Goal: Communication & Community: Ask a question

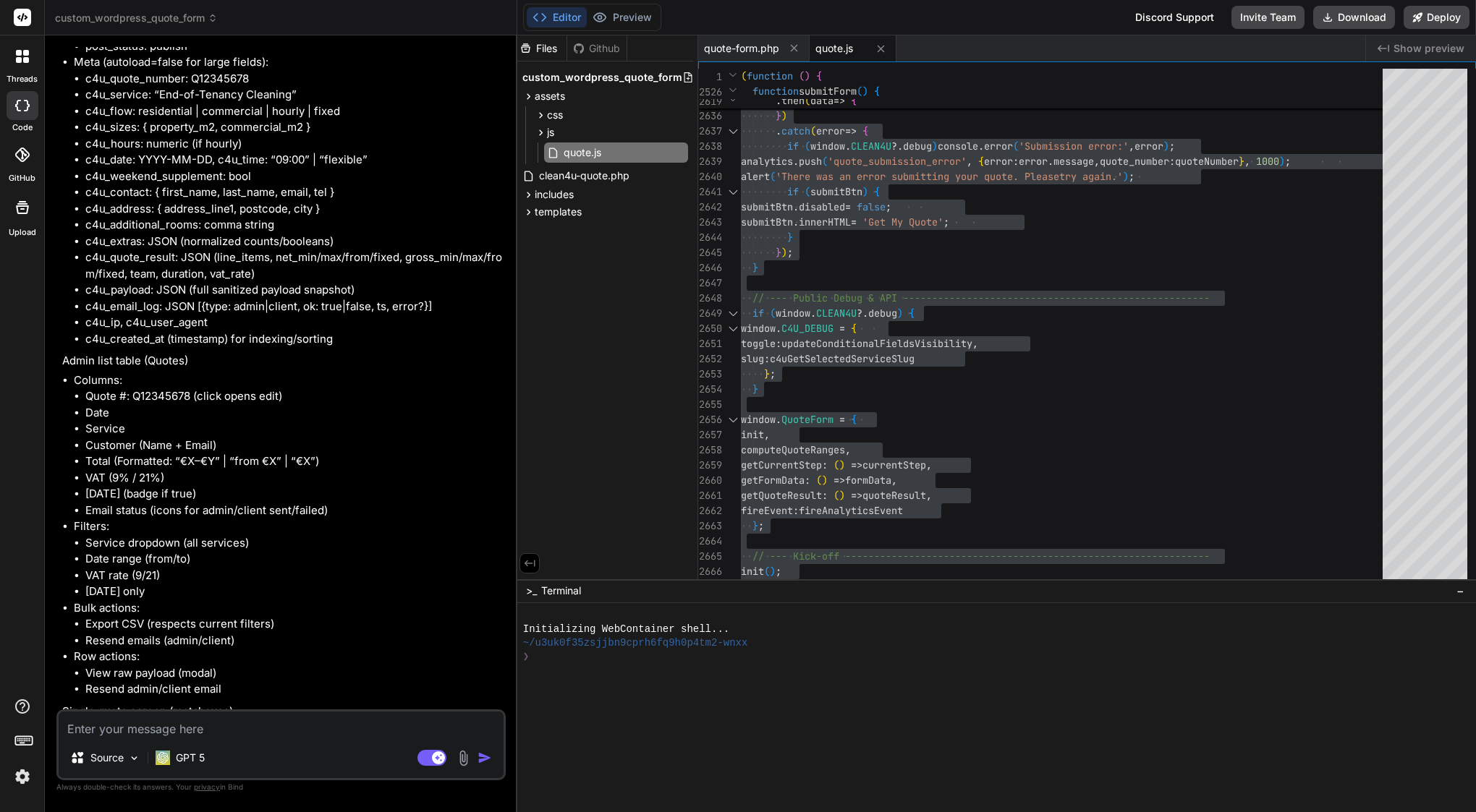
scroll to position [48669, 0]
click at [179, 726] on textarea at bounding box center [281, 725] width 445 height 26
type textarea "o"
type textarea "x"
type textarea "ok"
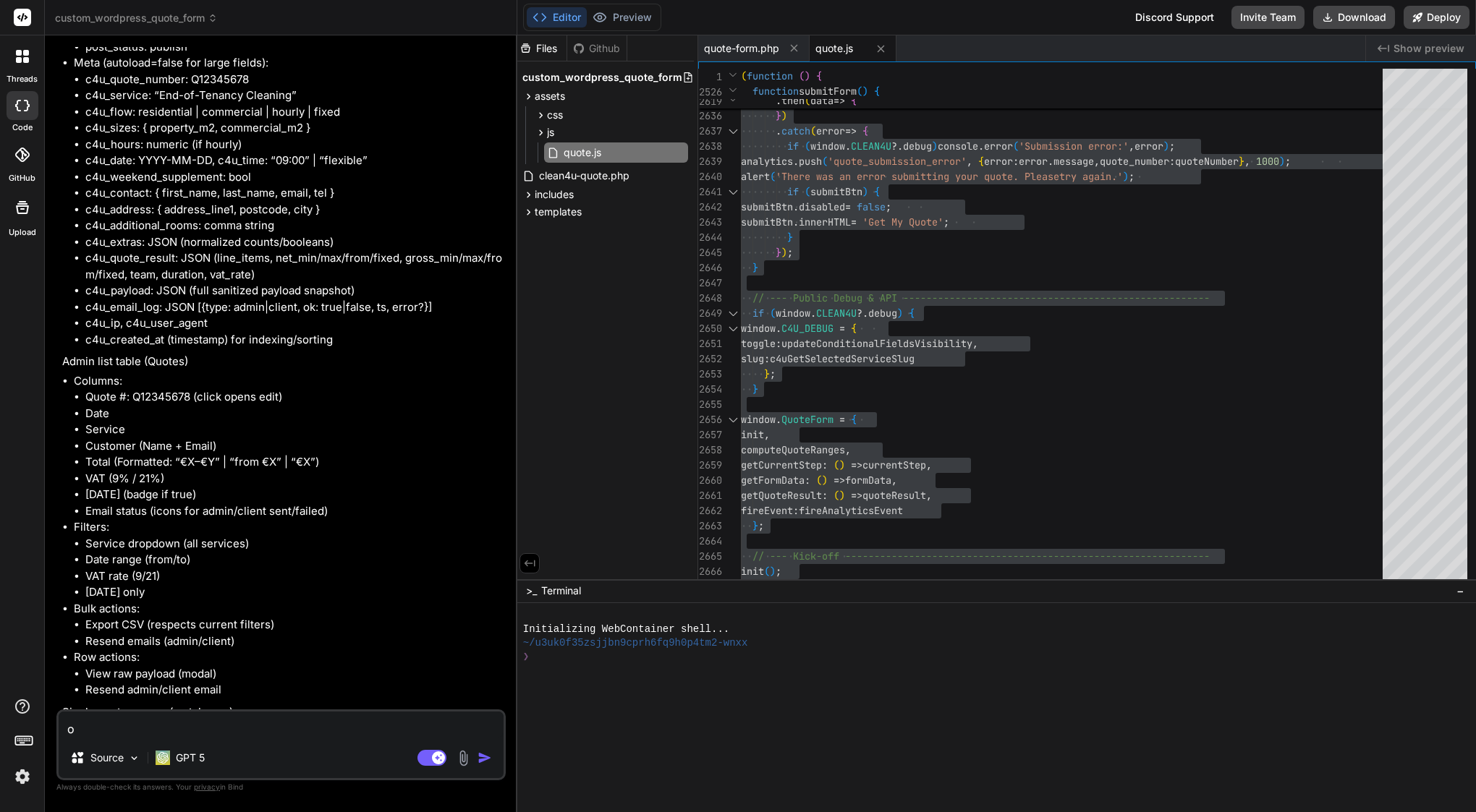
type textarea "x"
type textarea "ok"
type textarea "x"
type textarea "ok b"
type textarea "x"
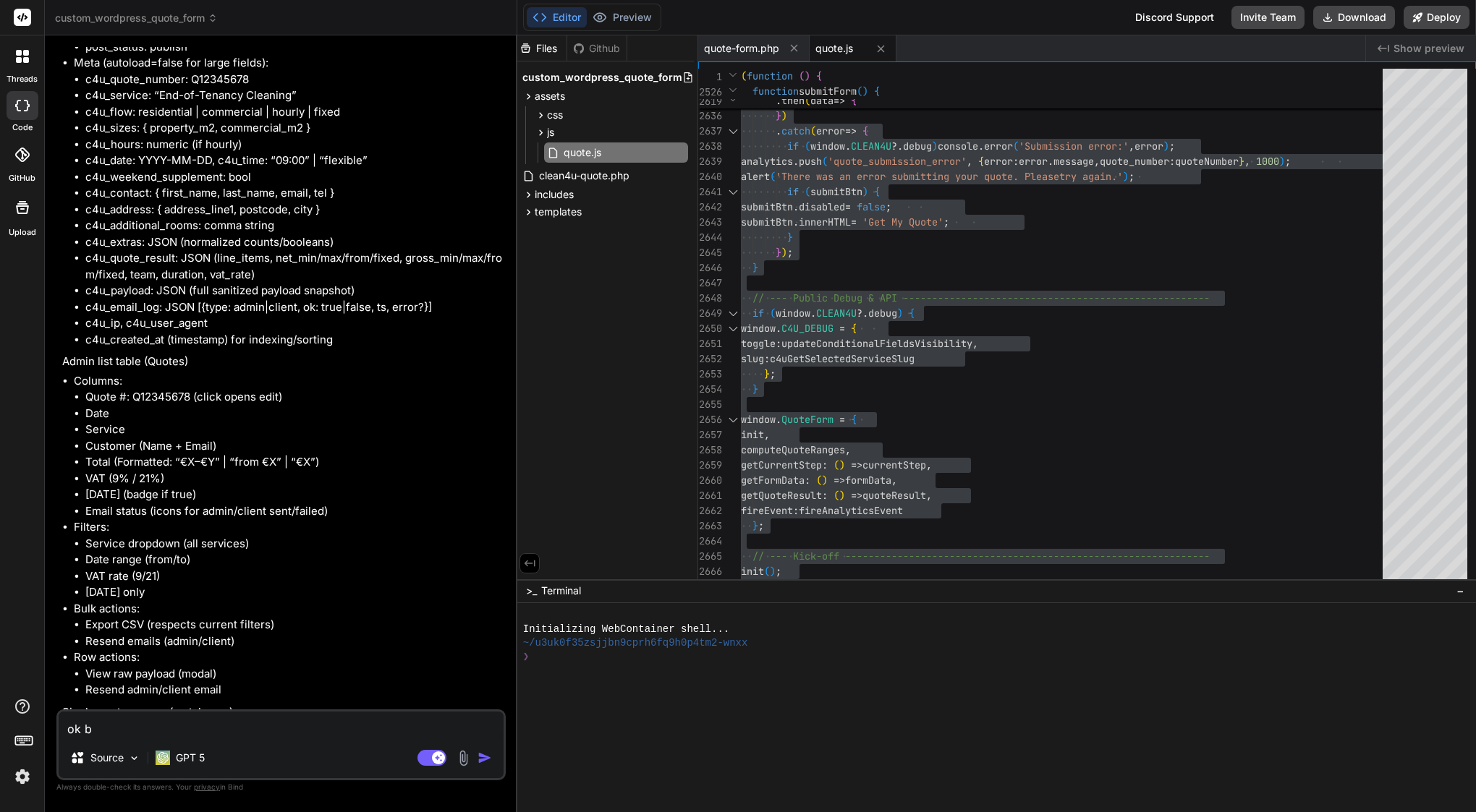
type textarea "ok bu"
type textarea "x"
type textarea "ok but"
type textarea "x"
type textarea "ok but"
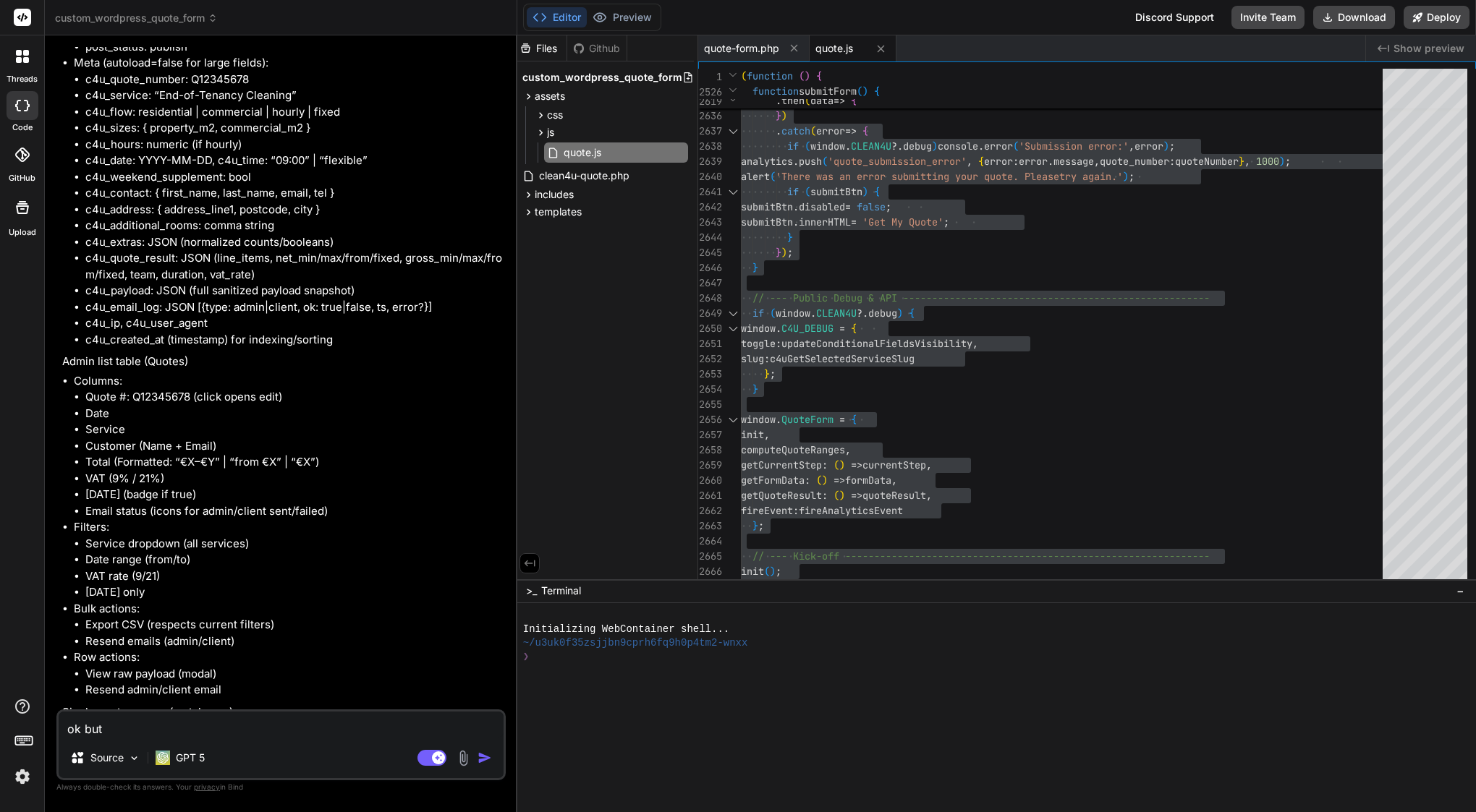
type textarea "x"
type textarea "ok but i"
type textarea "x"
type textarea "ok but if"
type textarea "x"
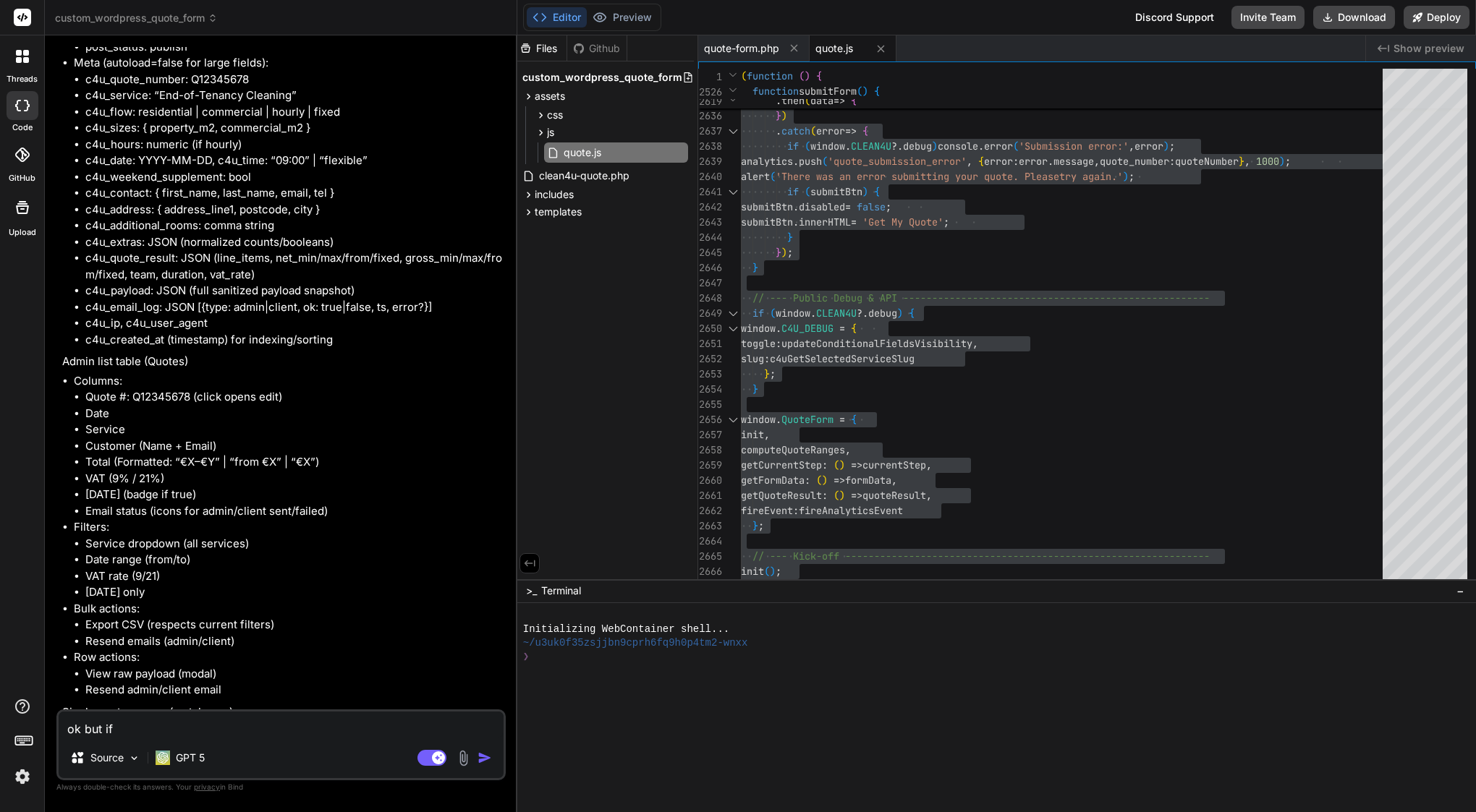
type textarea "ok but if"
type textarea "x"
type textarea "ok but if n"
type textarea "x"
type textarea "ok but if no"
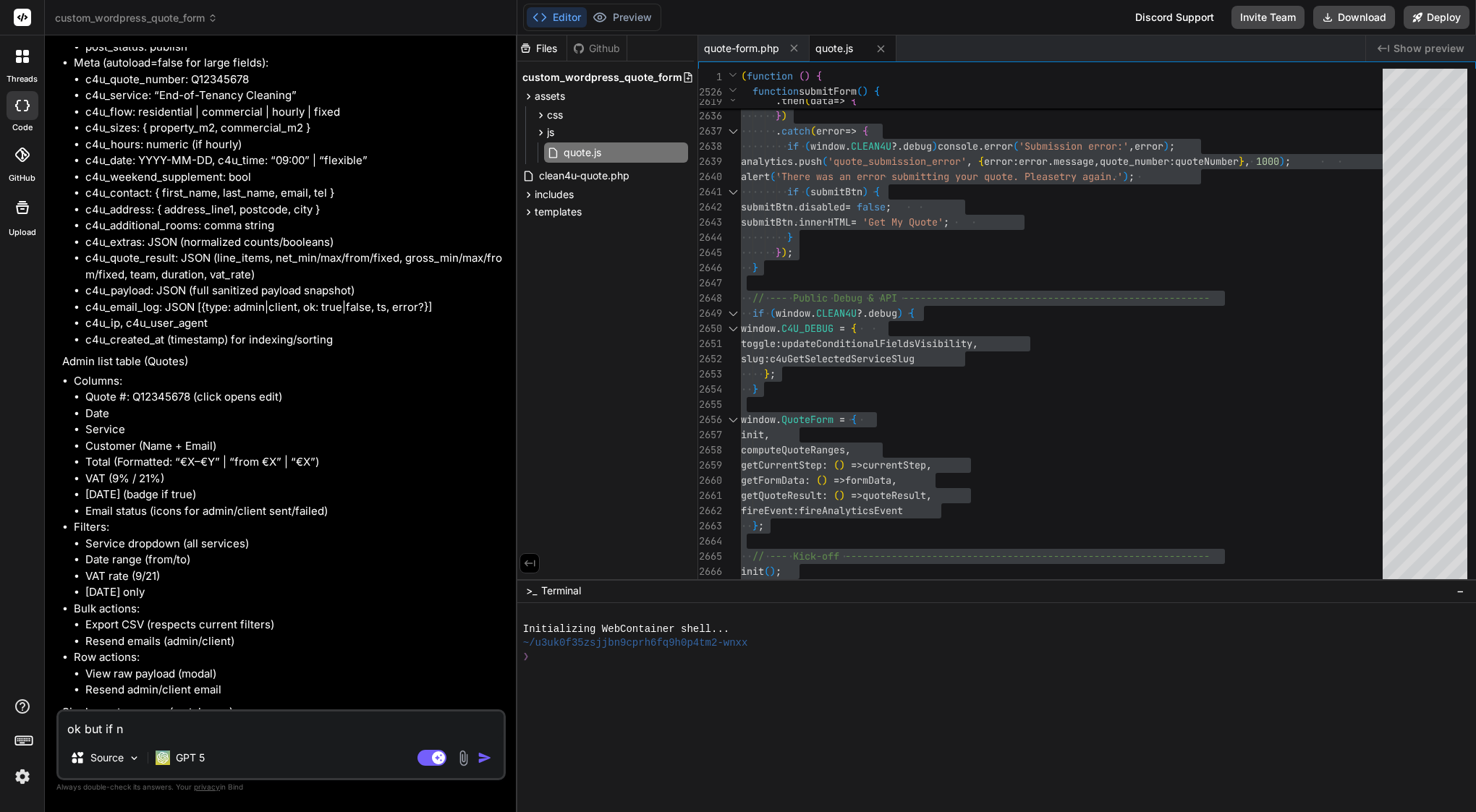
type textarea "x"
type textarea "ok but if not"
type textarea "x"
type textarea "ok but if not"
type textarea "x"
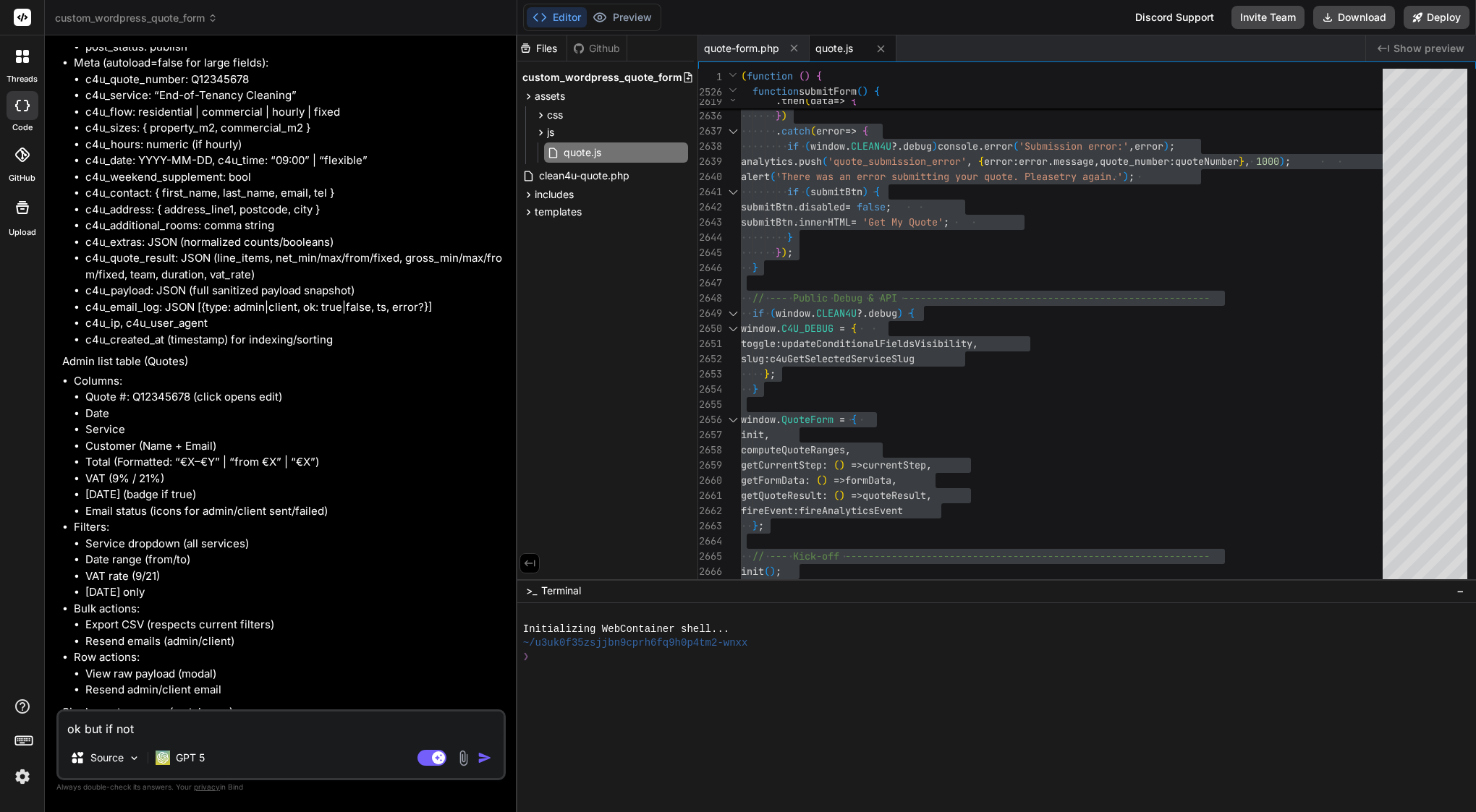
type textarea "ok but if not"
type textarea "x"
type textarea "ok but if no"
type textarea "x"
type textarea "ok but if n"
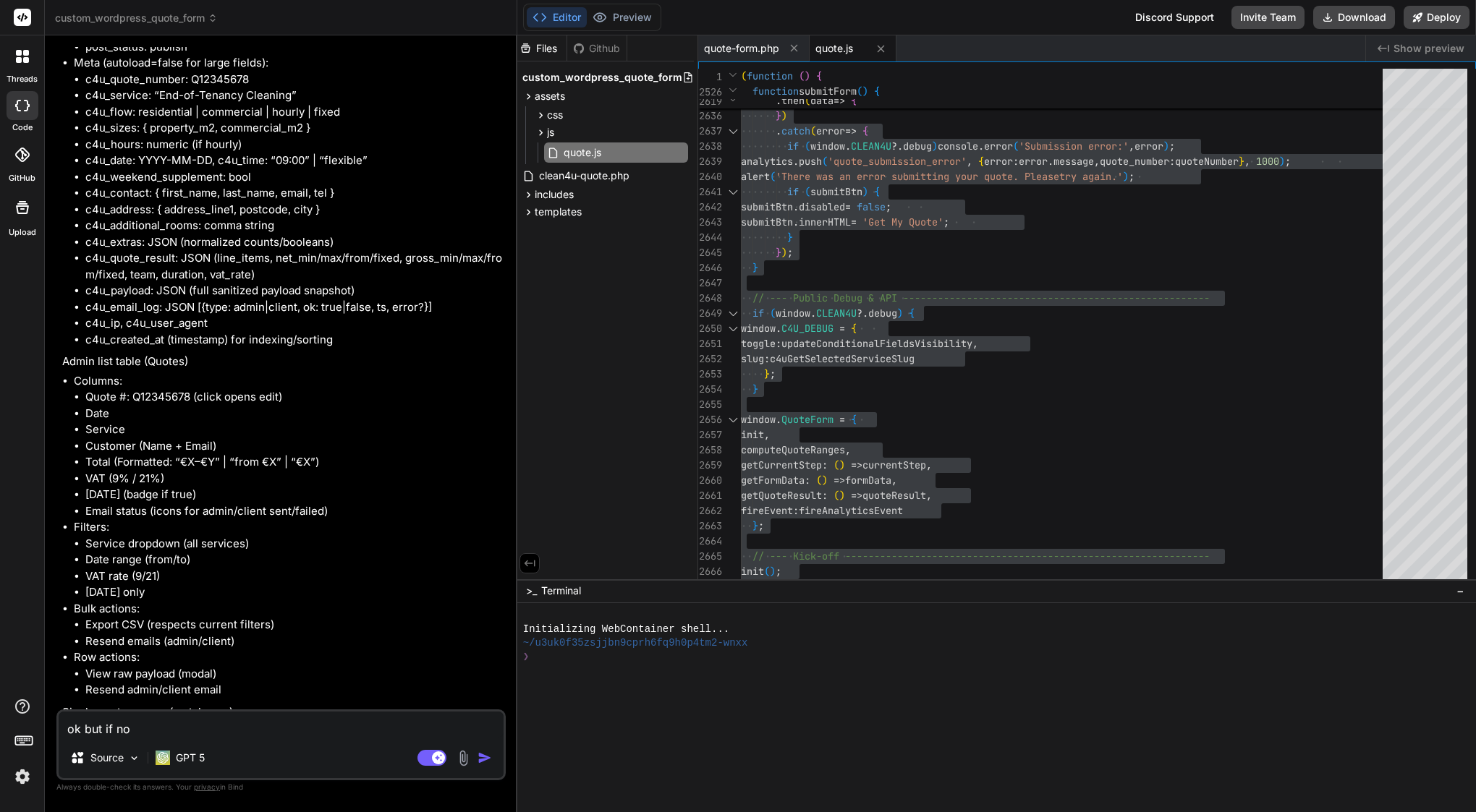
type textarea "x"
type textarea "ok but if"
type textarea "x"
type textarea "ok but if i"
type textarea "x"
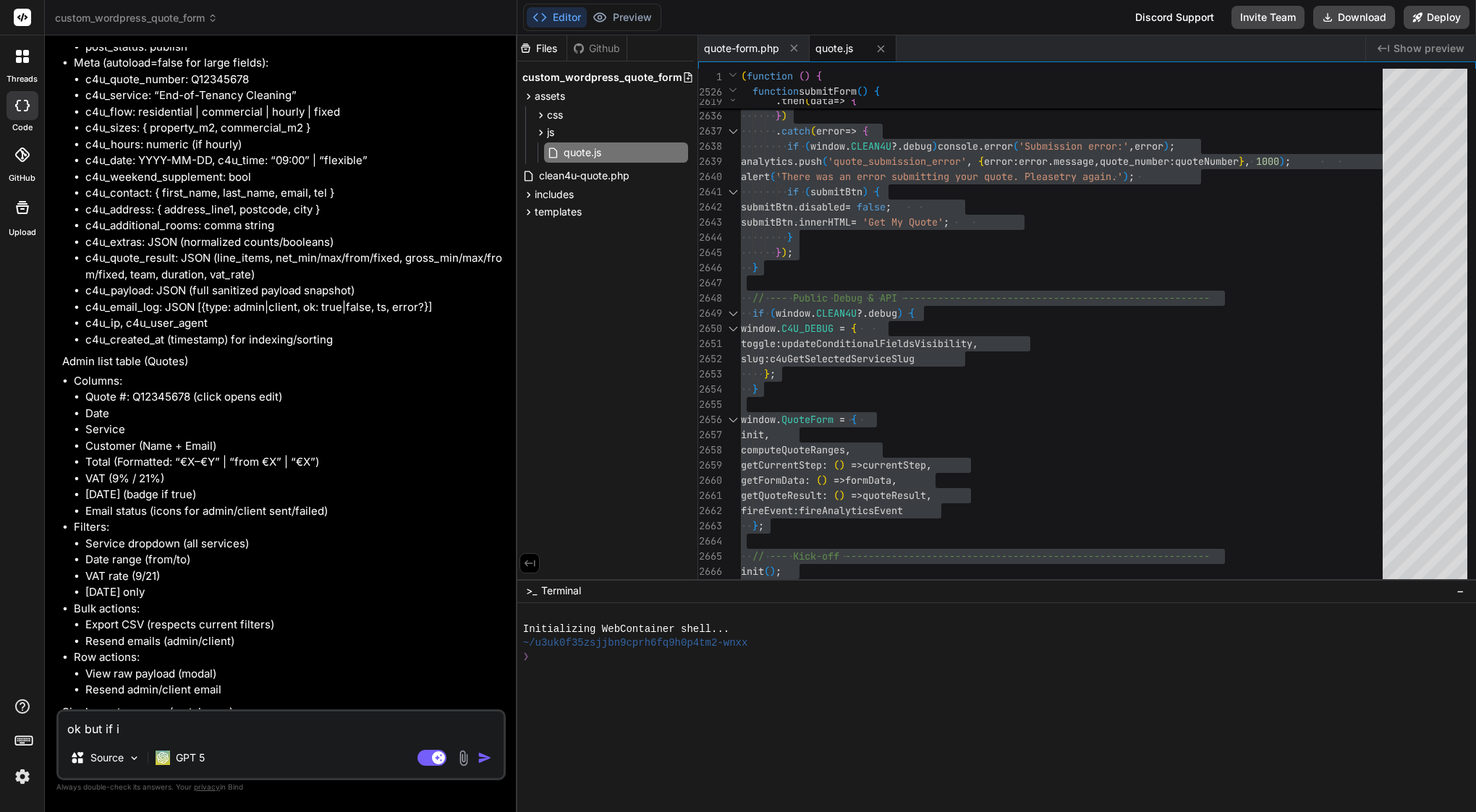
type textarea "ok but if I"
type textarea "x"
type textarea "ok but if I n"
type textarea "x"
type textarea "ok but if I no"
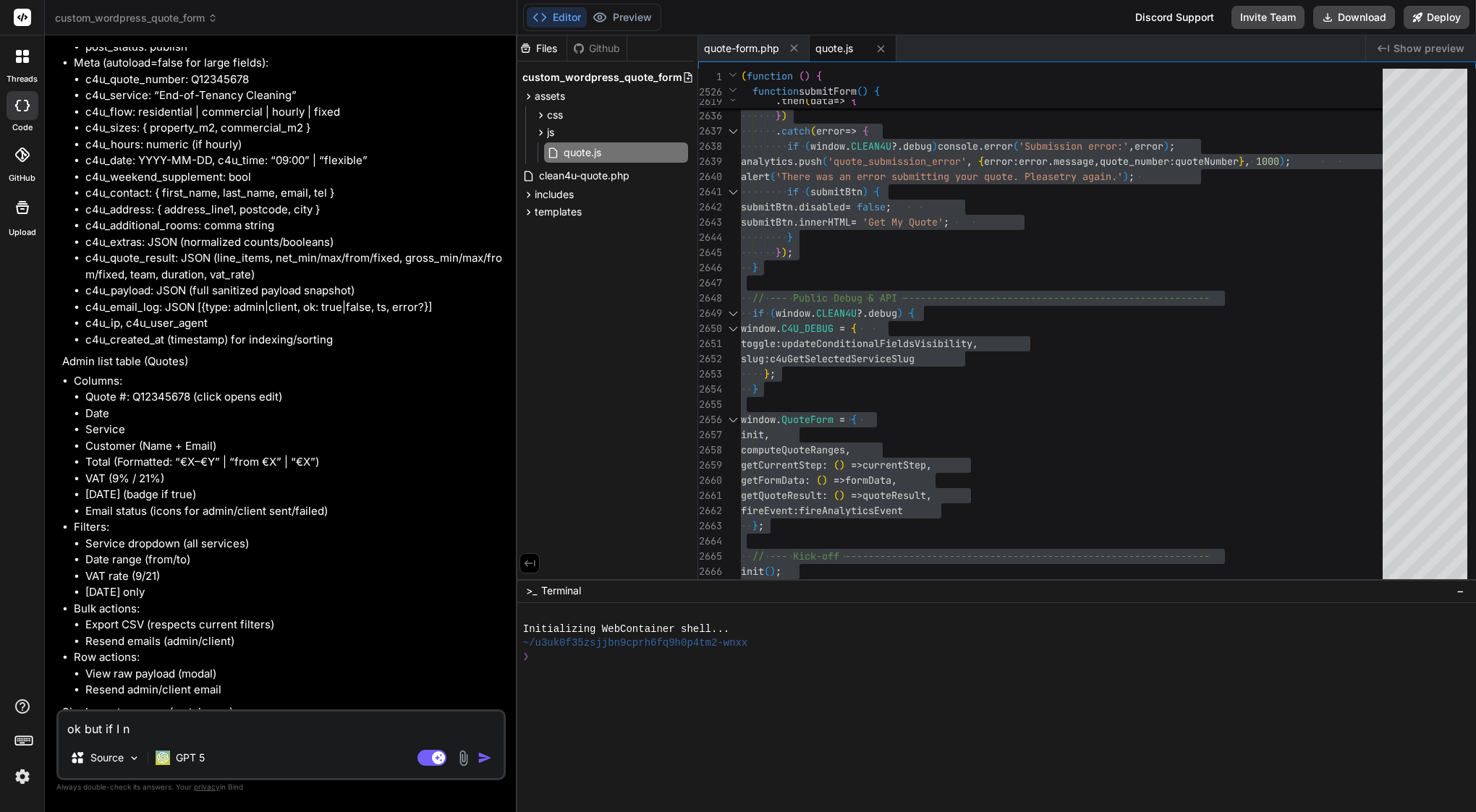
type textarea "x"
type textarea "ok but if I not"
type textarea "x"
type textarea "ok but if I not"
type textarea "x"
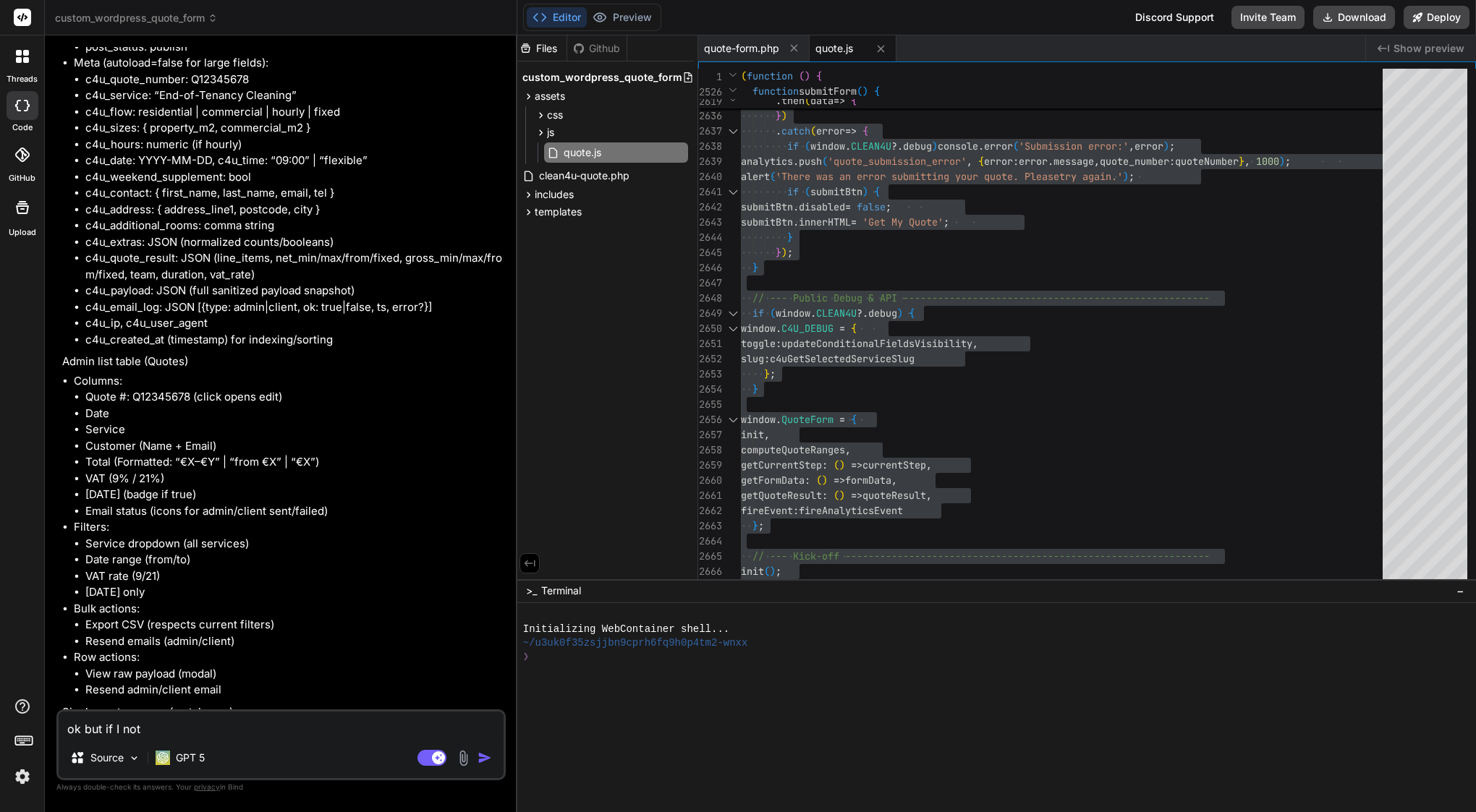
type textarea "ok but if I not d"
type textarea "x"
type textarea "ok but if I not do"
type textarea "x"
type textarea "ok but if I not don"
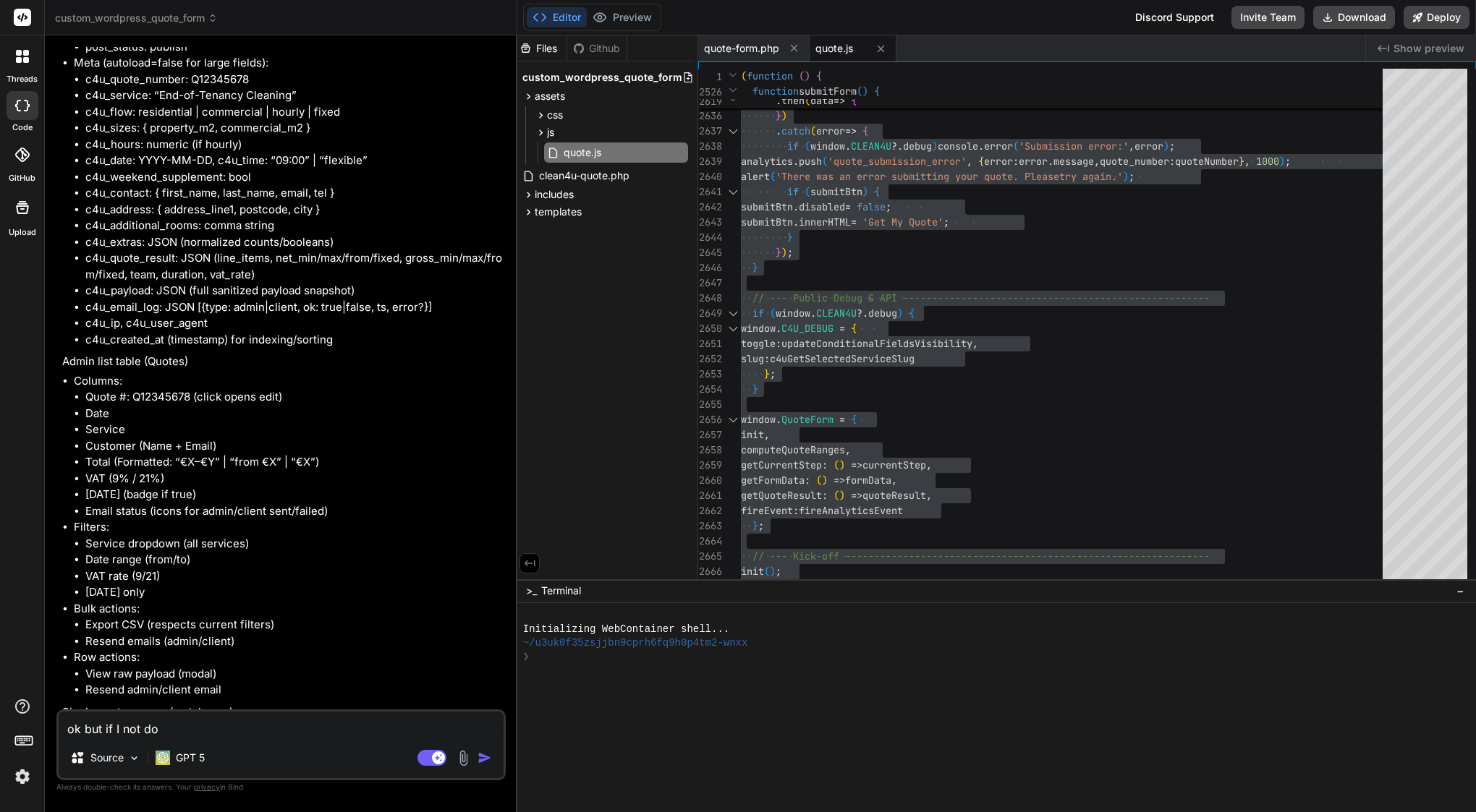
type textarea "x"
type textarea "ok but if I not done"
type textarea "x"
type textarea "ok but if I not done"
type textarea "x"
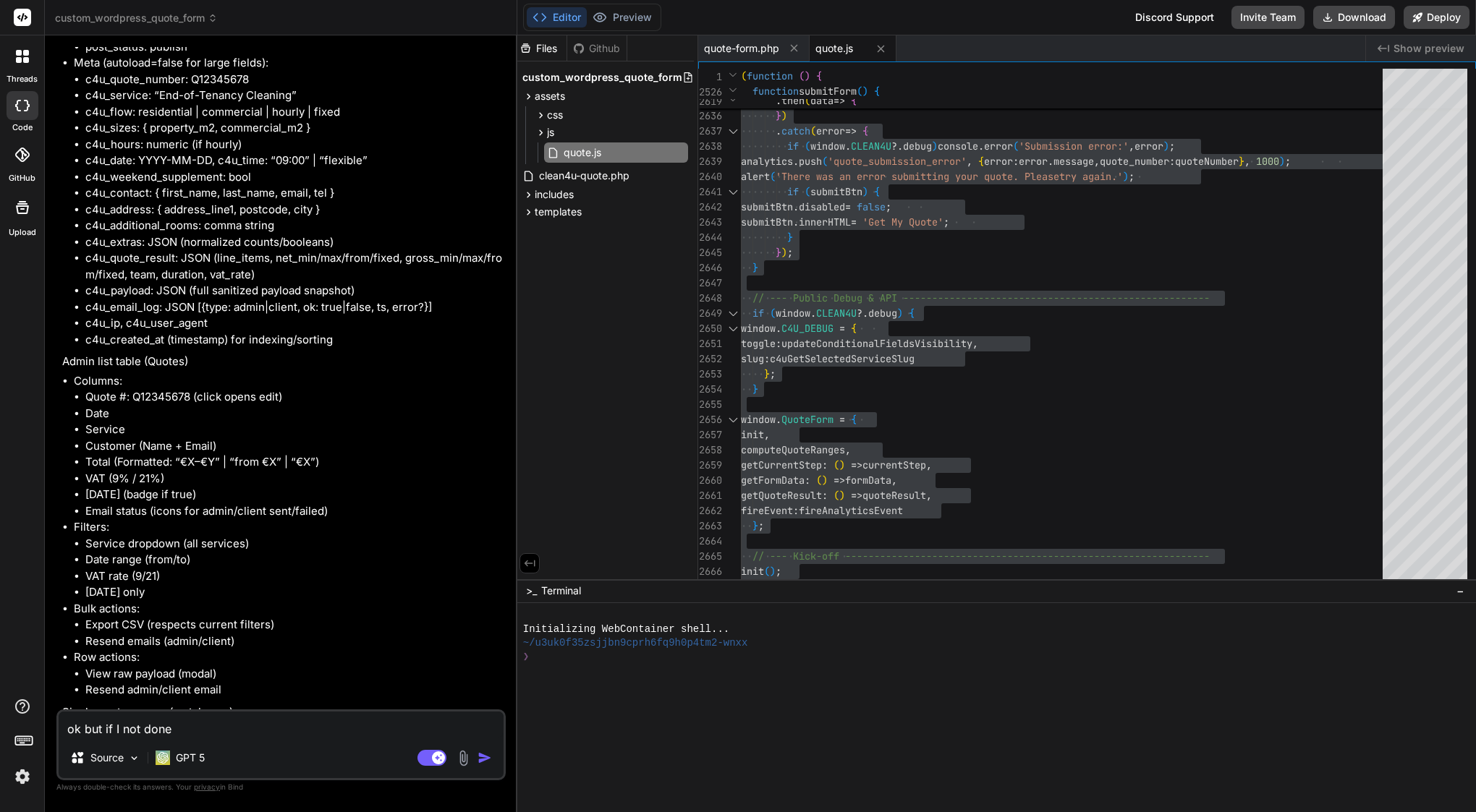
type textarea "ok but if I not done e"
type textarea "x"
type textarea "ok but if I not done ev"
type textarea "x"
type textarea "ok but if I not done eve"
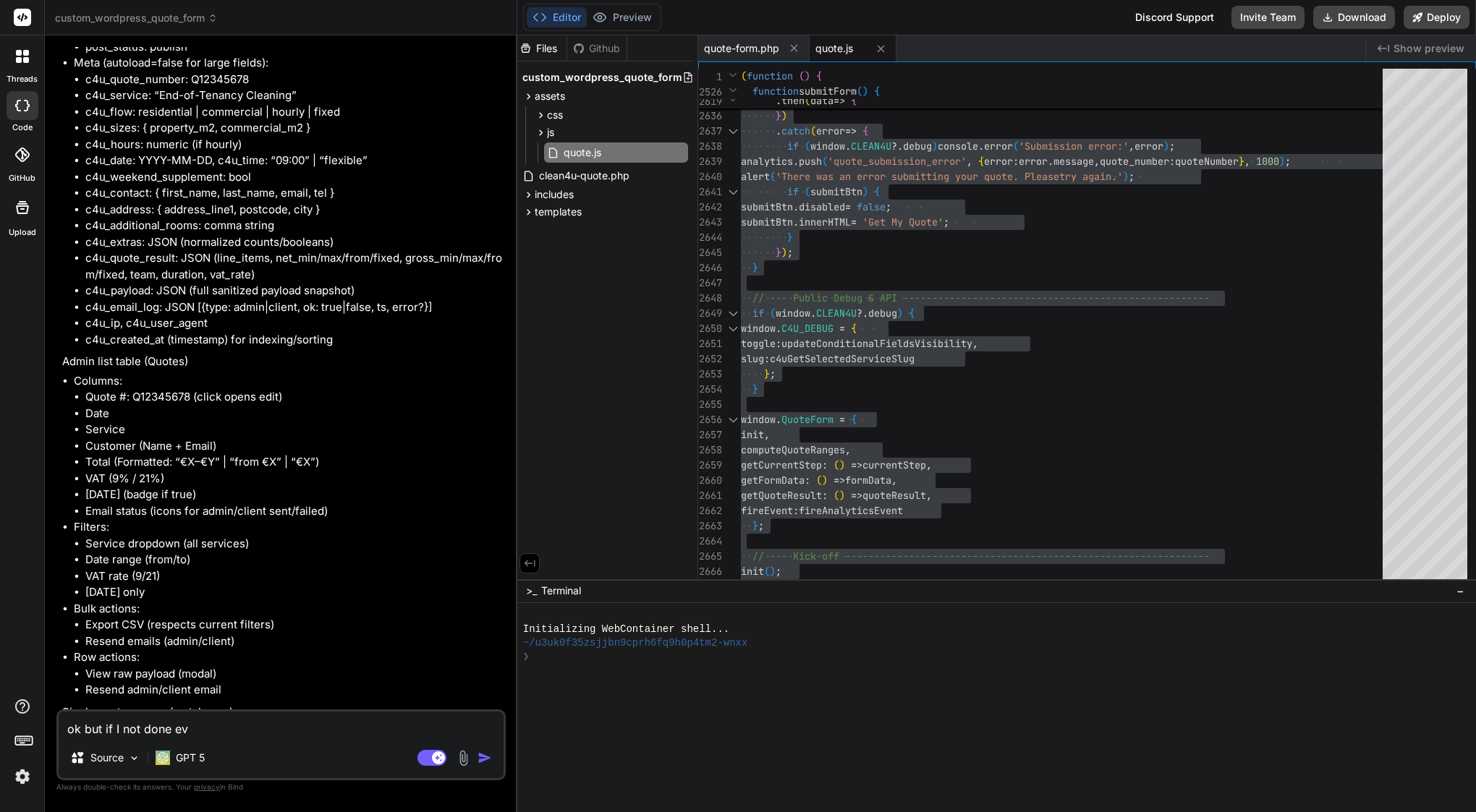
type textarea "x"
type textarea "ok but if I not done ever"
type textarea "x"
type textarea "ok but if I not done every"
type textarea "x"
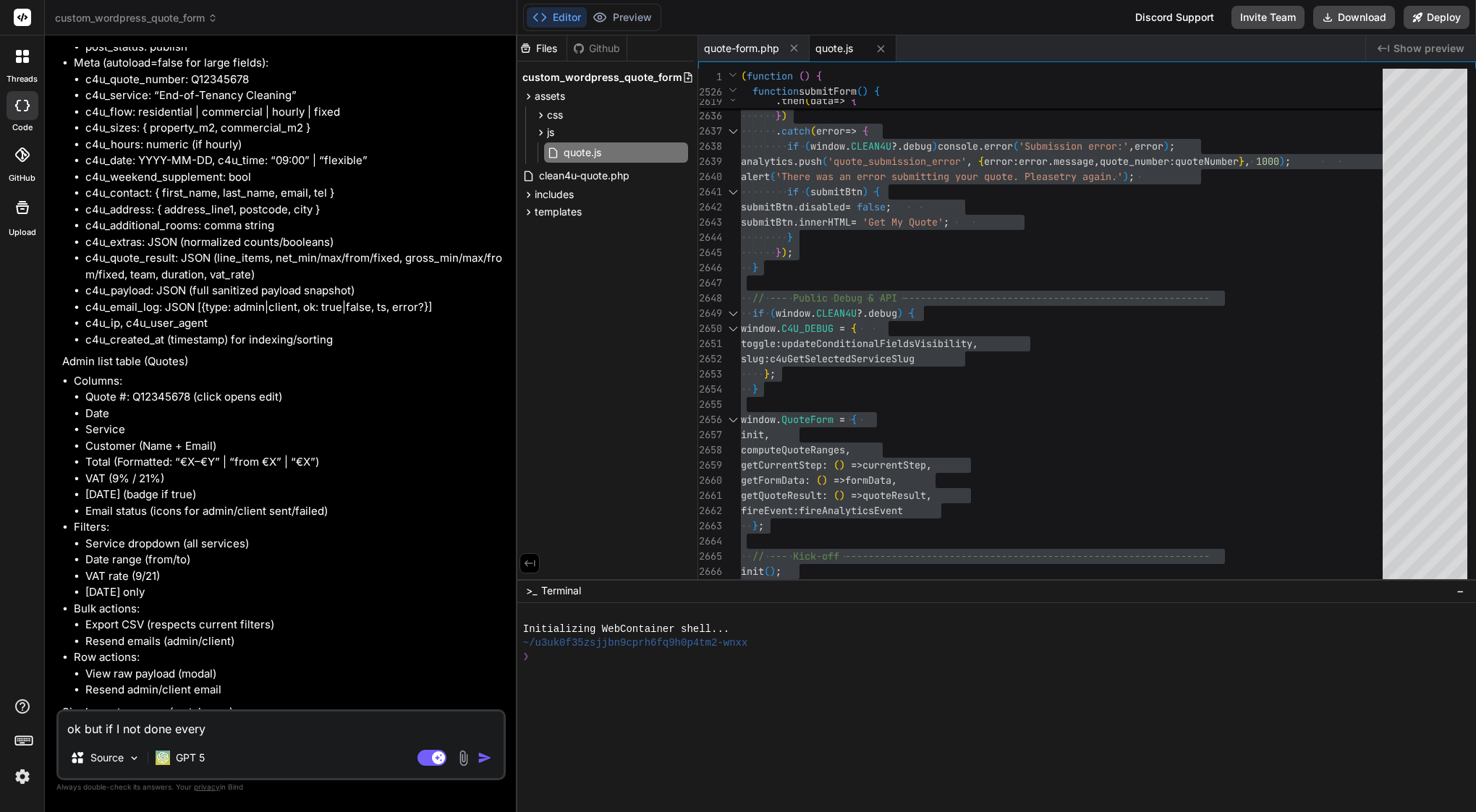
type textarea "ok but if I not done everyt"
type textarea "x"
type textarea "ok but if I not done everyth"
type textarea "x"
type textarea "ok but if I not done everythi"
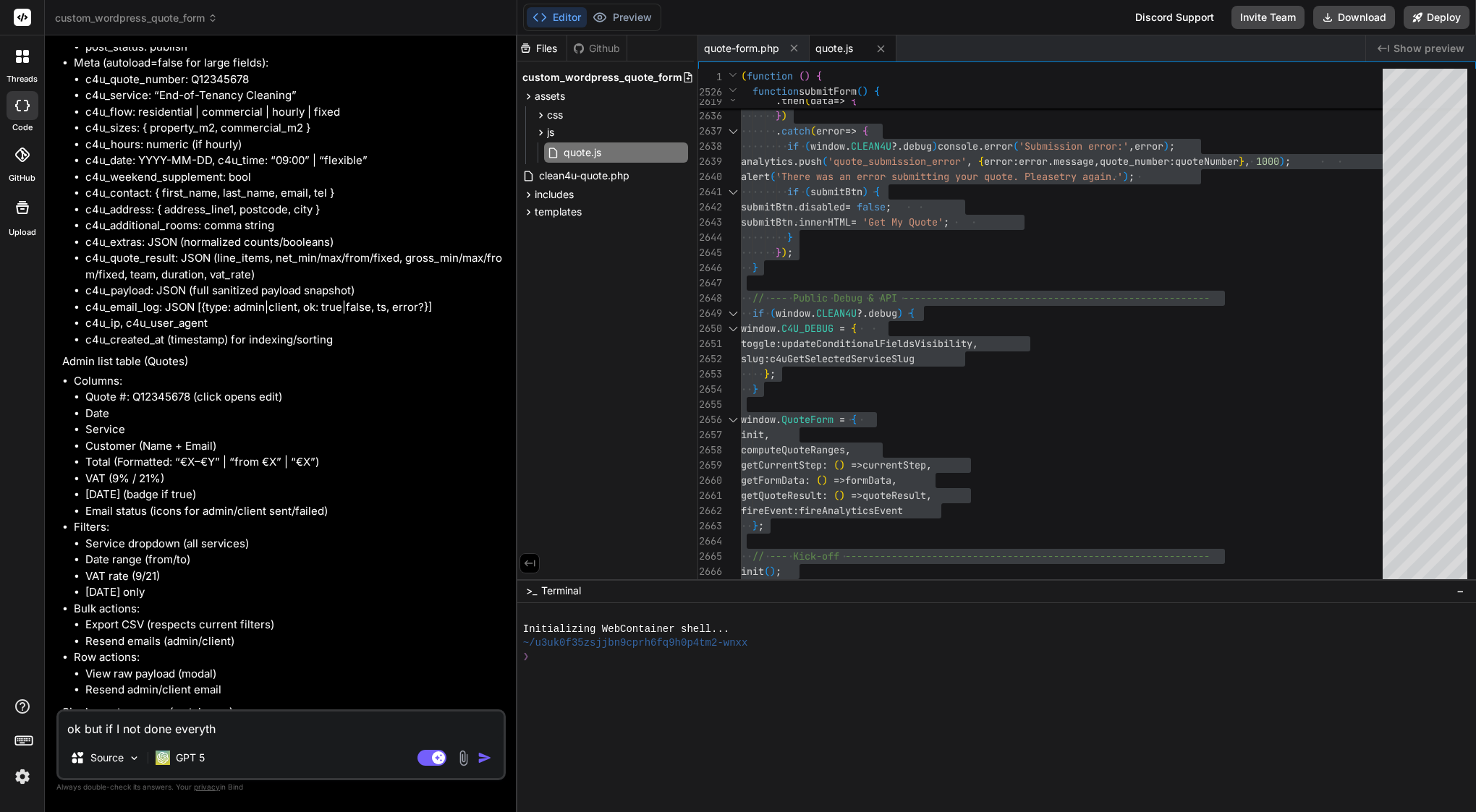
type textarea "x"
type textarea "ok but if I not done everythin"
type textarea "x"
type textarea "ok but if I not done everything"
type textarea "x"
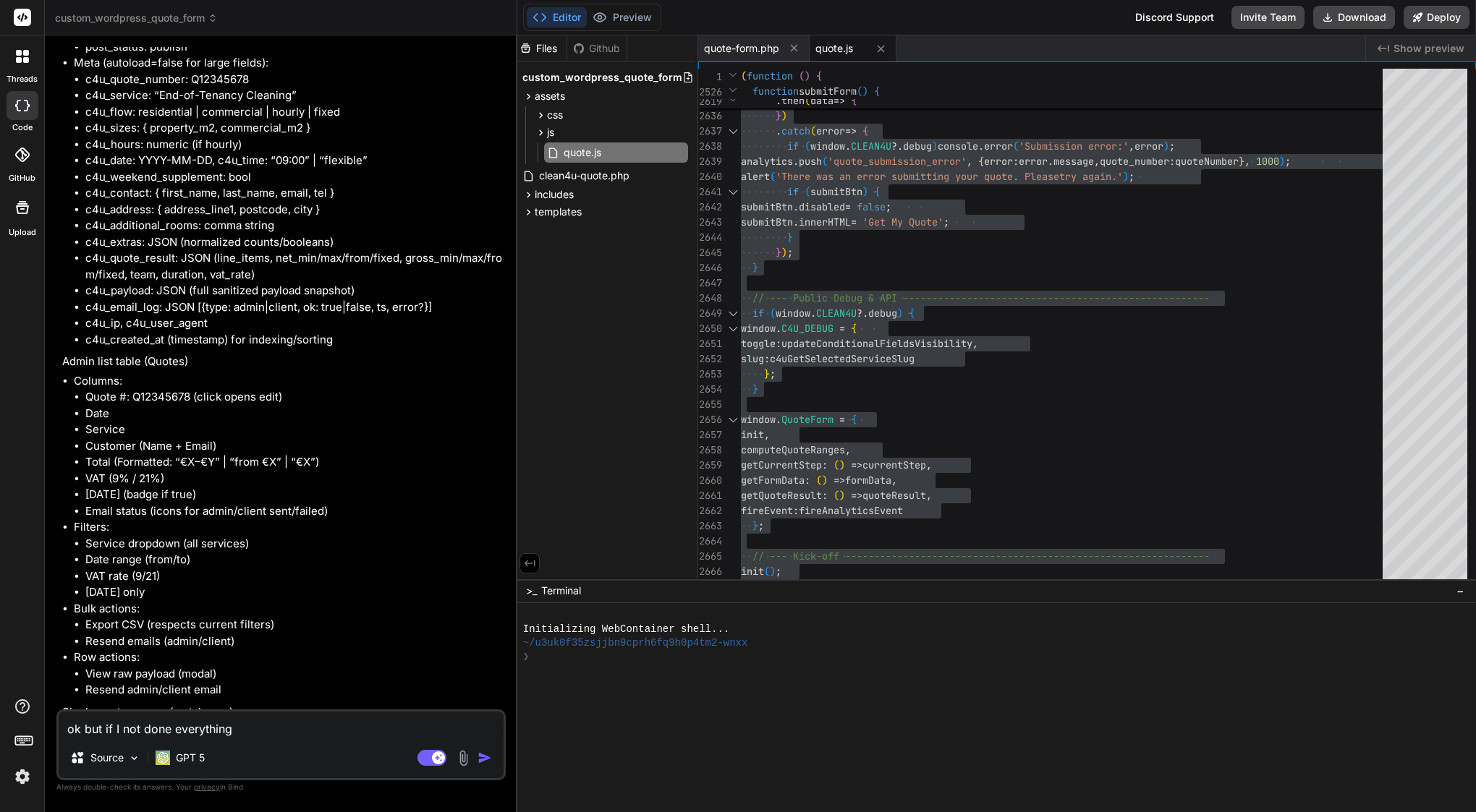
type textarea "ok but if I not done everything"
type textarea "x"
type textarea "ok but if I not done everything i"
type textarea "x"
type textarea "ok but if I not done everything in"
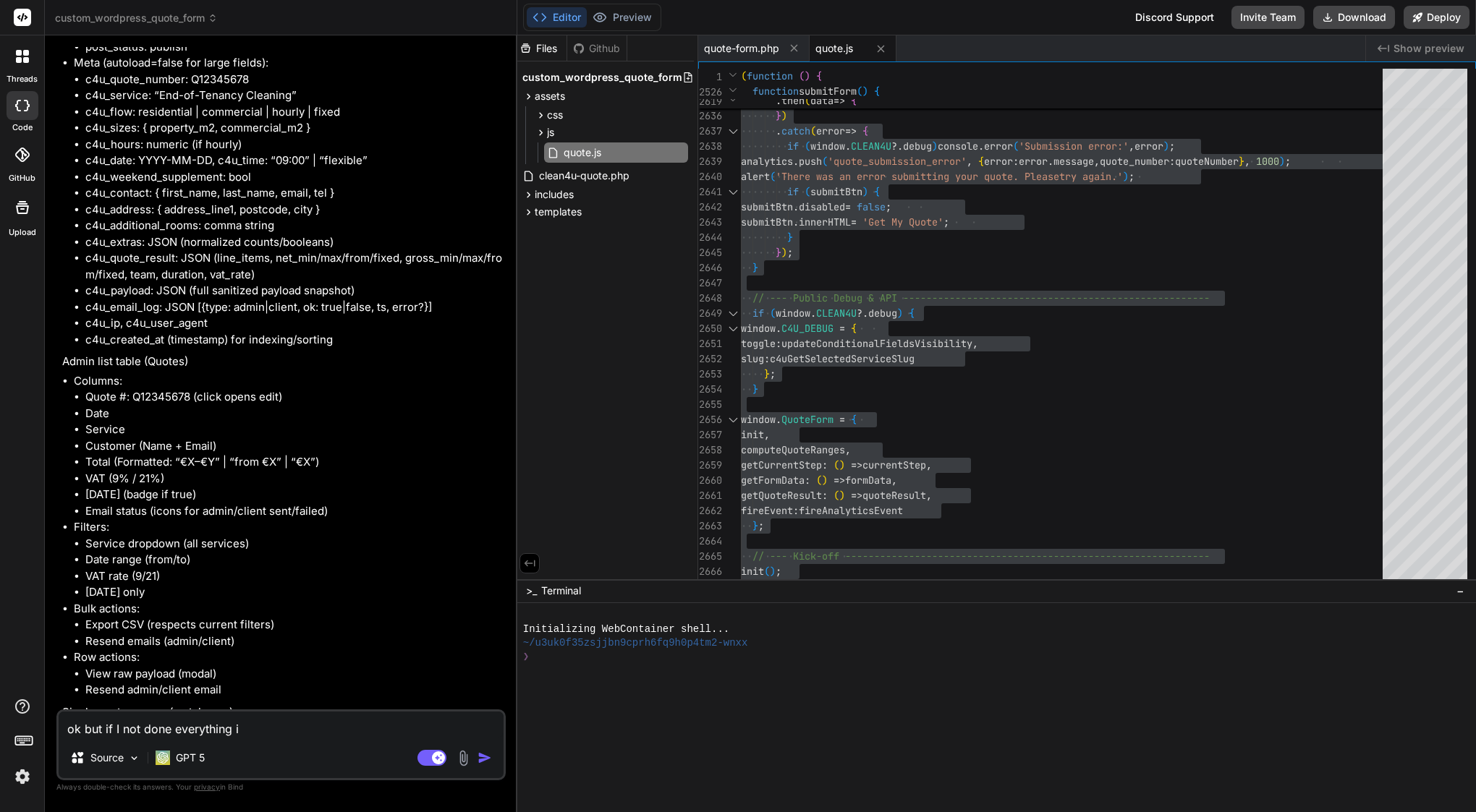
type textarea "x"
type textarea "ok but if I not done everything in"
type textarea "x"
type textarea "ok but if I not done everything in f"
type textarea "x"
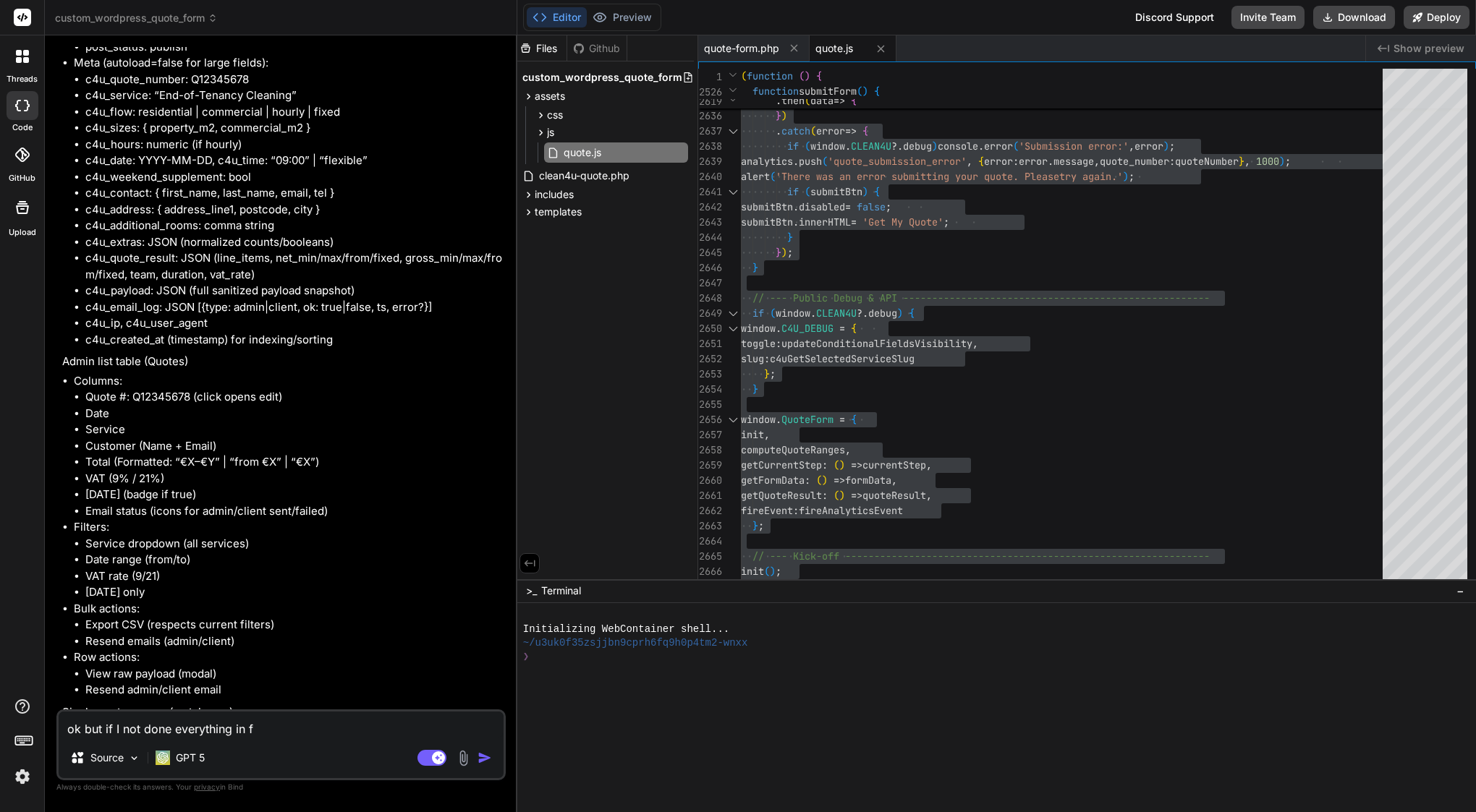
type textarea "ok but if I not done everything in fo"
type textarea "x"
type textarea "ok but if I not done everything in for"
type textarea "x"
type textarea "ok but if I not done everything in form"
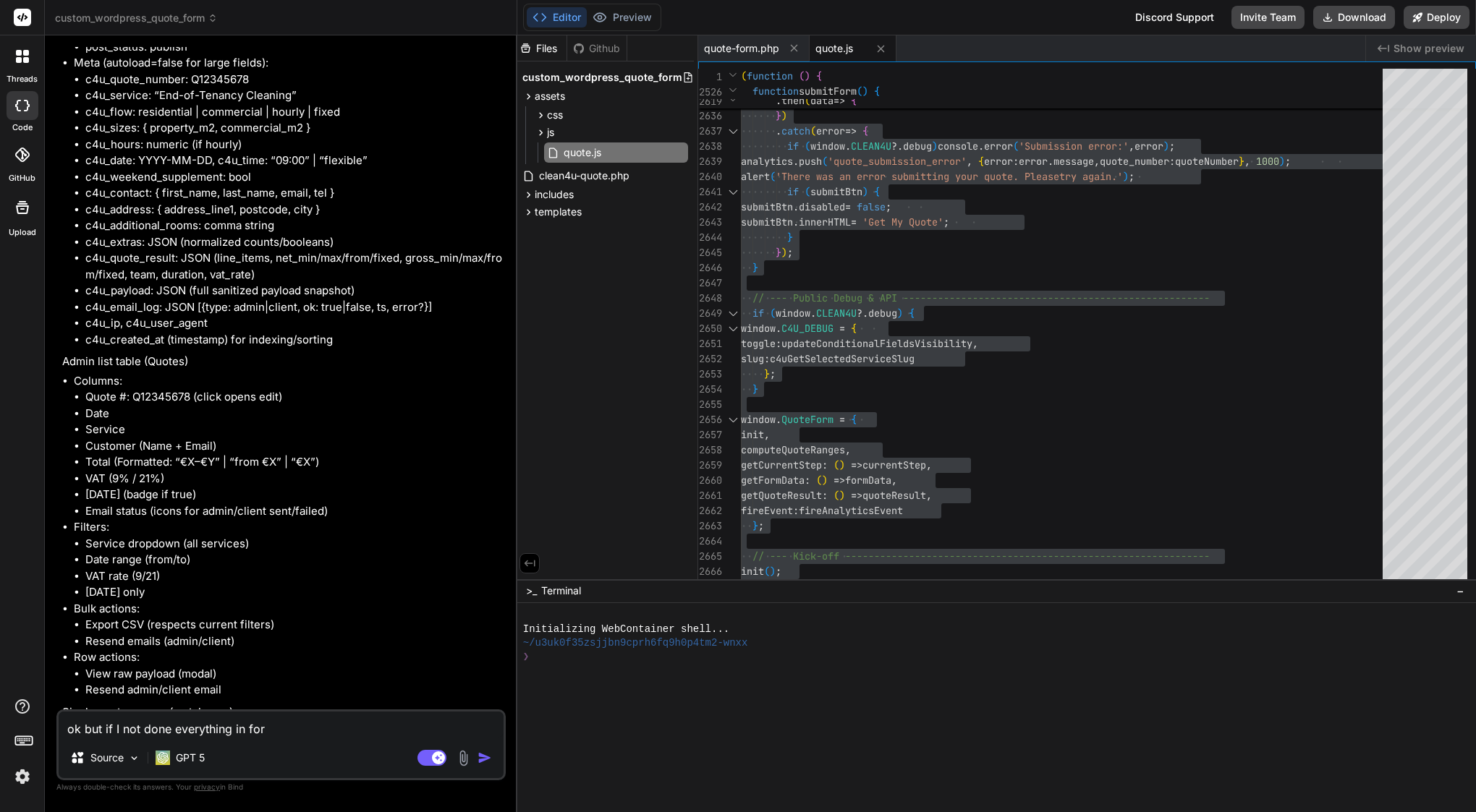
type textarea "x"
type textarea "ok but if I not done everything in form,"
type textarea "x"
type textarea "ok but if I not done everything in form,"
type textarea "x"
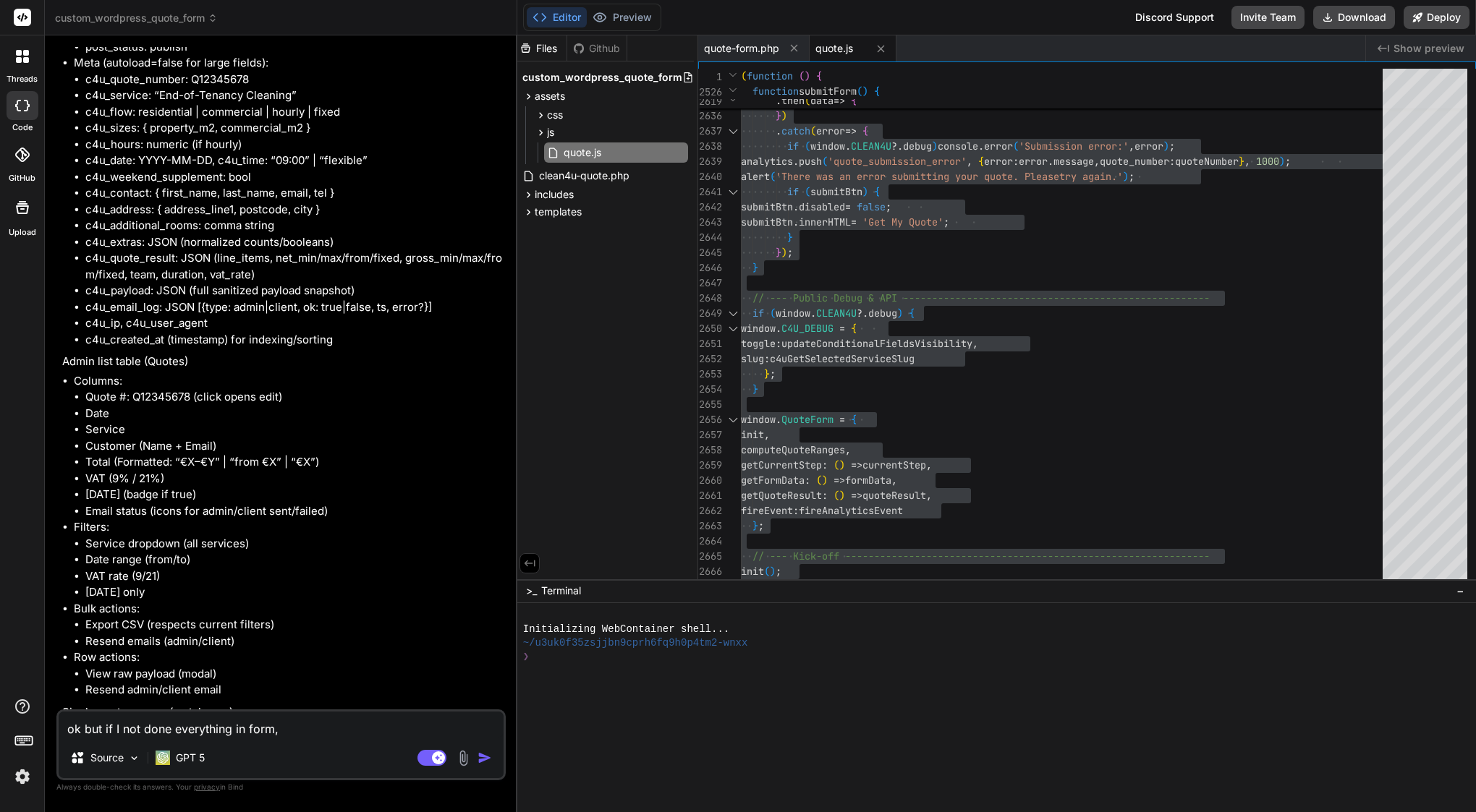
type textarea "ok but if I not done everything in form, c"
type textarea "x"
type textarea "ok but if I not done everything in form, ca"
type textarea "x"
type textarea "ok but if I not done everything in form, can"
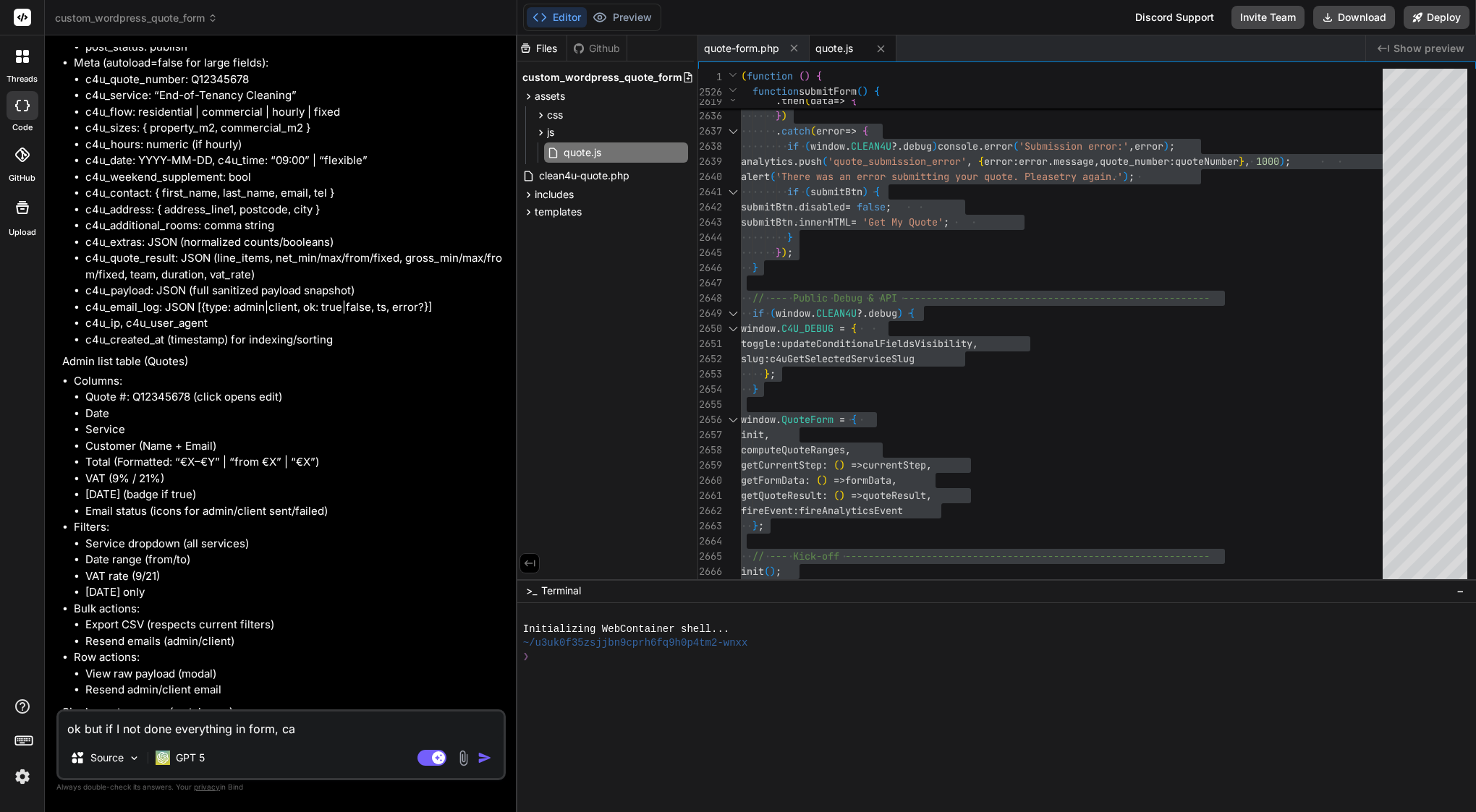
type textarea "x"
type textarea "ok but if I not done everything in form, can"
type textarea "x"
type textarea "ok but if I not done everything in form, can i"
type textarea "x"
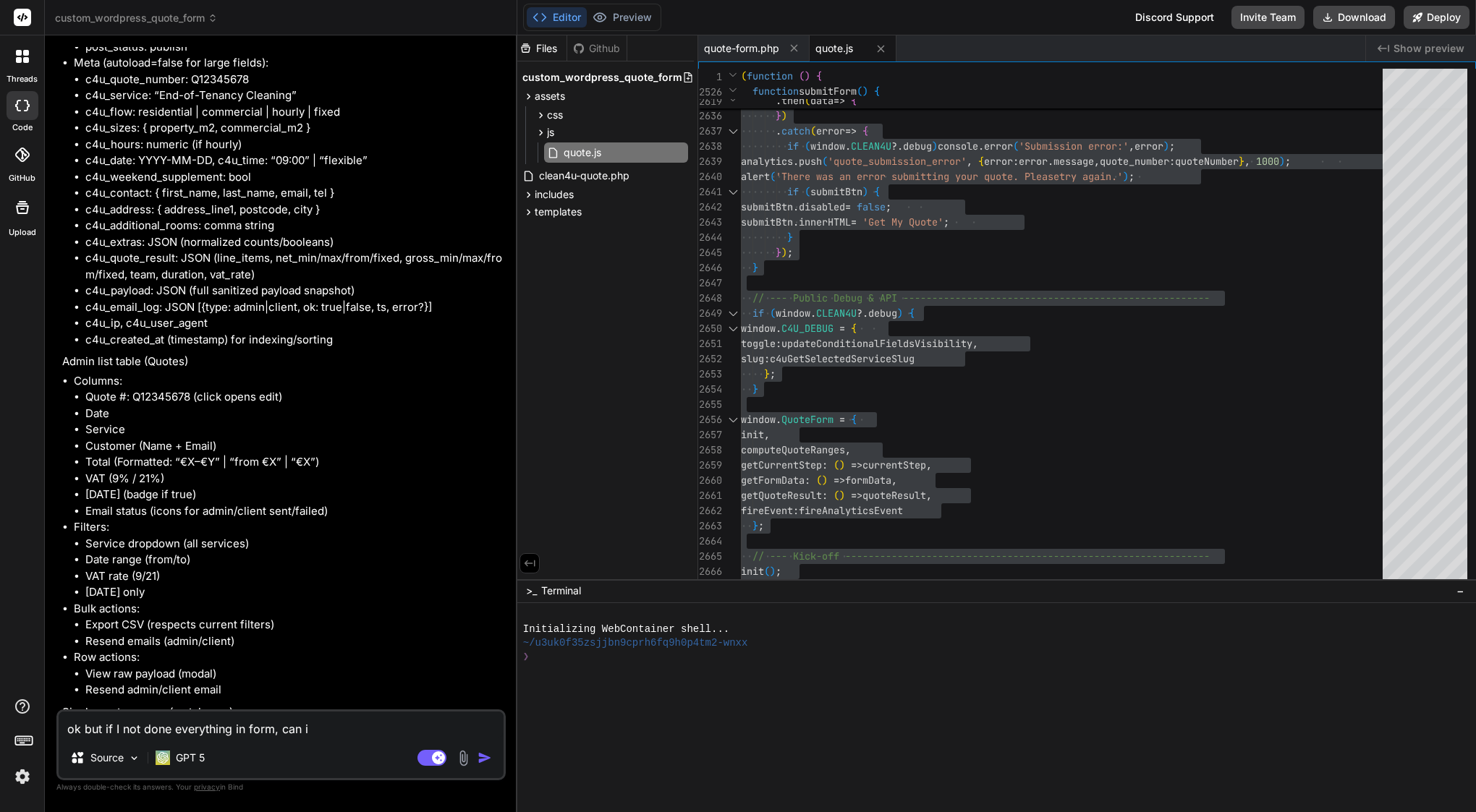
type textarea "ok but if I not done everything in form, can I"
type textarea "x"
type textarea "ok but if I not done everything in form, can I g"
type textarea "x"
type textarea "ok but if I not done everything in form, can I go"
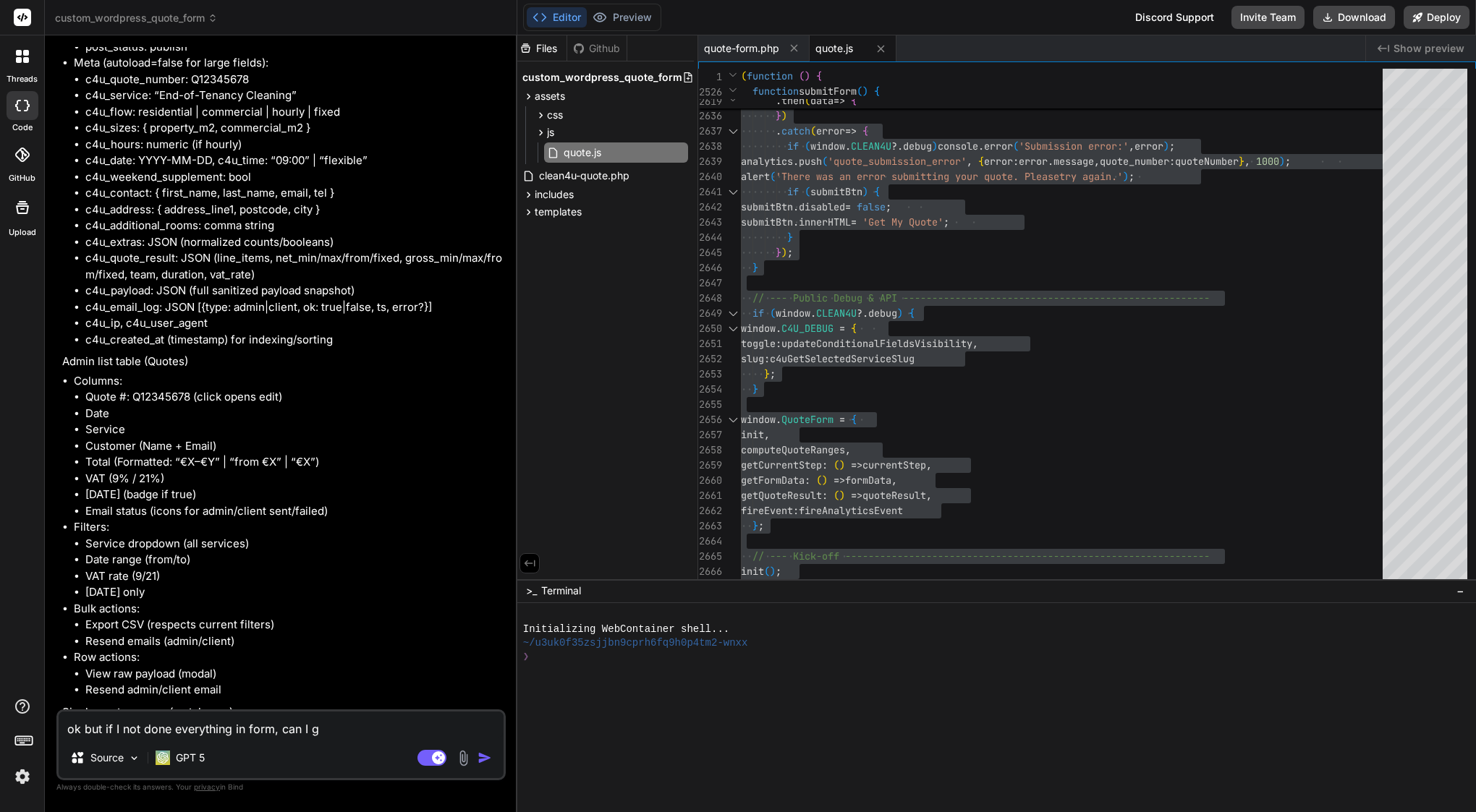
type textarea "x"
type textarea "ok but if I not done everything in form, can I go"
type textarea "x"
type textarea "ok but if I not done everything in form, can I go b"
type textarea "x"
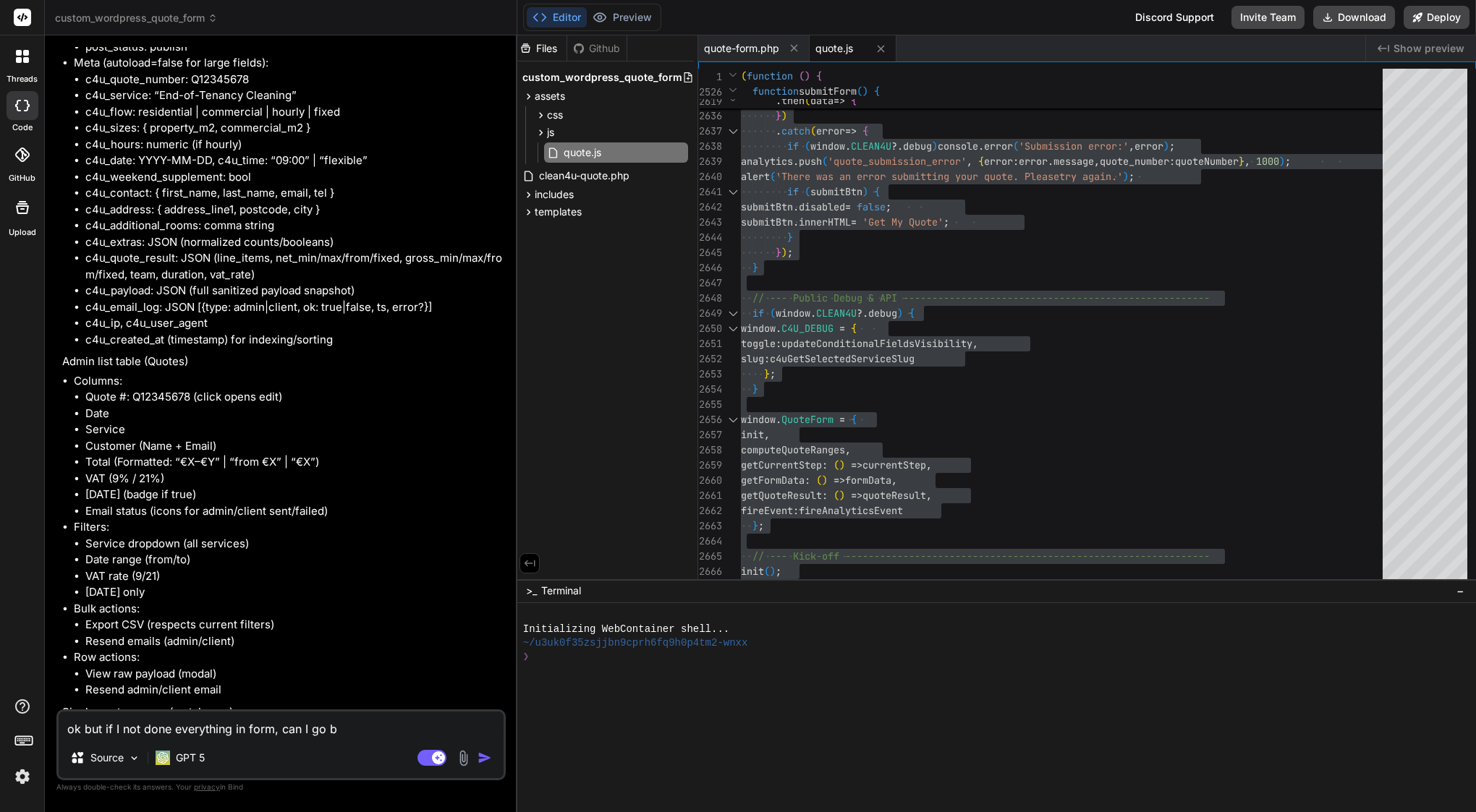
type textarea "ok but if I not done everything in form, can I go ba"
type textarea "x"
type textarea "ok but if I not done everything in form, can I go bac"
type textarea "x"
type textarea "ok but if I not done everything in form, can I go back"
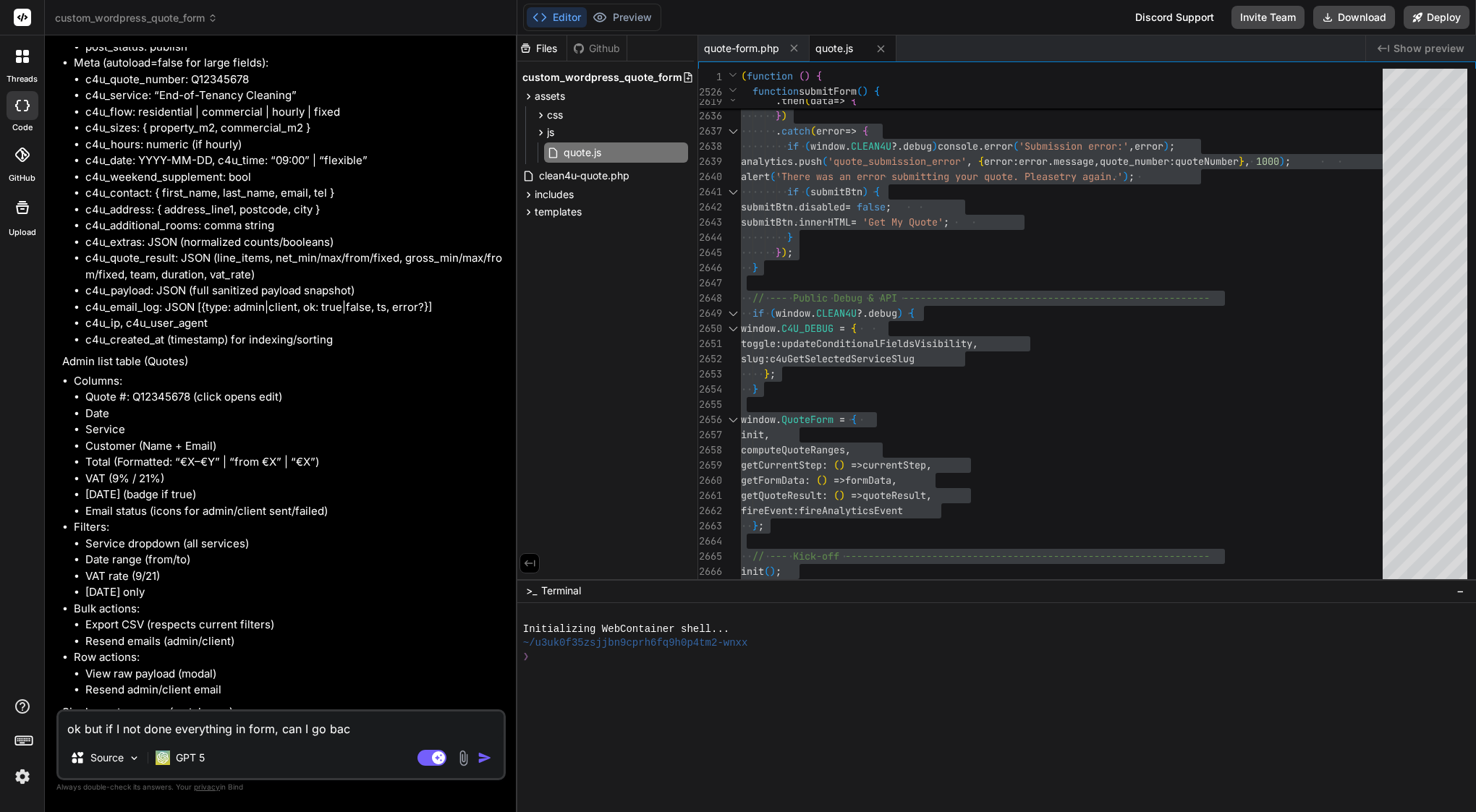
type textarea "x"
type textarea "ok but if I not done everything in form, can I go back"
type textarea "x"
type textarea "ok but if I not done everything in form, can I go back l"
type textarea "x"
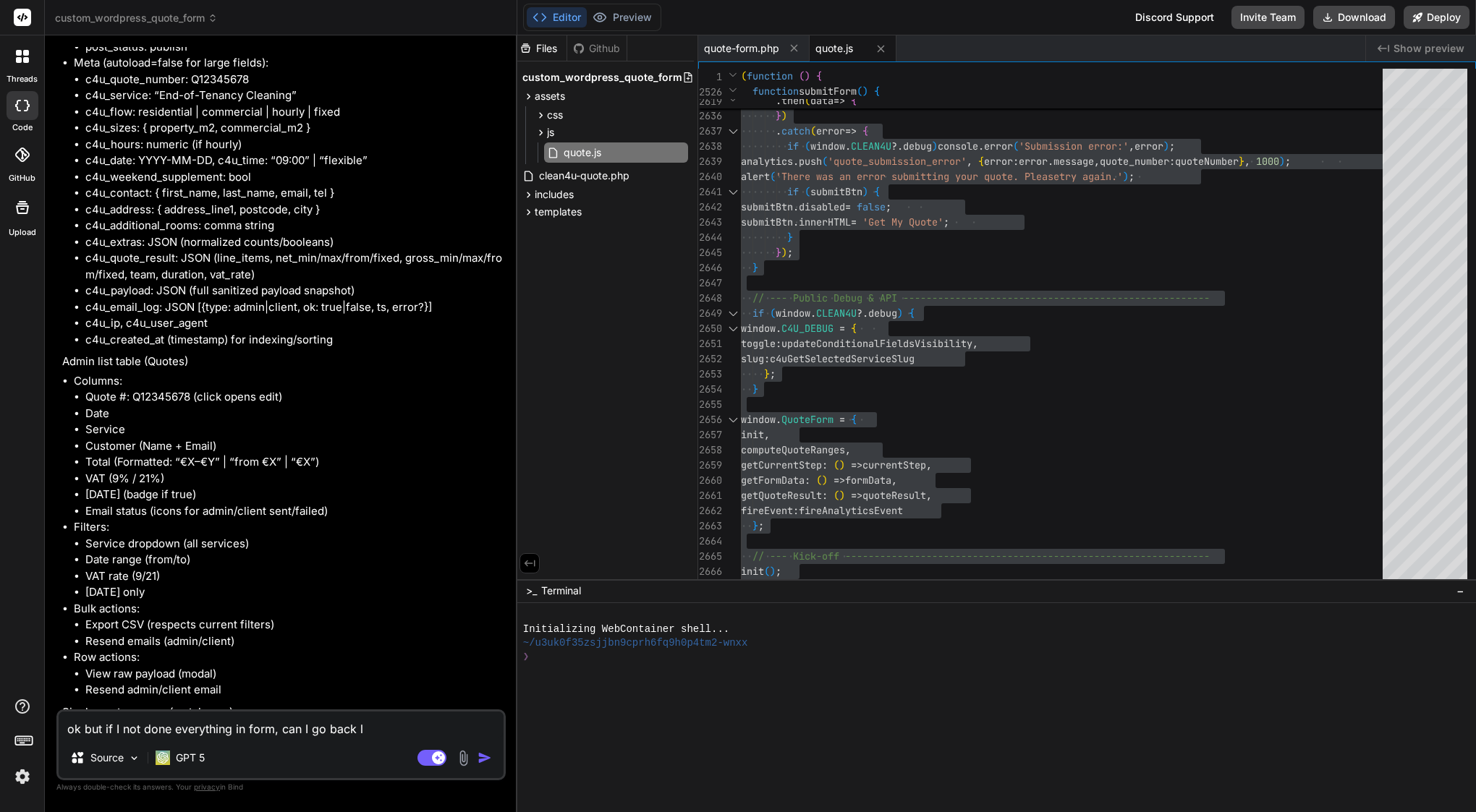
type textarea "ok but if I not done everything in form, can I go back la"
type textarea "x"
type textarea "ok but if I not done everything in form, can I go back lat"
type textarea "x"
type textarea "ok but if I not done everything in form, can I go back late"
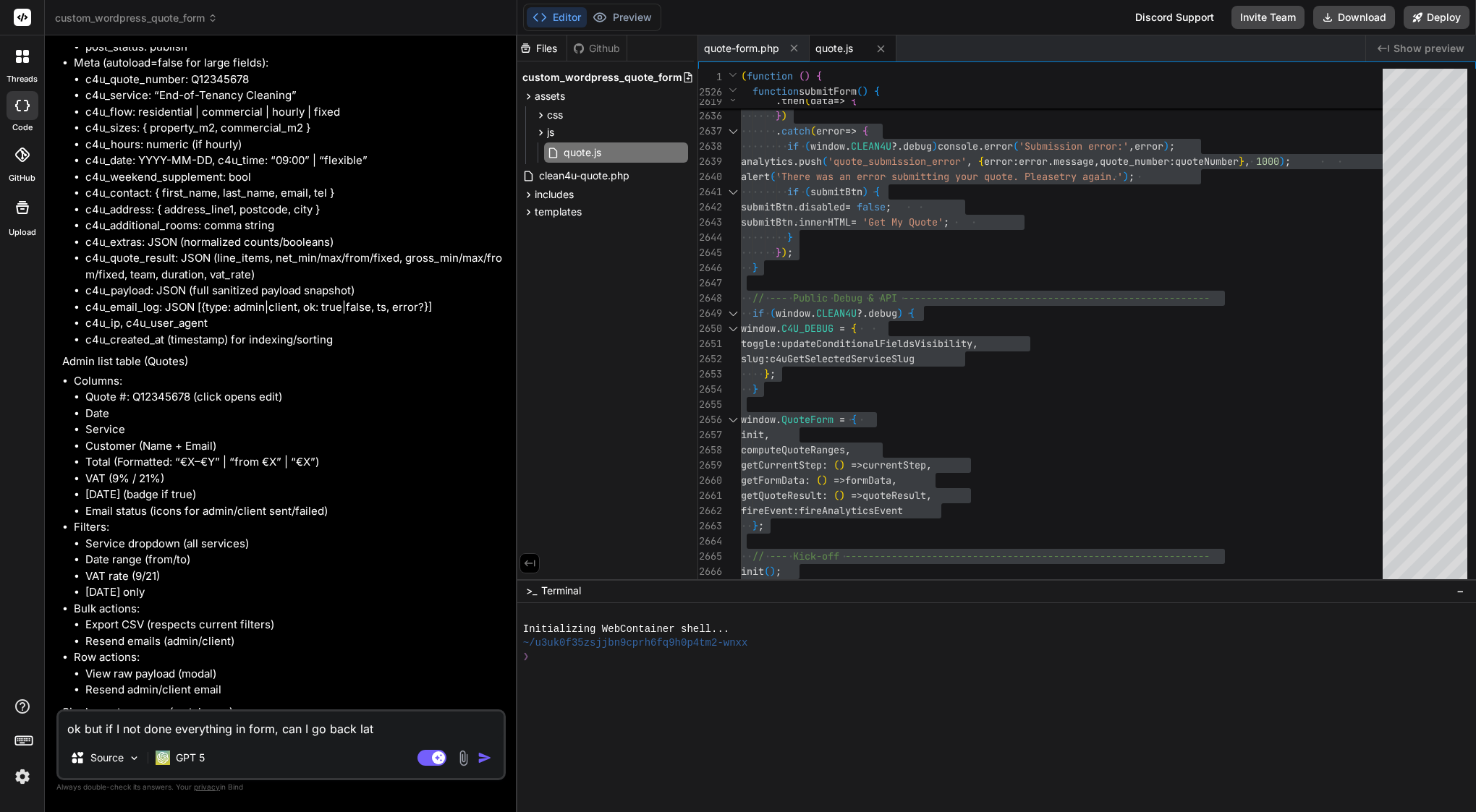
type textarea "x"
type textarea "ok but if I not done everything in form, can I go back later"
type textarea "x"
type textarea "ok but if I not done everything in form, can I go back later"
type textarea "x"
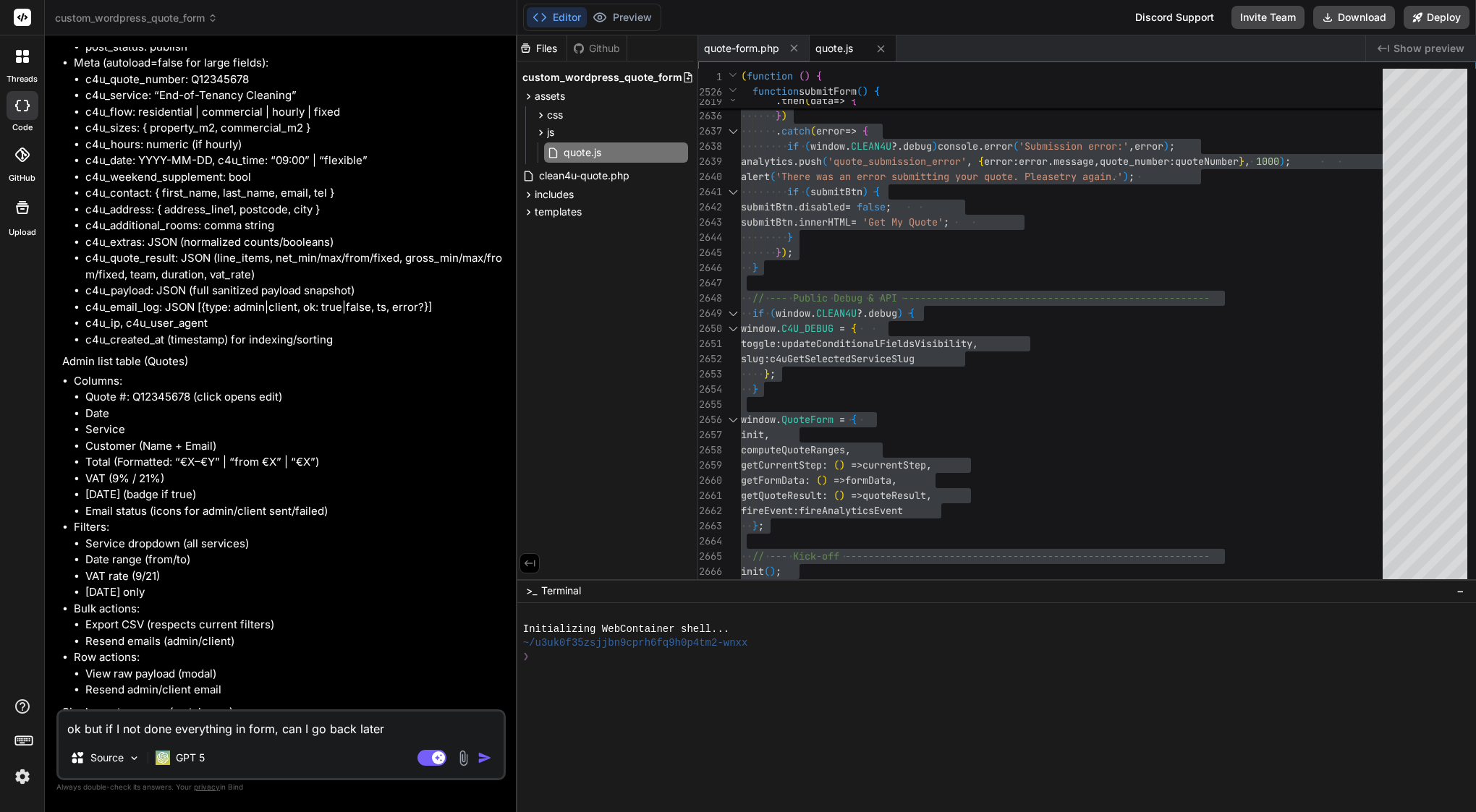
type textarea "ok but if I not done everything in form, can I go back later a"
type textarea "x"
type textarea "ok but if I not done everything in form, can I go back later an"
type textarea "x"
type textarea "ok but if I not done everything in form, can I go back later and"
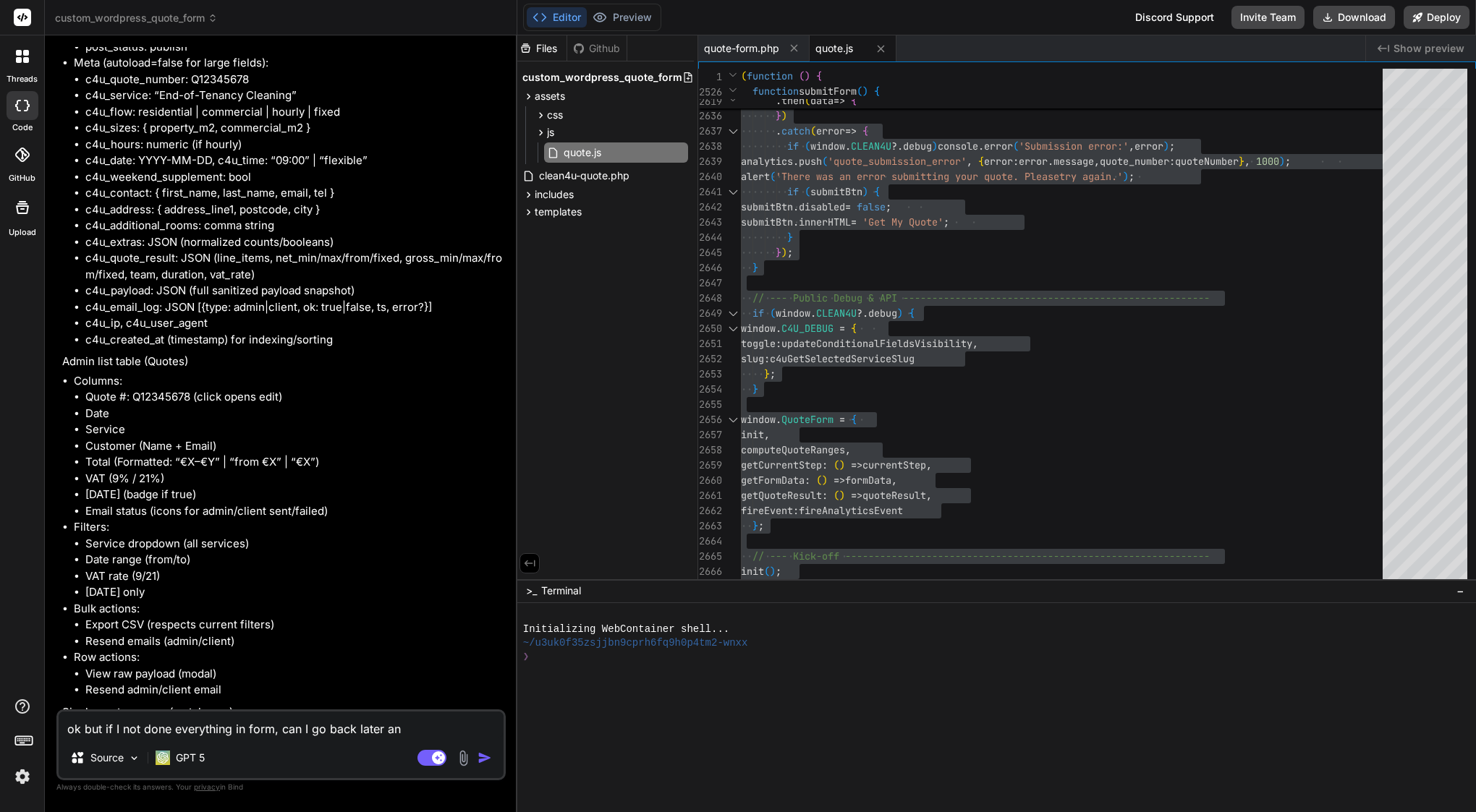
type textarea "x"
type textarea "ok but if I not done everything in form, can I go back later and"
type textarea "x"
type textarea "ok but if I not done everything in form, can I go back later and a"
type textarea "x"
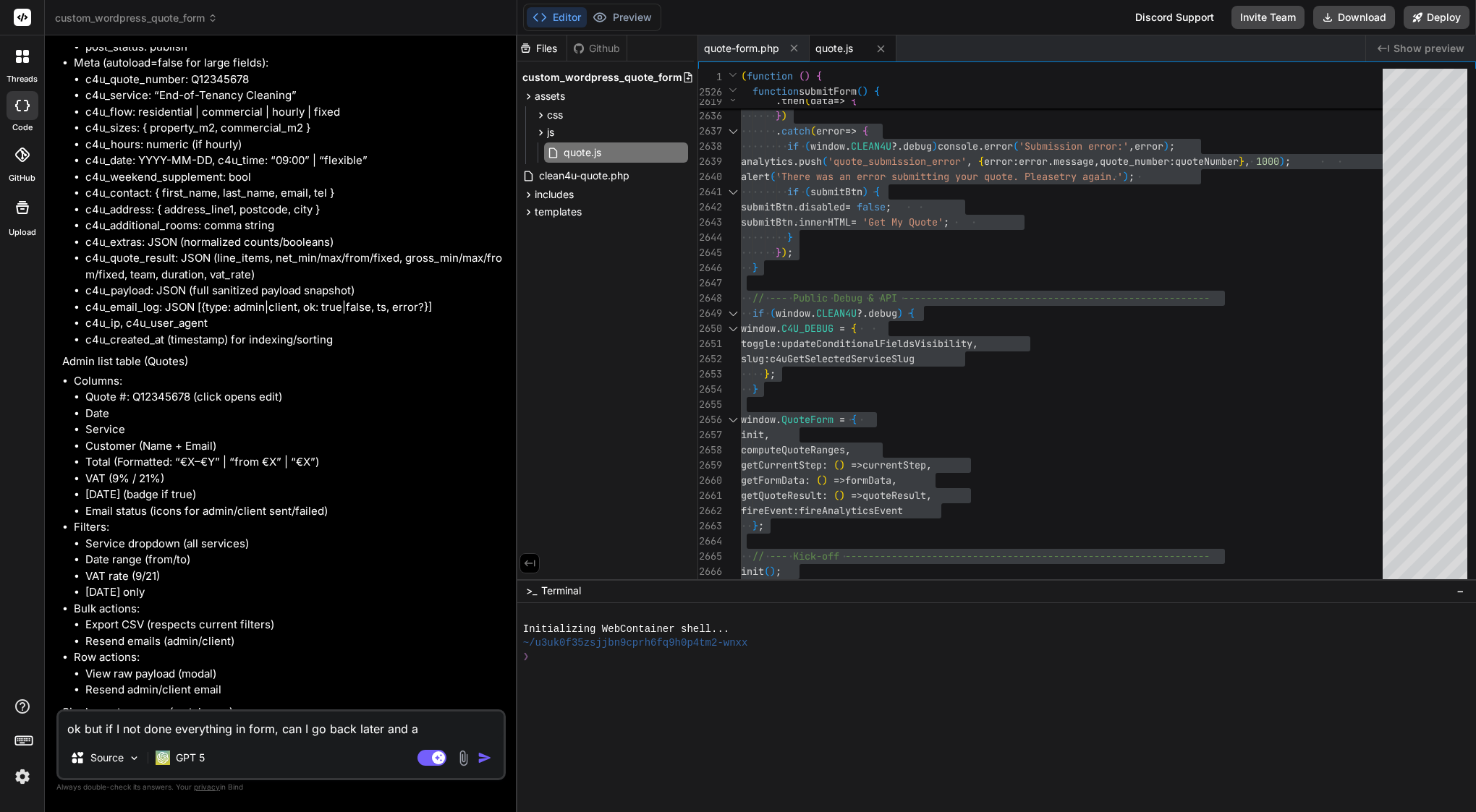
type textarea "ok but if I not done everything in form, can I go back later and ad"
type textarea "x"
type textarea "ok but if I not done everything in form, can I go back later and add"
type textarea "x"
type textarea "ok but if I not done everything in form, can I go back later and add?"
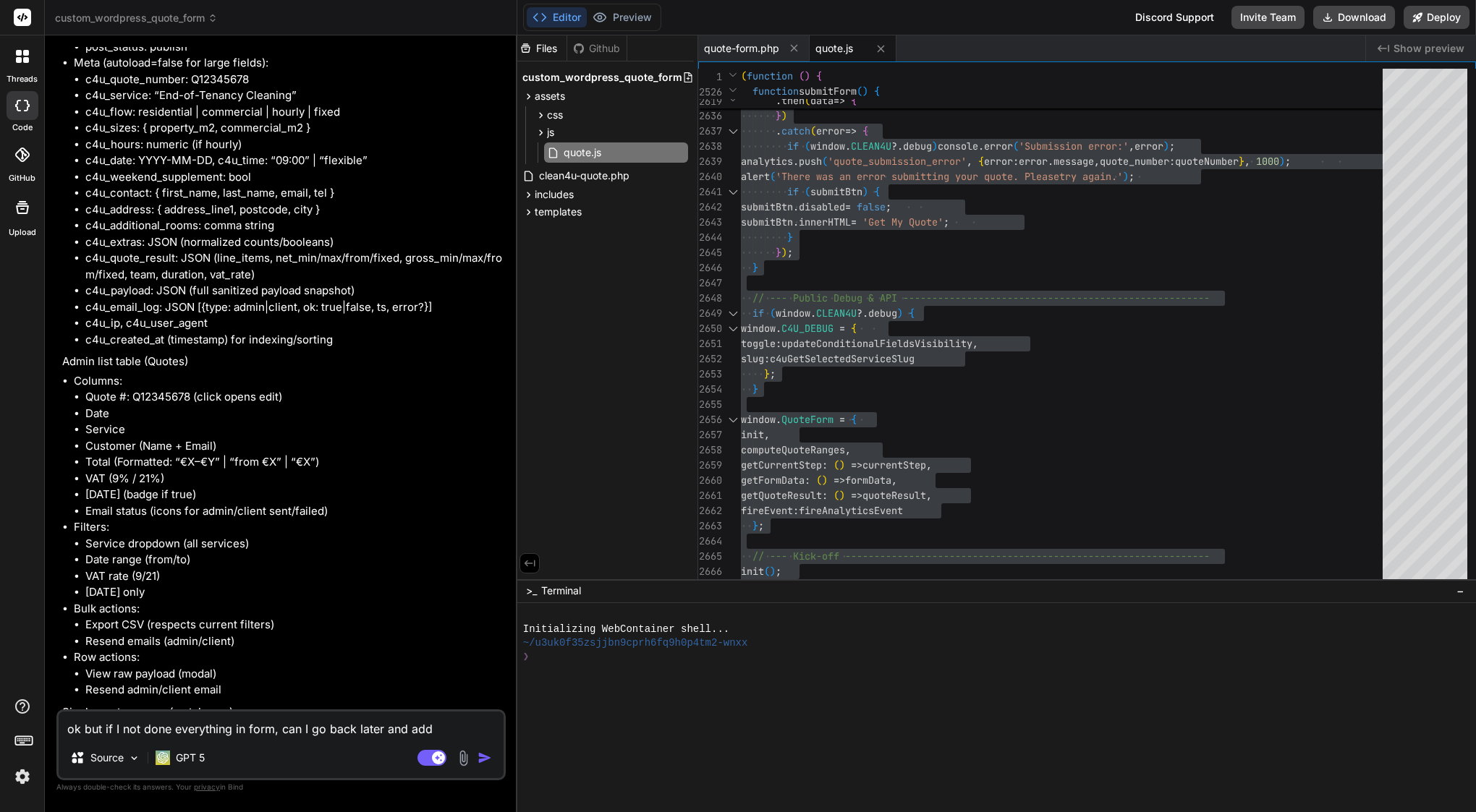
type textarea "x"
type textarea "ok but if I not done everything in form, can I go back later and add?"
type textarea "x"
type textarea "ok but if I not done everything in form, can I go back later and add? l"
type textarea "x"
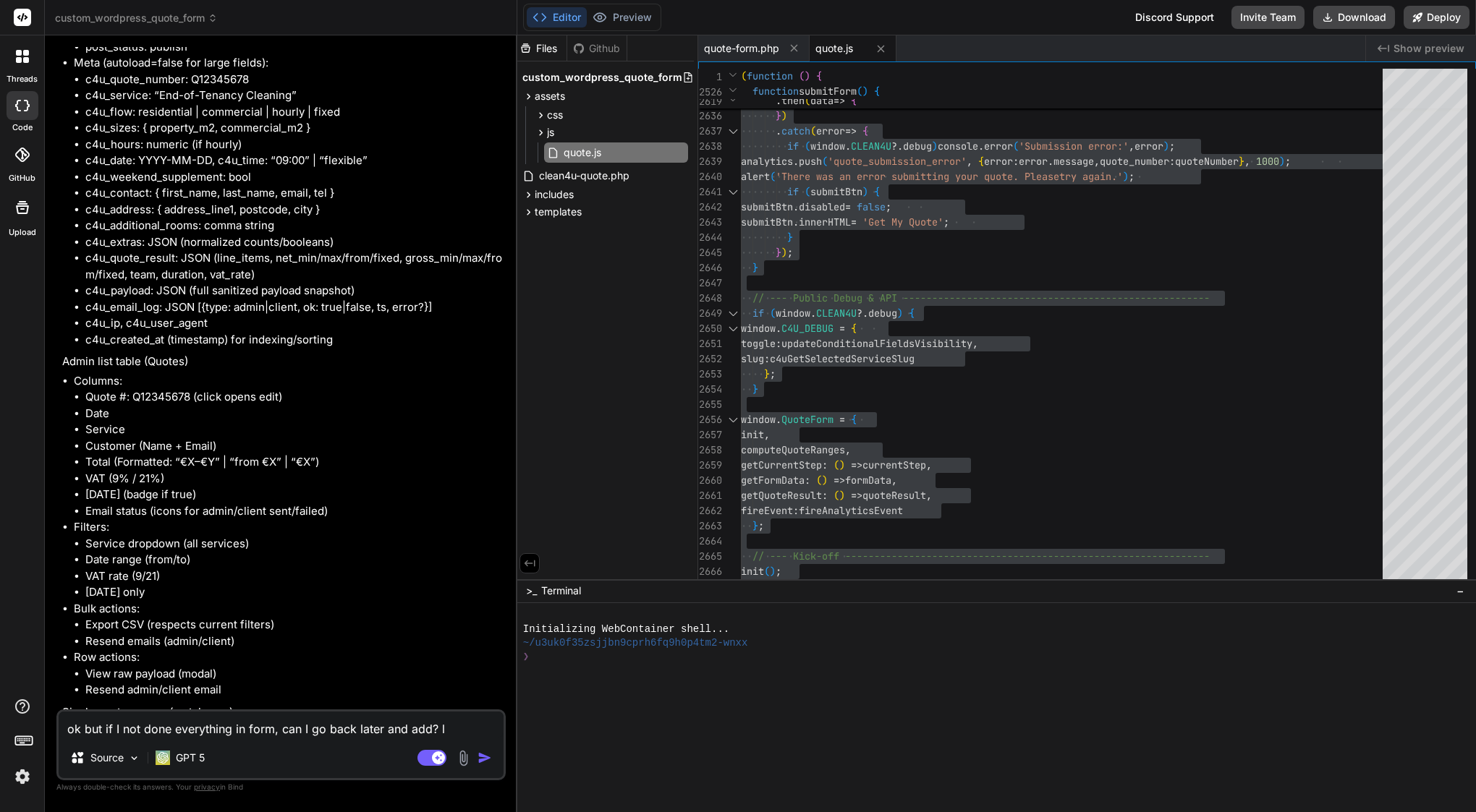
type textarea "ok but if I not done everything in form, can I go back later and add? li"
type textarea "x"
type textarea "ok but if I not done everything in form, can I go back later and add? lik"
type textarea "x"
type textarea "ok but if I not done everything in form, can I go back later and add? like"
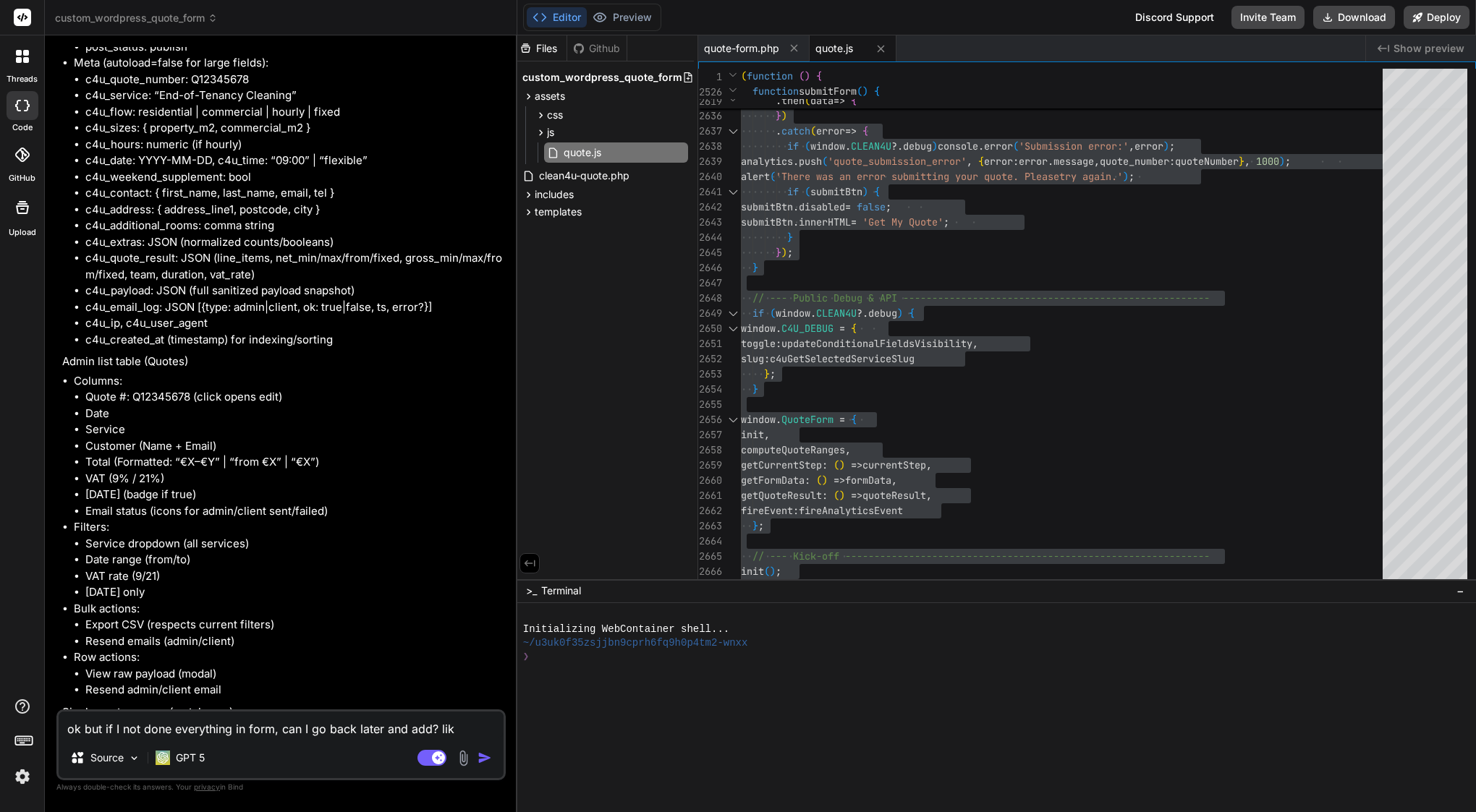
type textarea "x"
type textarea "ok but if I not done everything in form, can I go back later and add? like"
type textarea "x"
type textarea "ok but if I not done everything in form, can I go back later and add? like s"
type textarea "x"
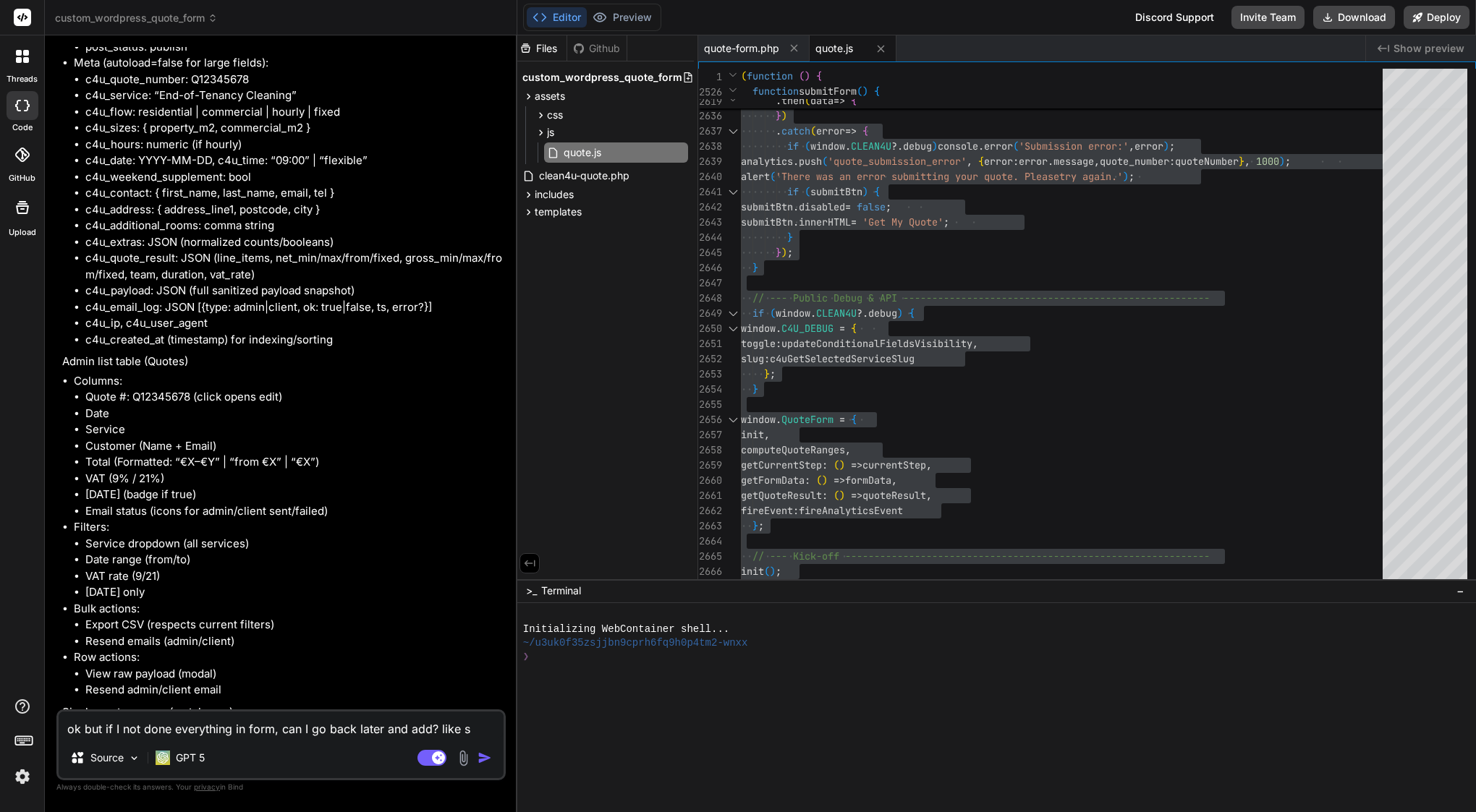
type textarea "ok but if I not done everything in form, can I go back later and add? like so"
type textarea "x"
type textarea "ok but if I not done everything in form, can I go back later and add? like som"
type textarea "x"
type textarea "ok but if I not done everything in form, can I go back later and add? like some"
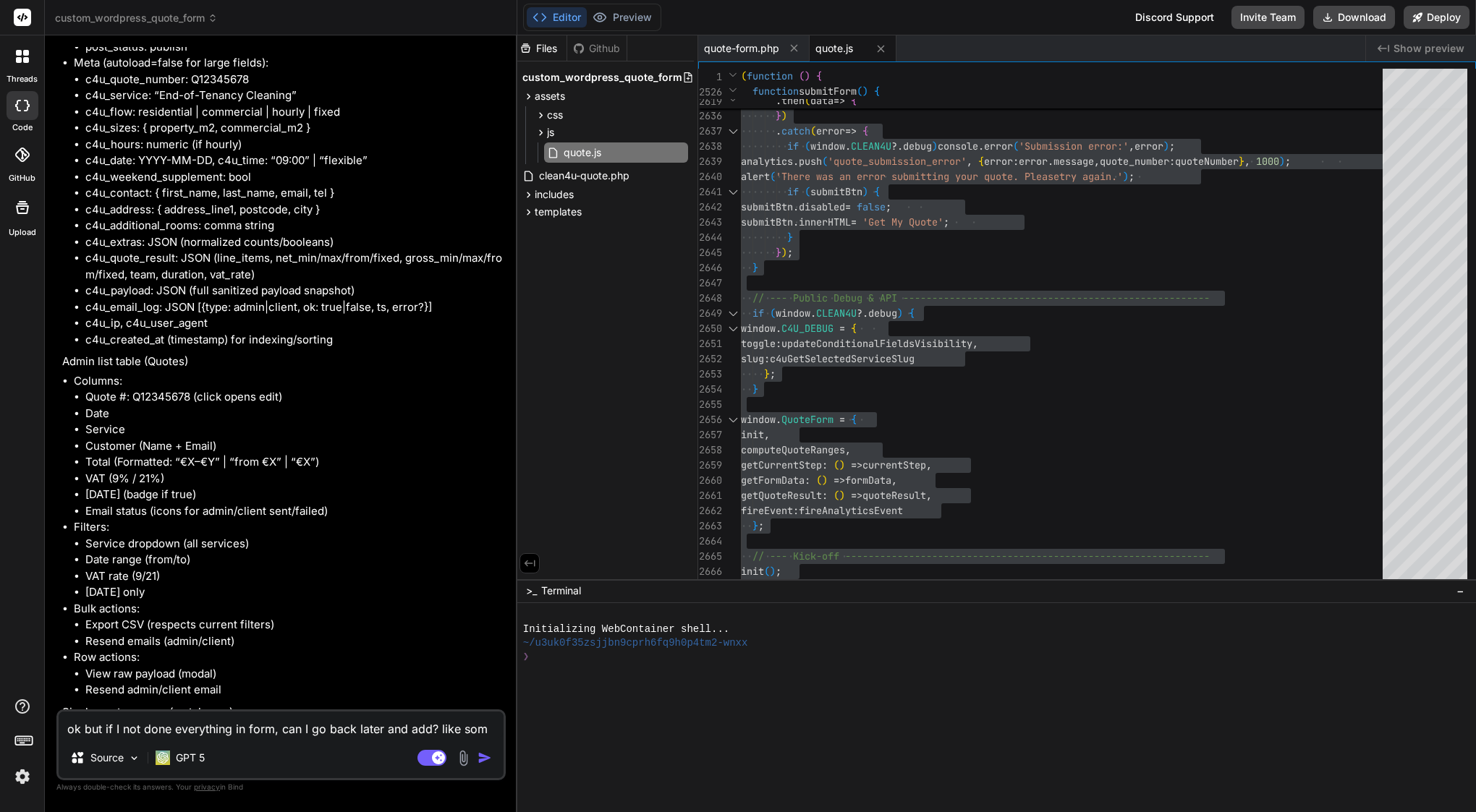
type textarea "x"
type textarea "ok but if I not done everything in form, can I go back later and add? like some"
type textarea "x"
type textarea "ok but if I not done everything in form, can I go back later and add? like some…"
type textarea "x"
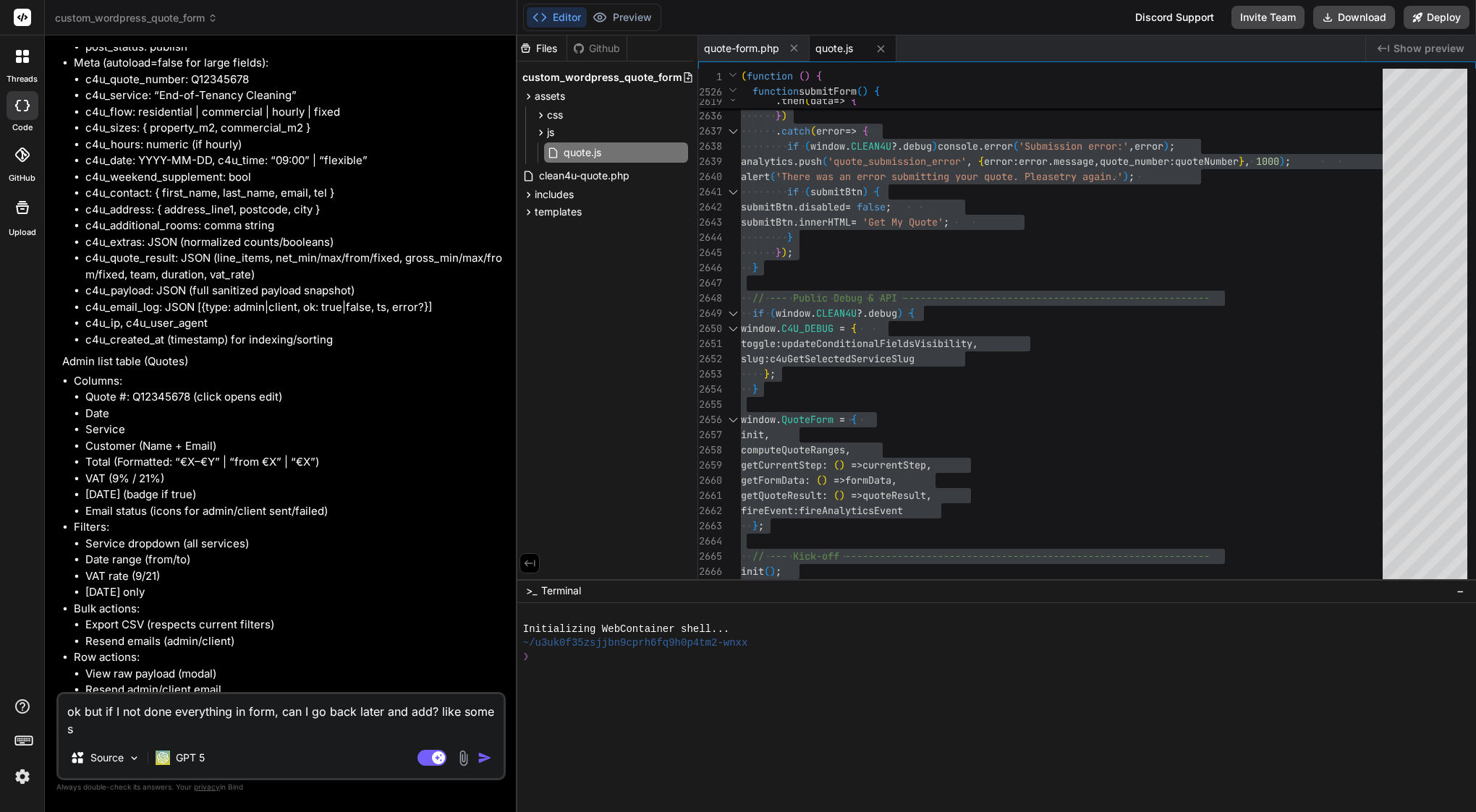
type textarea "ok but if I not done everything in form, can I go back later and add? like some…"
type textarea "x"
type textarea "ok but if I not done everything in form, can I go back later and add? like some…"
type textarea "x"
type textarea "ok but if I not done everything in form, can I go back later and add? like some…"
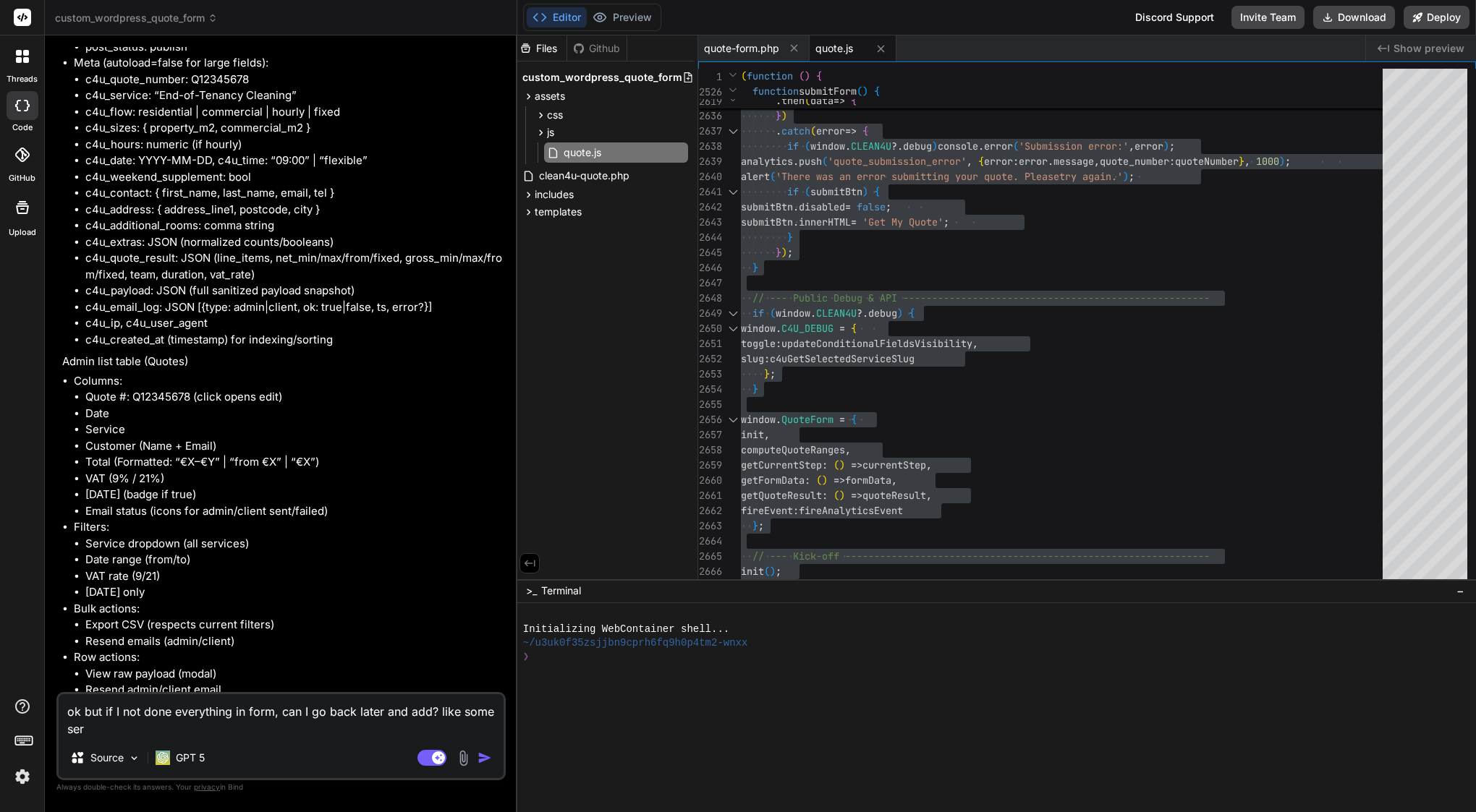
type textarea "x"
type textarea "ok but if I not done everything in form, can I go back later and add? like some…"
type textarea "x"
type textarea "ok but if I not done everything in form, can I go back later and add? like some…"
type textarea "x"
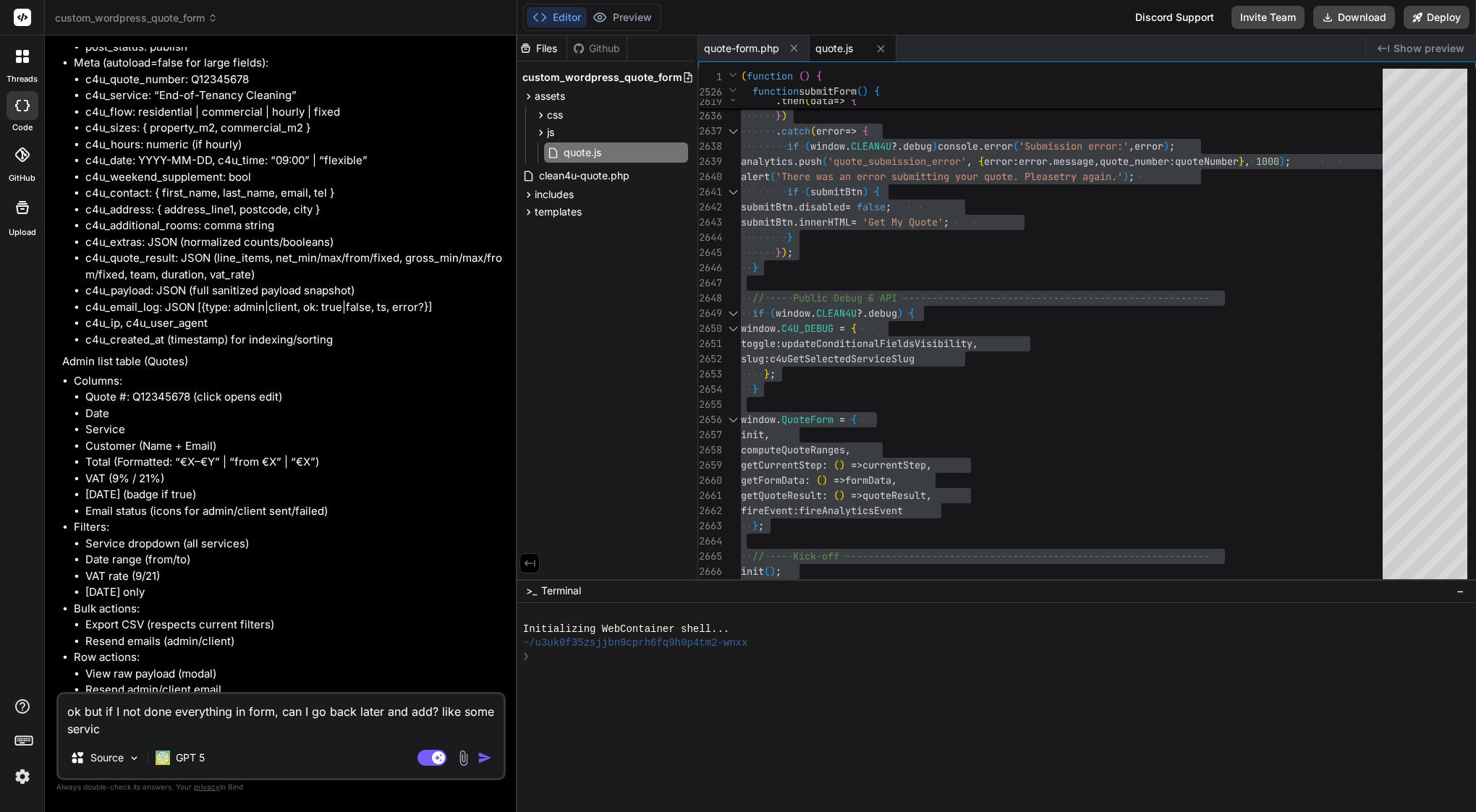
type textarea "ok but if I not done everything in form, can I go back later and add? like some…"
type textarea "x"
type textarea "ok but if I not done everything in form, can I go back later and add? like some…"
type textarea "x"
type textarea "ok but if I not done everything in form, can I go back later and add? like some…"
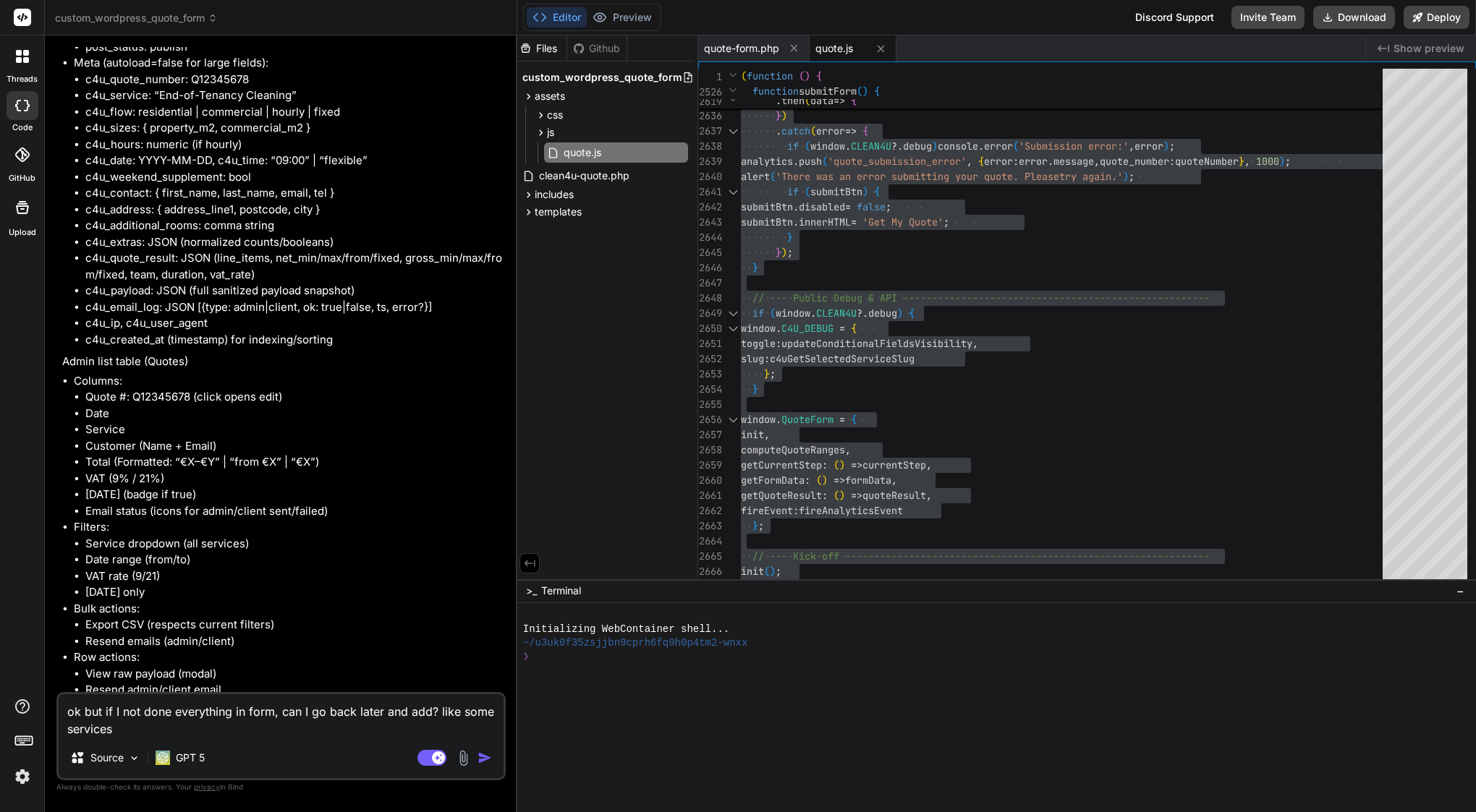
type textarea "x"
type textarea "ok but if I not done everything in form, can I go back later and add? like some…"
type textarea "x"
type textarea "ok but if I not done everything in form, can I go back later and add? like some…"
type textarea "x"
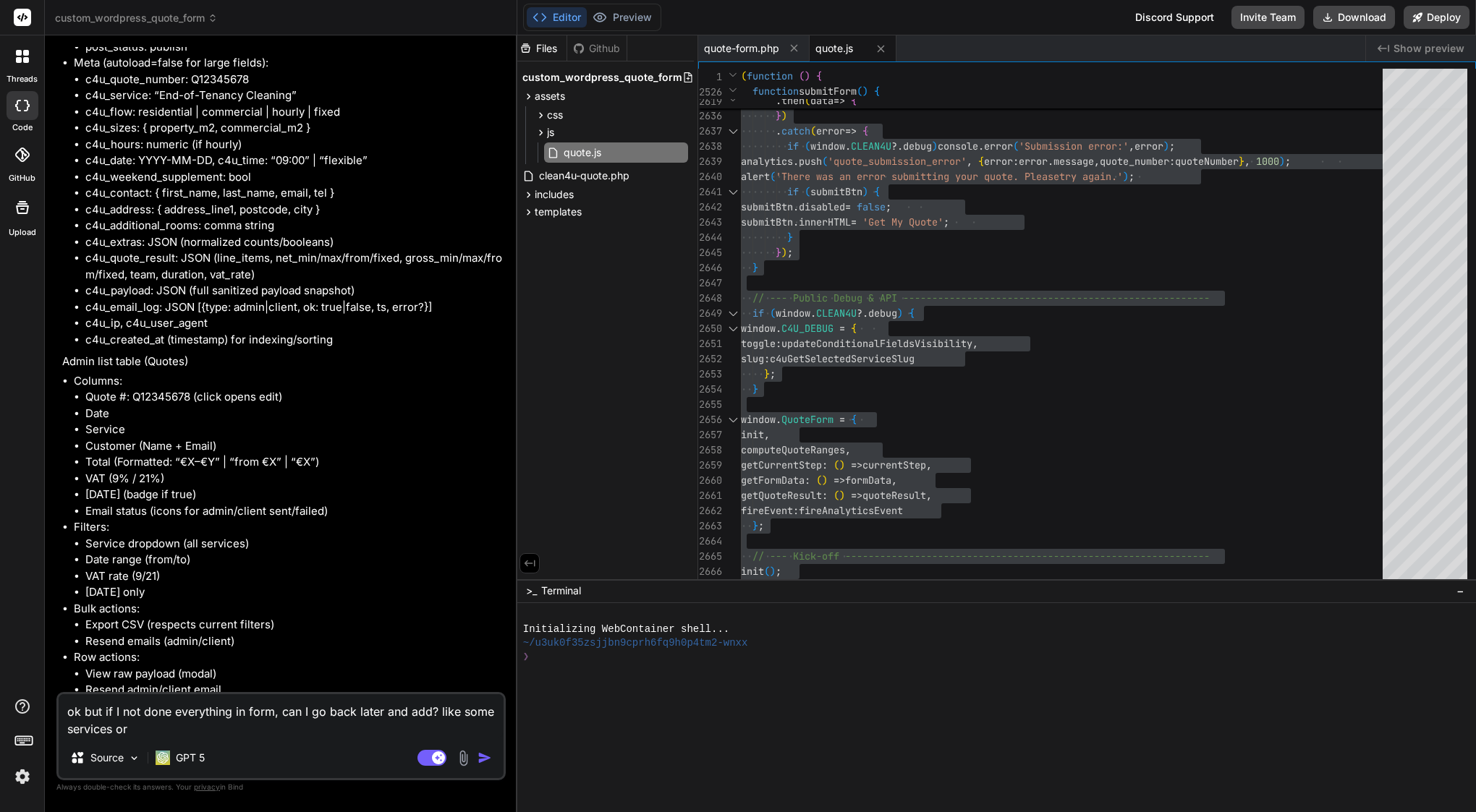
type textarea "ok but if I not done everything in form, can I go back later and add? like some…"
type textarea "x"
click at [158, 730] on textarea "ok but if I not done everything in form, can I go back later and add? like some…" at bounding box center [281, 716] width 445 height 44
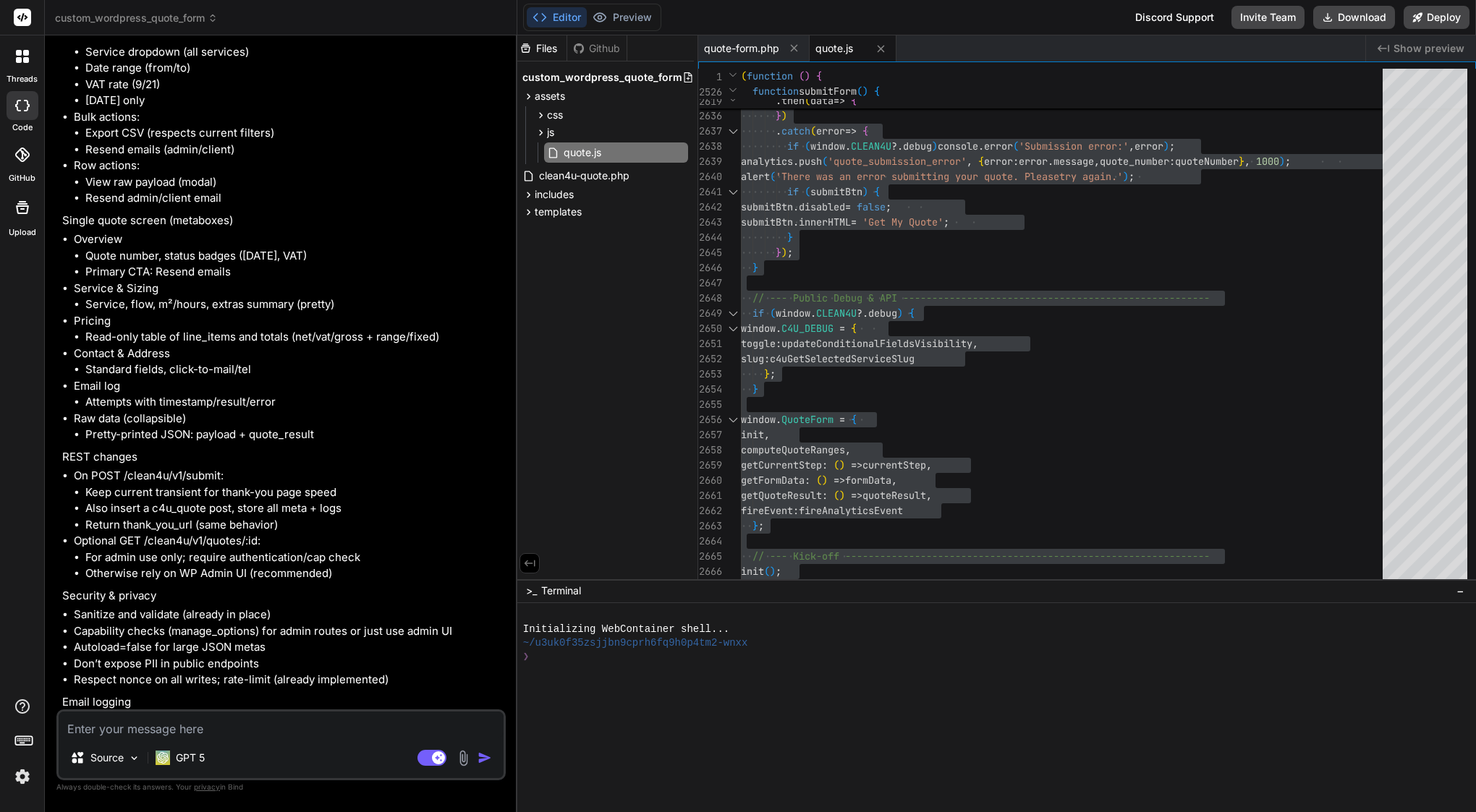
scroll to position [49151, 0]
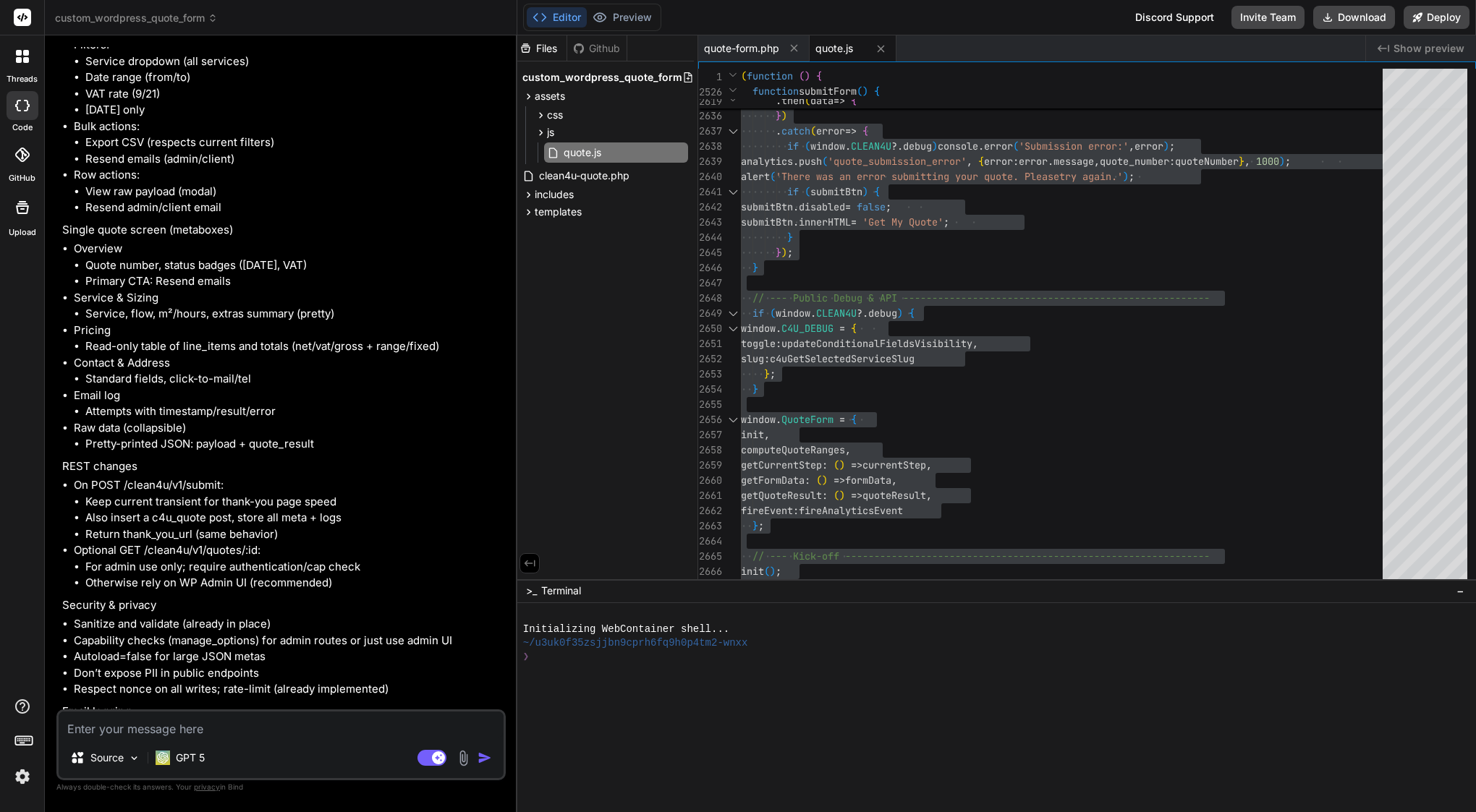
click at [303, 729] on textarea at bounding box center [281, 725] width 445 height 26
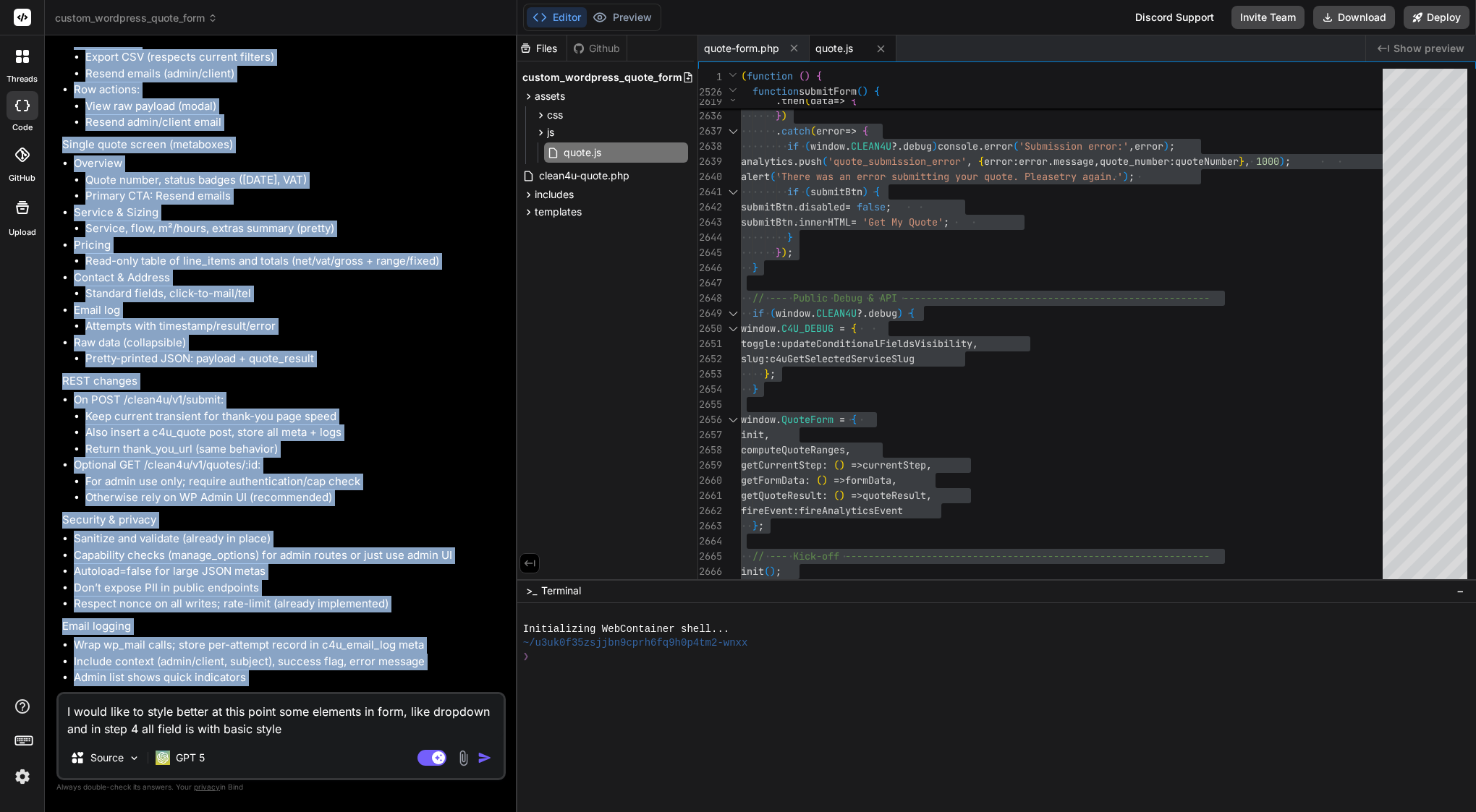
scroll to position [49203, 0]
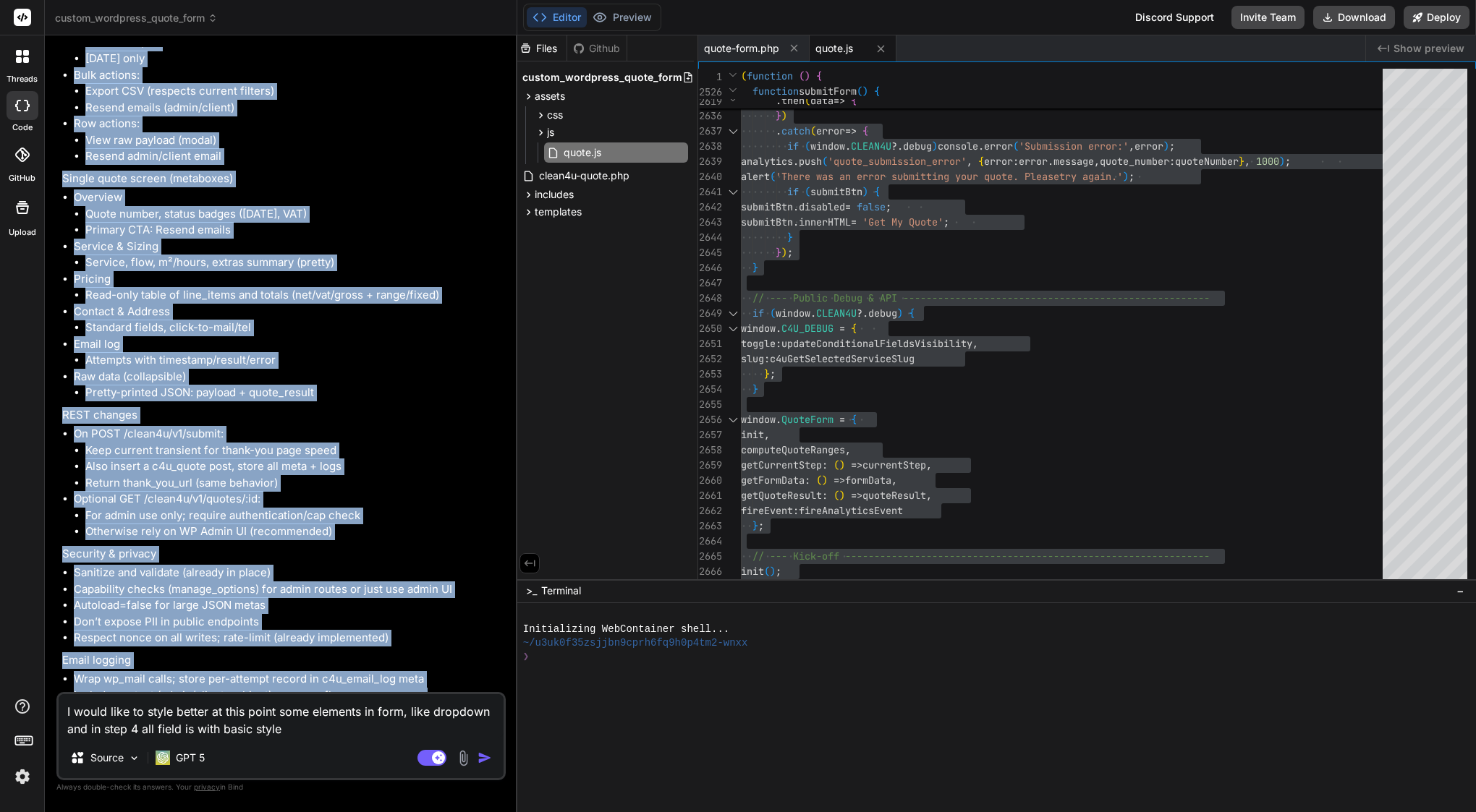
drag, startPoint x: 83, startPoint y: 240, endPoint x: 455, endPoint y: 166, distance: 379.3
click at [455, 166] on div "Bind AI Sure. I’ll outline the Quote Storage & Admin Dashboard step by: Definin…" at bounding box center [282, 186] width 441 height 1930
copy div "Bind AI Sure. I’ll outline the Quote Storage & Admin Dashboard step by: Definin…"
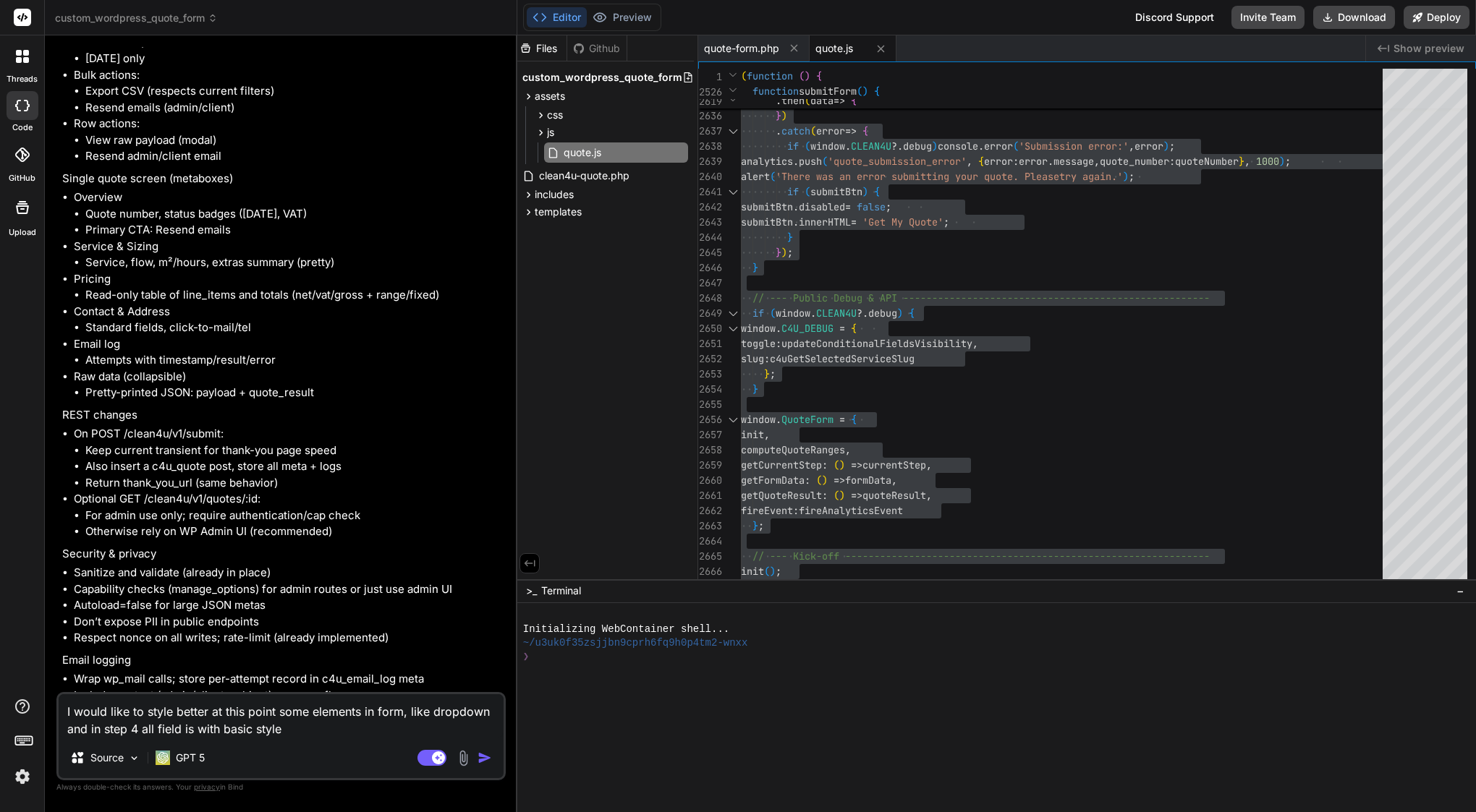
click at [356, 730] on textarea "I would like to style better at this point some elements in form, like dropdown…" at bounding box center [281, 716] width 445 height 44
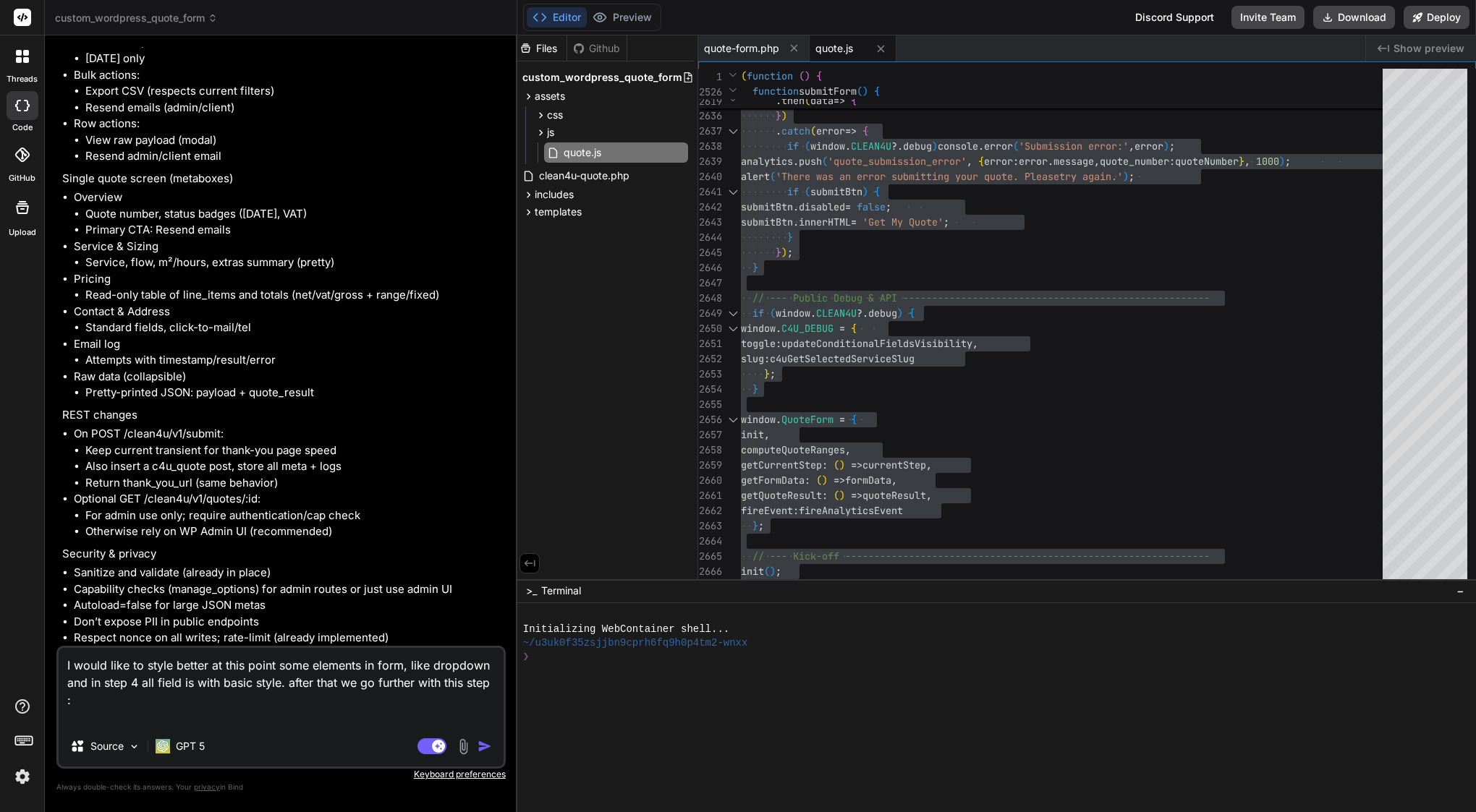
paste textarea "Bind AI Sure. I’ll outline the Quote Storage & Admin Dashboard step by: Definin…"
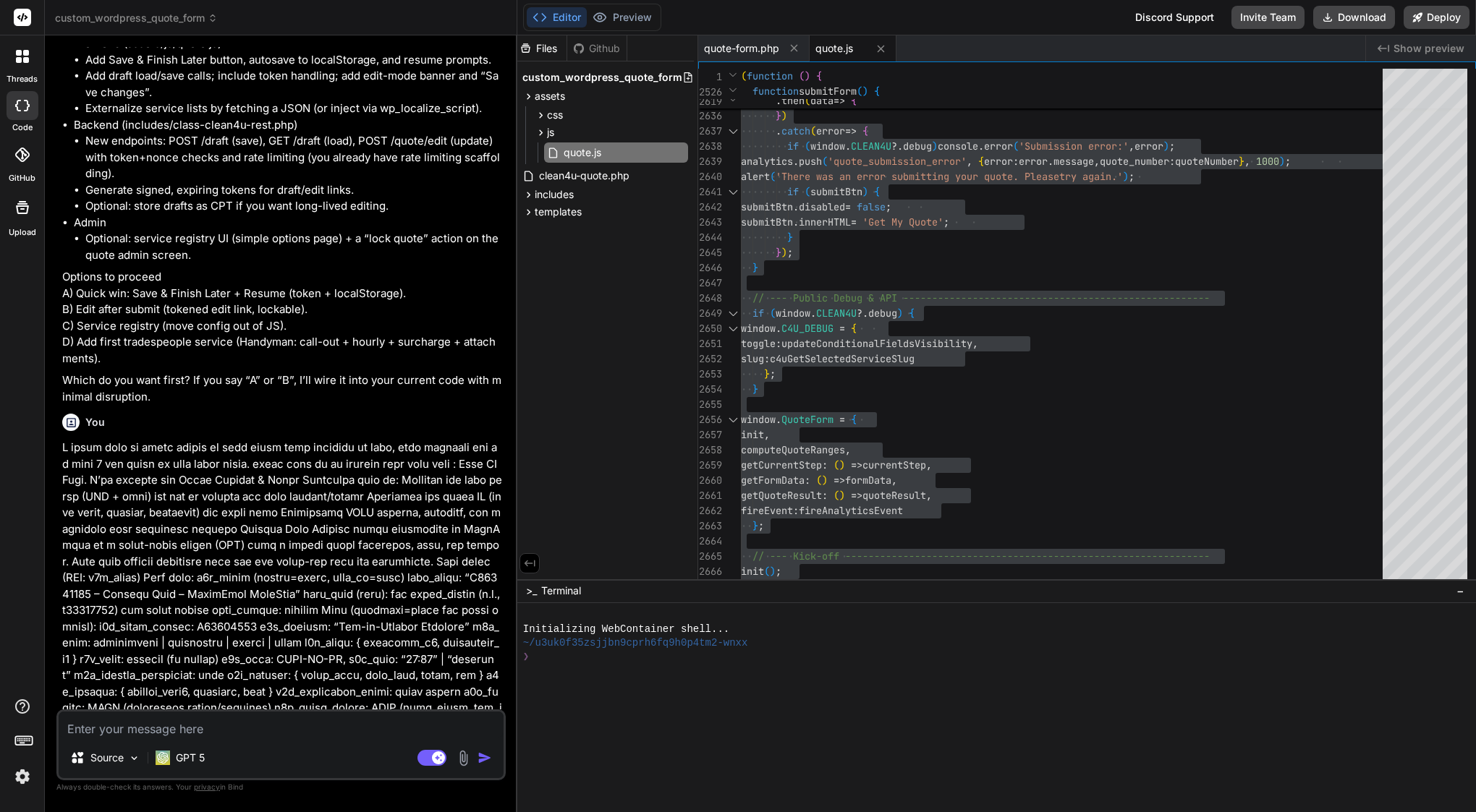
scroll to position [0, 0]
click at [208, 730] on textarea "ok lets go and please add link with" at bounding box center [281, 725] width 445 height 26
click at [182, 727] on textarea "ok lets go and please add link with" at bounding box center [281, 725] width 445 height 26
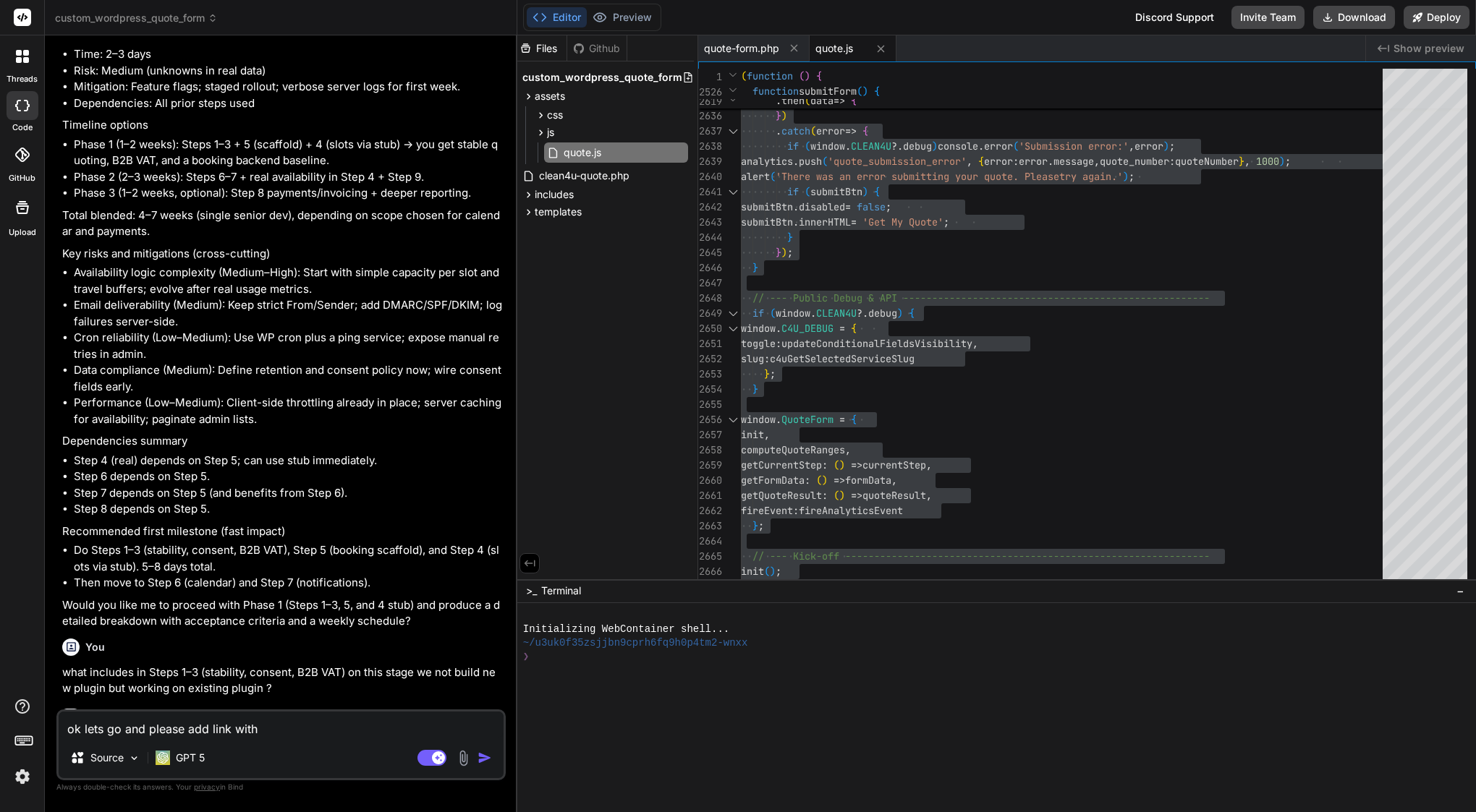
scroll to position [7061, 0]
click at [121, 730] on textarea "ok lets go and please add link with" at bounding box center [281, 725] width 445 height 26
click at [216, 725] on textarea "ok lets go, and please add link with" at bounding box center [281, 725] width 445 height 26
click at [403, 726] on textarea "ok lets go, and please add checkbox in 4 step and link with" at bounding box center [281, 725] width 445 height 26
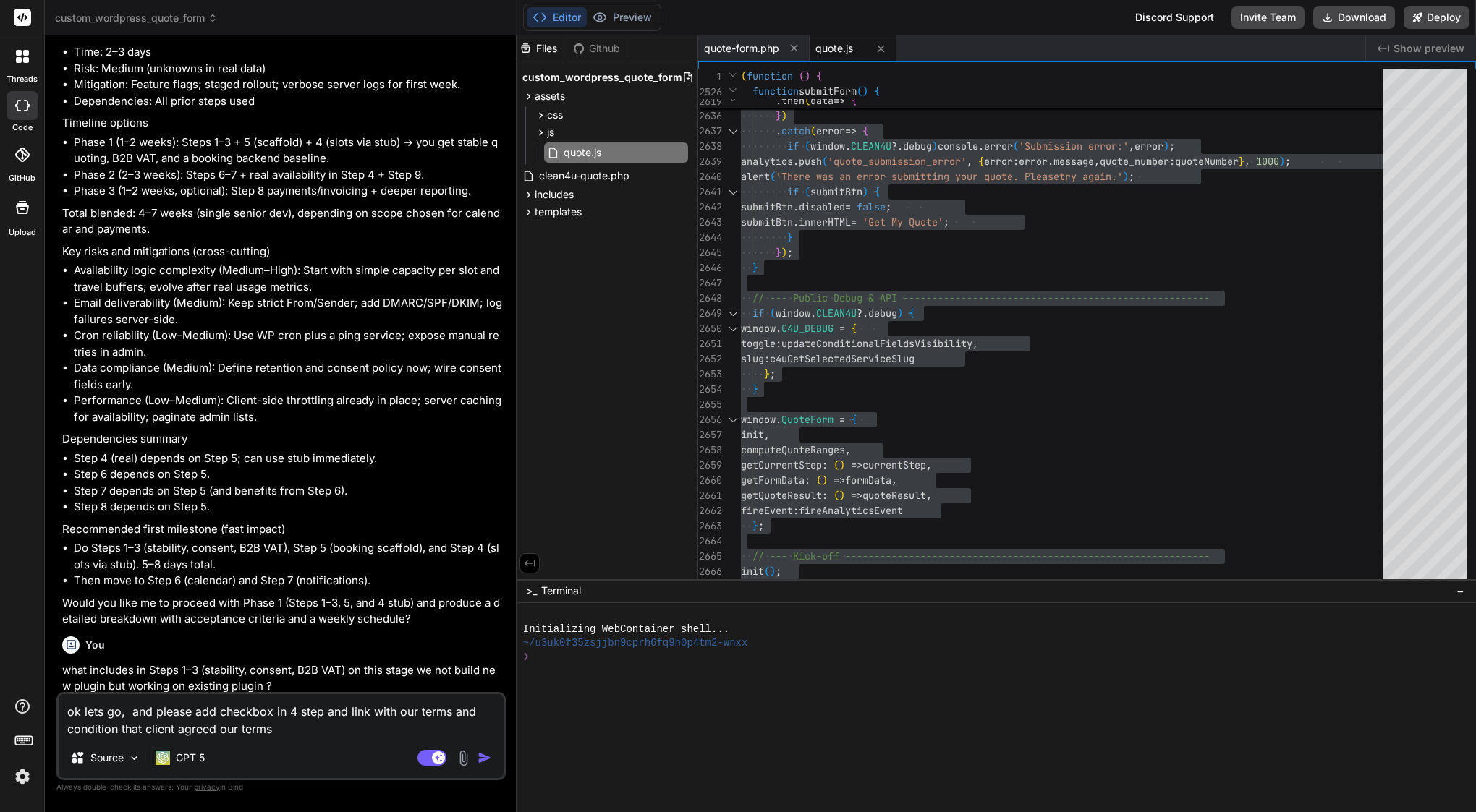
paste textarea "[URL][DOMAIN_NAME]"
click at [105, 694] on textarea "ok lets go, and please add checkbox in 4 step and link with our terms and condi…" at bounding box center [281, 707] width 445 height 61
click at [100, 692] on textarea "ok go, and please add checkbox in 4 step and link with our terms and condition …" at bounding box center [281, 707] width 445 height 61
click at [98, 698] on textarea "ok go-ahead, and please add checkbox in 4 step and link with our terms and cond…" at bounding box center [281, 707] width 445 height 61
click at [104, 699] on textarea "ok go-ahead, and please add checkbox in 4 step and link with our terms and cond…" at bounding box center [281, 707] width 445 height 61
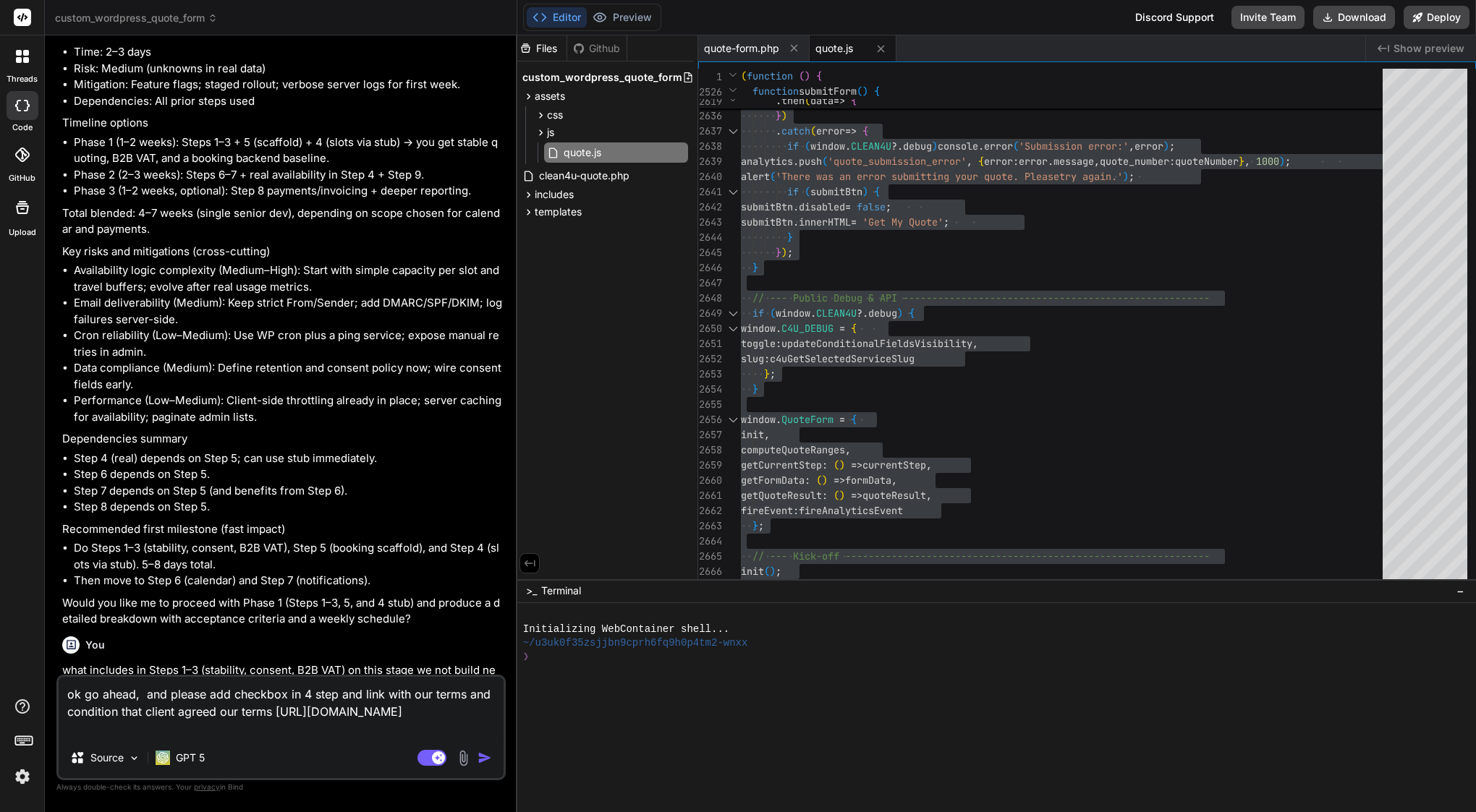
click at [484, 751] on img "button" at bounding box center [484, 758] width 15 height 15
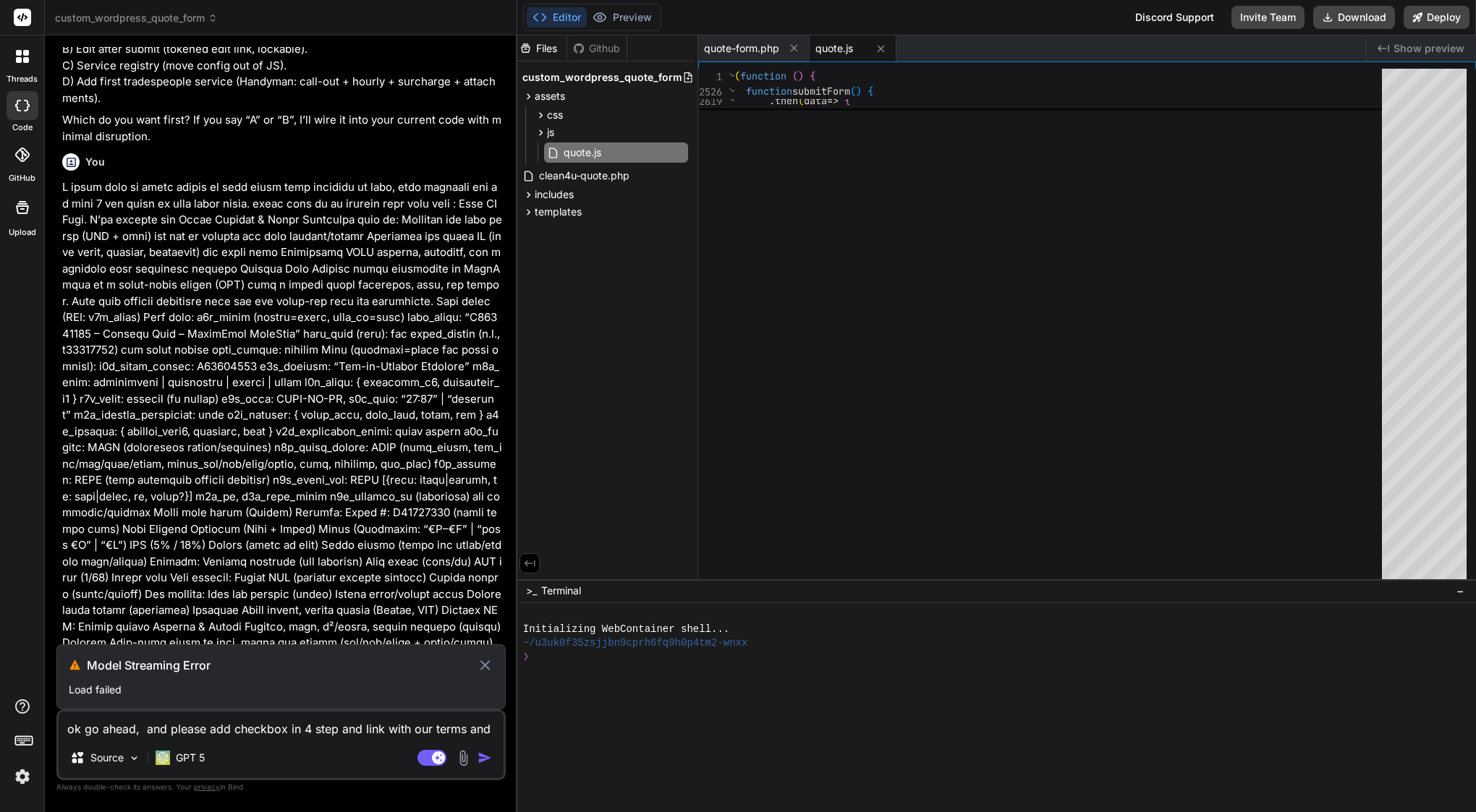
scroll to position [51328, 0]
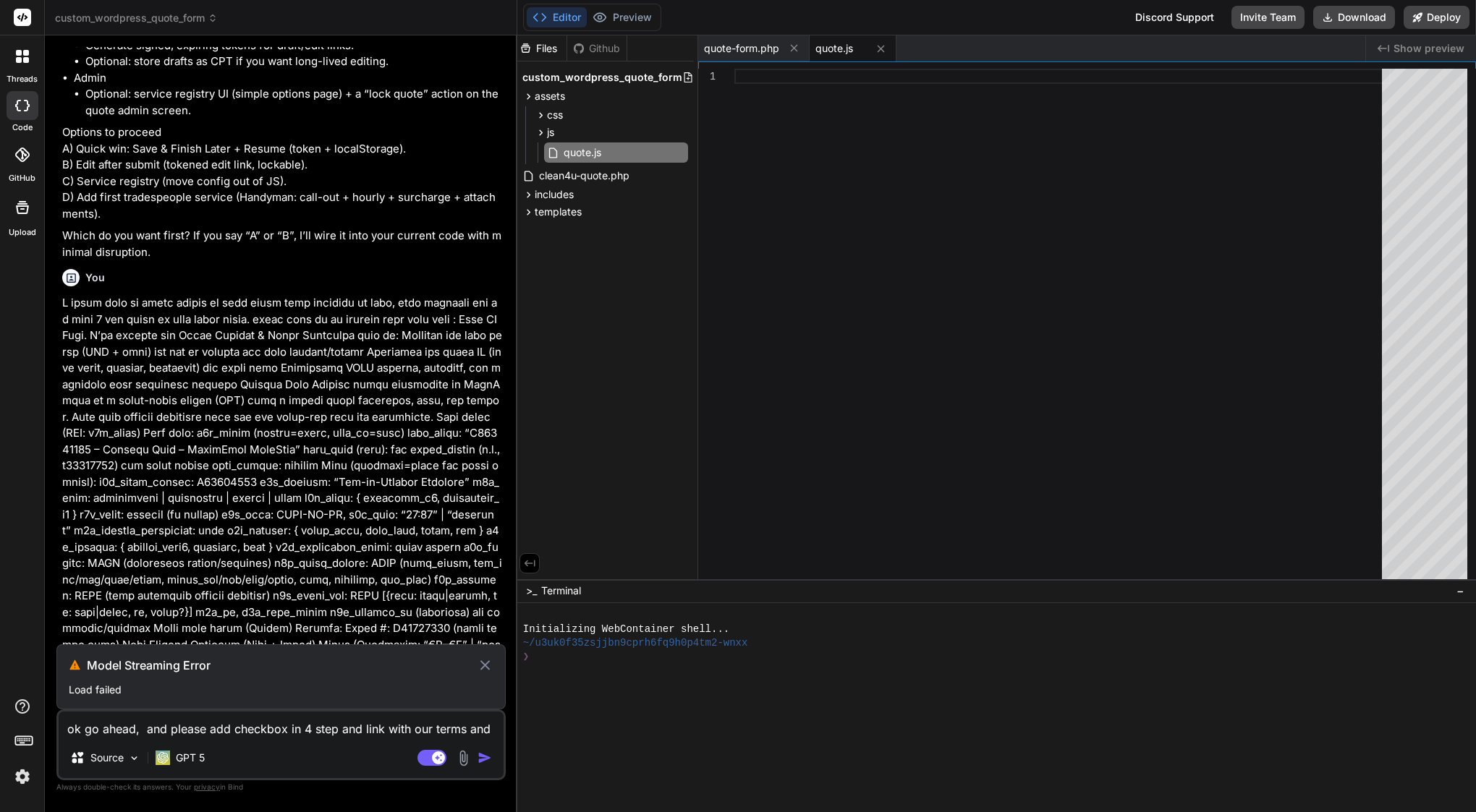
click at [483, 668] on icon at bounding box center [484, 665] width 9 height 9
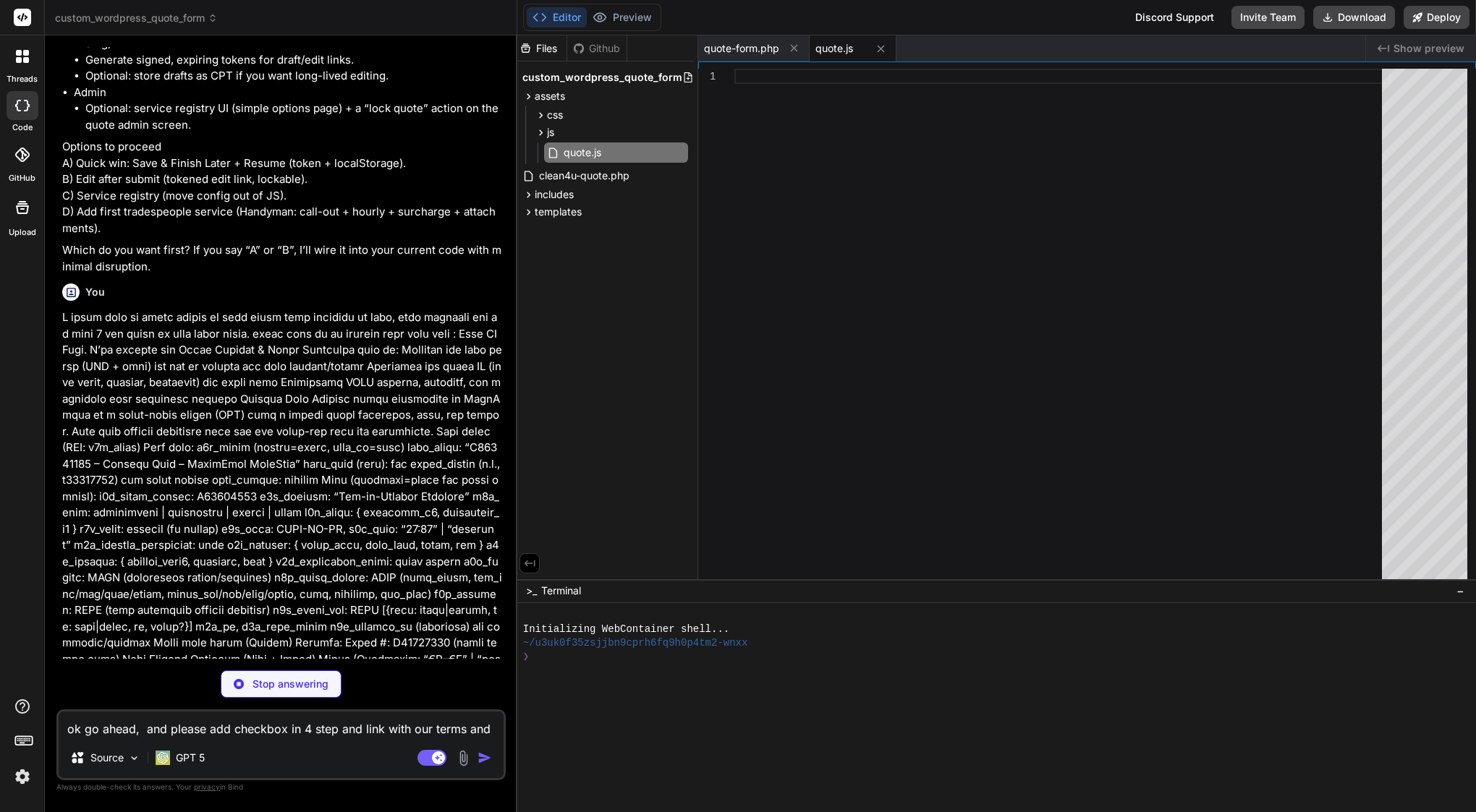
scroll to position [0, 0]
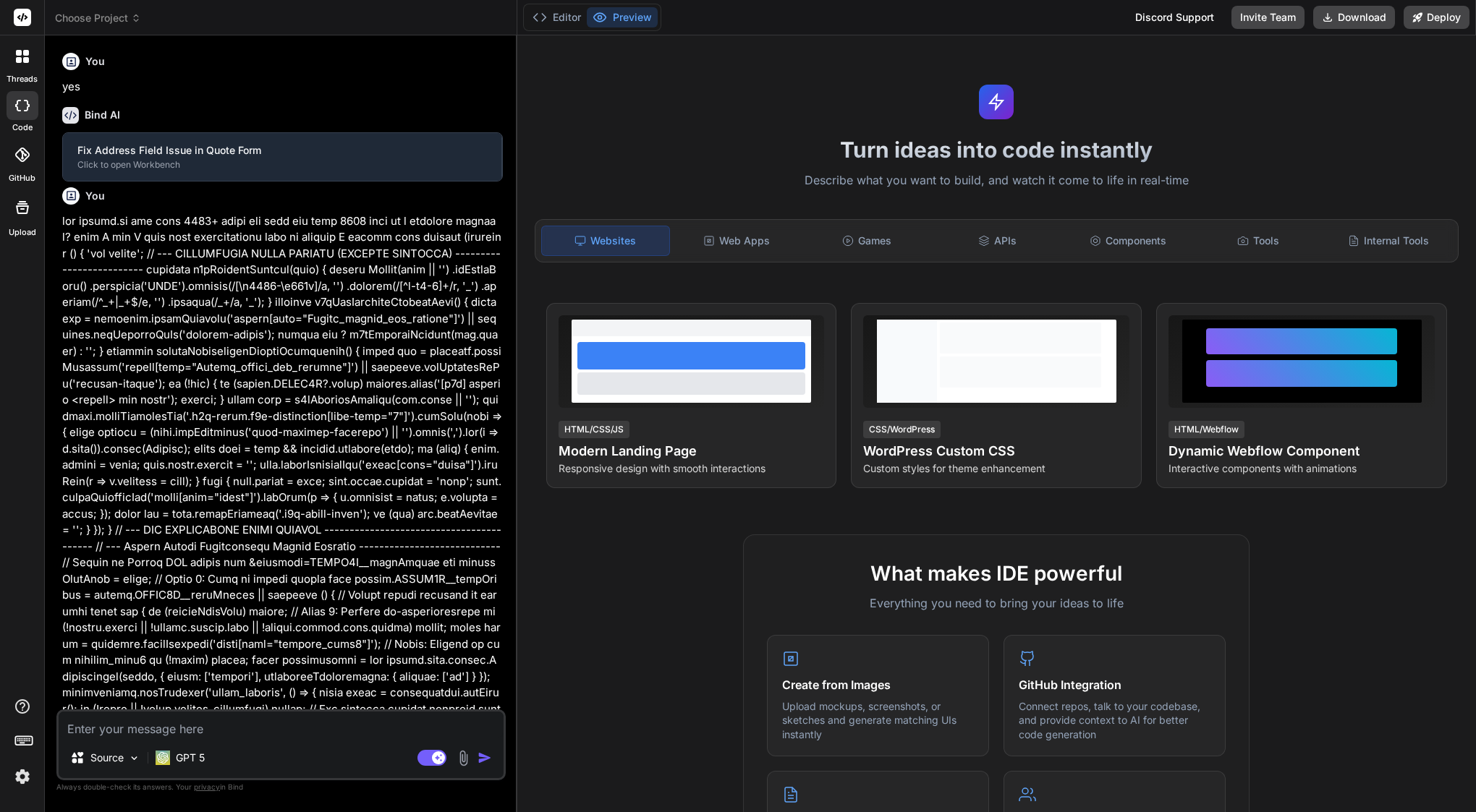
scroll to position [17131, 0]
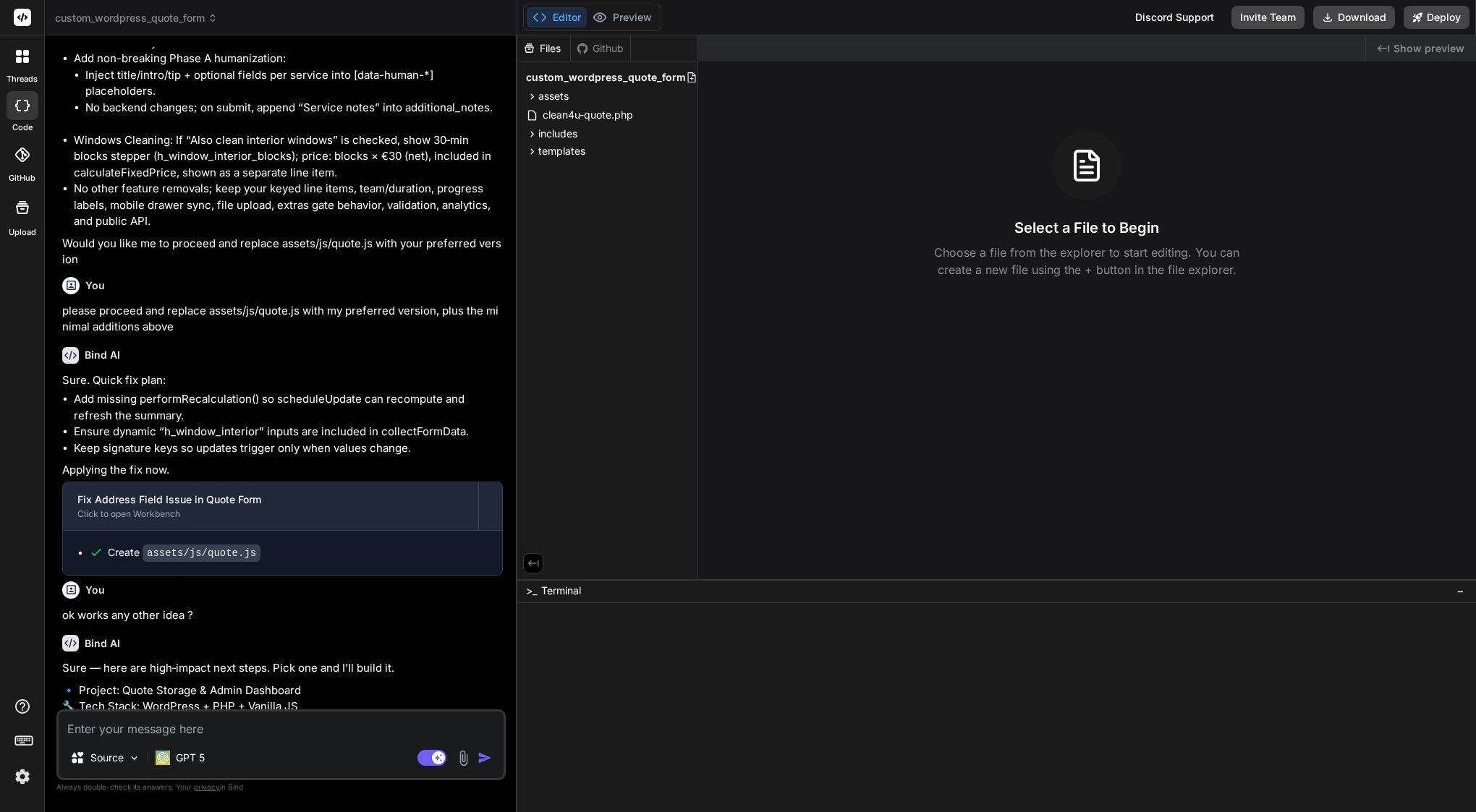
type textarea "x"
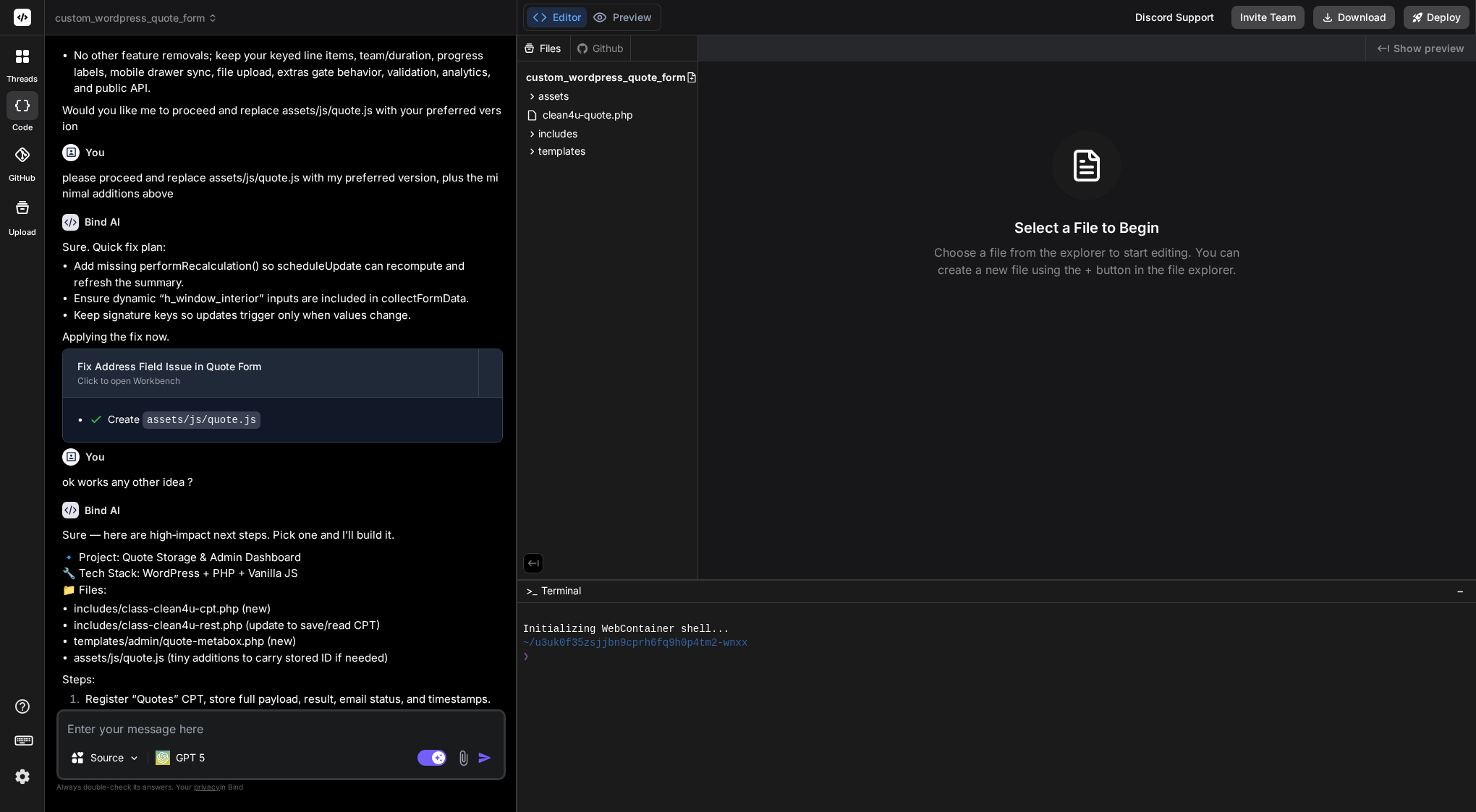
scroll to position [17263, 0]
click at [568, 93] on span "assets" at bounding box center [554, 95] width 31 height 15
click at [565, 135] on div "js" at bounding box center [613, 132] width 157 height 18
click at [575, 150] on span "quote.js" at bounding box center [586, 152] width 40 height 18
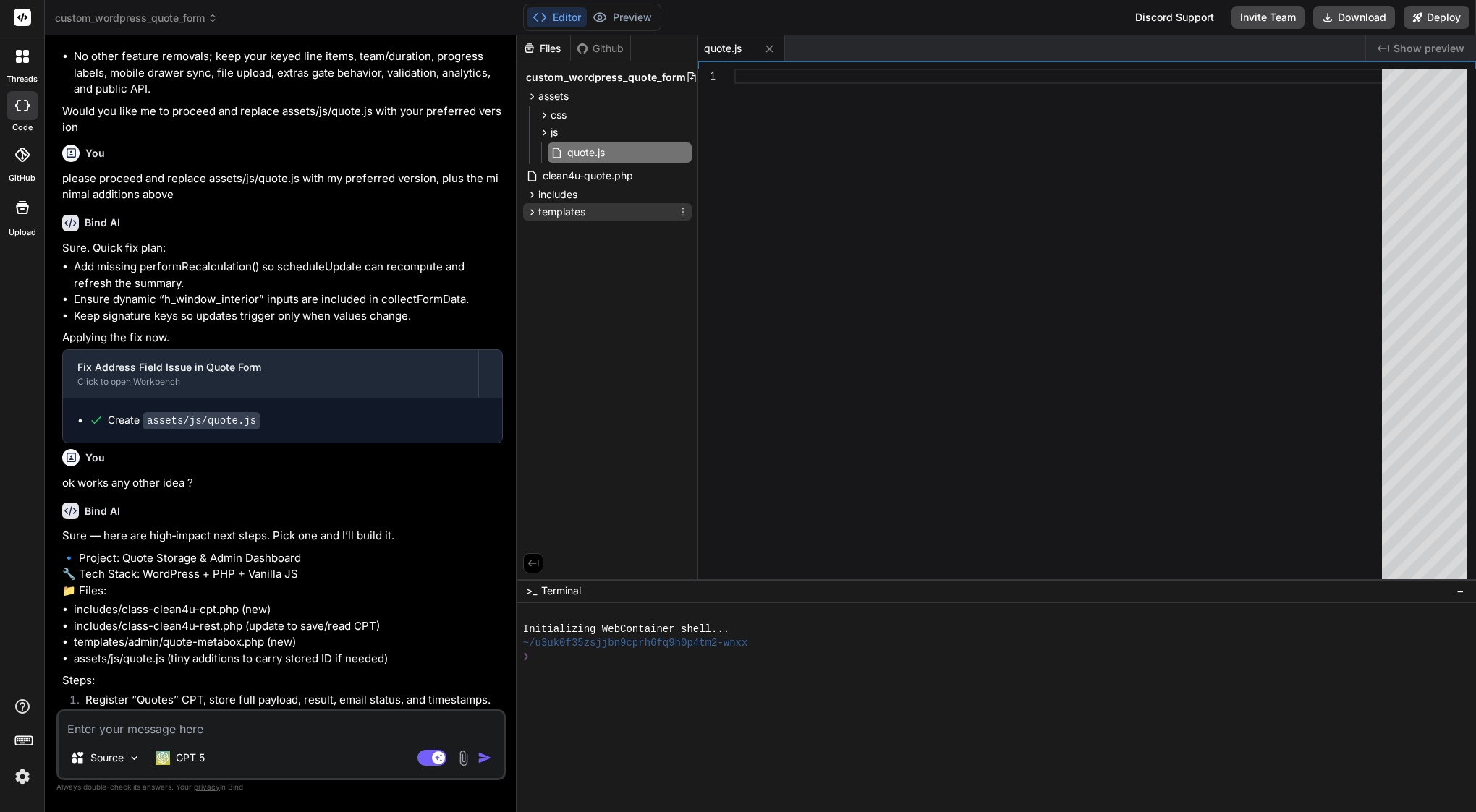
click at [586, 215] on div "templates" at bounding box center [607, 212] width 169 height 18
click at [592, 247] on span "quote-form.php" at bounding box center [592, 249] width 78 height 18
type textarea "<?php // B) After rendering, delete_transient("clean4u_quote_$q"); (optional bu…"
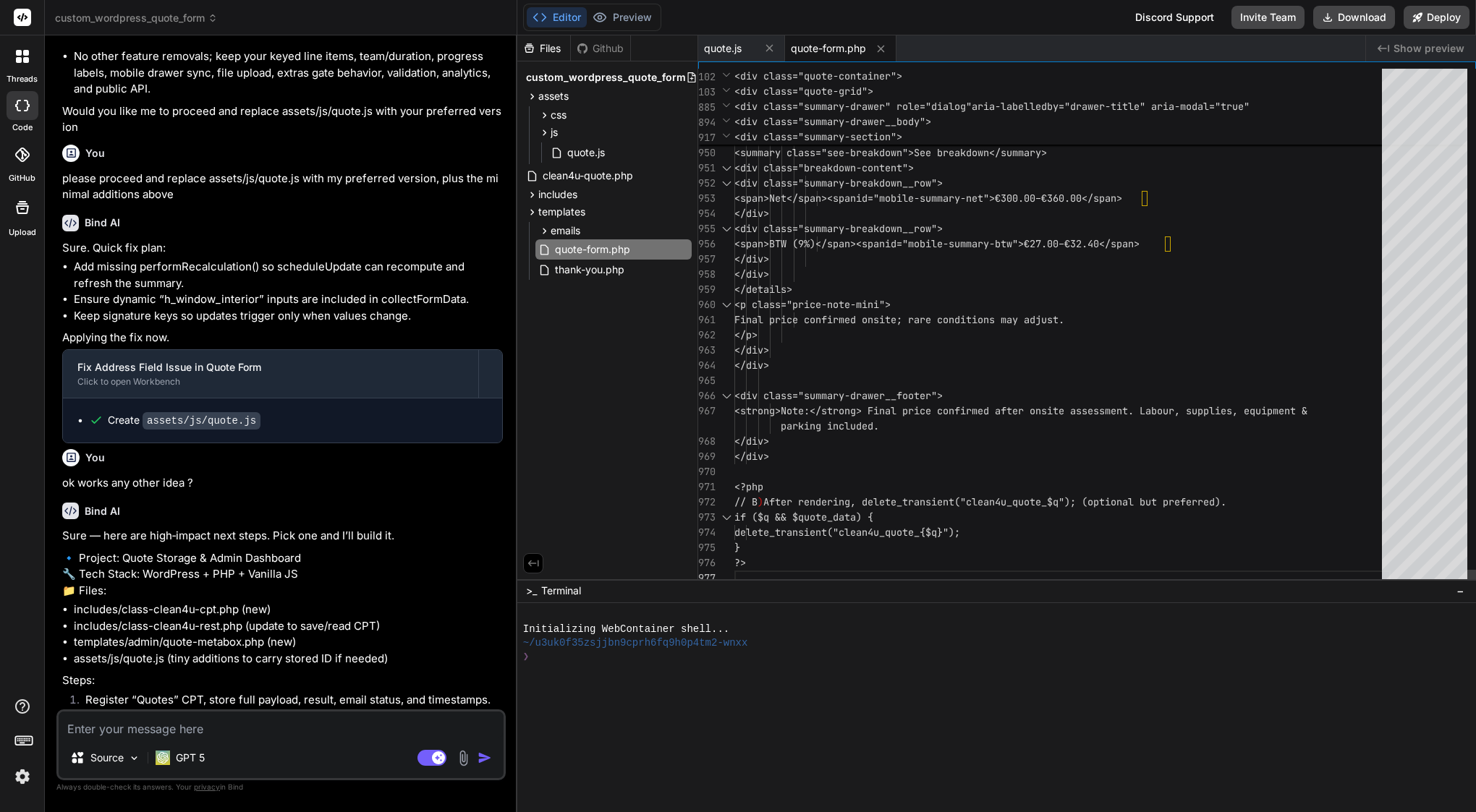
scroll to position [106, 0]
click at [273, 733] on textarea at bounding box center [281, 725] width 445 height 26
type textarea "w"
type textarea "x"
type textarea "wh"
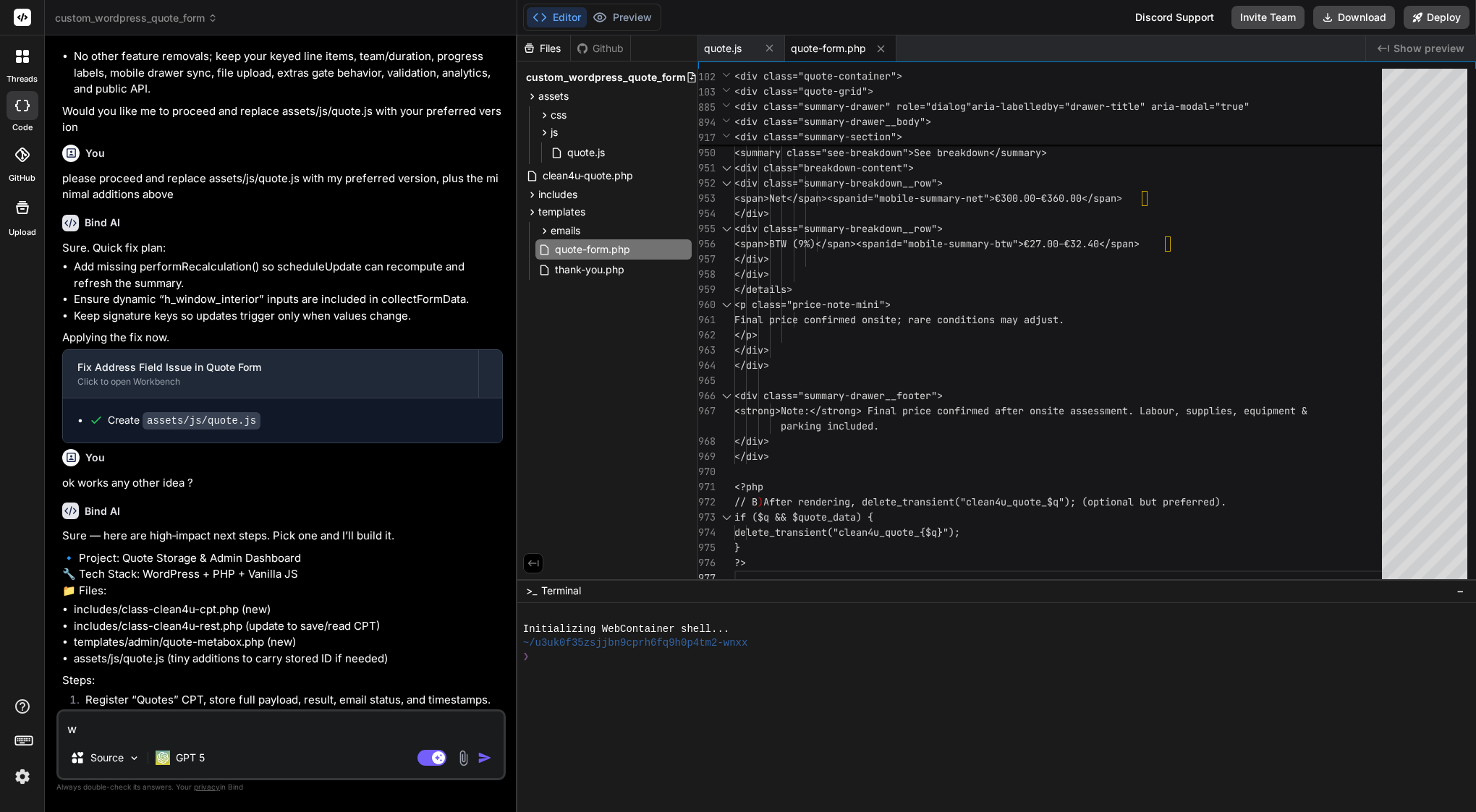
type textarea "x"
type textarea "whe"
type textarea "x"
type textarea "wher"
type textarea "x"
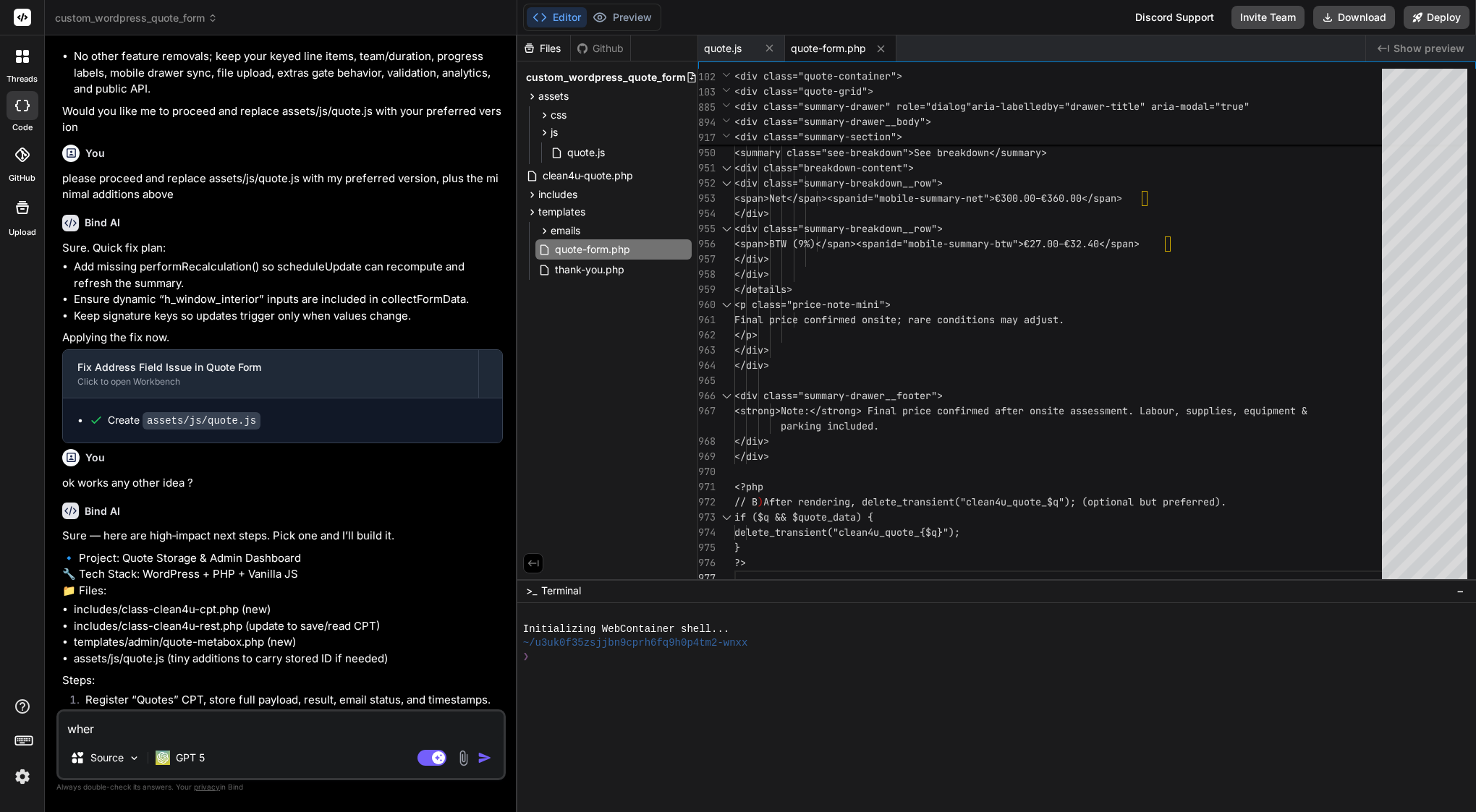
type textarea "where"
type textarea "x"
type textarea "where"
type textarea "x"
type textarea "where w"
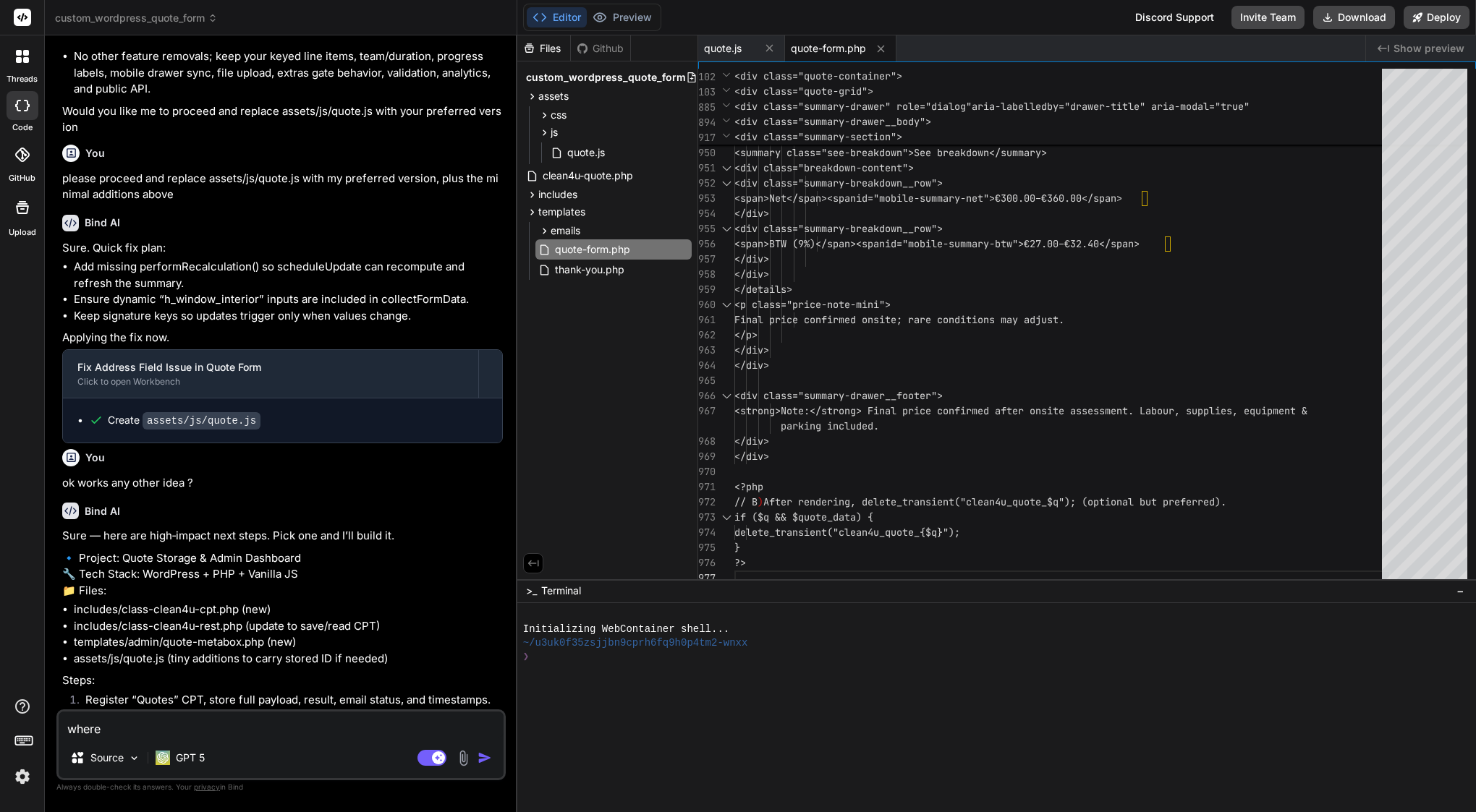
type textarea "x"
type textarea "where we"
type textarea "x"
type textarea "where we"
type textarea "x"
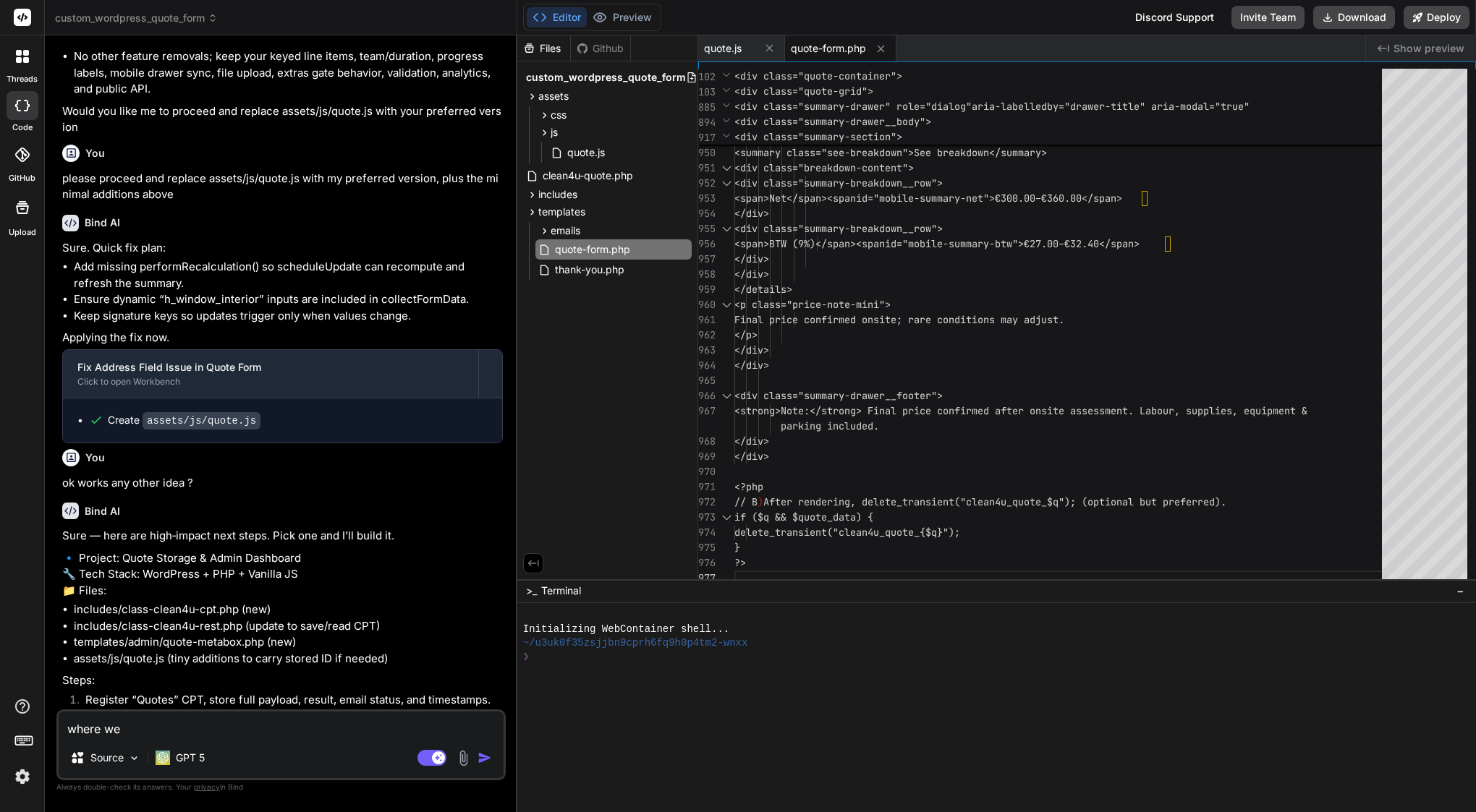
type textarea "where we f"
type textarea "x"
type textarea "where we fi"
type textarea "x"
type textarea "where we fin"
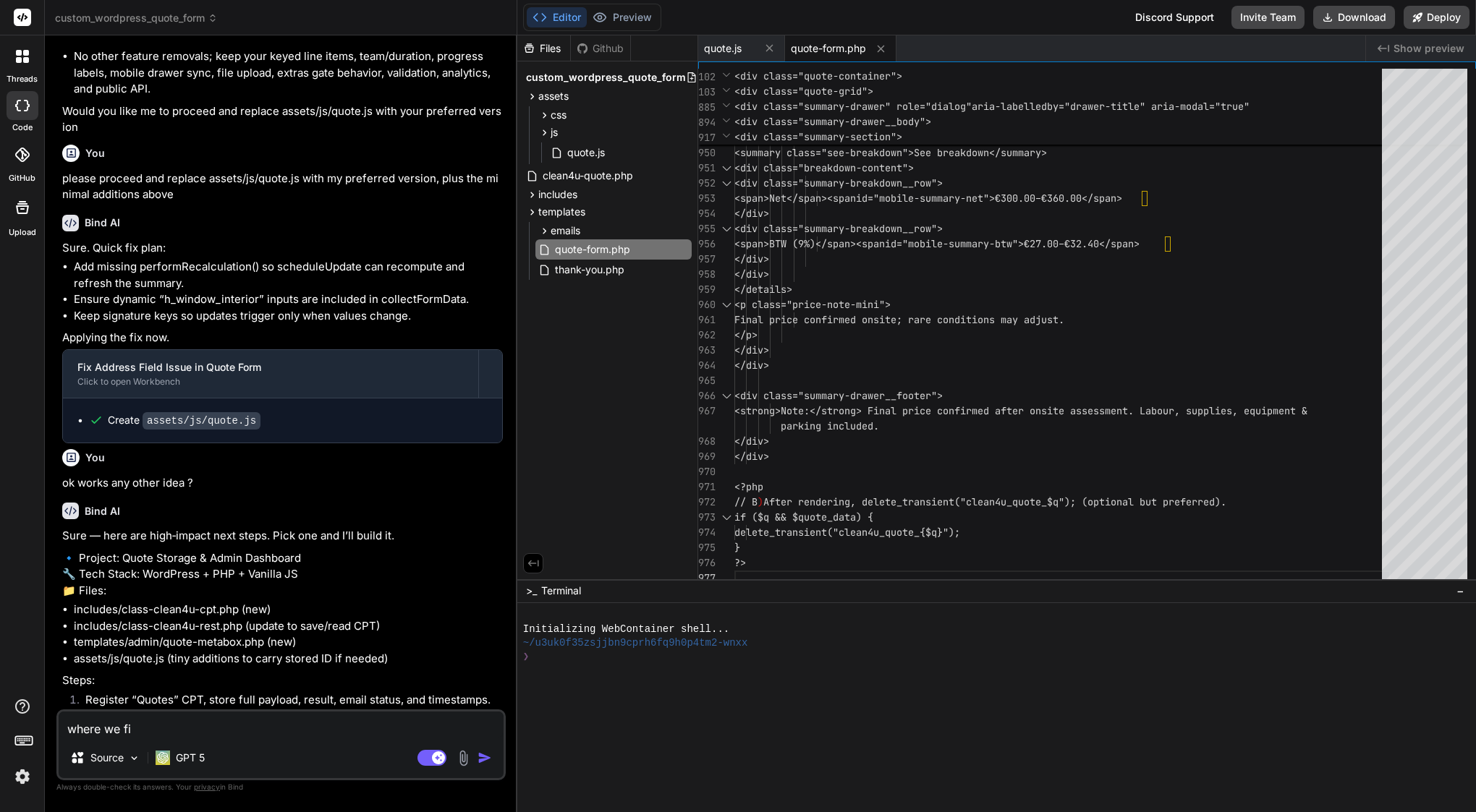
type textarea "x"
type textarea "where we fini"
type textarea "x"
type textarea "where we finis"
type textarea "x"
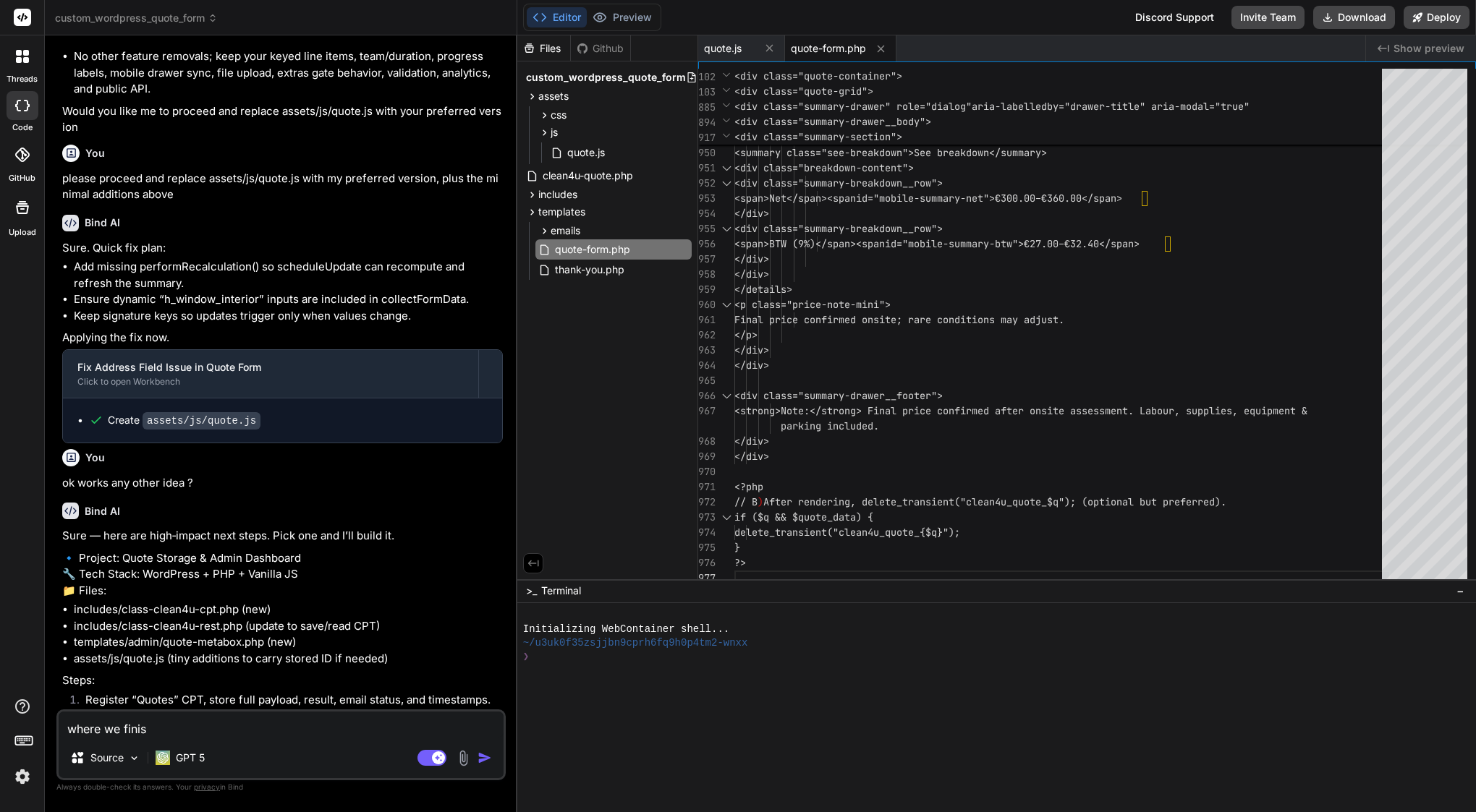
type textarea "where we finish"
type textarea "x"
type textarea "where we finish"
type textarea "x"
type textarea "where we finish ?"
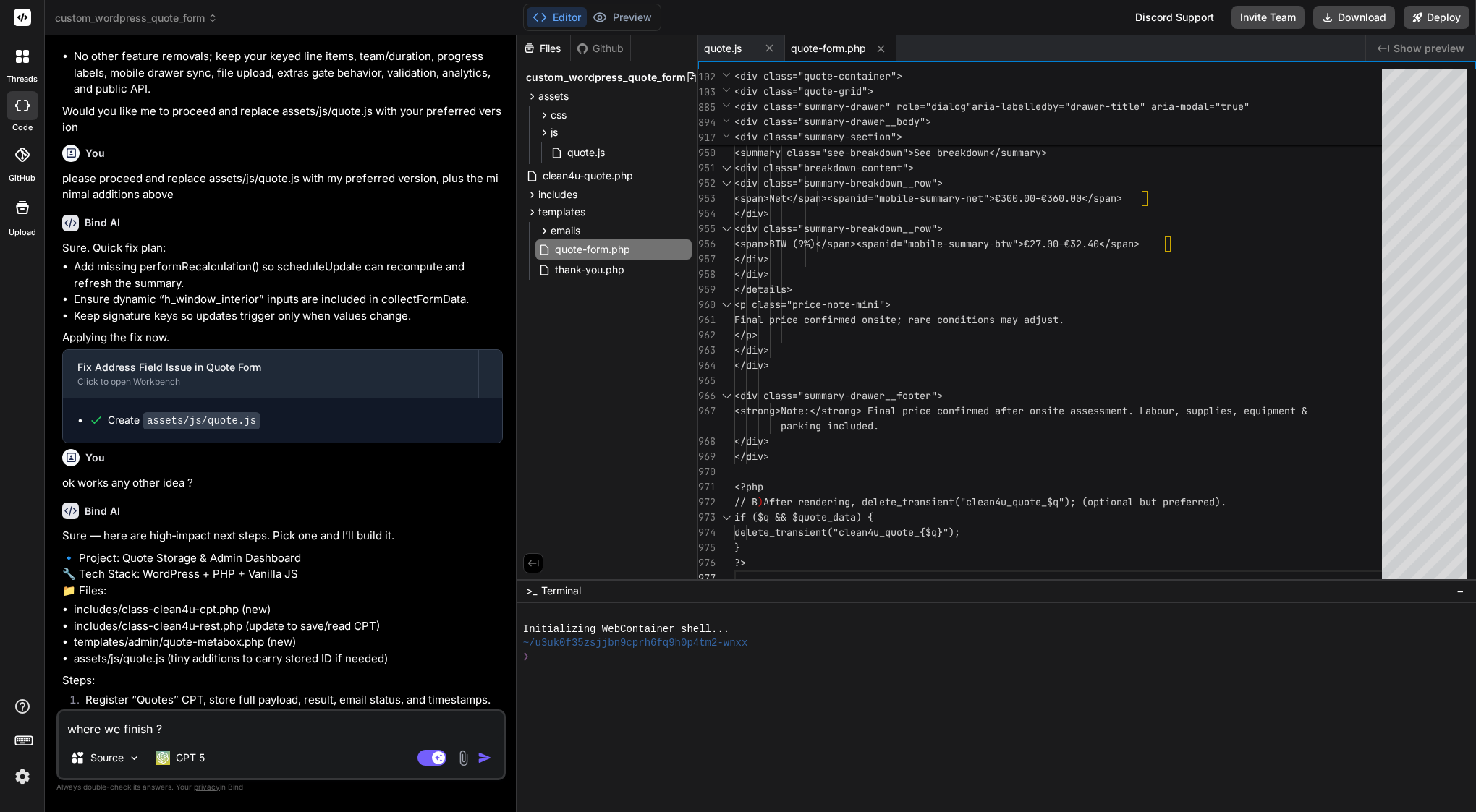
type textarea "x"
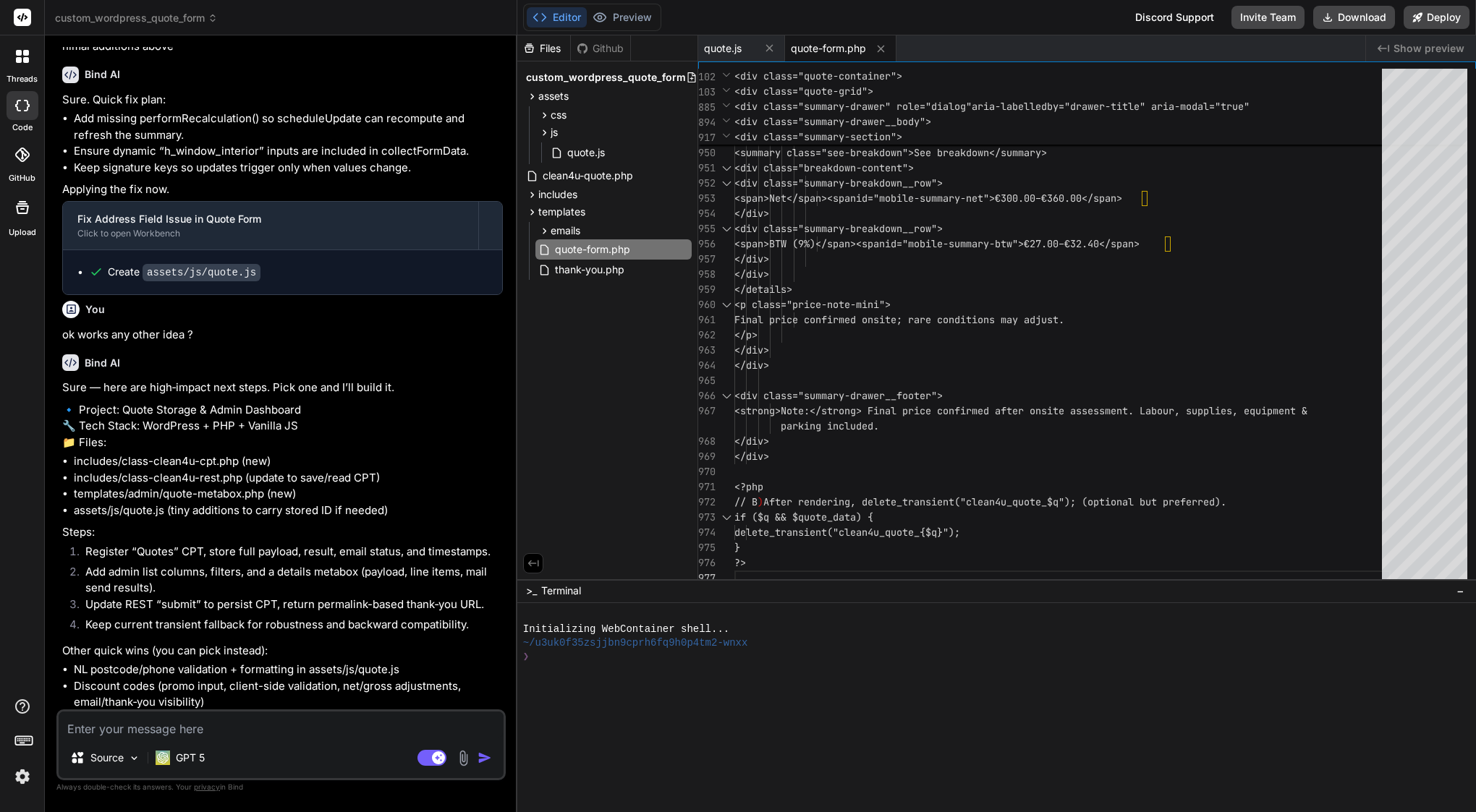
scroll to position [0, 0]
click at [102, 765] on div "Source" at bounding box center [105, 759] width 82 height 29
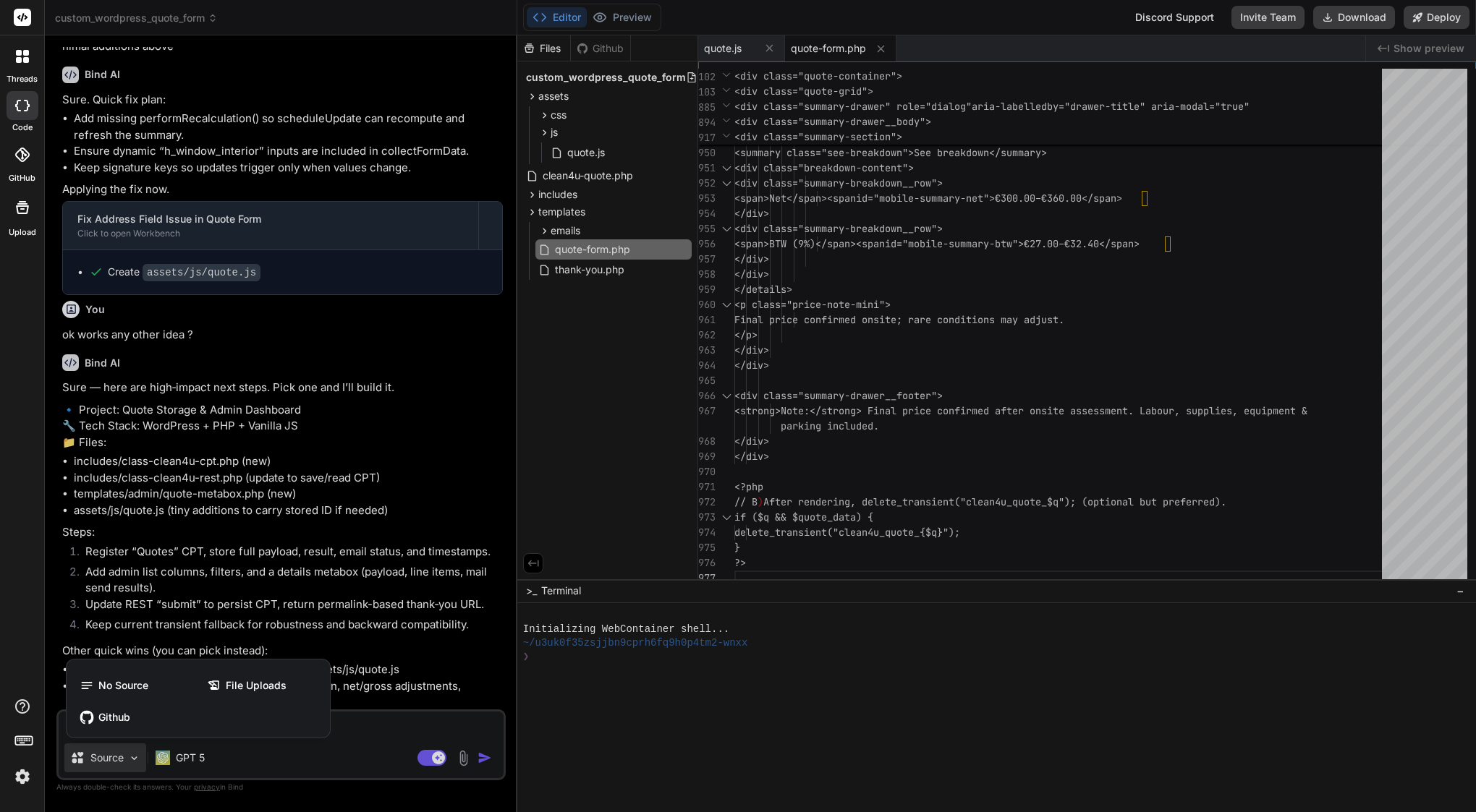
click at [390, 603] on div at bounding box center [738, 406] width 1476 height 812
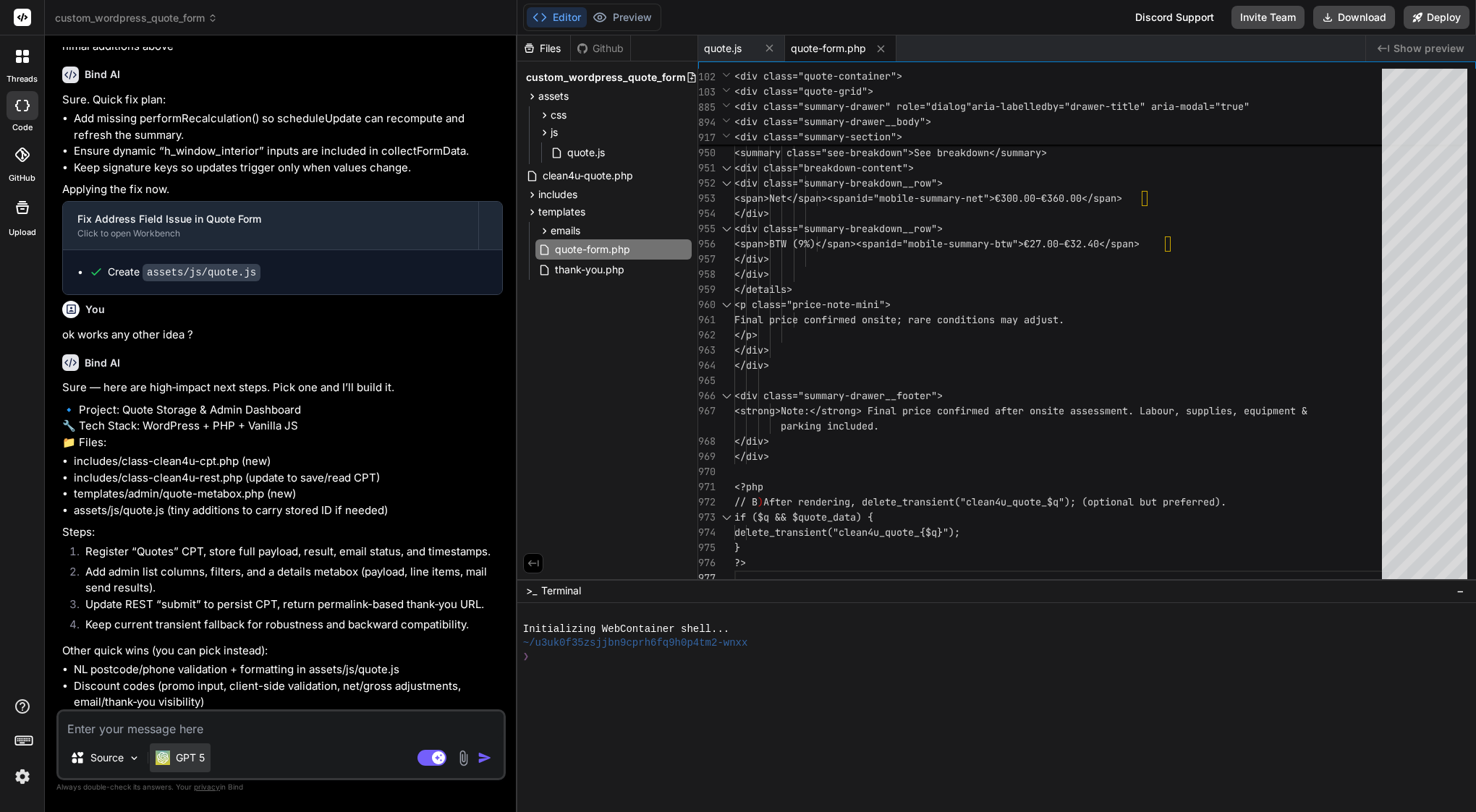
click at [182, 768] on div "GPT 5" at bounding box center [180, 759] width 61 height 29
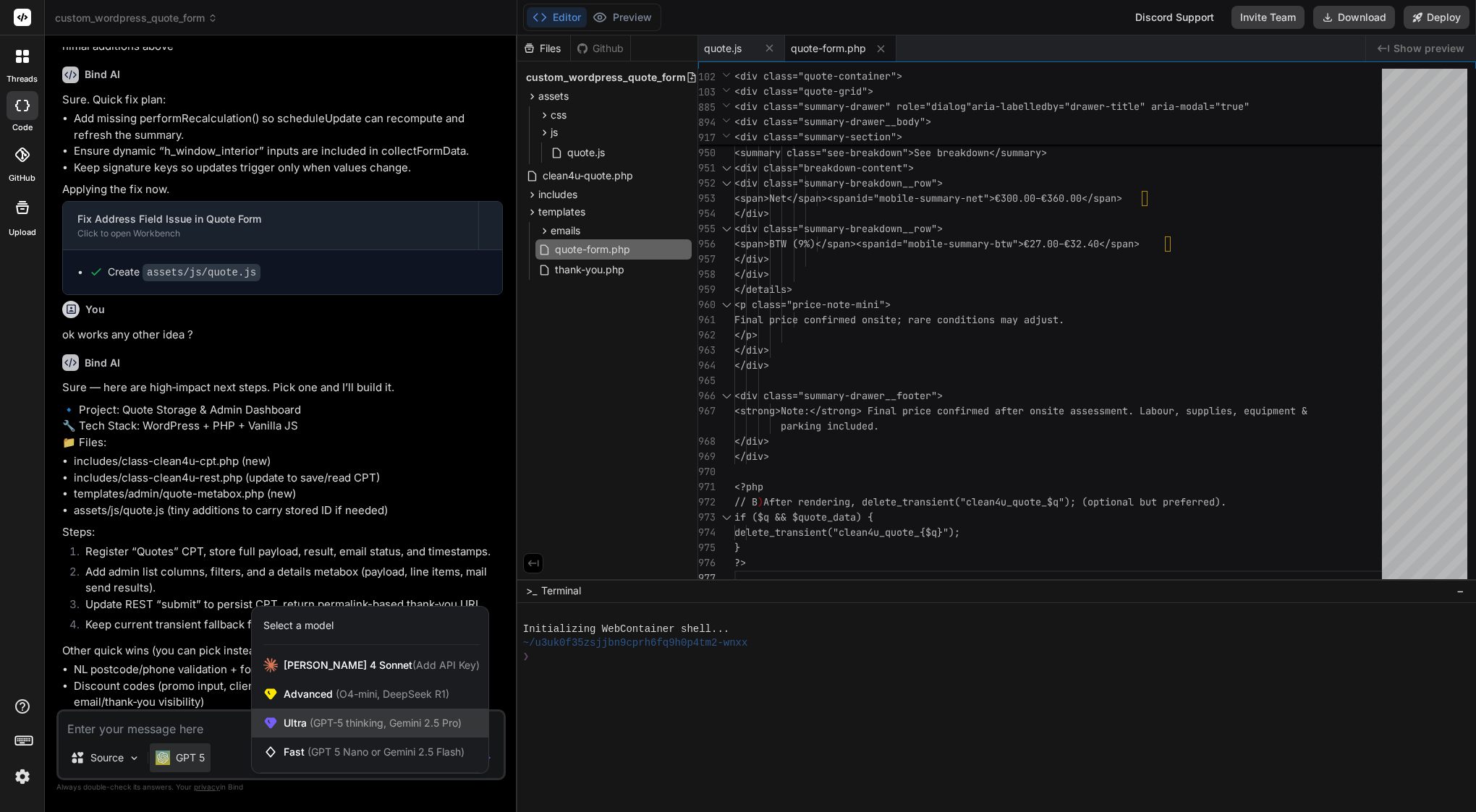
click at [349, 723] on span "(GPT-5 thinking, Gemini 2.5 Pro)" at bounding box center [384, 723] width 155 height 12
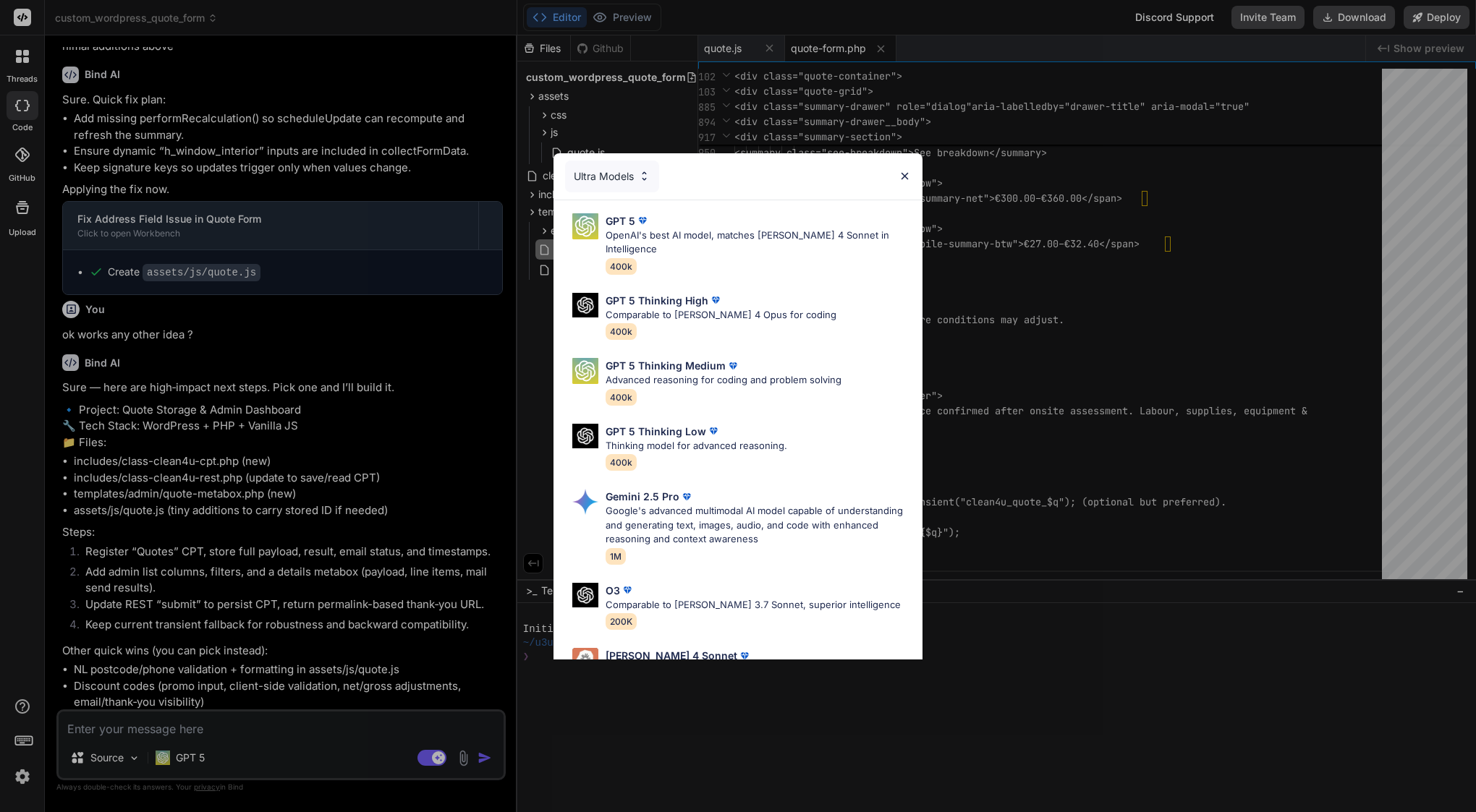
click at [359, 600] on div "Ultra Models GPT 5 OpenAI's best AI model, matches [PERSON_NAME] 4 Sonnet in In…" at bounding box center [738, 406] width 1476 height 812
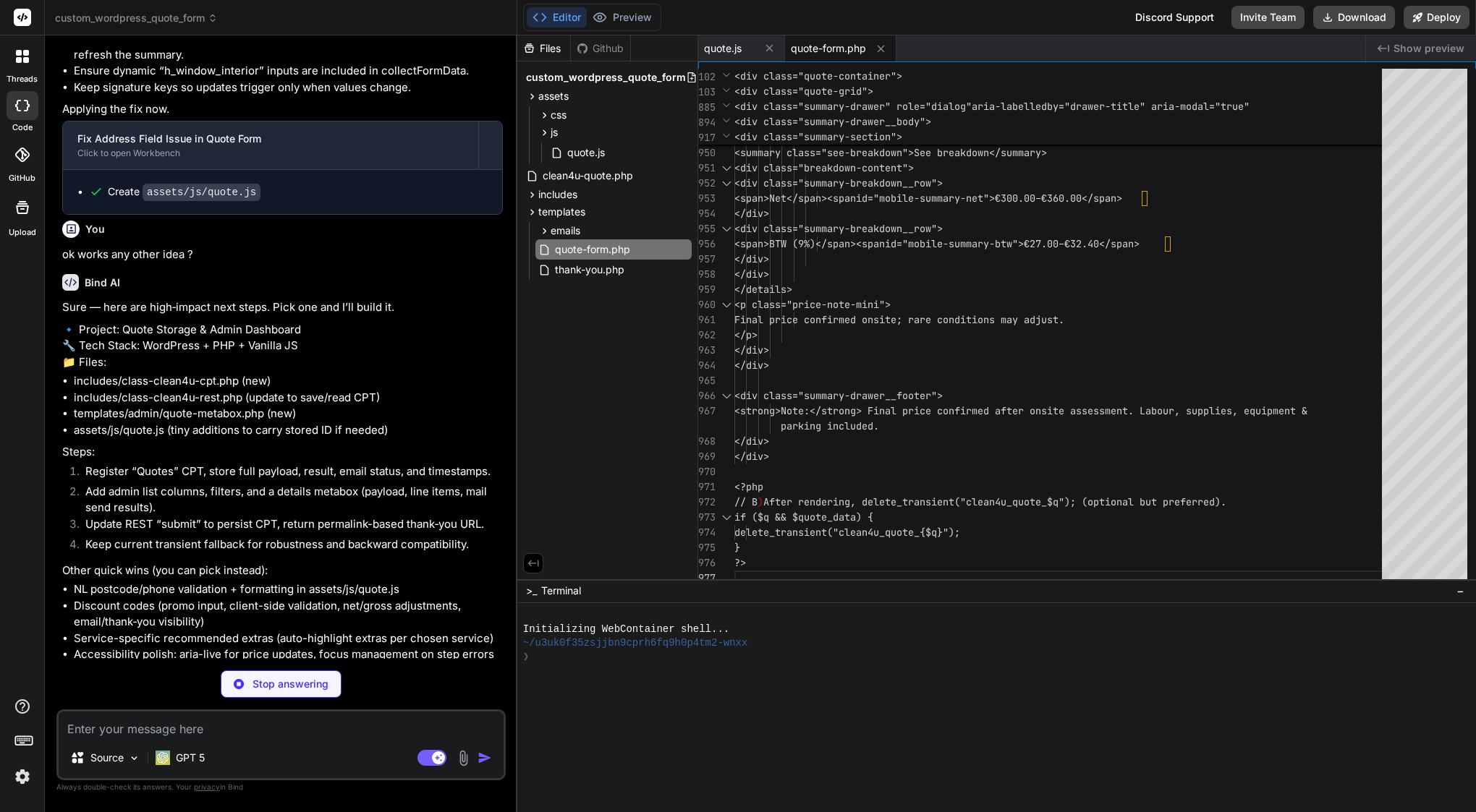
click at [293, 678] on p "Stop answering" at bounding box center [290, 684] width 76 height 15
type textarea "x"
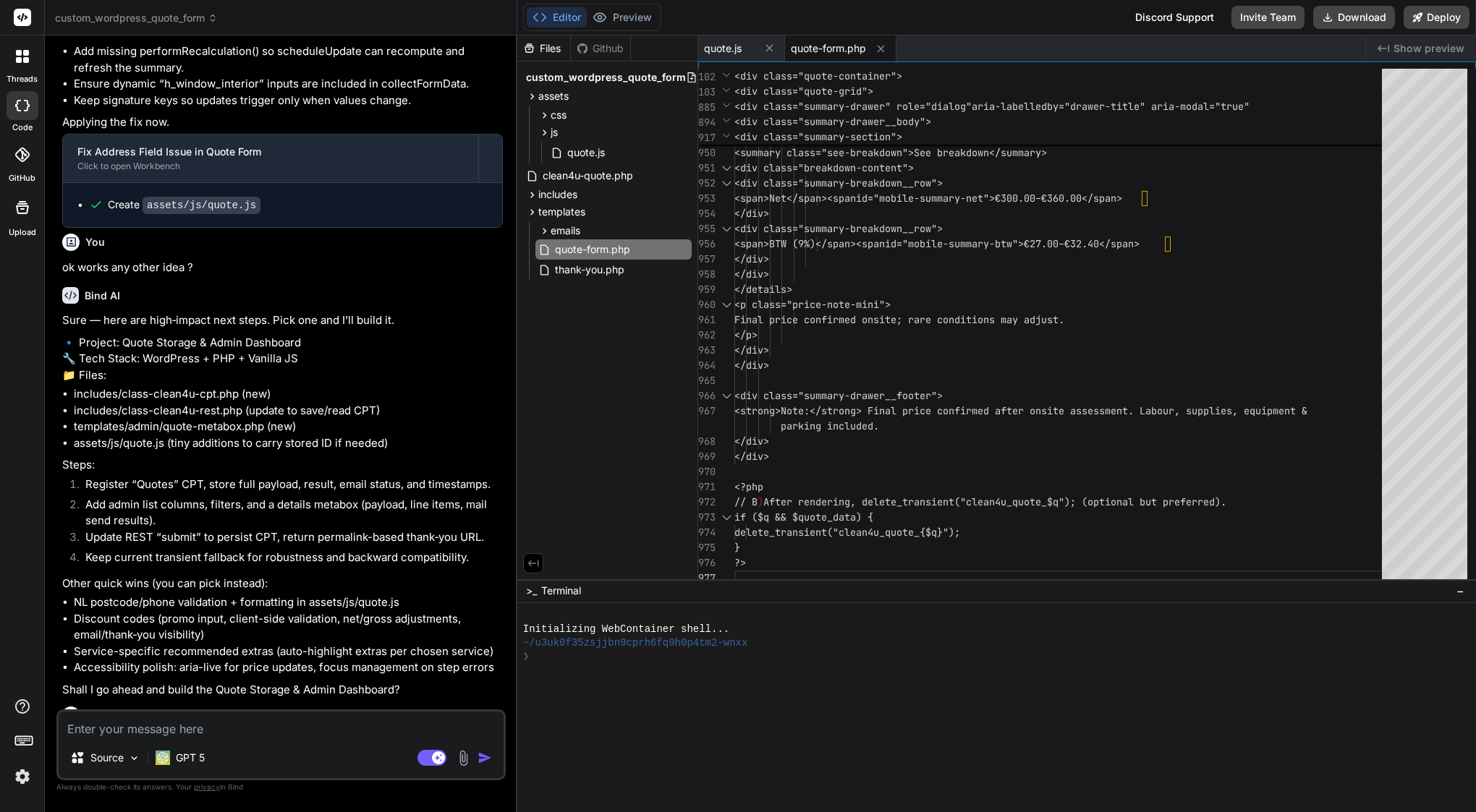
drag, startPoint x: 157, startPoint y: 520, endPoint x: 68, endPoint y: 526, distance: 89.2
drag, startPoint x: 62, startPoint y: 532, endPoint x: 170, endPoint y: 537, distance: 108.1
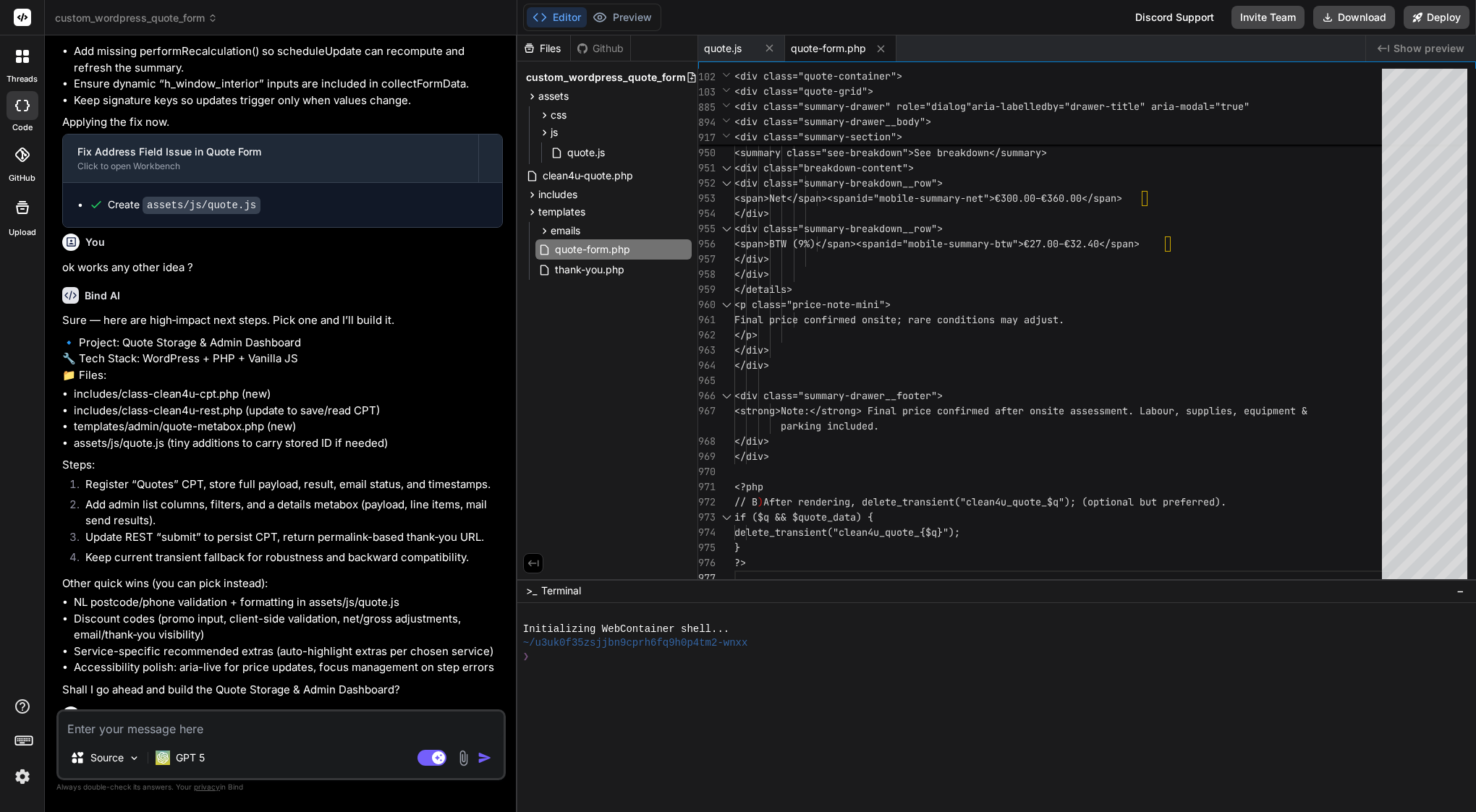
copy p "where we finish ?"
click at [145, 723] on textarea at bounding box center [281, 725] width 445 height 26
type textarea "p"
type textarea "x"
type textarea "pl"
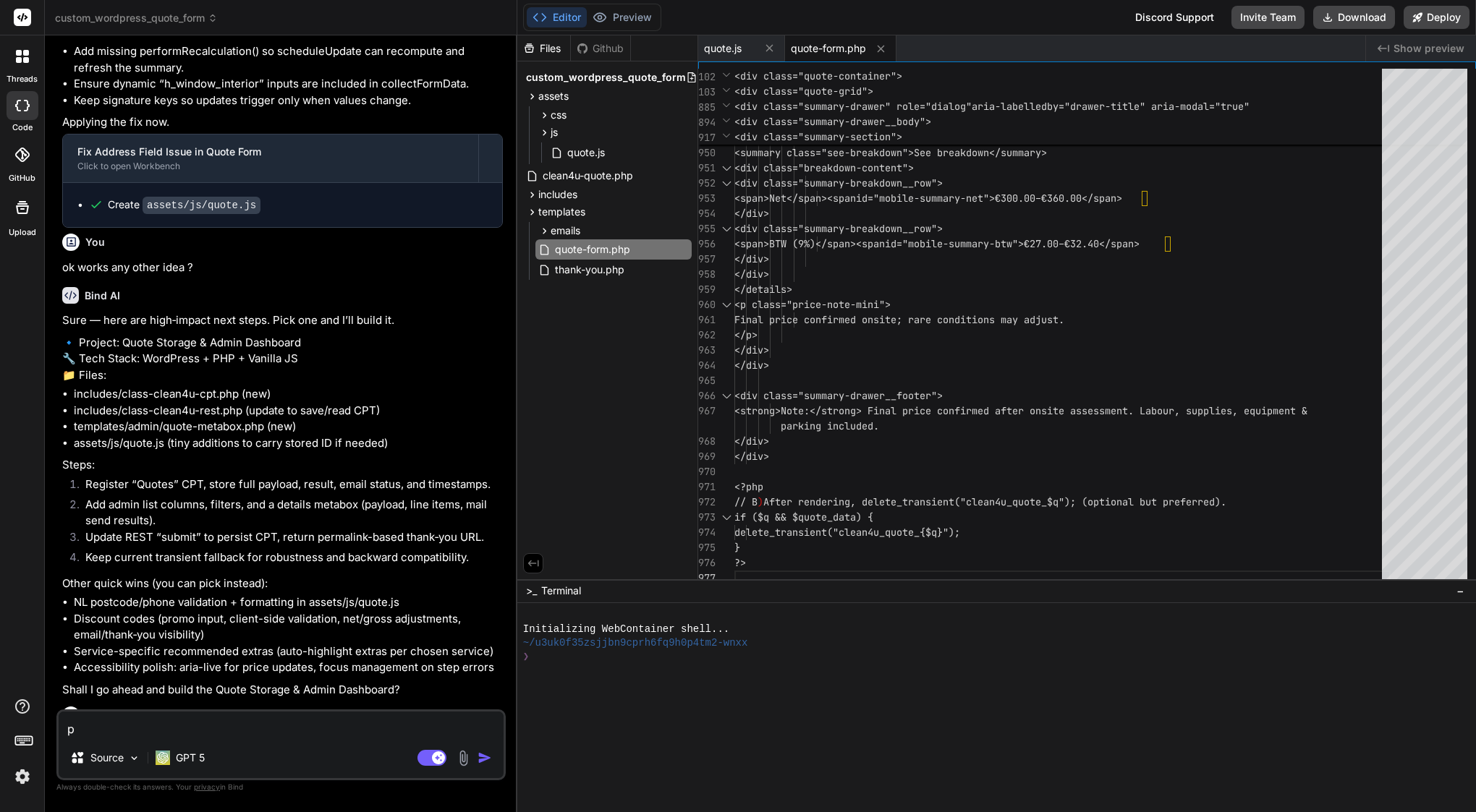
type textarea "x"
type textarea "ple"
type textarea "x"
type textarea "plea"
type textarea "x"
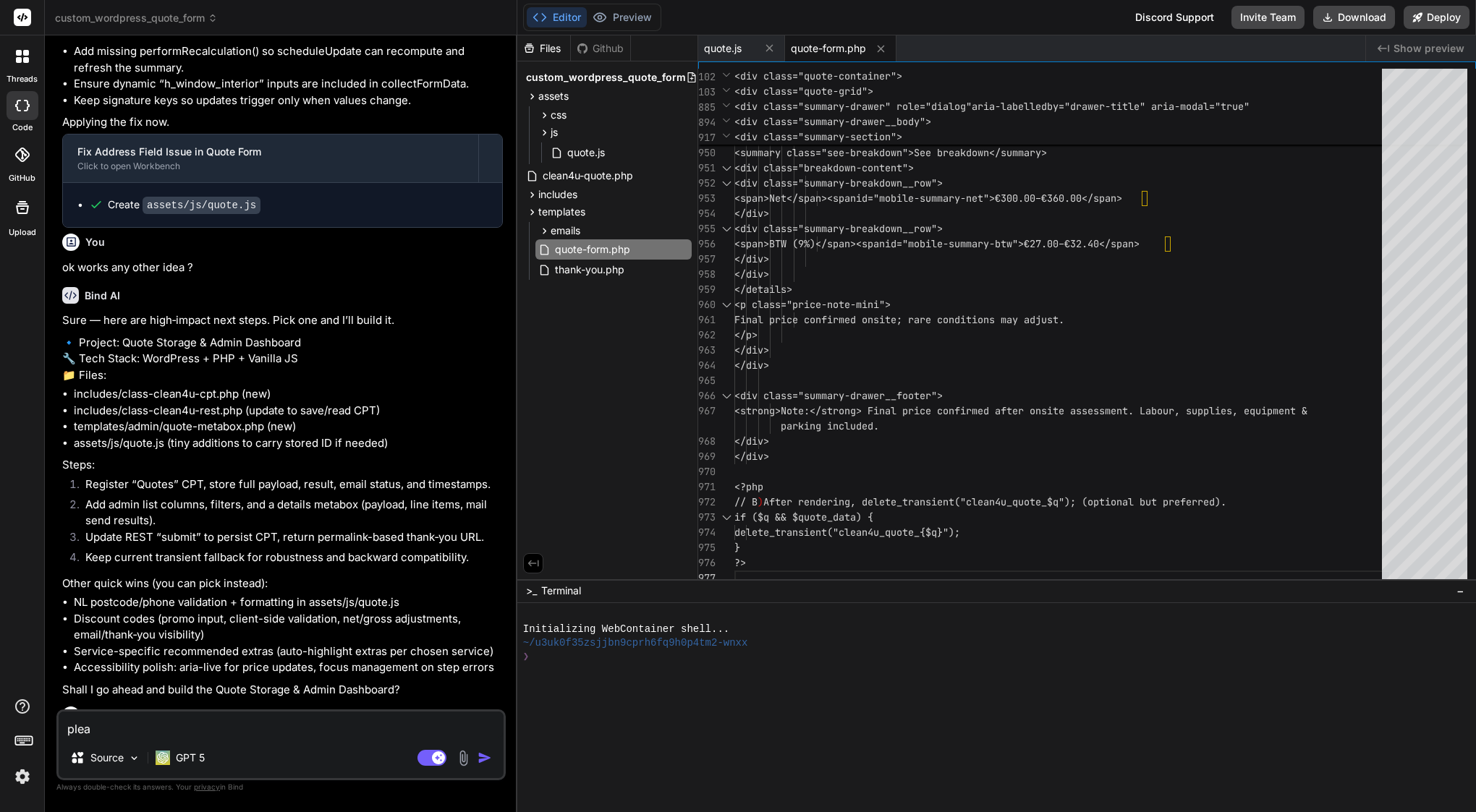
type textarea "pleas"
type textarea "x"
type textarea "please"
type textarea "x"
type textarea "please"
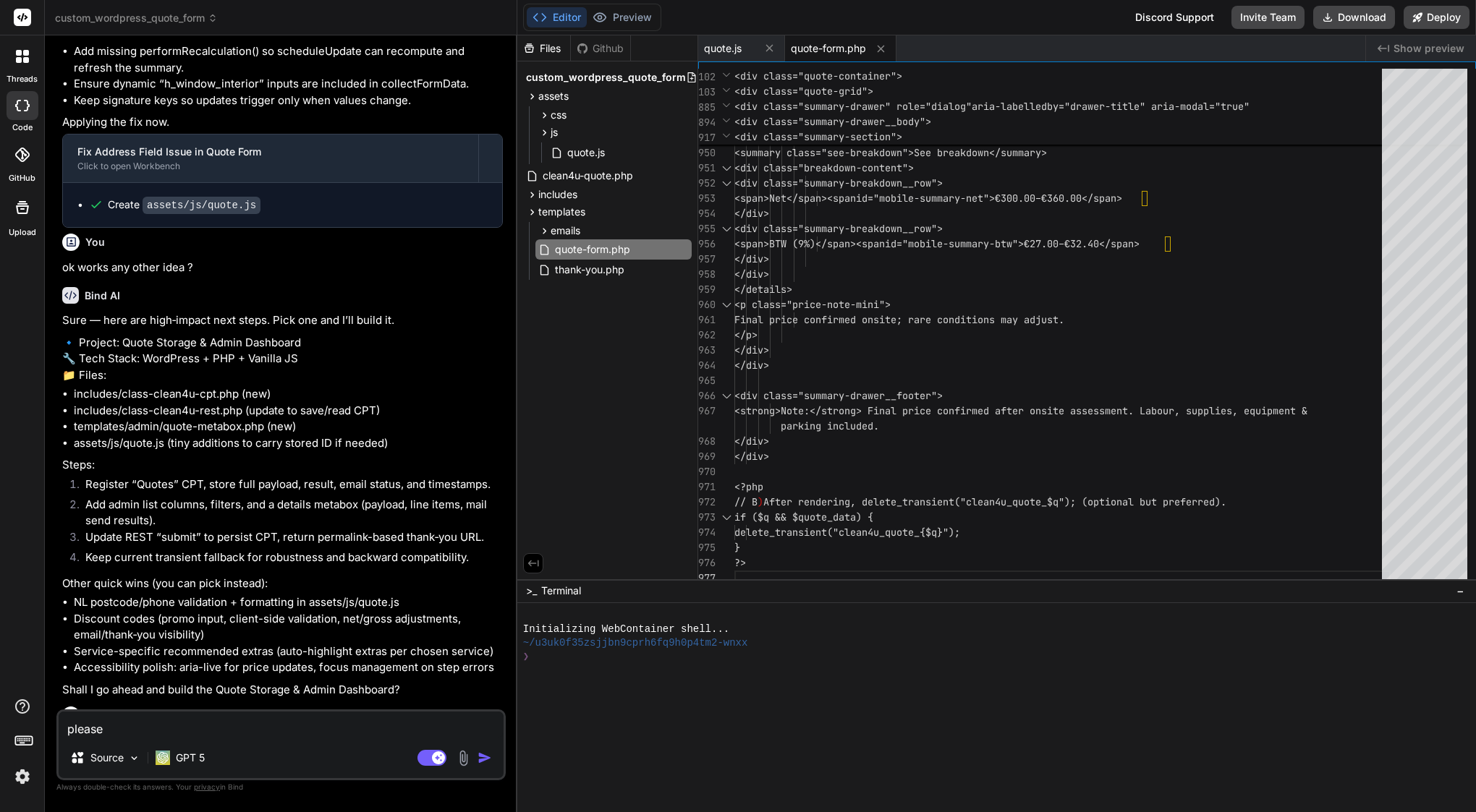
type textarea "x"
type textarea "please a"
type textarea "x"
type textarea "please an"
type textarea "x"
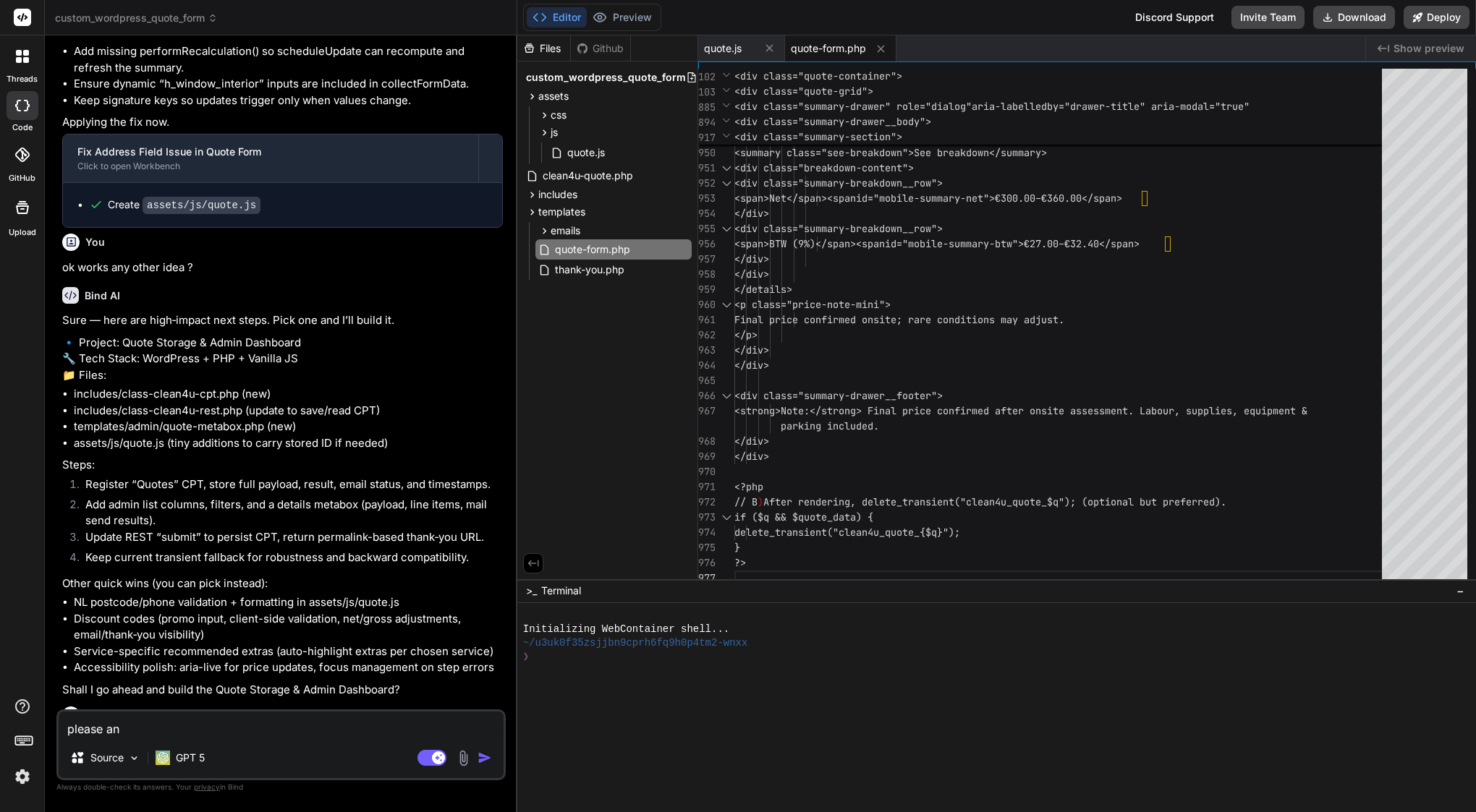
type textarea "please ans"
type textarea "x"
type textarea "please answer"
type textarea "x"
type textarea "please answer b"
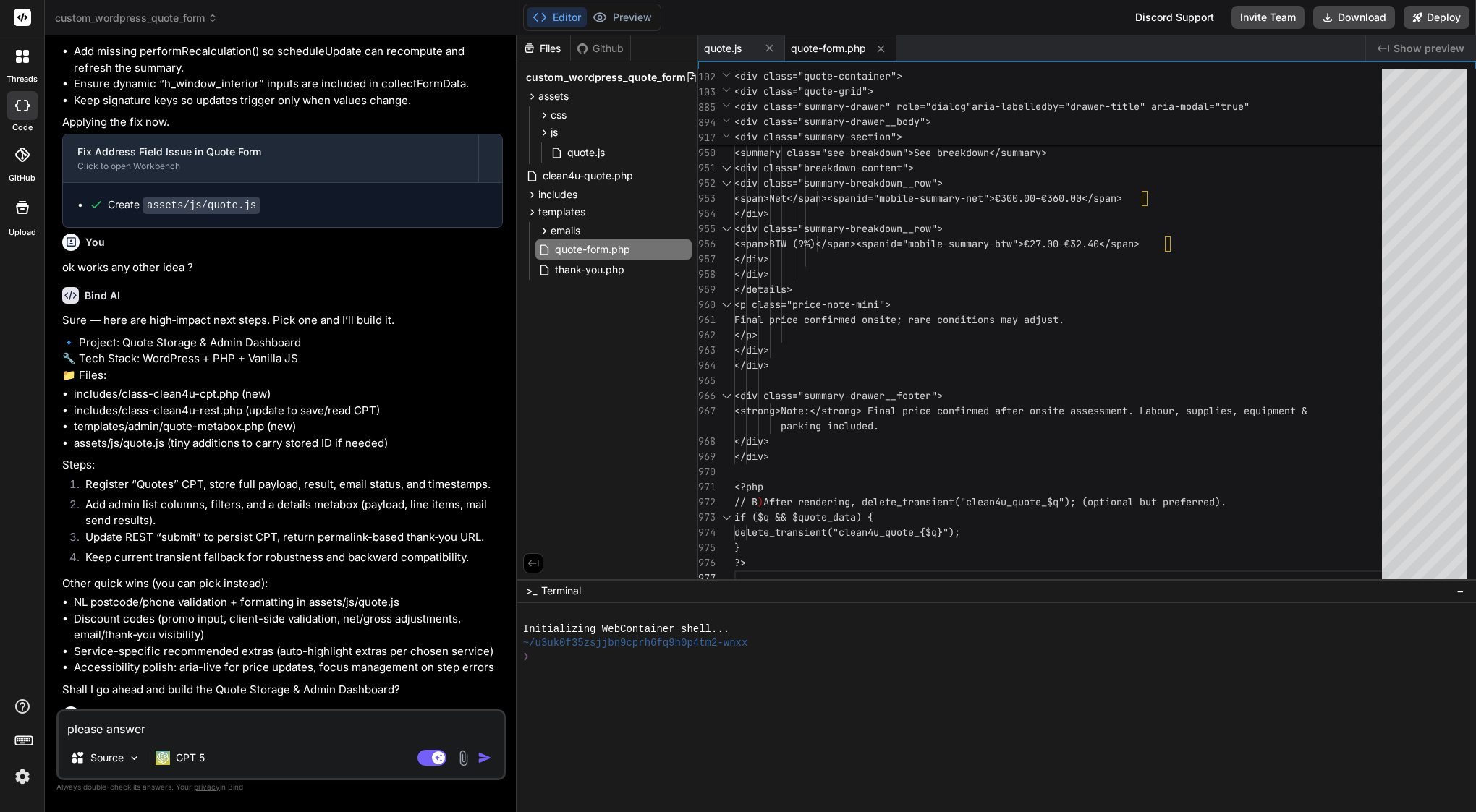
type textarea "x"
type textarea "please answer be"
type textarea "x"
type textarea "please answer bef"
type textarea "x"
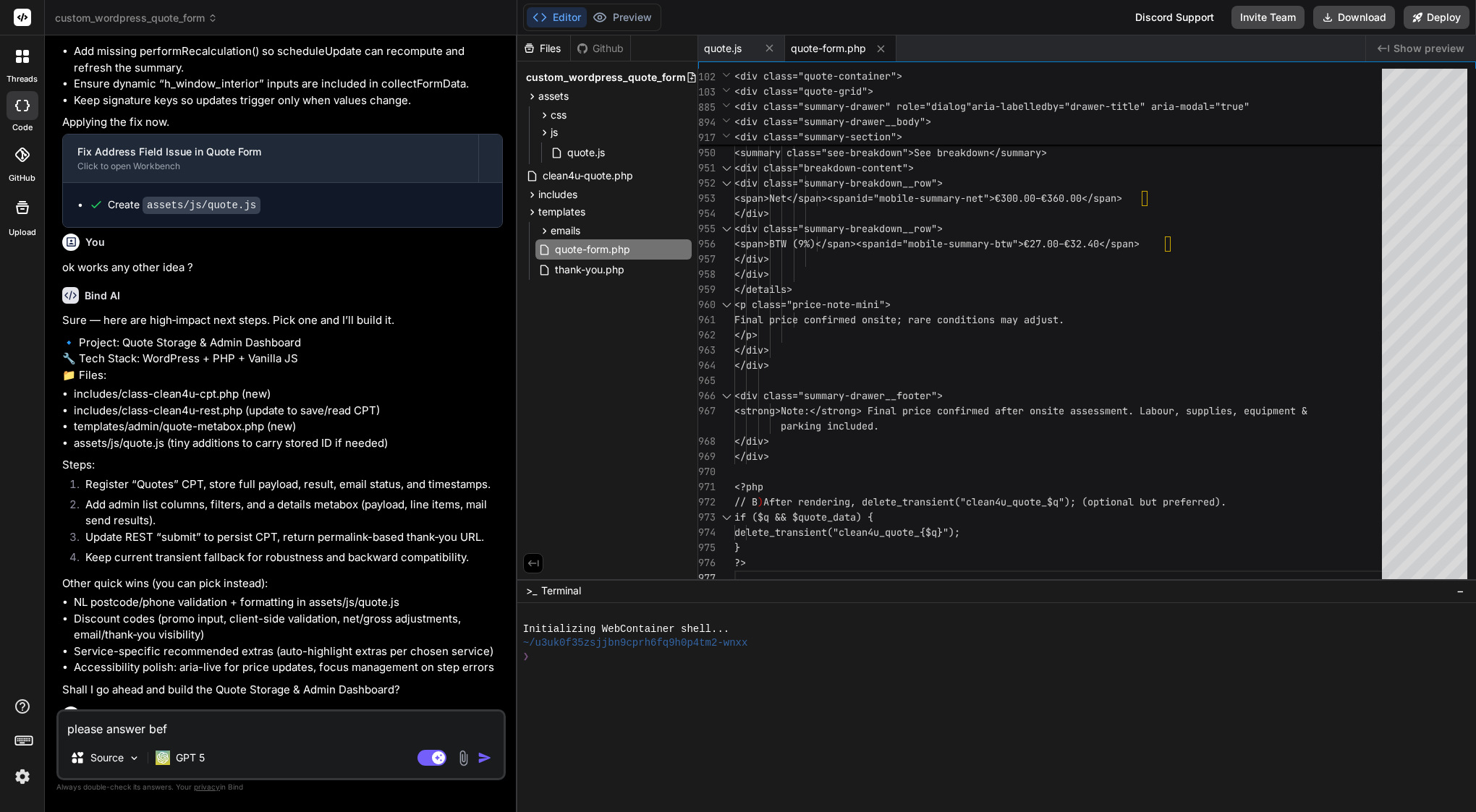
type textarea "please answer befo"
type textarea "x"
type textarea "please answer befor"
type textarea "x"
type textarea "please answer before"
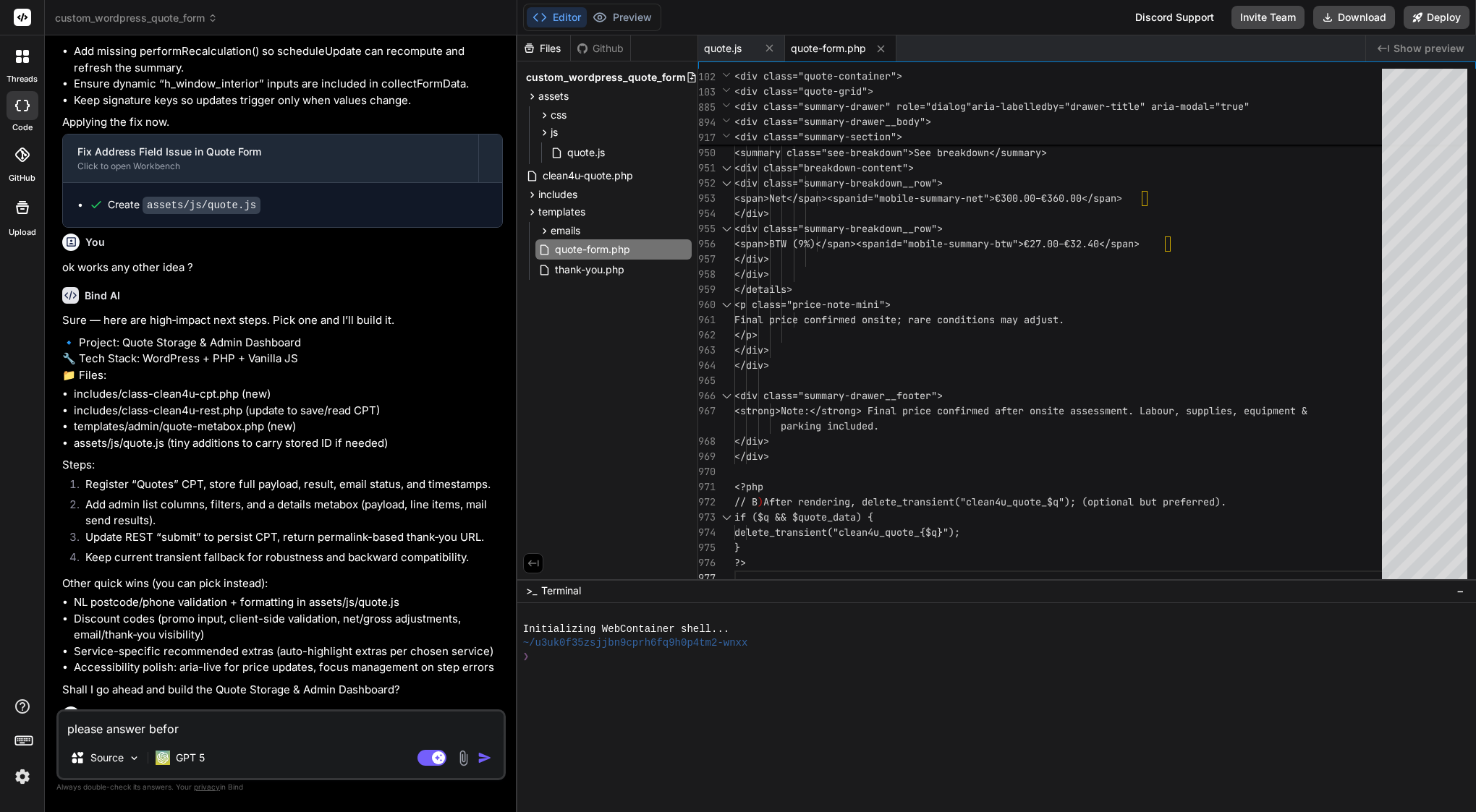
type textarea "x"
type textarea "please answer before"
type textarea "x"
type textarea "please answer before w"
type textarea "x"
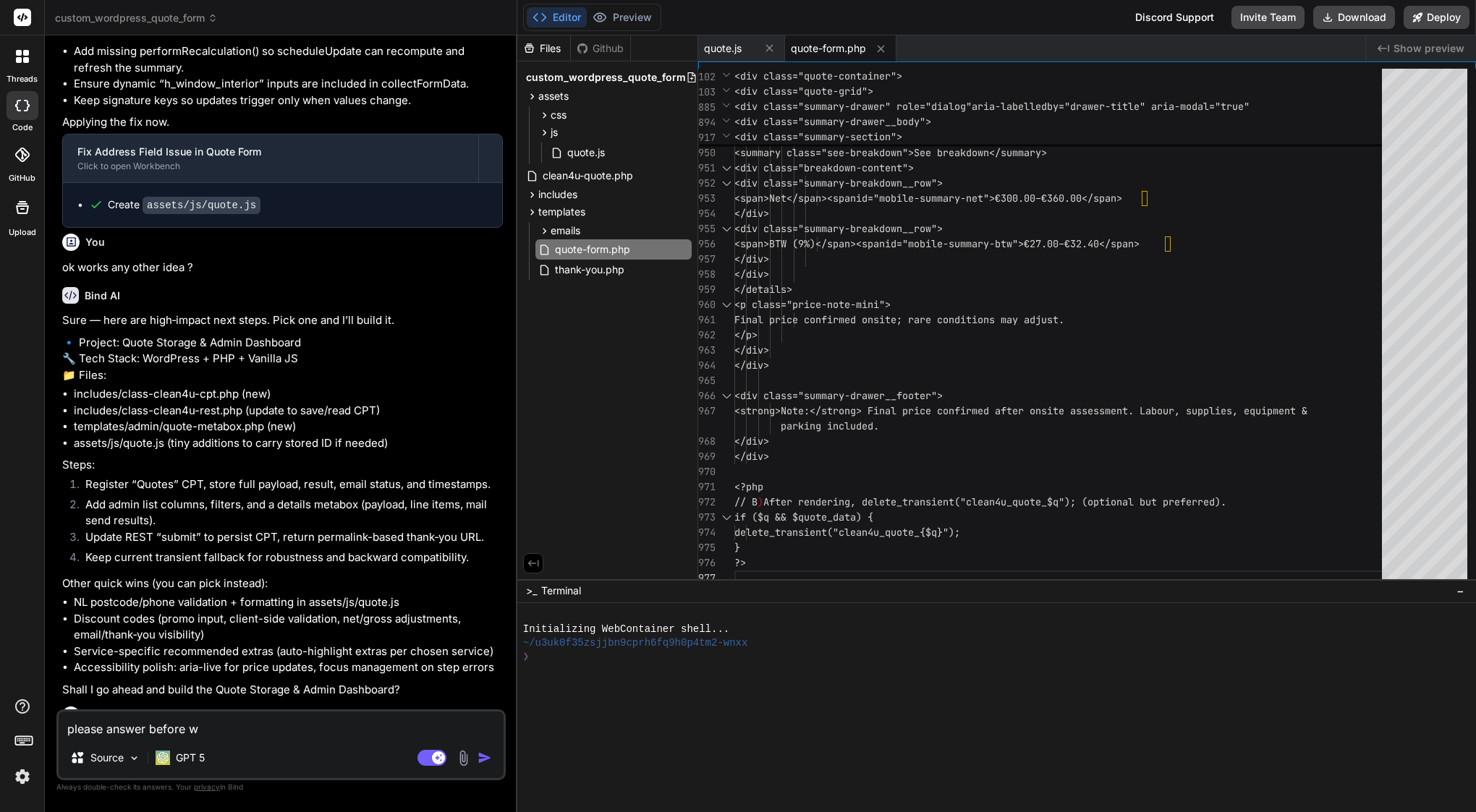
type textarea "please answer before we"
type textarea "x"
type textarea "please answer before we"
type textarea "x"
type textarea "please answer before we"
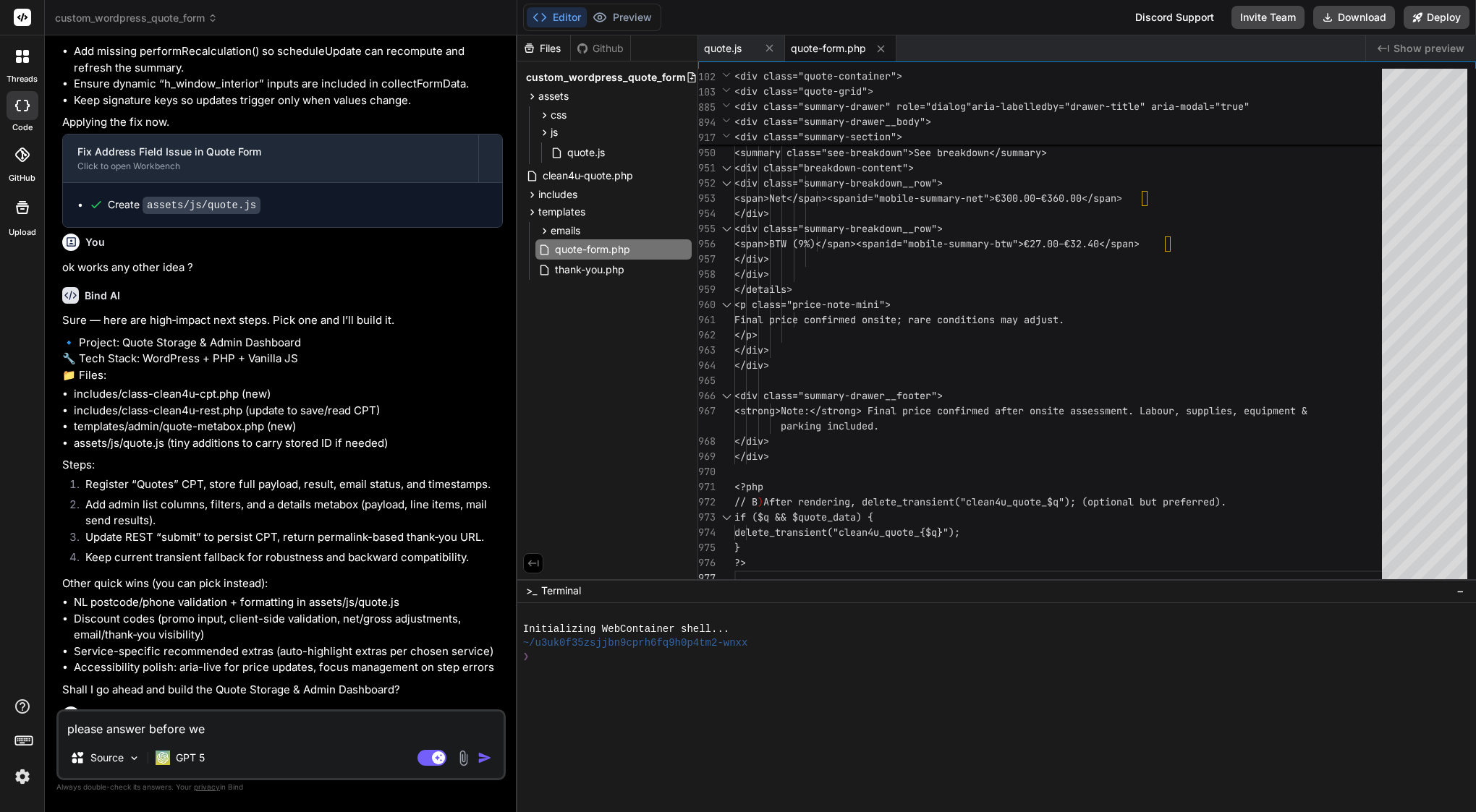
type textarea "x"
type textarea "please answer before w"
type textarea "x"
type textarea "please answer before"
type textarea "x"
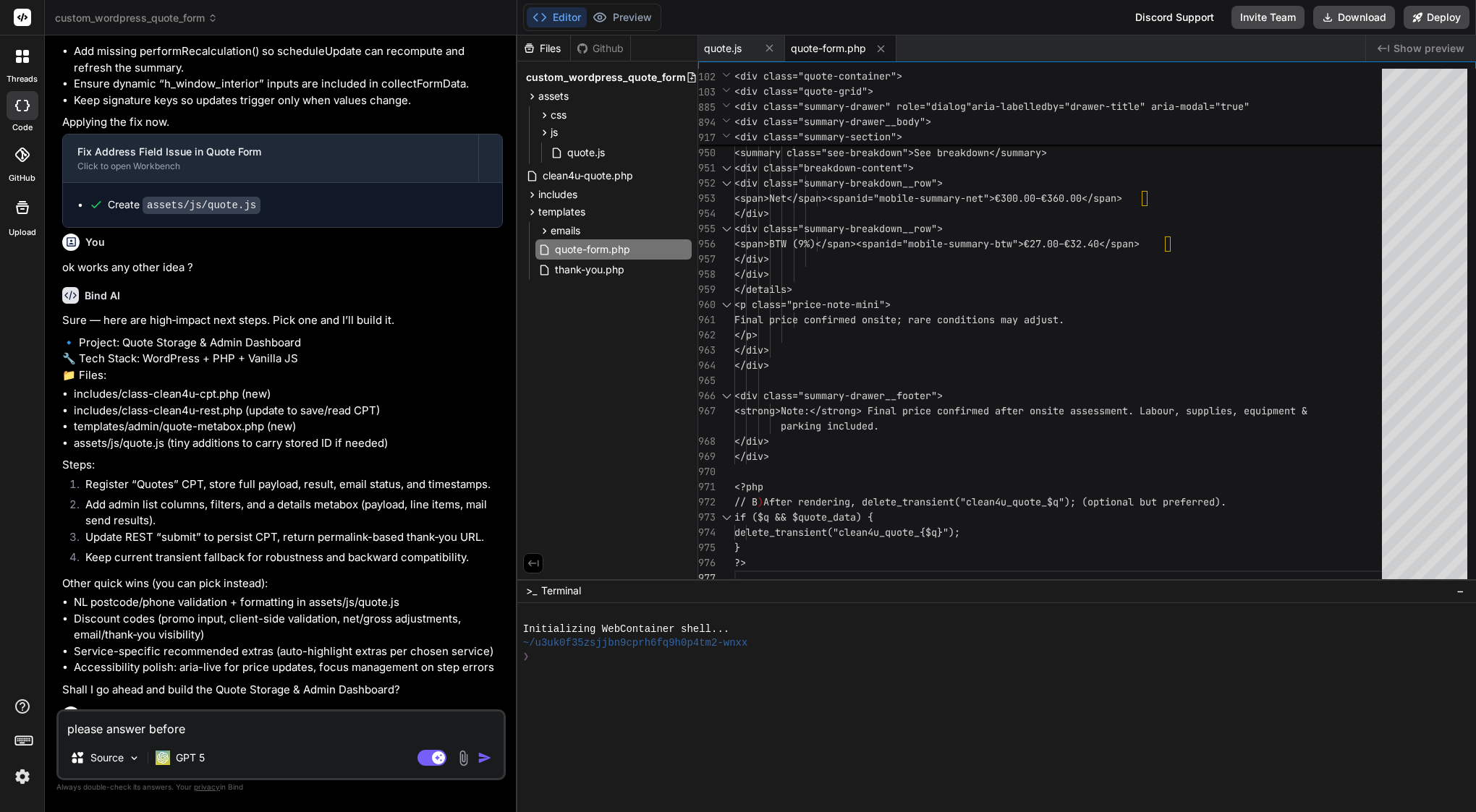
type textarea "please answer before b"
type textarea "x"
type textarea "please answer before bu"
type textarea "x"
type textarea "please answer before [PERSON_NAME]"
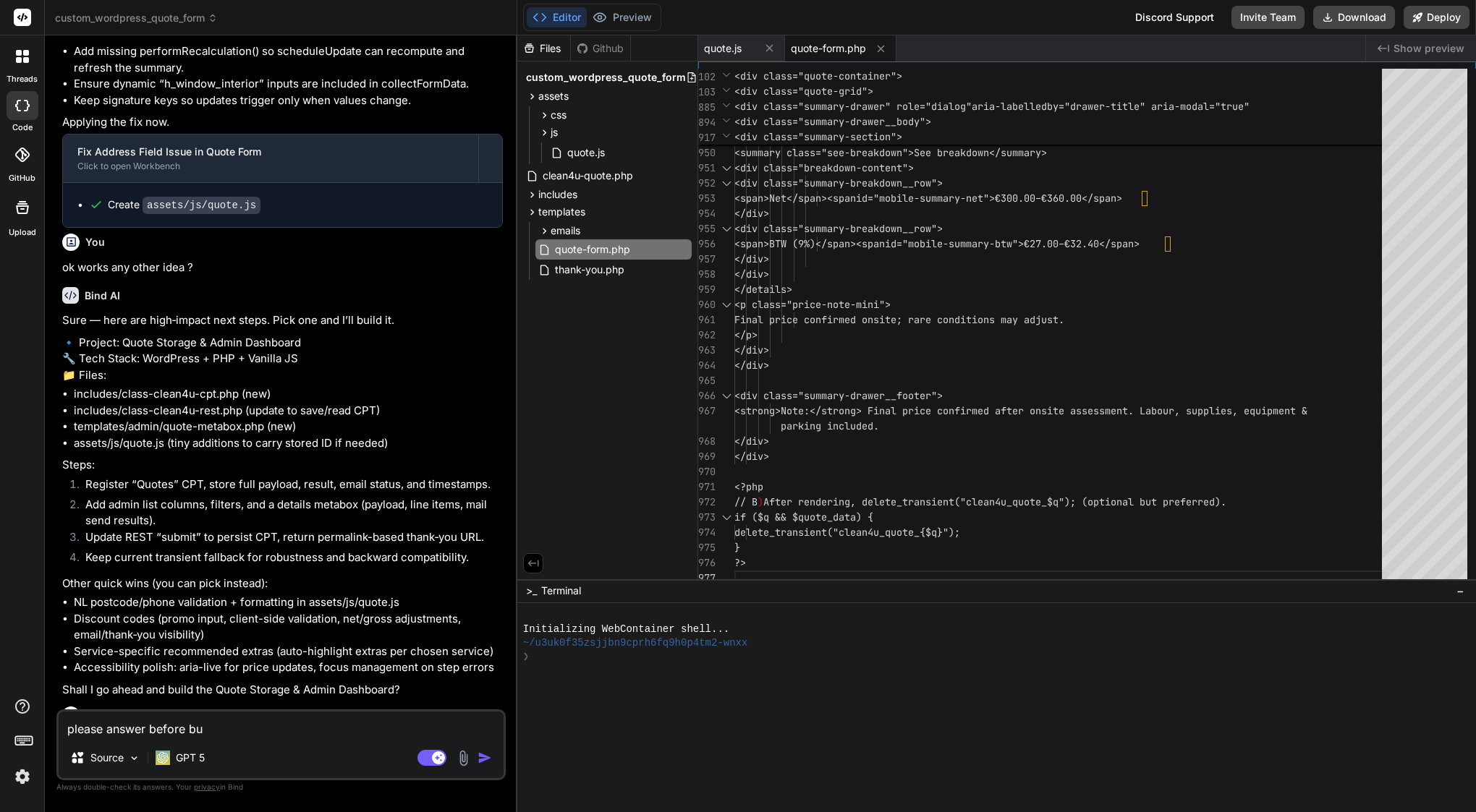
type textarea "x"
type textarea "please answer before buil"
type textarea "x"
type textarea "please answer before build"
type textarea "x"
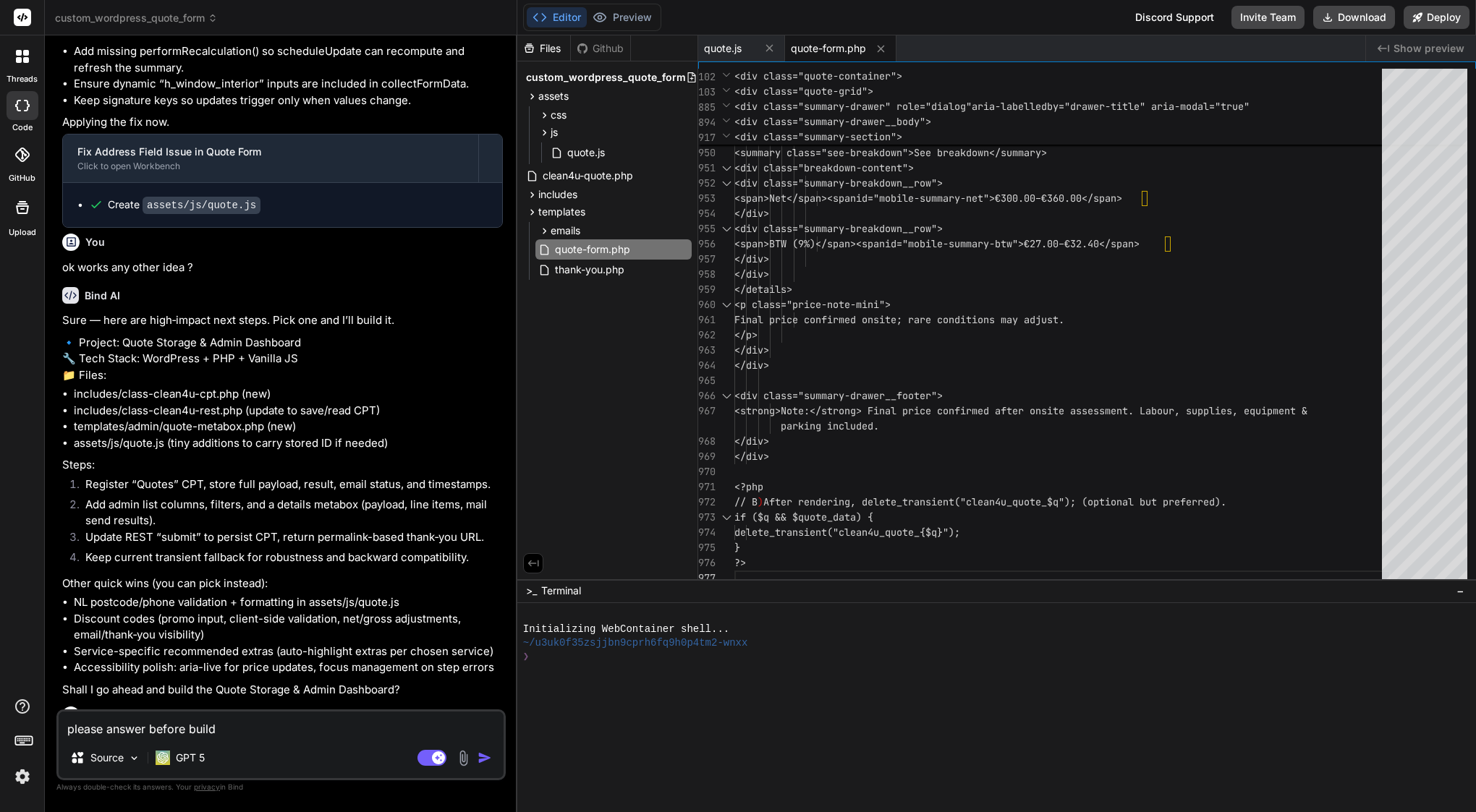
type textarea "please answer before build"
type textarea "x"
type textarea "please answer before build n"
type textarea "x"
type textarea "please answer before build ne"
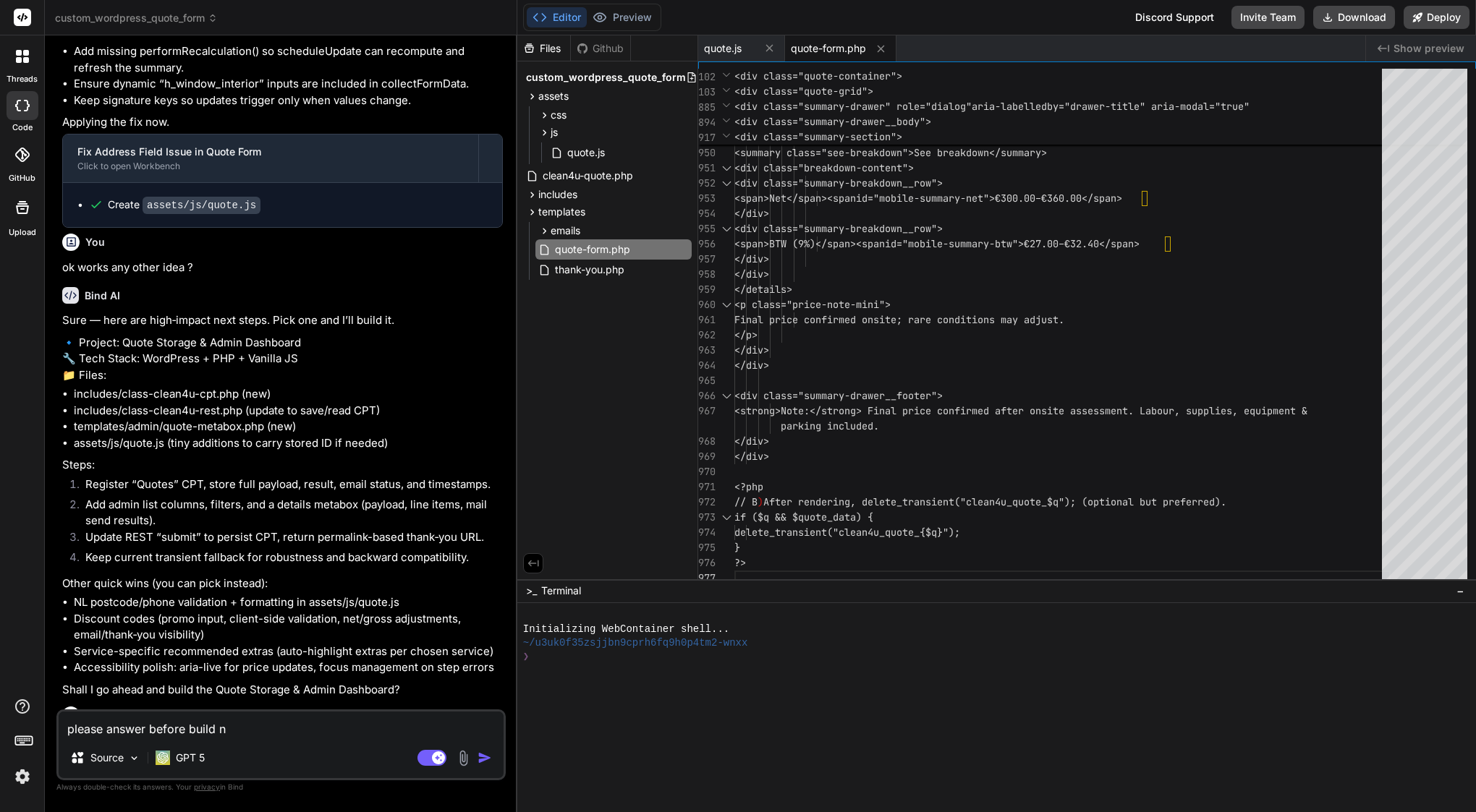
type textarea "x"
type textarea "please answer before build new"
type textarea "x"
type textarea "please answer before build new"
type textarea "x"
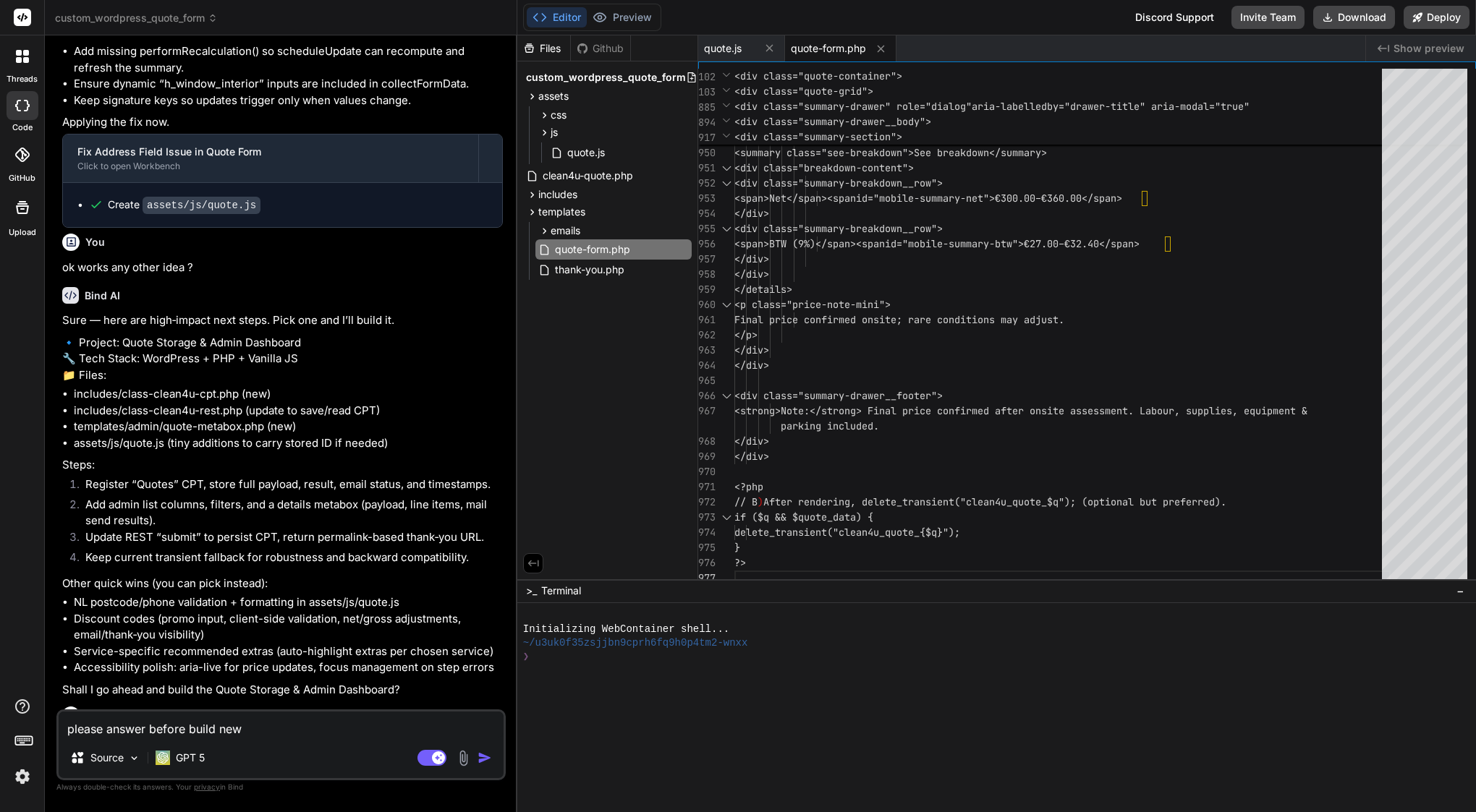
type textarea "please answer before build new o"
type textarea "x"
type textarea "please answer before build new or"
type textarea "x"
type textarea "please answer before build new or"
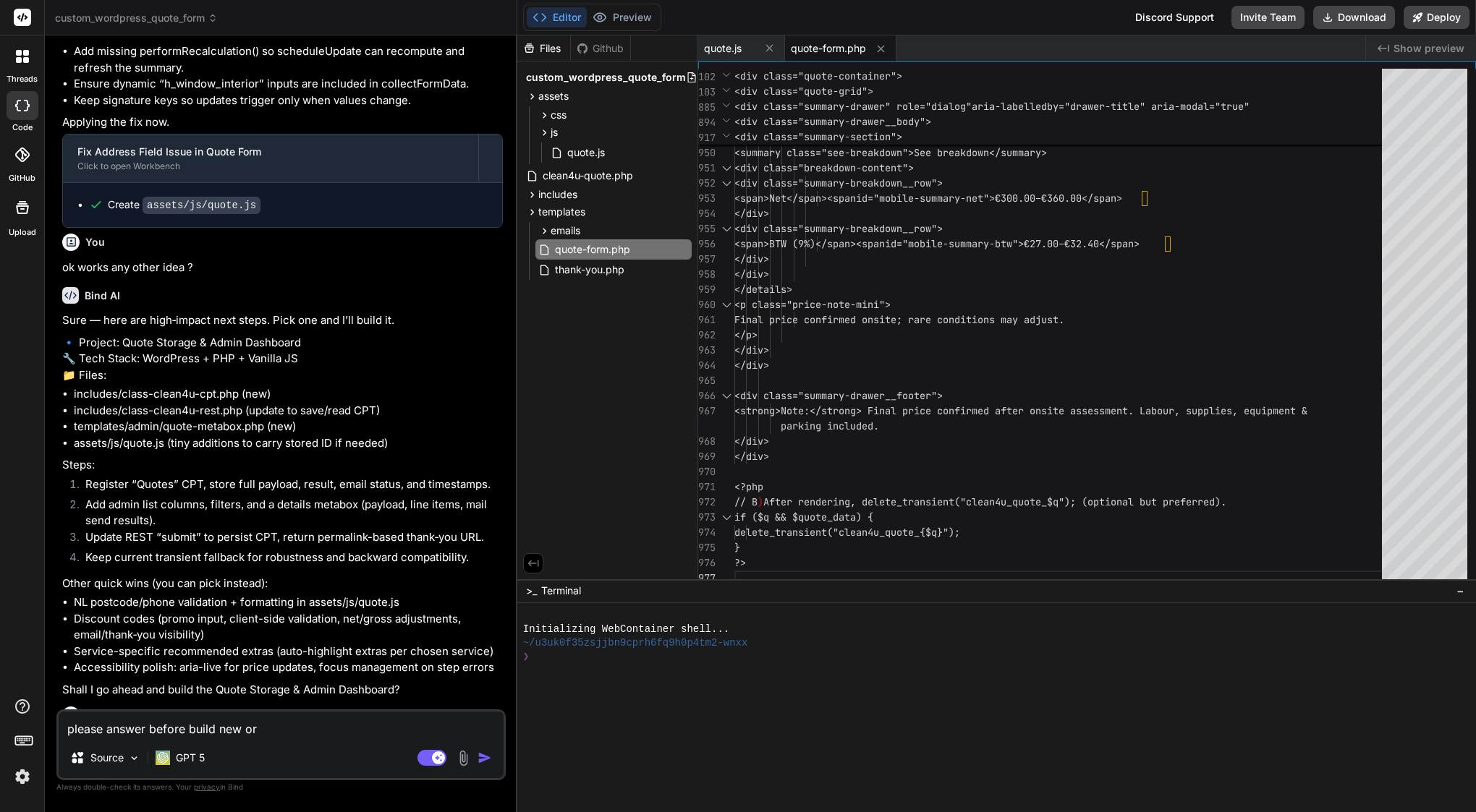
type textarea "x"
type textarea "please answer before build new or u"
type textarea "x"
type textarea "please answer before build new or up"
type textarea "x"
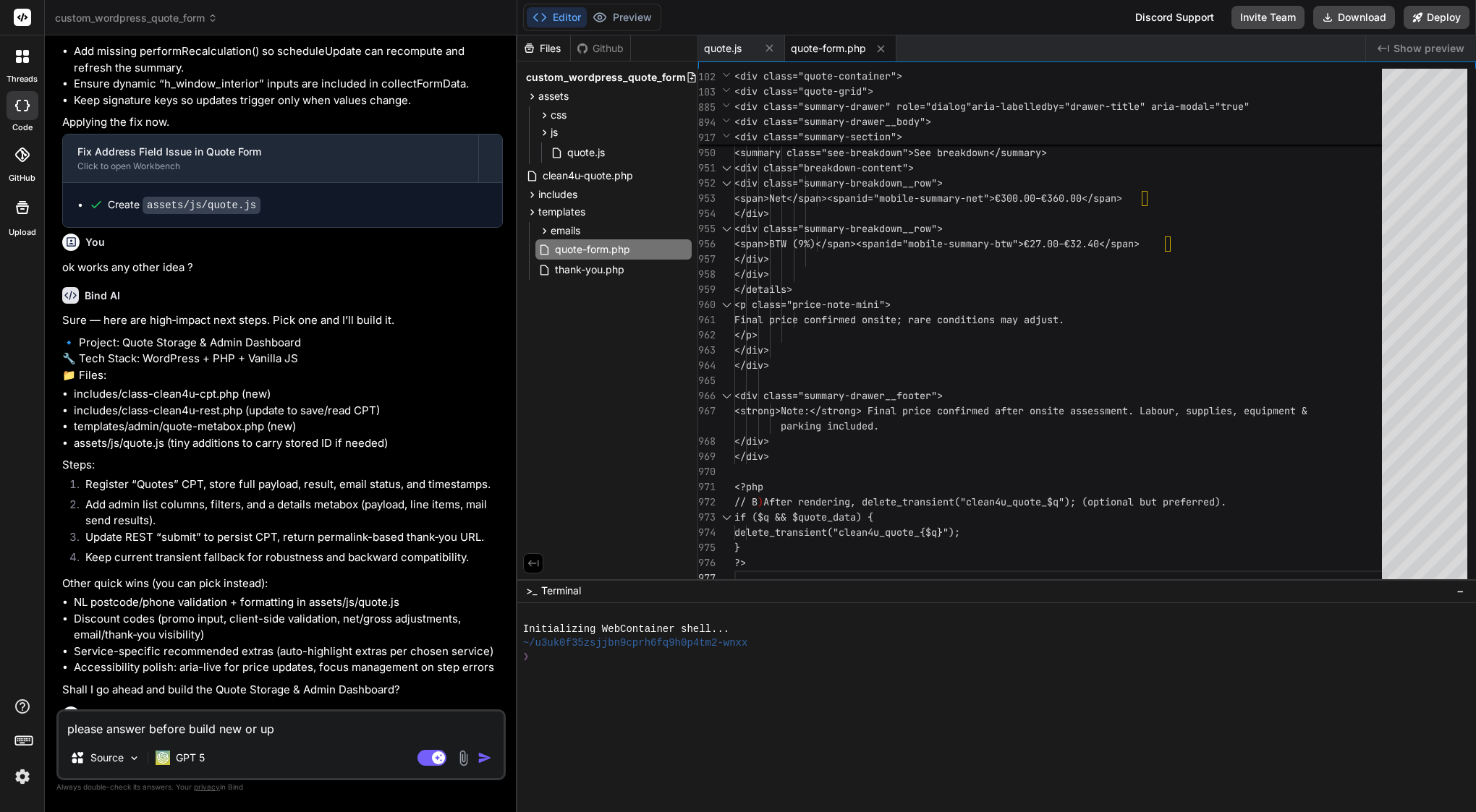
type textarea "please answer before build new or upd"
type textarea "x"
type textarea "please answer before build new or upda"
type textarea "x"
type textarea "please answer before build new or updat"
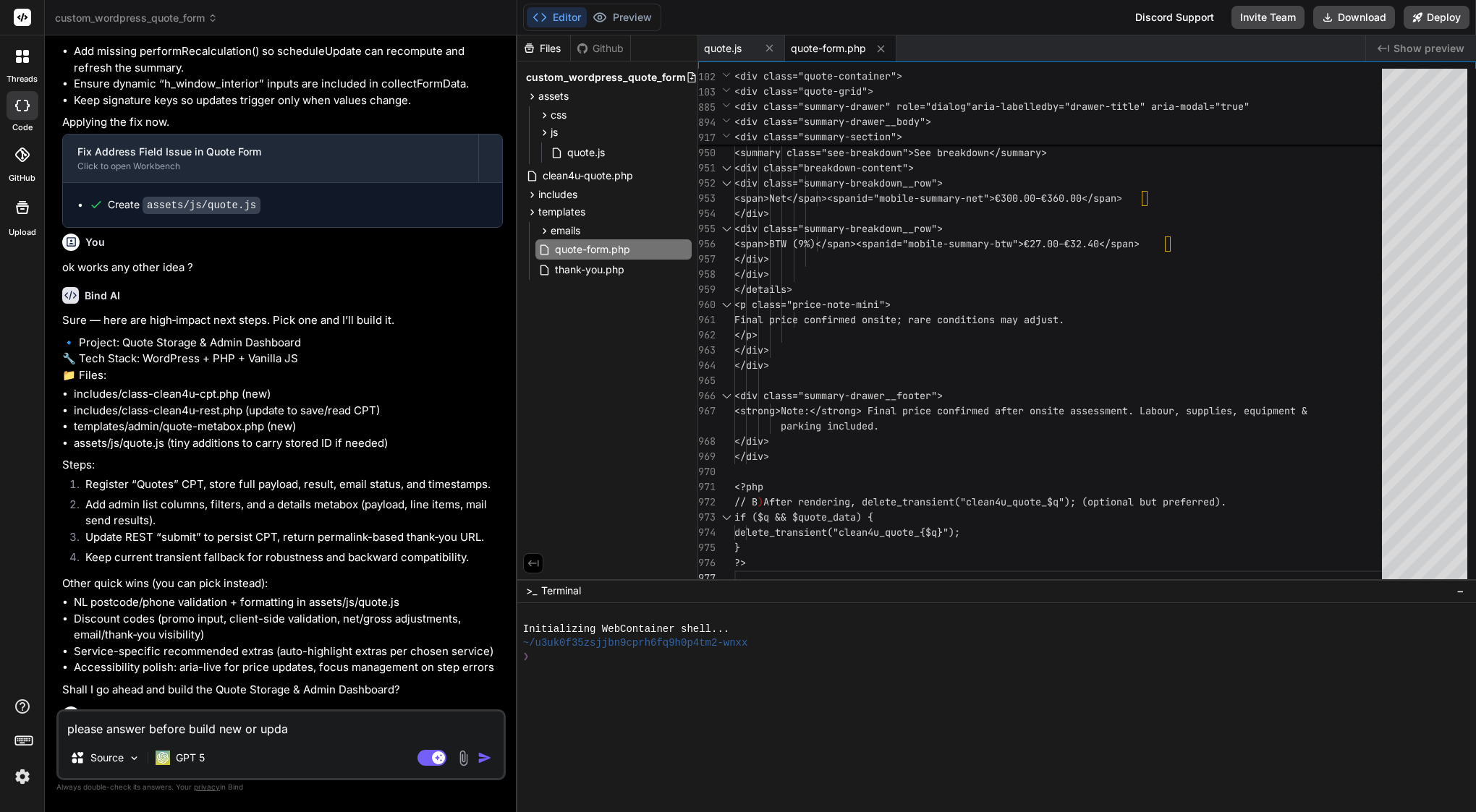
type textarea "x"
type textarea "please answer before build new or update"
type textarea "x"
type textarea "please answer before build new or update"
type textarea "x"
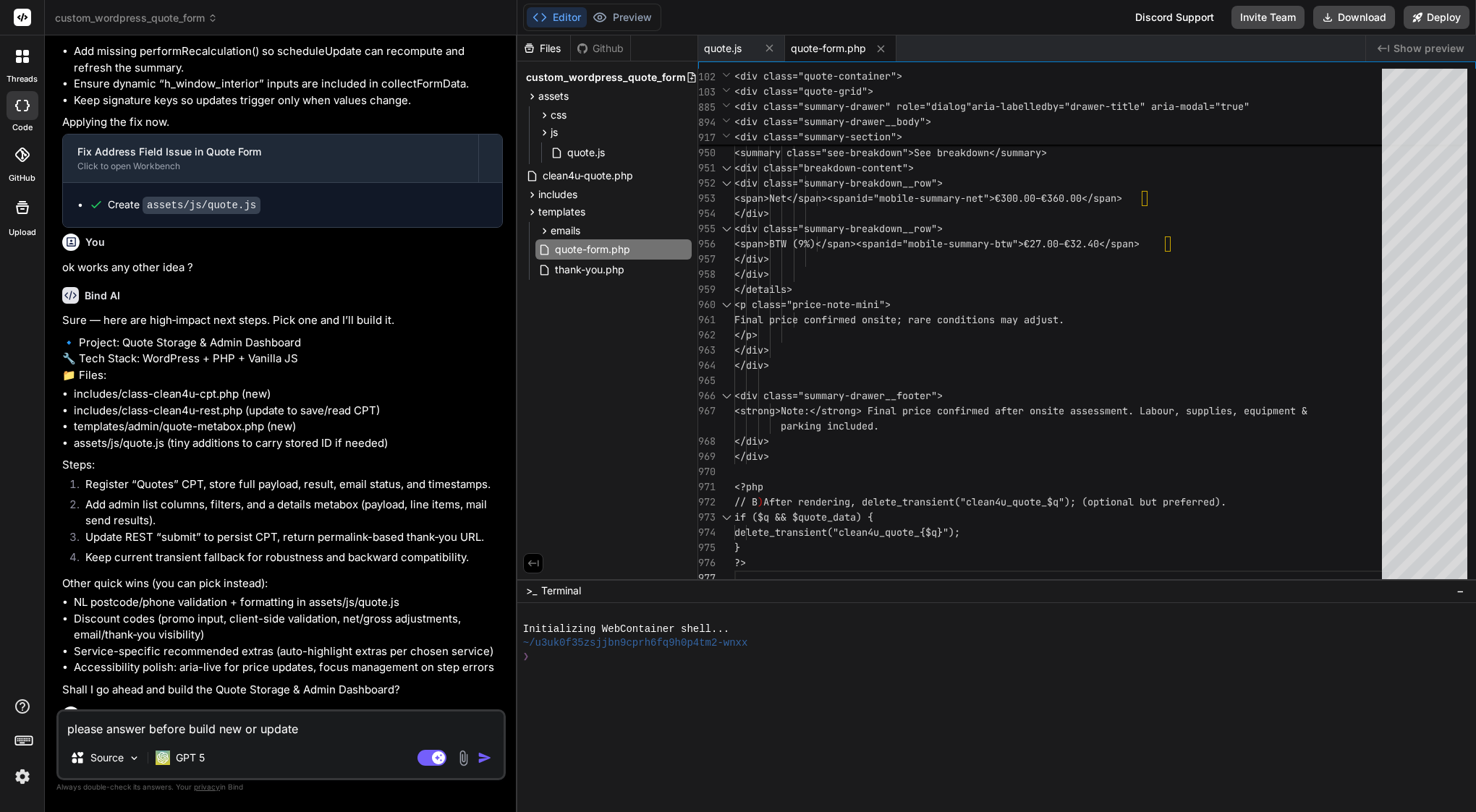
type textarea "please answer before build new or update f"
type textarea "x"
type textarea "please answer before build new or update fi"
type textarea "x"
type textarea "please answer before build new or update fil"
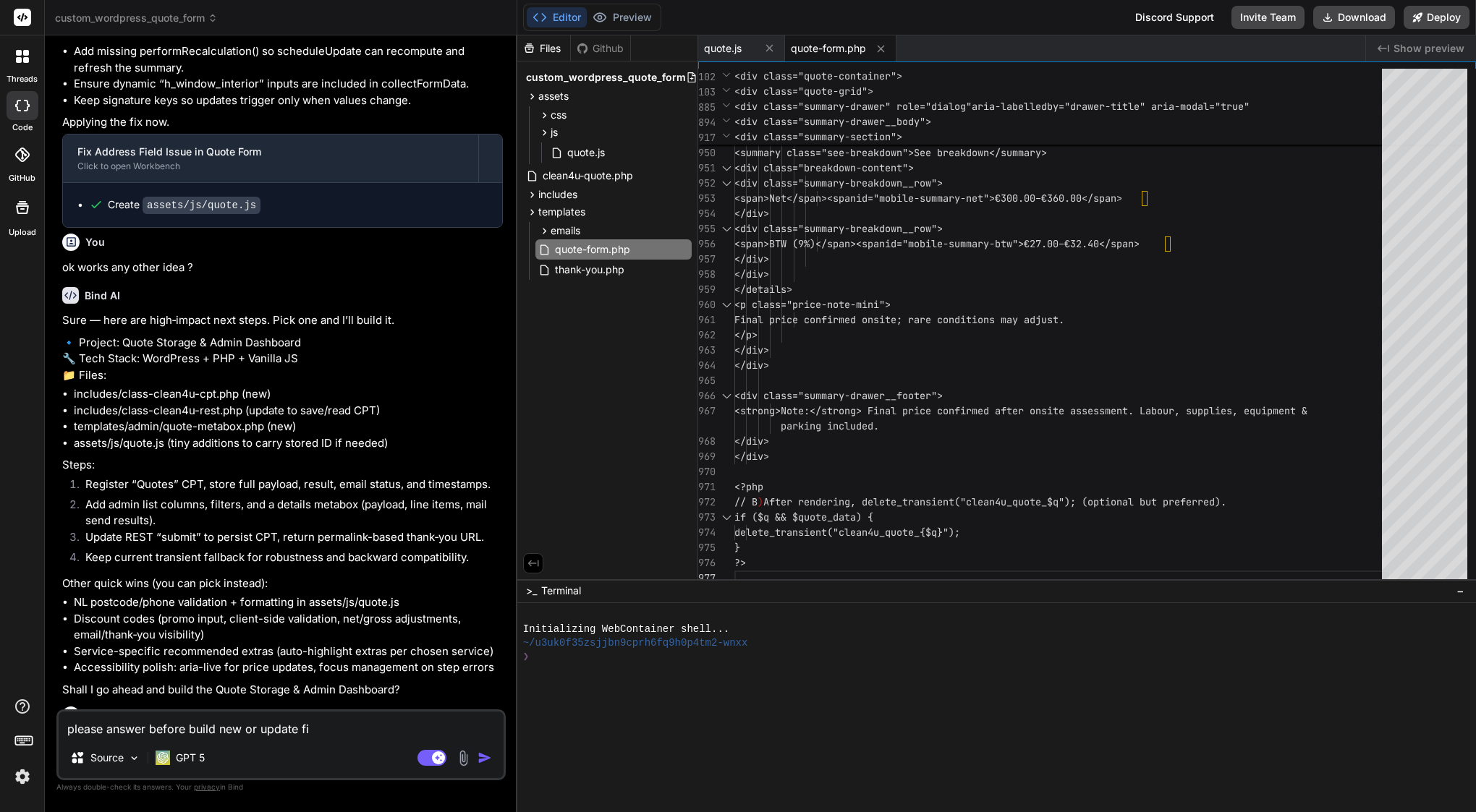
type textarea "x"
type textarea "please answer before build new or update file"
type textarea "x"
type textarea "please answer before build new or update file"
type textarea "x"
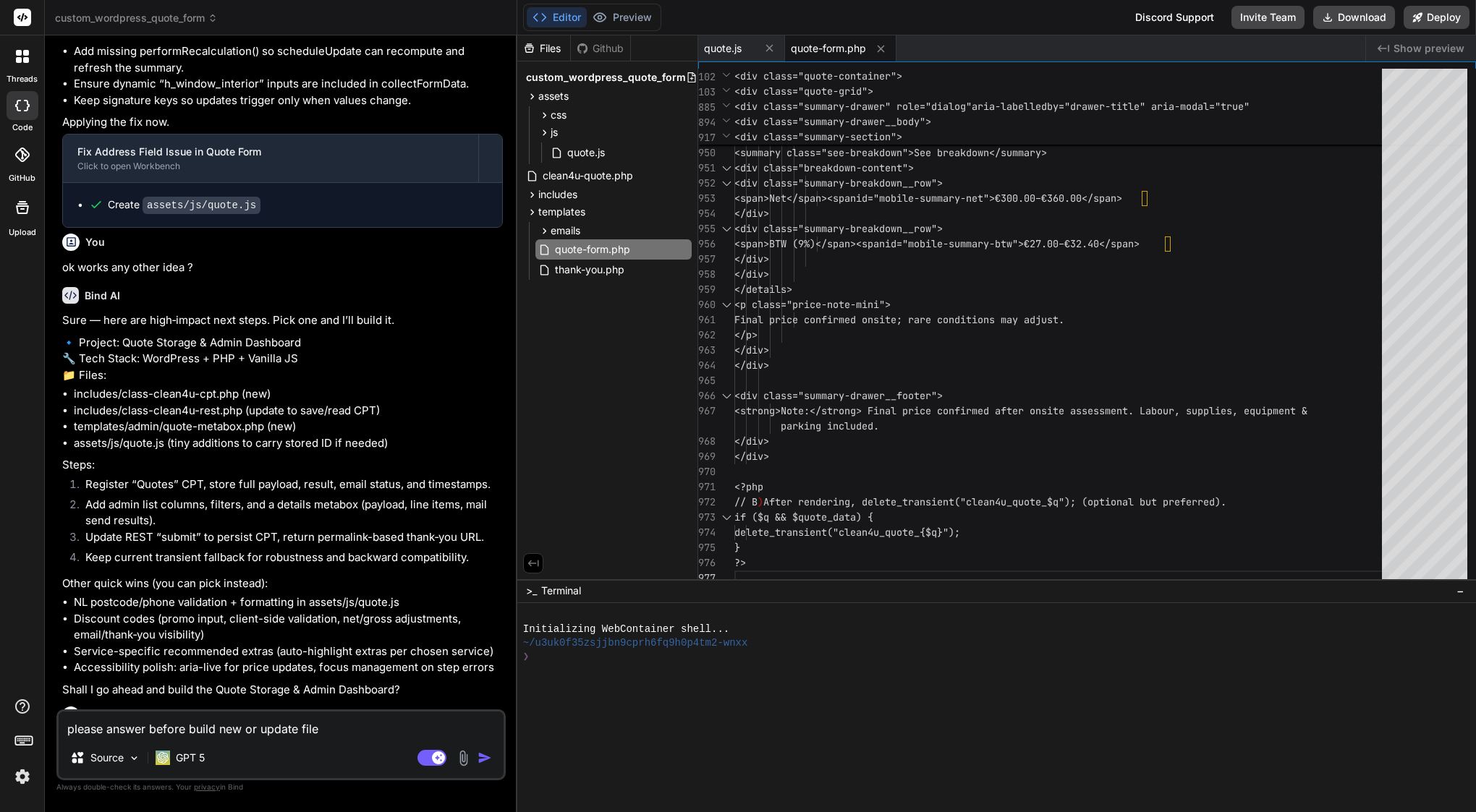
type textarea "please answer before build new or update file"
type textarea "x"
type textarea "please answer before build new or update file,"
type textarea "x"
type textarea "please answer before build new or update file,"
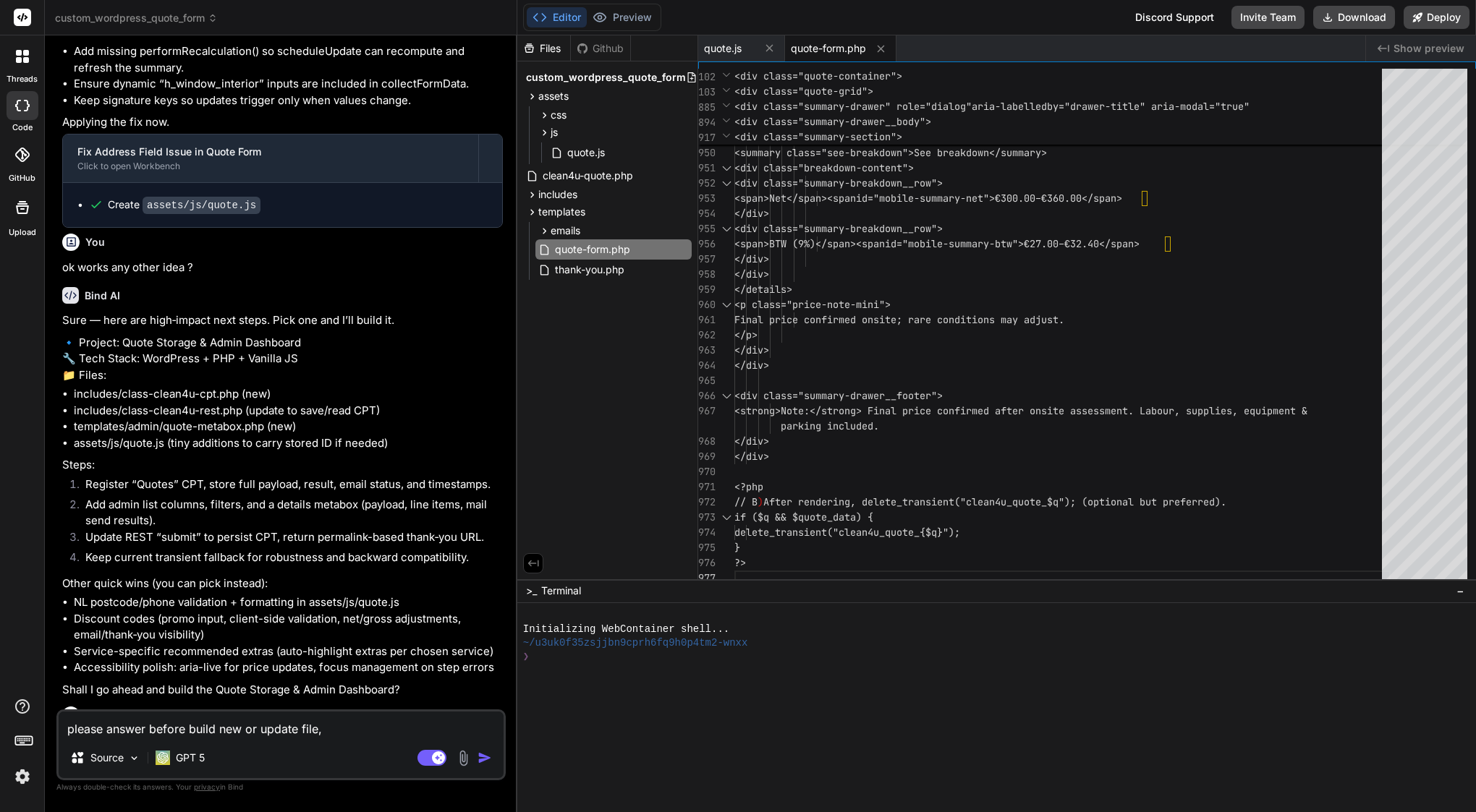
type textarea "x"
paste textarea "where we finish ?"
type textarea "please answer before build new or update file, where we finish ?"
type textarea "x"
type textarea "please answer before build new or update file, where we finish ?"
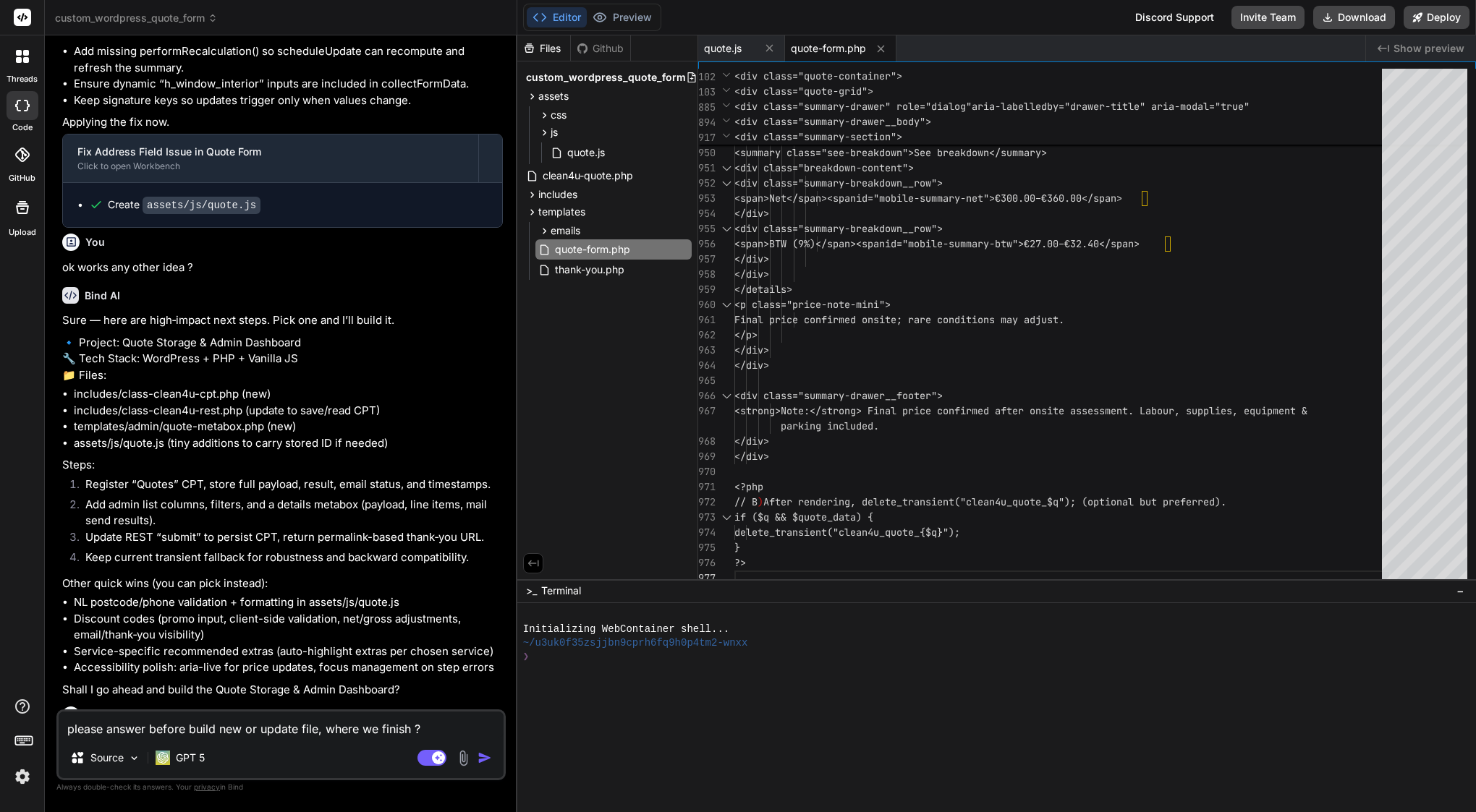
type textarea "x"
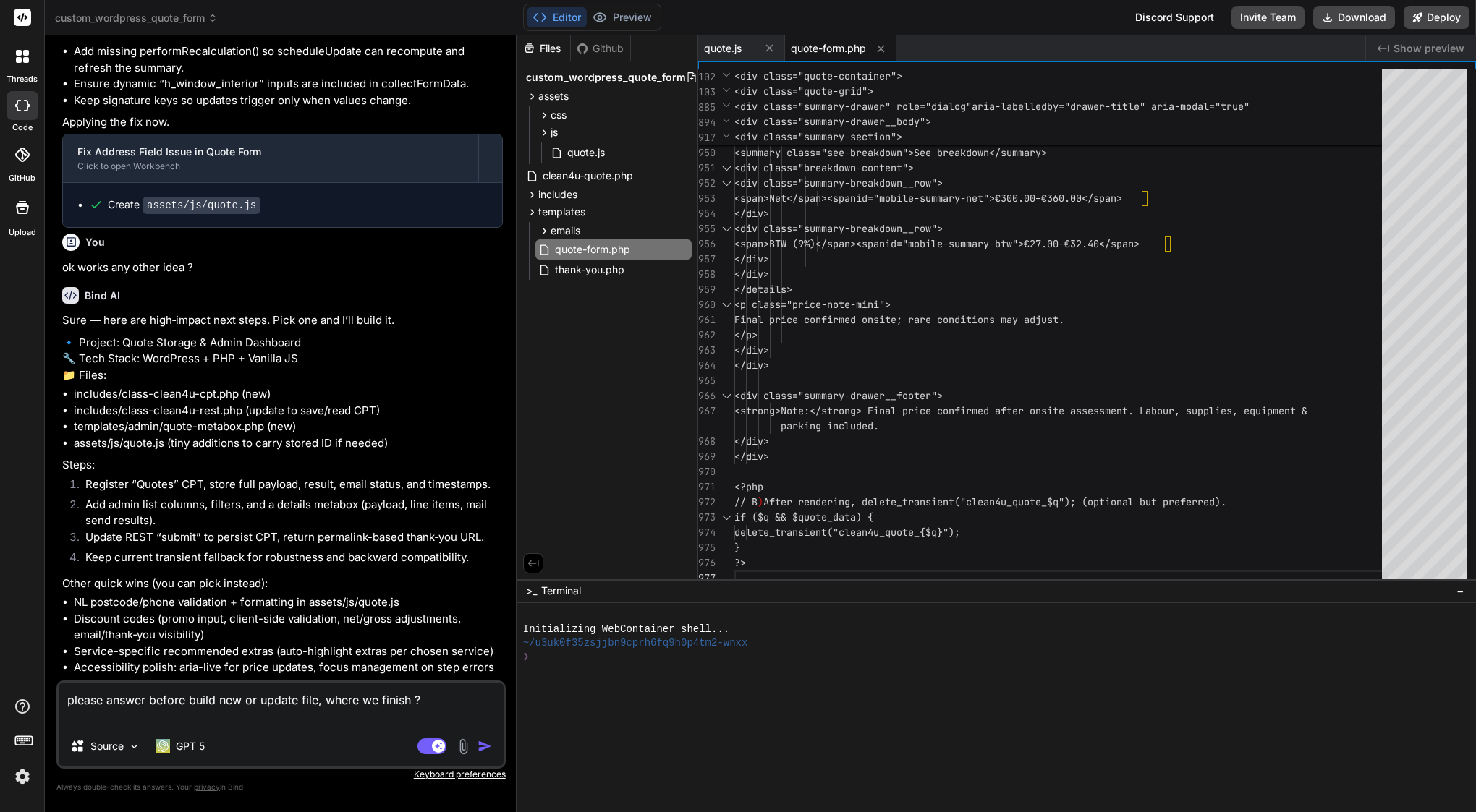
type textarea "please answer before build new or update file, where we finish ? b"
type textarea "x"
type textarea "please answer before build new or update file, where we finish ? be"
type textarea "x"
type textarea "please answer before build new or update file, where we finish ? bec"
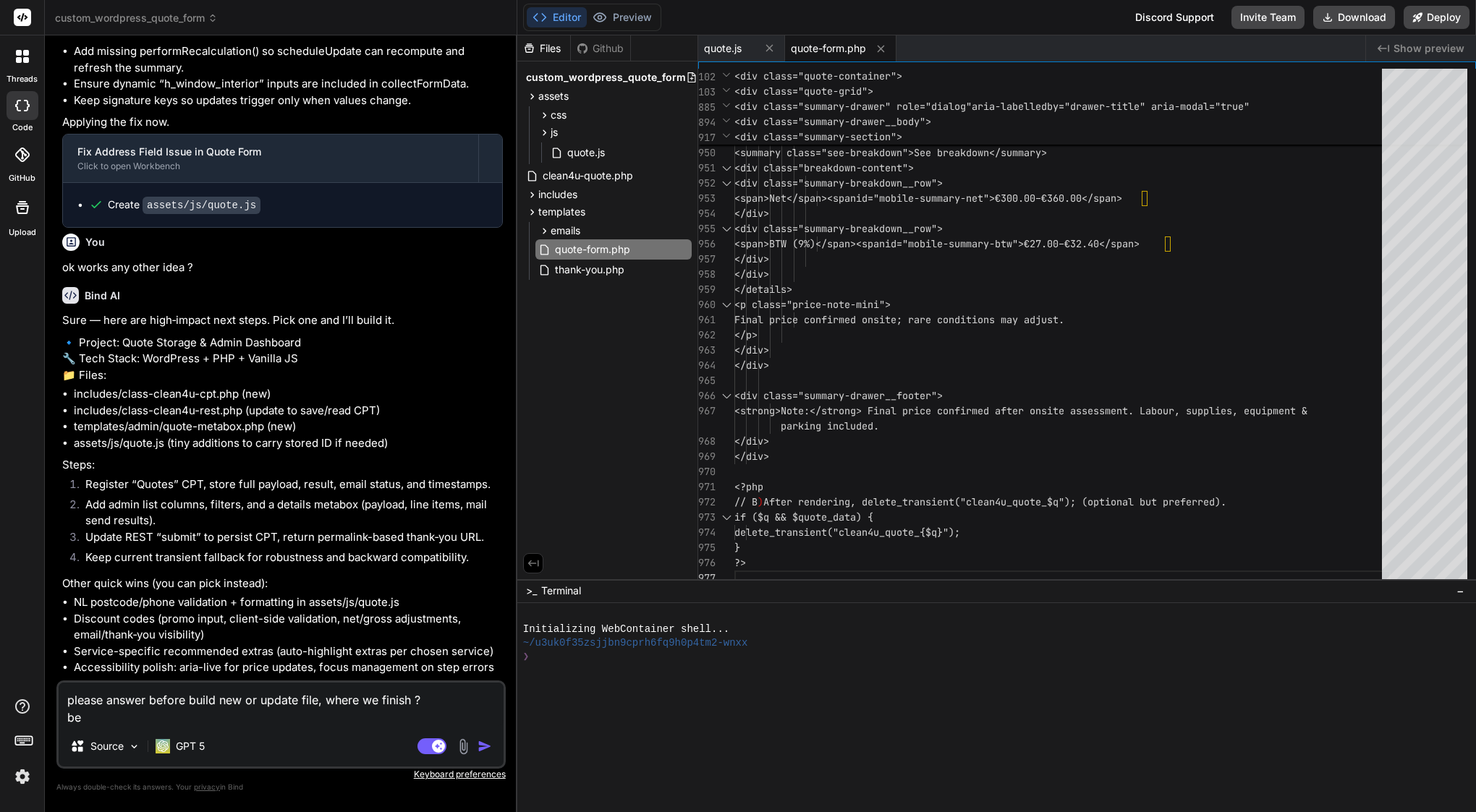
type textarea "x"
type textarea "please answer before build new or update file, where we finish ? beca"
type textarea "x"
type textarea "please answer before build new or update file, where we finish ? becau"
type textarea "x"
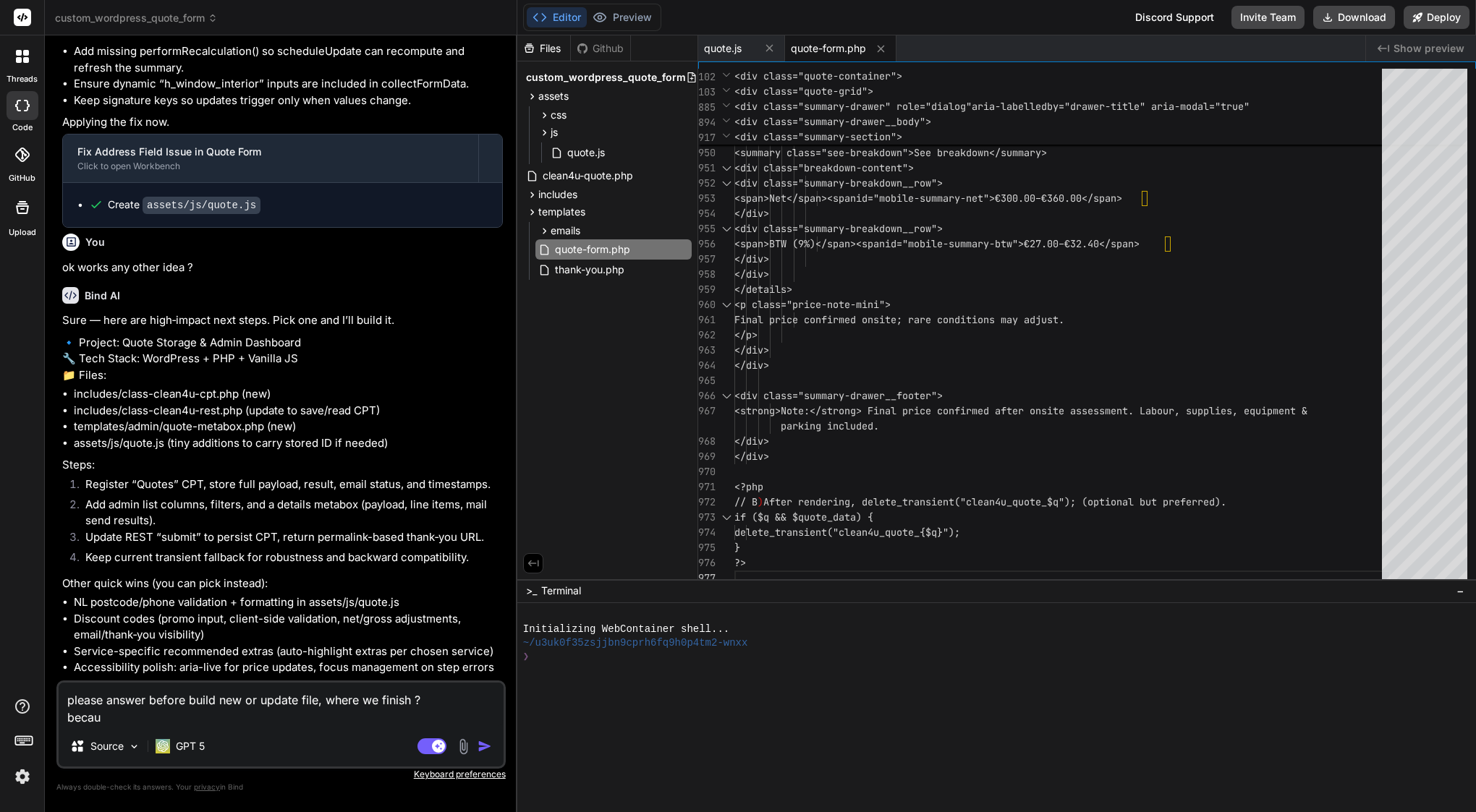
type textarea "please answer before build new or update file, where we finish ? becaus"
type textarea "x"
type textarea "please answer before build new or update file, where we finish ? because"
type textarea "x"
type textarea "please answer before build new or update file, where we finish ? because"
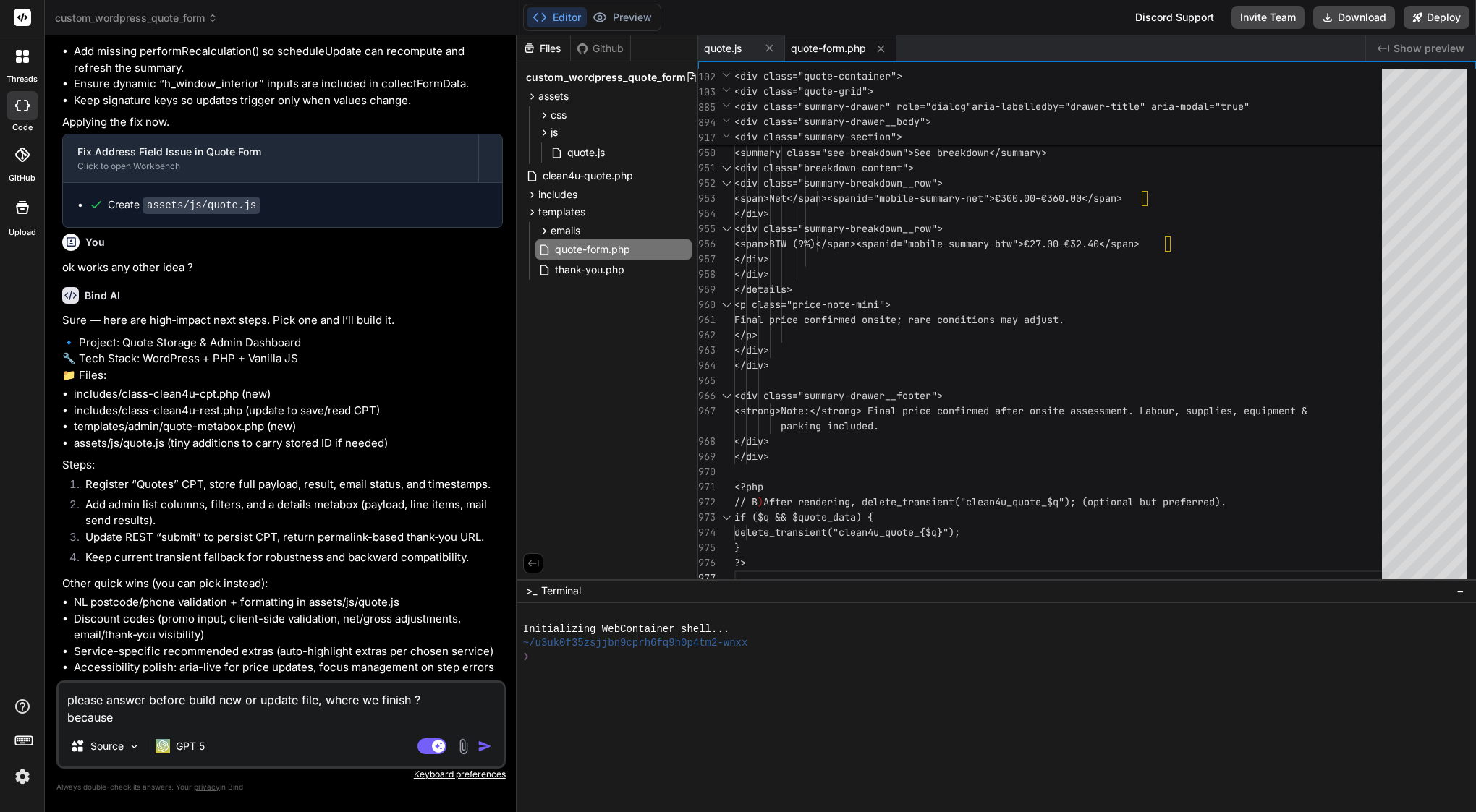
type textarea "x"
type textarea "please answer before build new or update file, where we finish ? because l"
type textarea "x"
type textarea "please answer before build new or update file, where we finish ? because la"
type textarea "x"
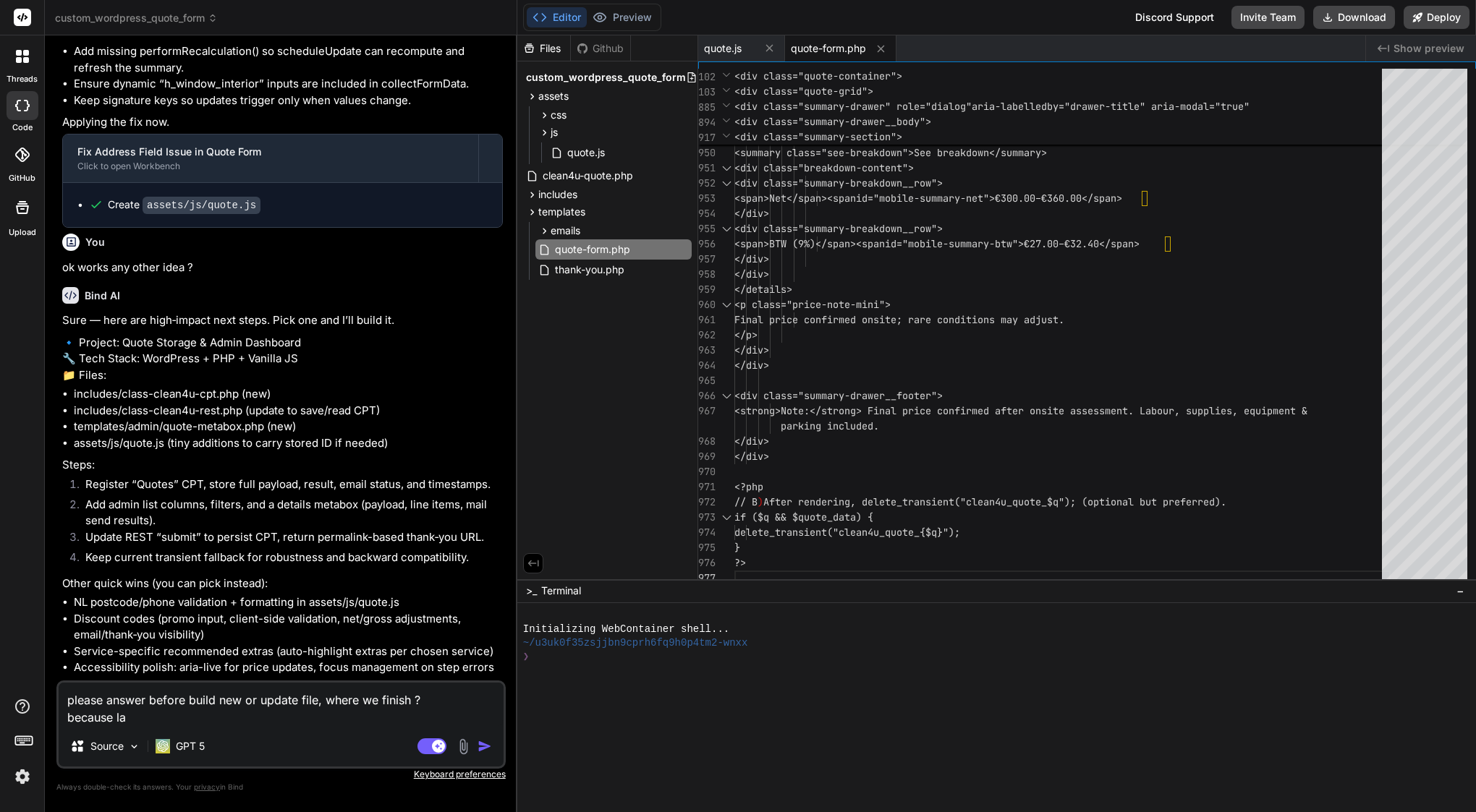
type textarea "please answer before build new or update file, where we finish ? because las"
type textarea "x"
type textarea "please answer before build new or update file, where we finish ? because last"
type textarea "x"
type textarea "please answer before build new or update file, where we finish ? because last"
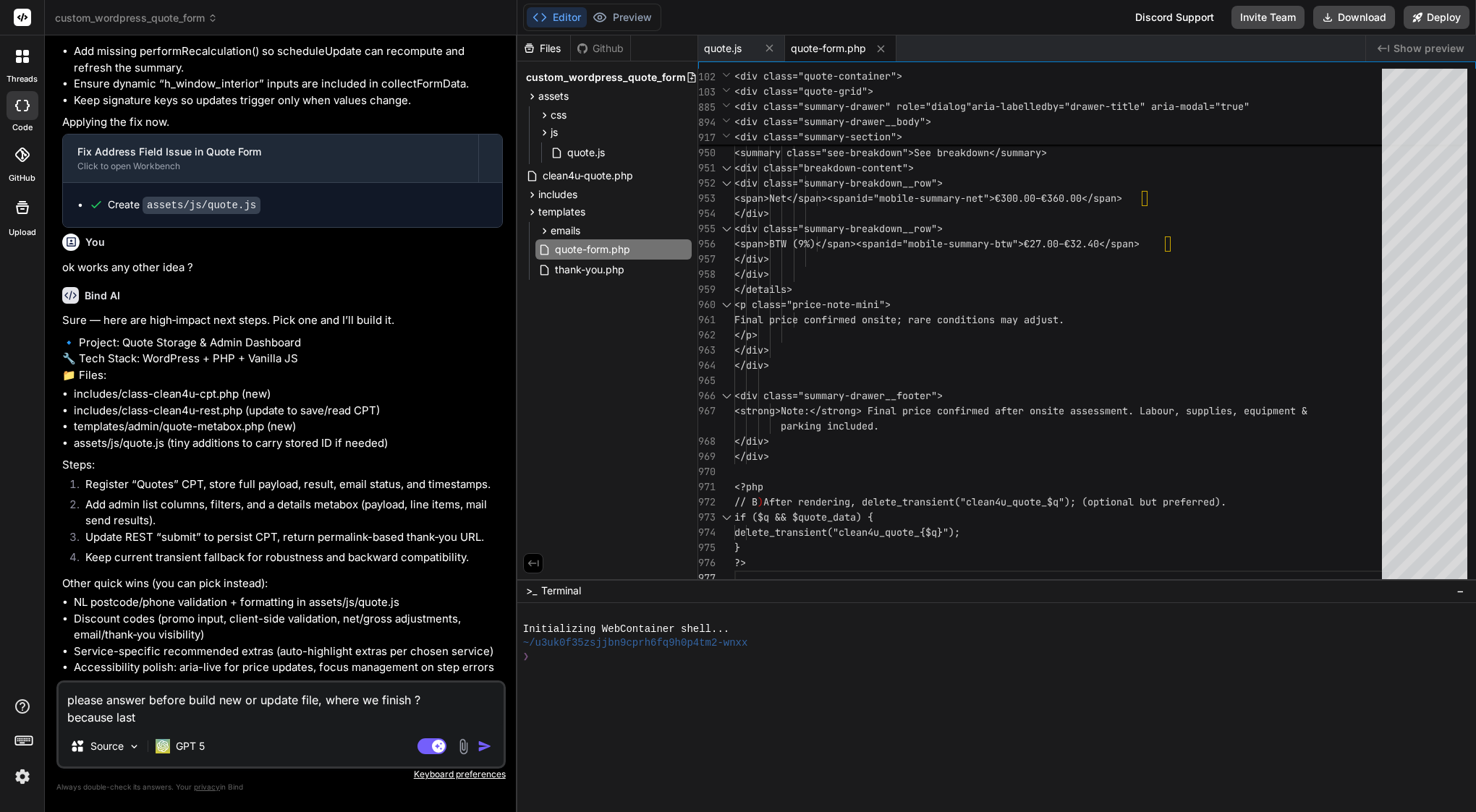
type textarea "x"
type textarea "please answer before build new or update file, where we finish ? because last u"
type textarea "x"
type textarea "please answer before build new or update file, where we finish ? because last up"
type textarea "x"
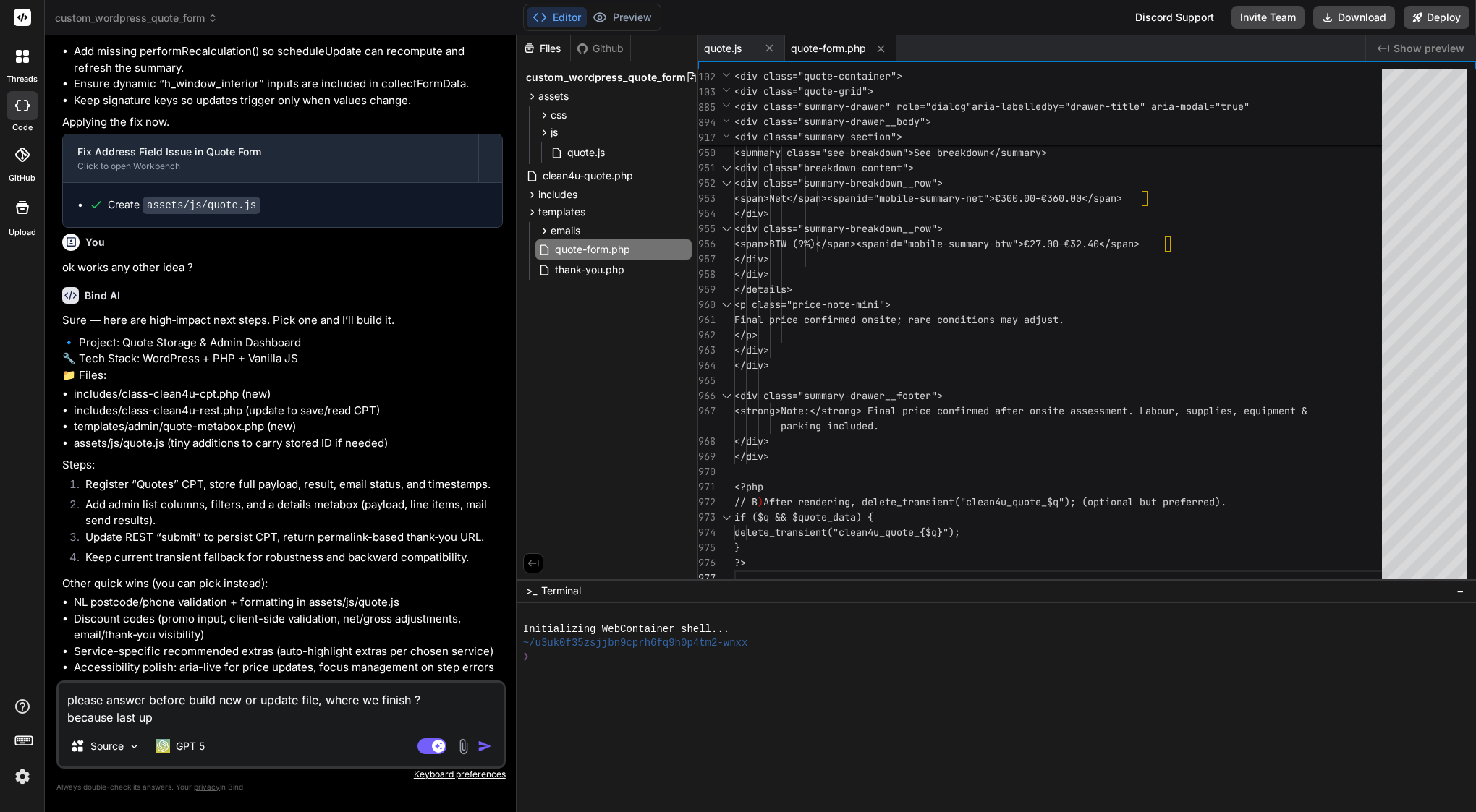
type textarea "please answer before build new or update file, where we finish ? because last u…"
type textarea "x"
type textarea "please answer before build new or update file, where we finish ? because last u…"
type textarea "x"
type textarea "please answer before build new or update file, where we finish ? because last u…"
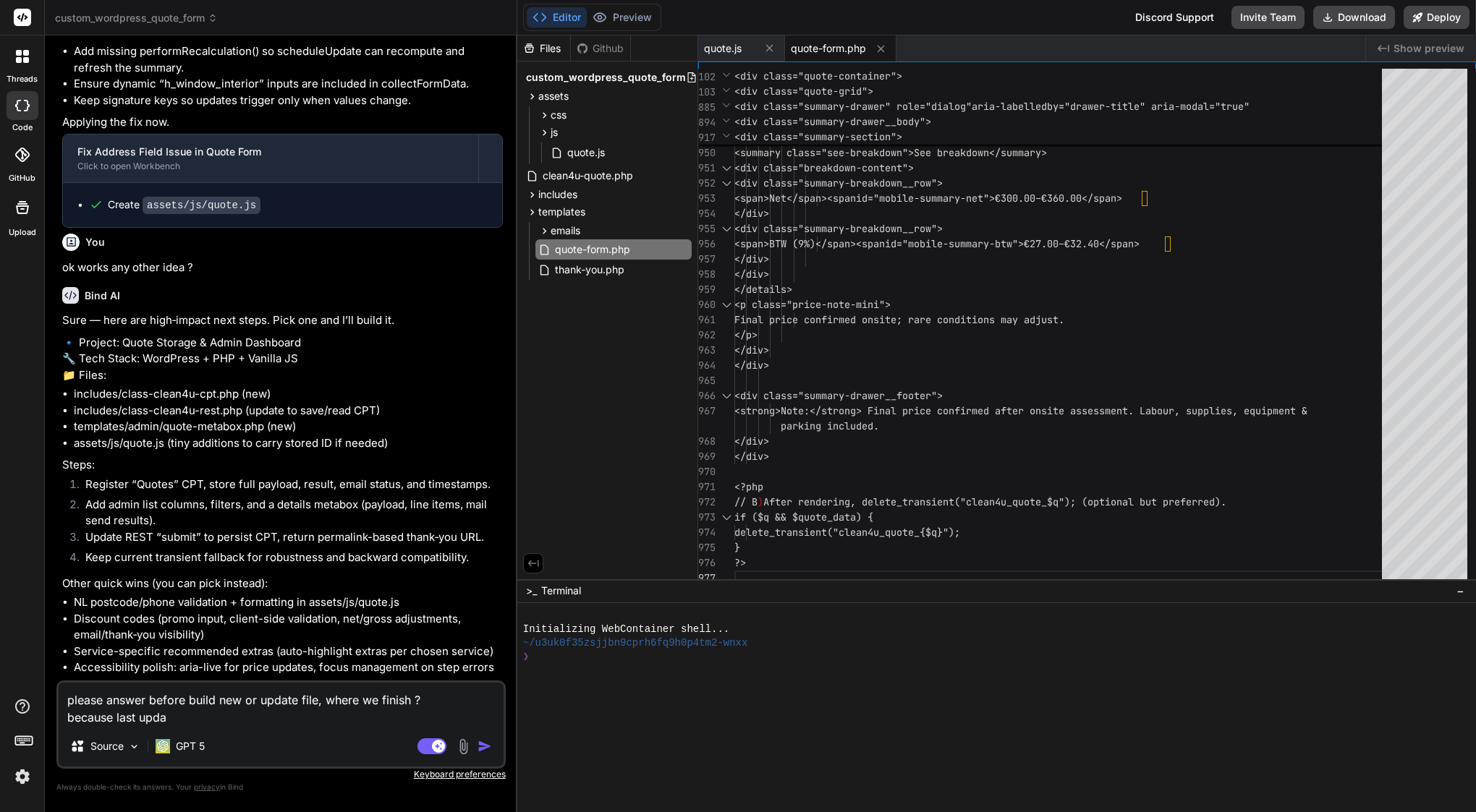
type textarea "x"
type textarea "please answer before build new or update file, where we finish ? because last u…"
type textarea "x"
type textarea "please answer before build new or update file, where we finish ? because last u…"
type textarea "x"
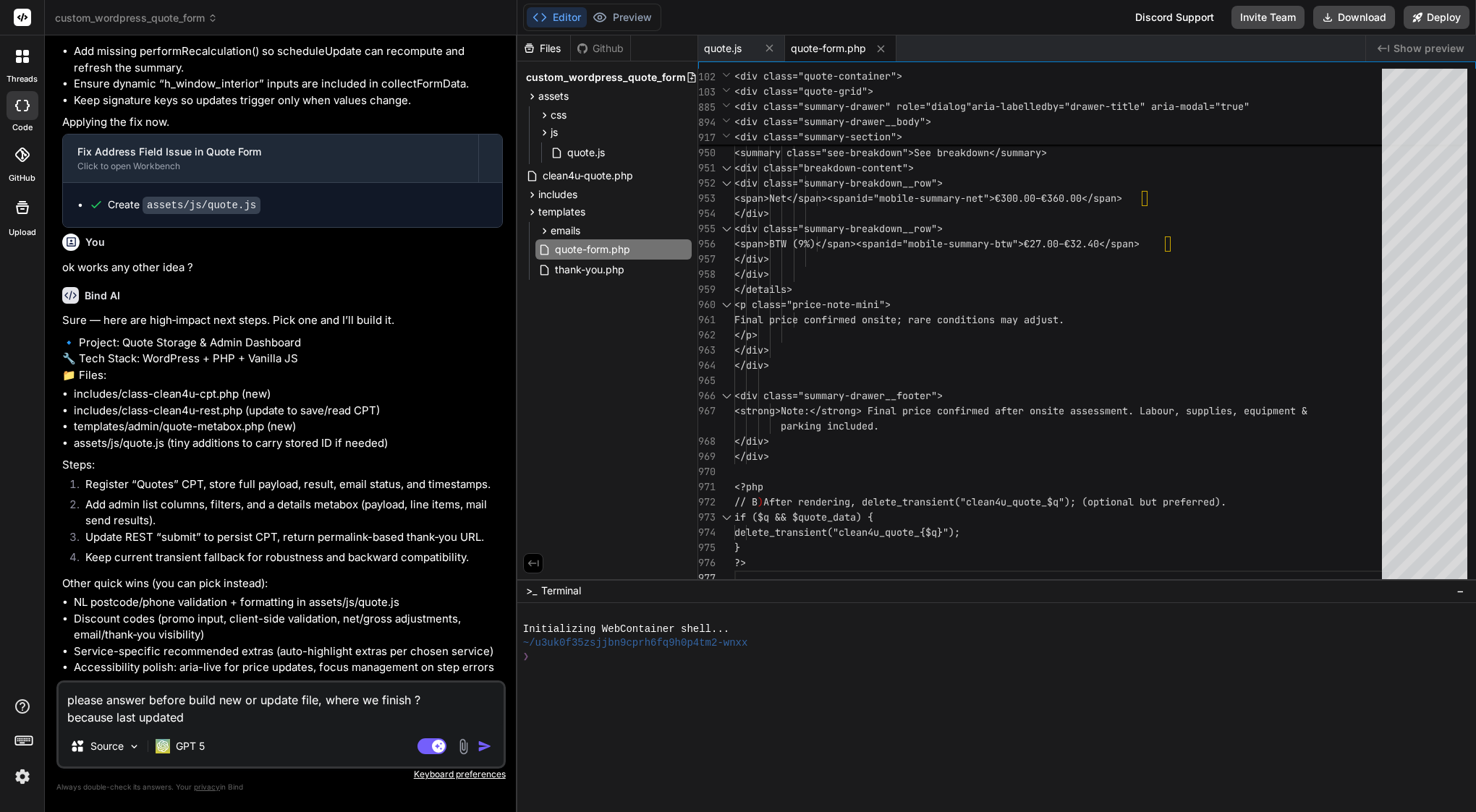
type textarea "please answer before build new or update file, where we finish ? because last u…"
type textarea "x"
type textarea "please answer before build new or update file, where we finish ? because last u…"
type textarea "x"
type textarea "please answer before build new or update file, where we finish ? because last u…"
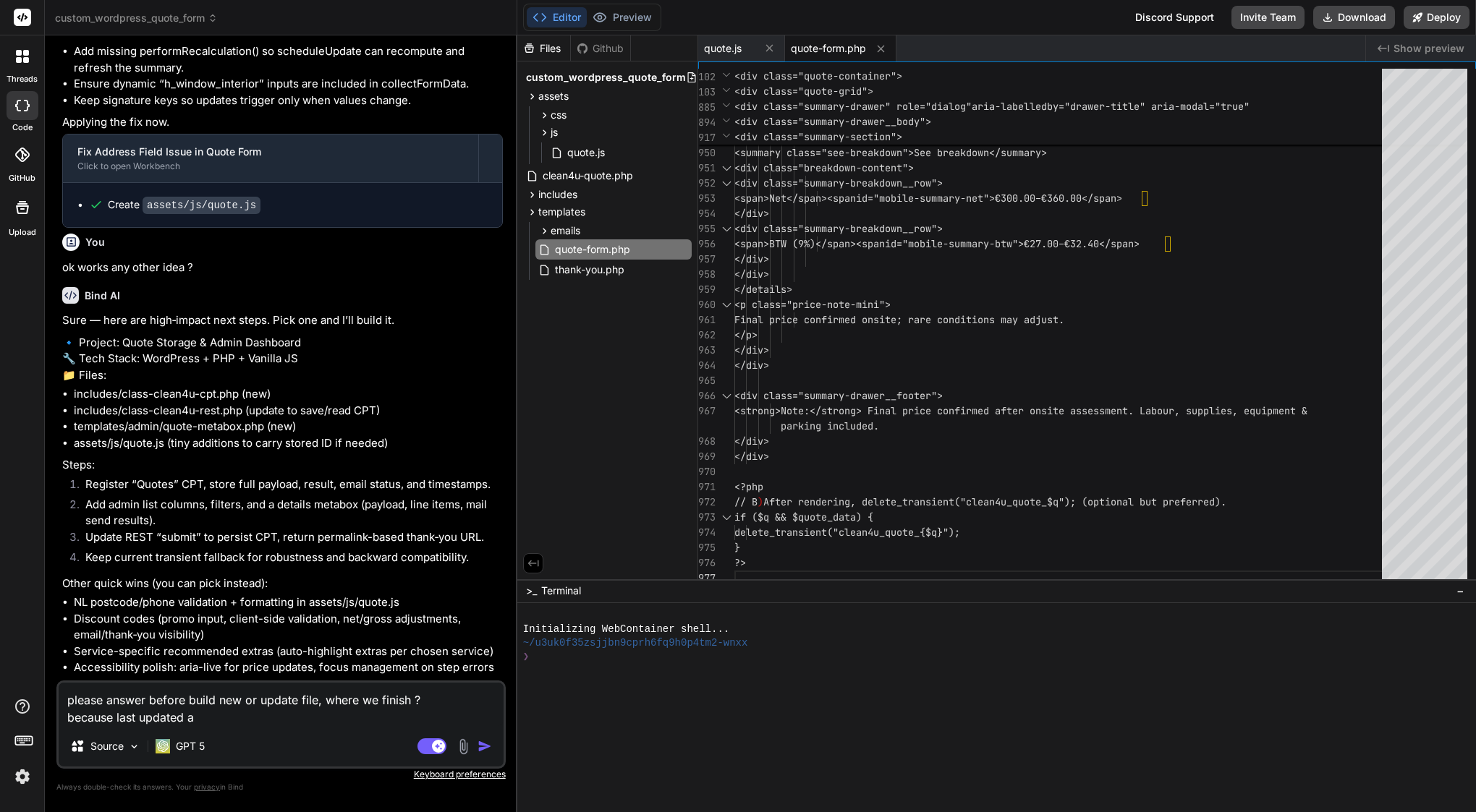
type textarea "x"
type textarea "please answer before build new or update file, where we finish ? because last u…"
type textarea "x"
type textarea "please answer before build new or update file, where we finish ? because last u…"
type textarea "x"
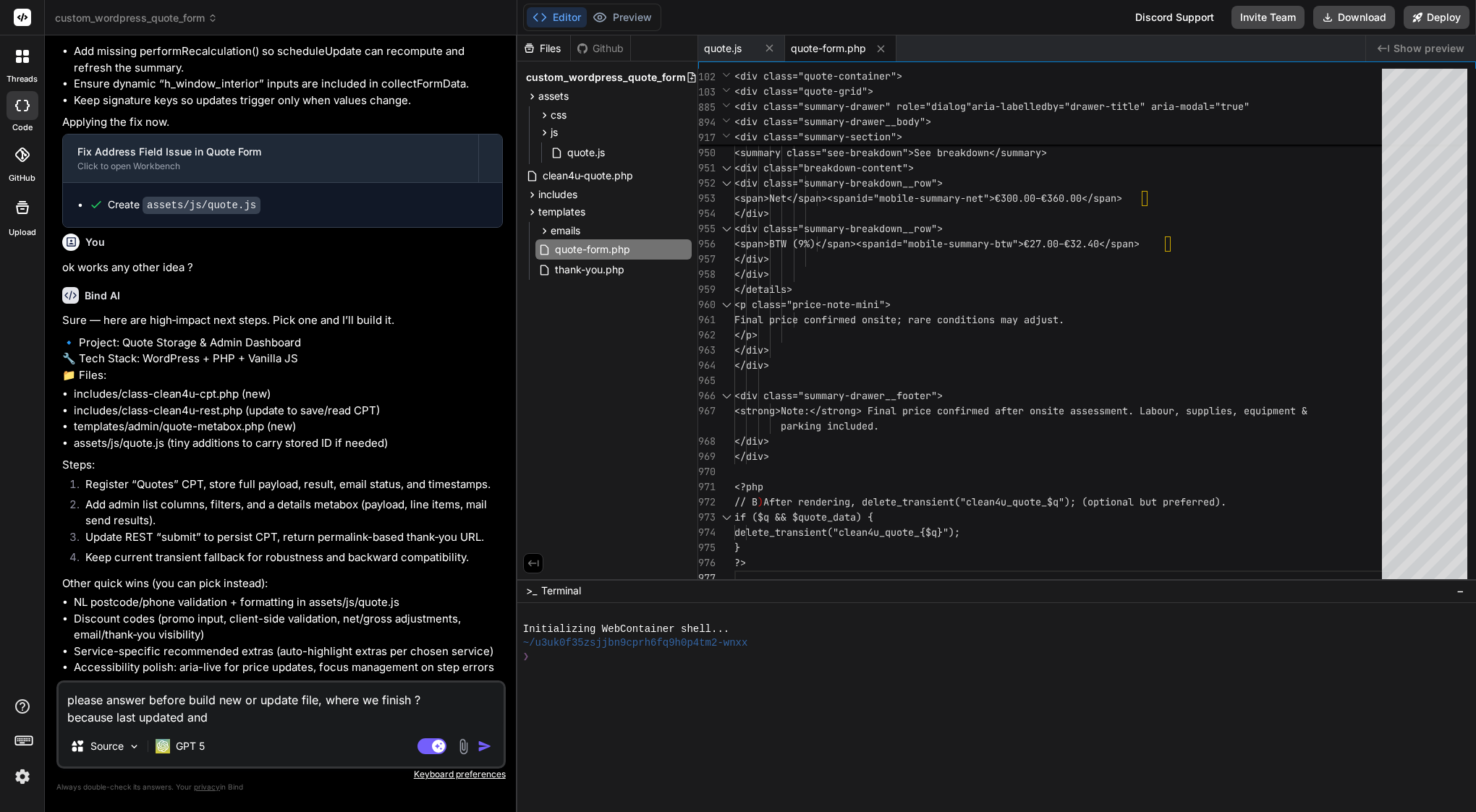
type textarea "please answer before build new or update file, where we finish ? because last u…"
type textarea "x"
type textarea "please answer before build new or update file, where we finish ? because last u…"
type textarea "x"
paste textarea "(function () { 'use strict'; // --- CONDITIONAL FIELD HELPERS (unchanged from y…"
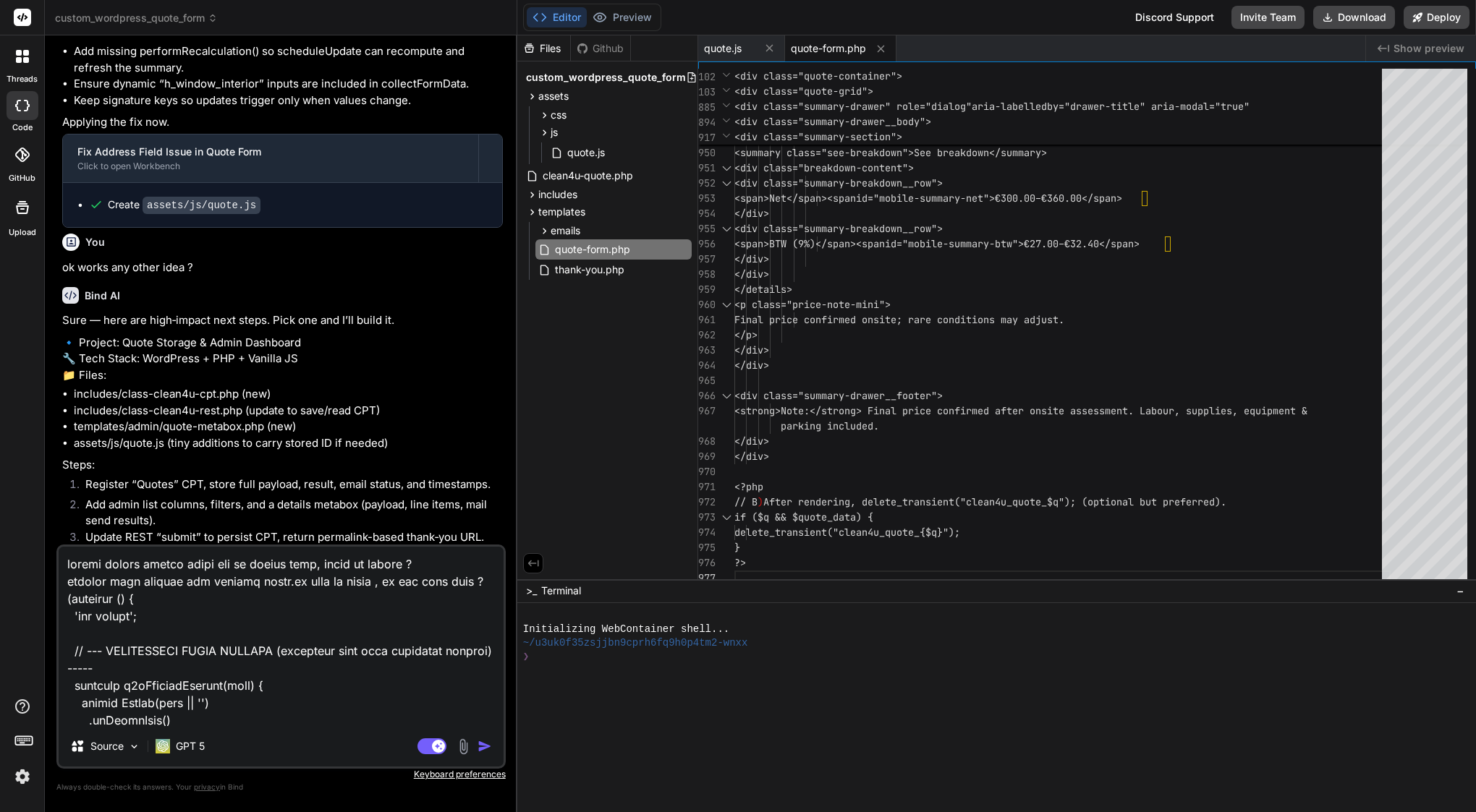
scroll to position [51410, 0]
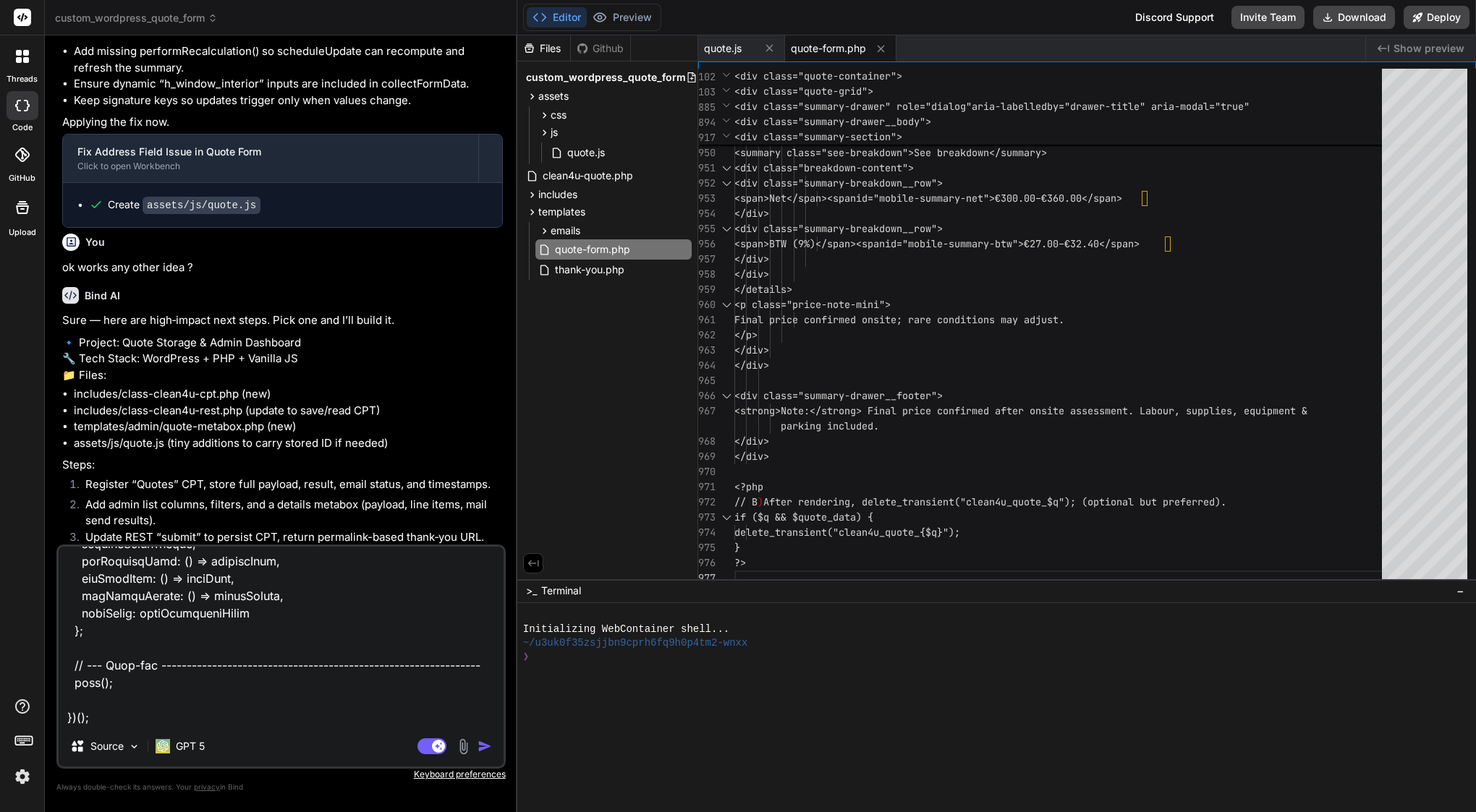
click at [482, 750] on img "button" at bounding box center [484, 746] width 15 height 15
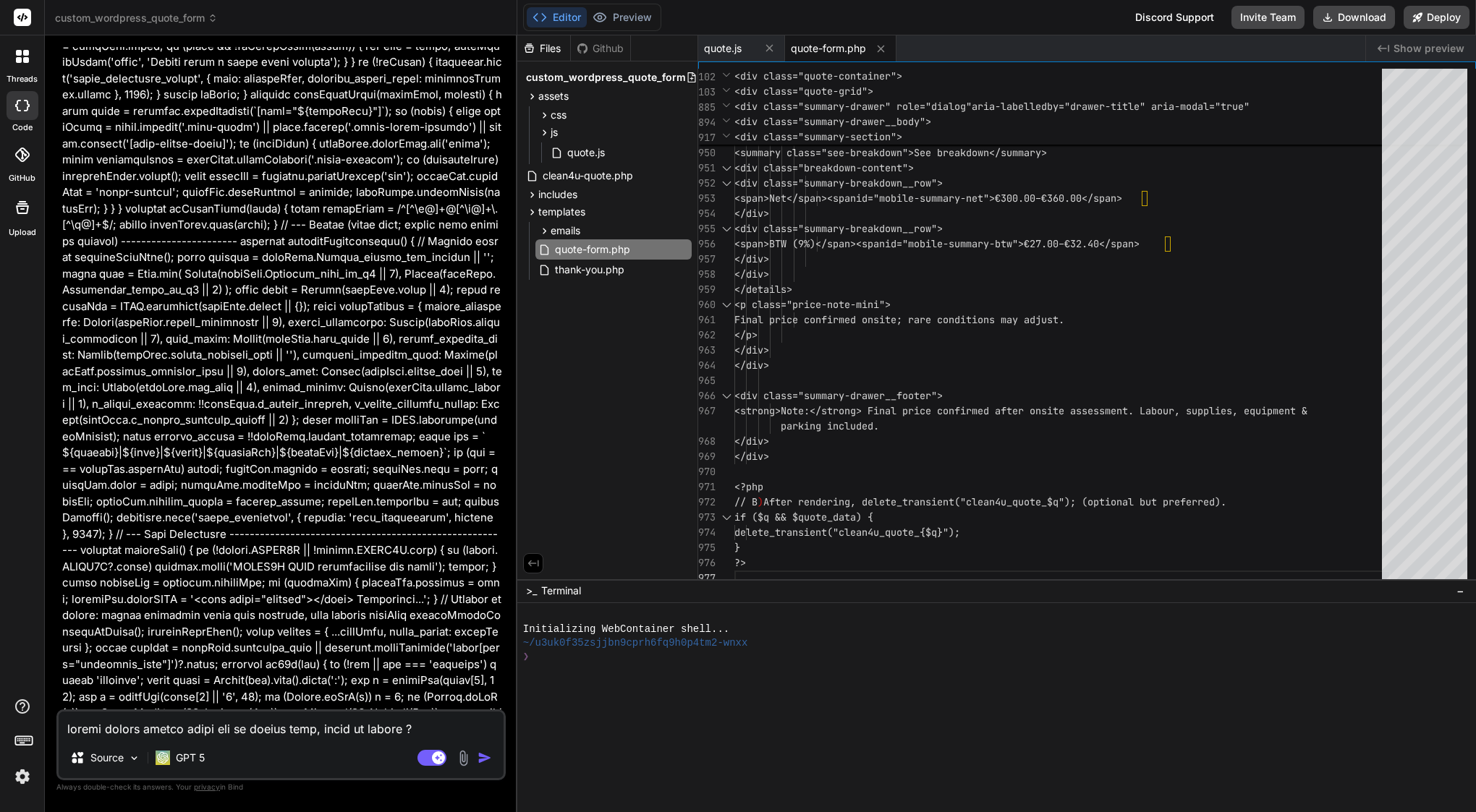
scroll to position [0, 0]
click at [267, 726] on textarea at bounding box center [281, 725] width 445 height 26
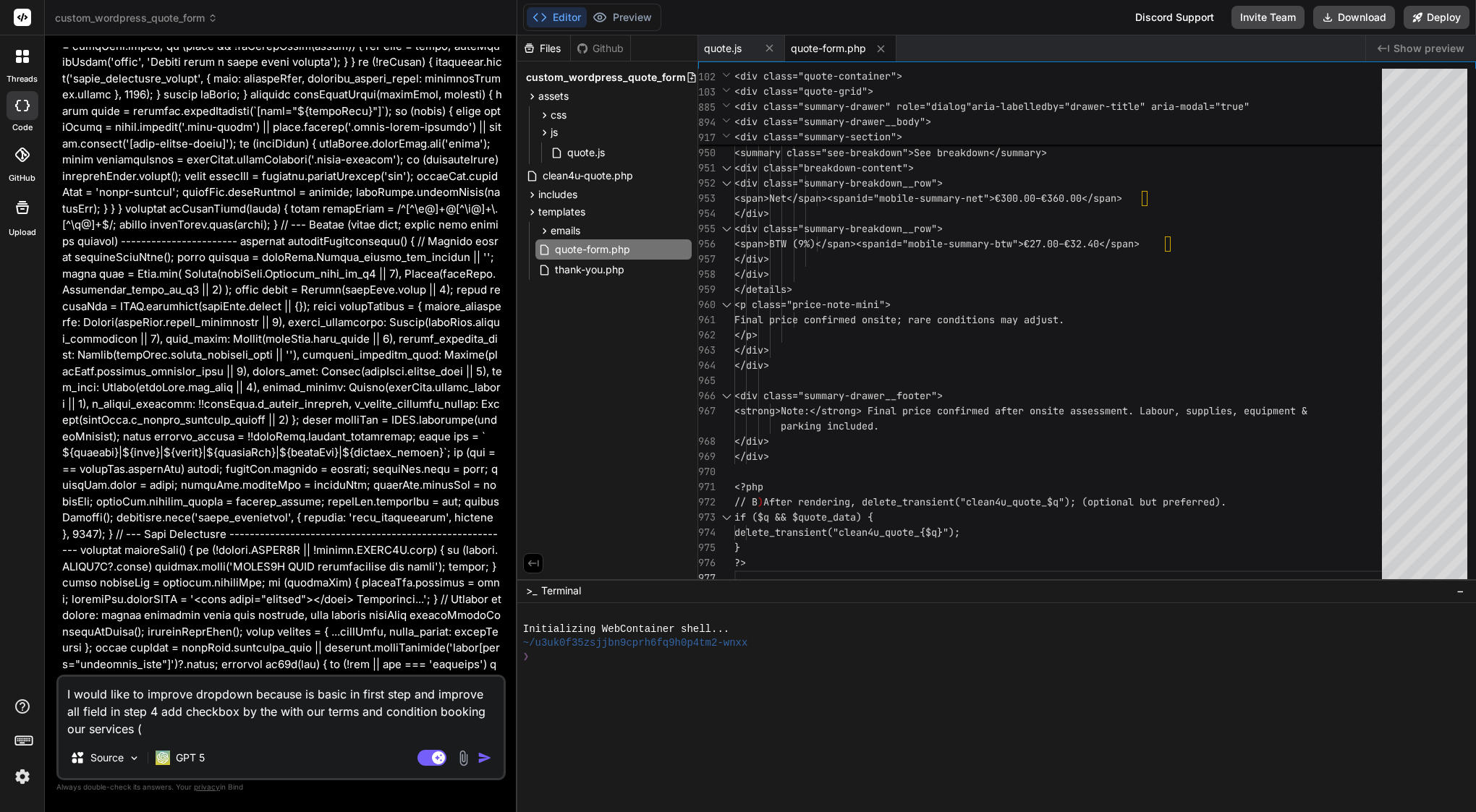
paste textarea "[URL][DOMAIN_NAME]"
click at [157, 729] on textarea "I would like to improve dropdown because is basic in first step and improve all…" at bounding box center [281, 699] width 445 height 78
click at [254, 731] on textarea "I would like to improve dropdown because is basic in first step and improve all…" at bounding box center [281, 699] width 445 height 78
click at [390, 723] on textarea "I would like to improve dropdown because is basic in first step and improve all…" at bounding box center [281, 699] width 445 height 78
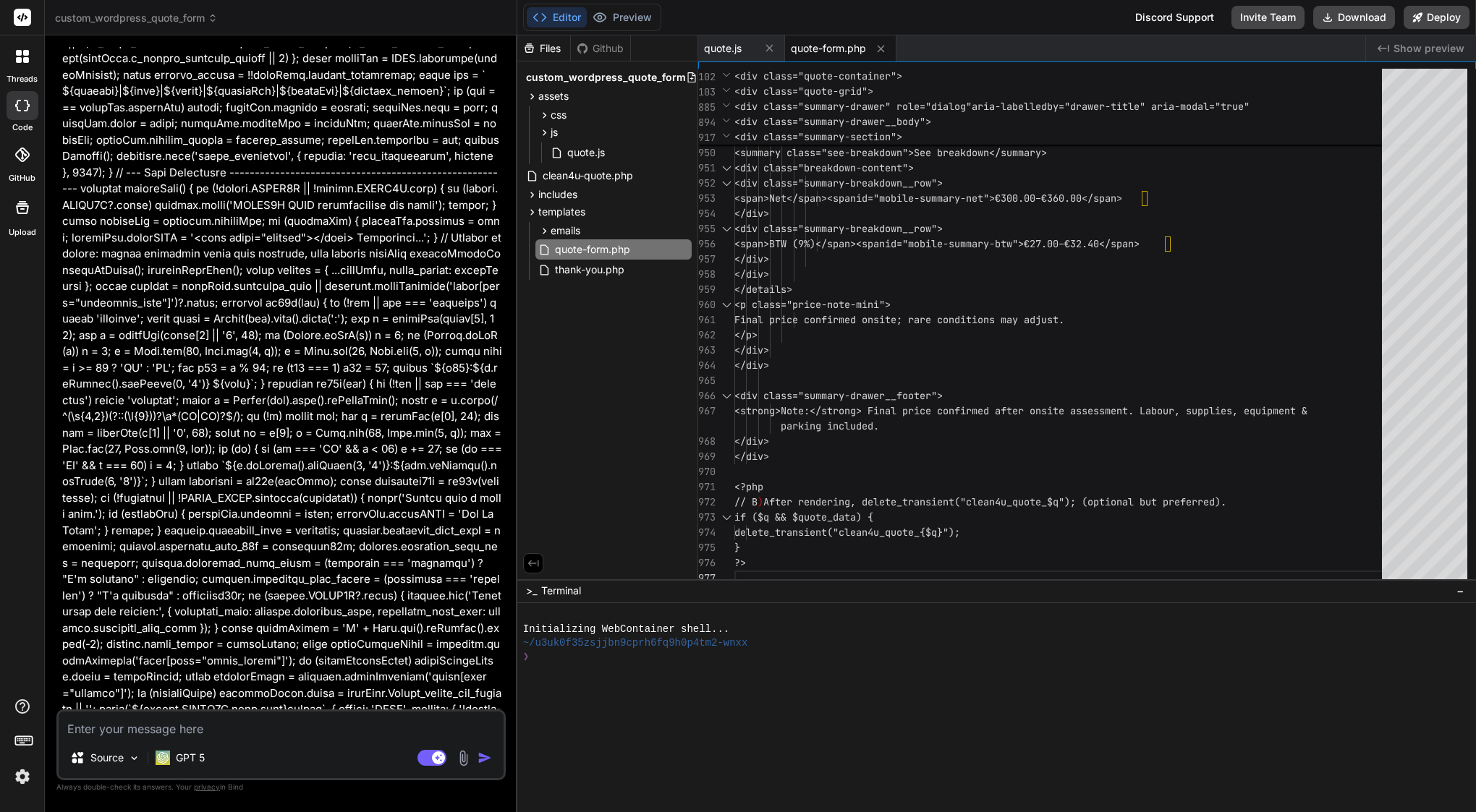
scroll to position [34381, 0]
click at [226, 726] on textarea at bounding box center [281, 725] width 445 height 26
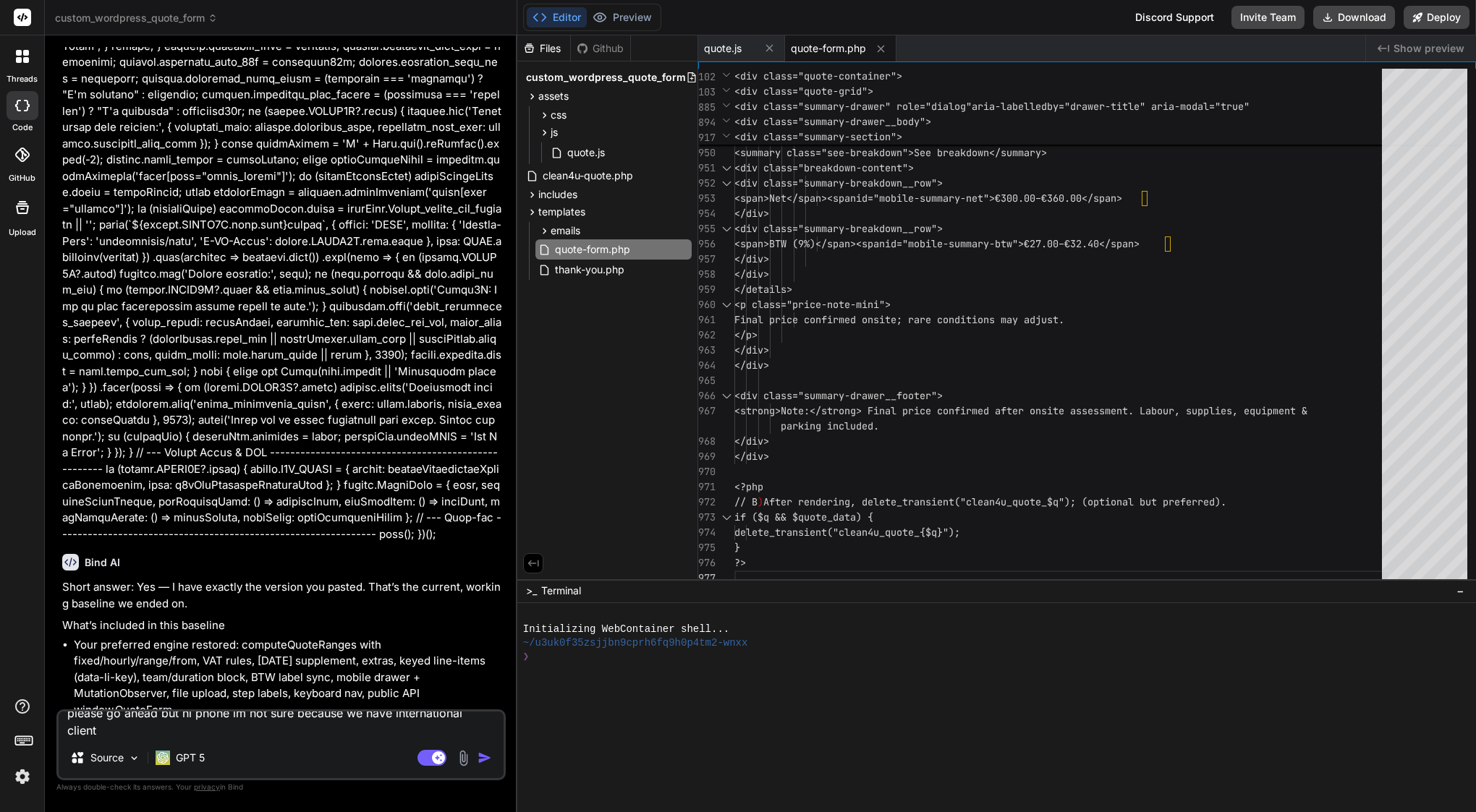
scroll to position [0, 0]
click at [161, 709] on textarea "please go ahead but nl phone im not sure because we have international client" at bounding box center [281, 716] width 445 height 44
click at [196, 711] on textarea "please go ahead, but nl phone im not sure because we have international client" at bounding box center [281, 716] width 445 height 44
click at [184, 713] on textarea "please go ahead, but NL phone im not sure because we have international client" at bounding box center [281, 716] width 445 height 44
click at [280, 712] on textarea "please go ahead, but without NL phone im not sure because we have international…" at bounding box center [281, 716] width 445 height 44
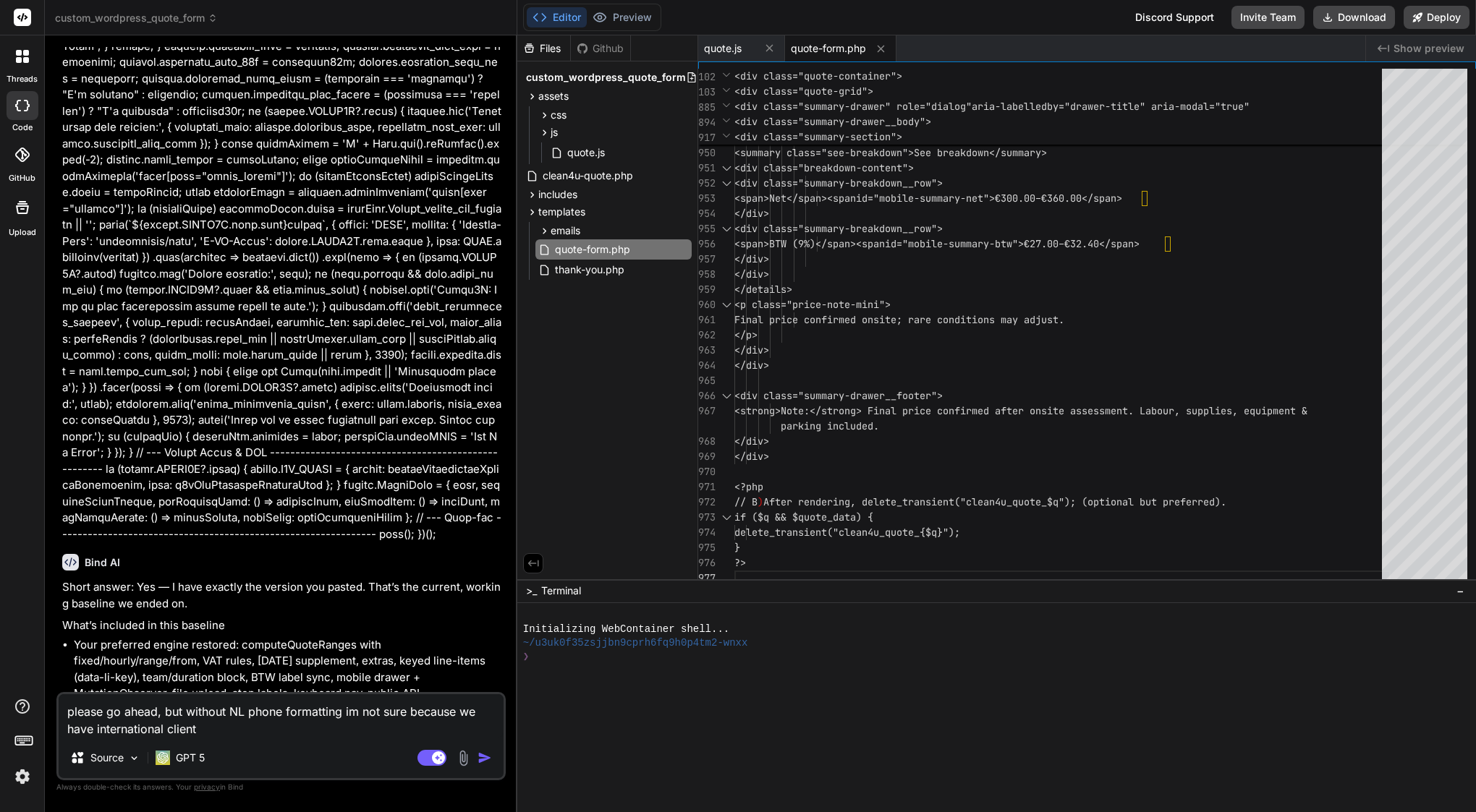
click at [411, 713] on textarea "please go ahead, but without NL phone formatting im not sure because we have in…" at bounding box center [281, 716] width 445 height 44
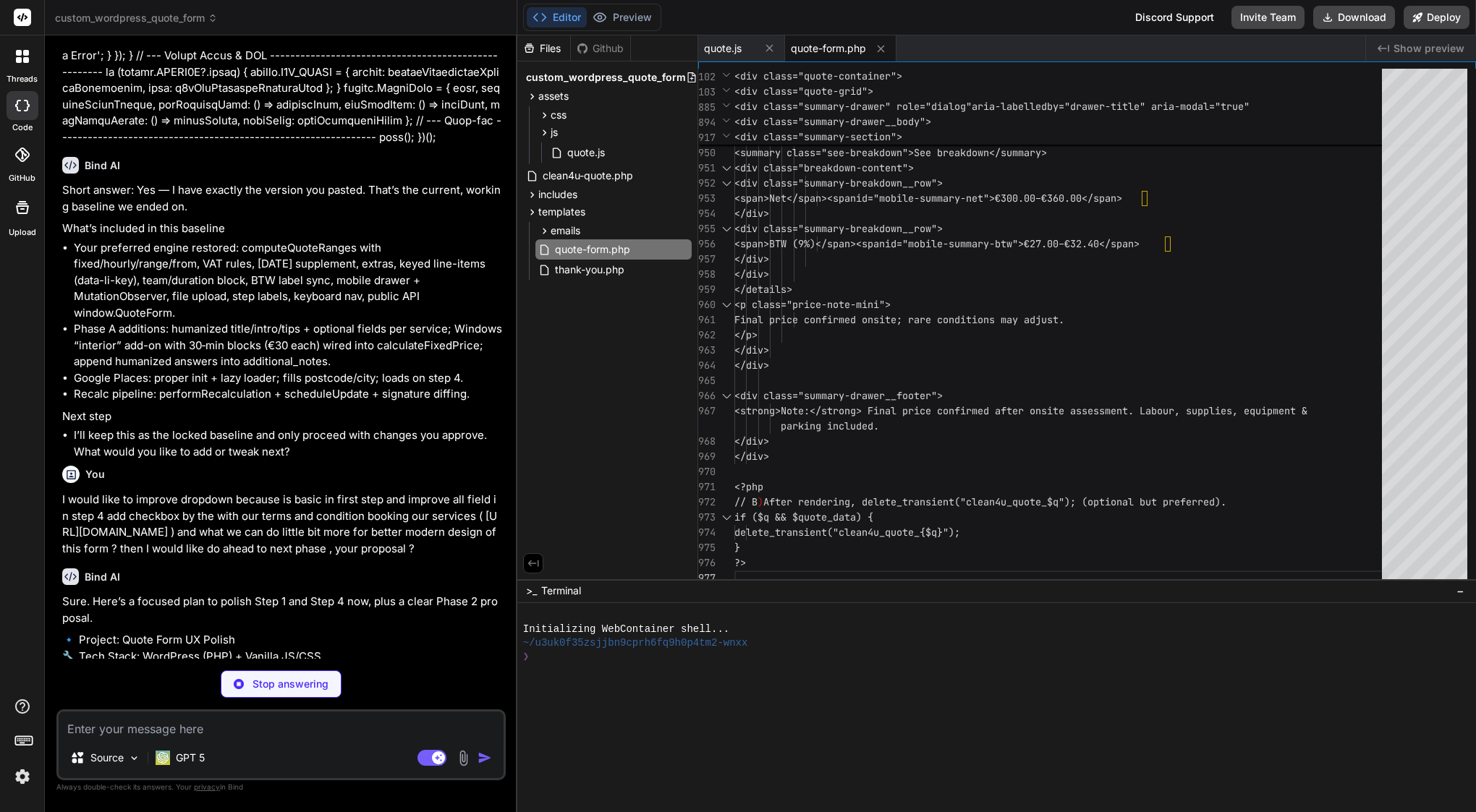
scroll to position [35263, 0]
drag, startPoint x: 173, startPoint y: 476, endPoint x: 286, endPoint y: 475, distance: 113.0
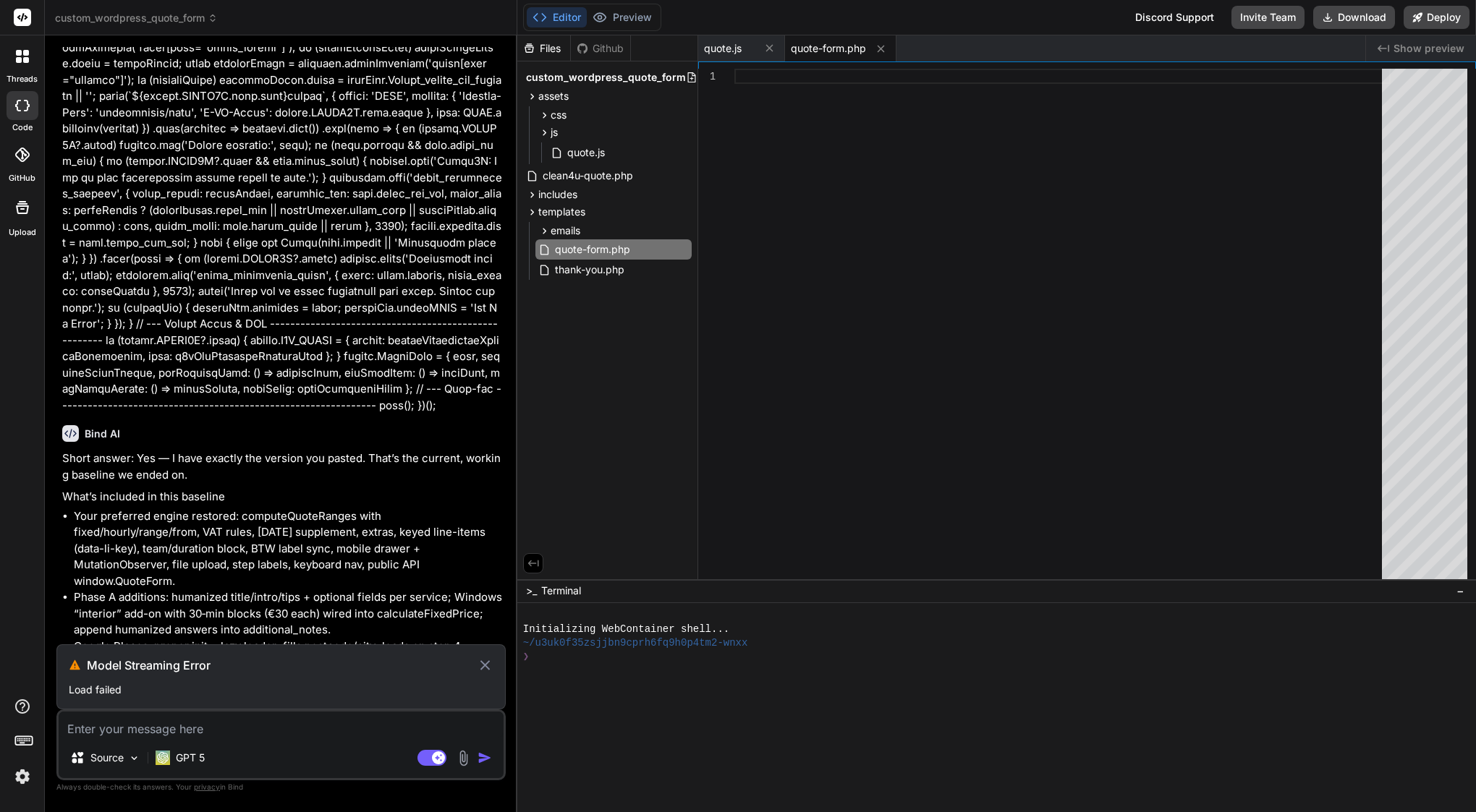
scroll to position [0, 0]
click at [288, 676] on div "Model Streaming Error Load failed" at bounding box center [281, 677] width 449 height 65
click at [19, 782] on img at bounding box center [22, 777] width 24 height 24
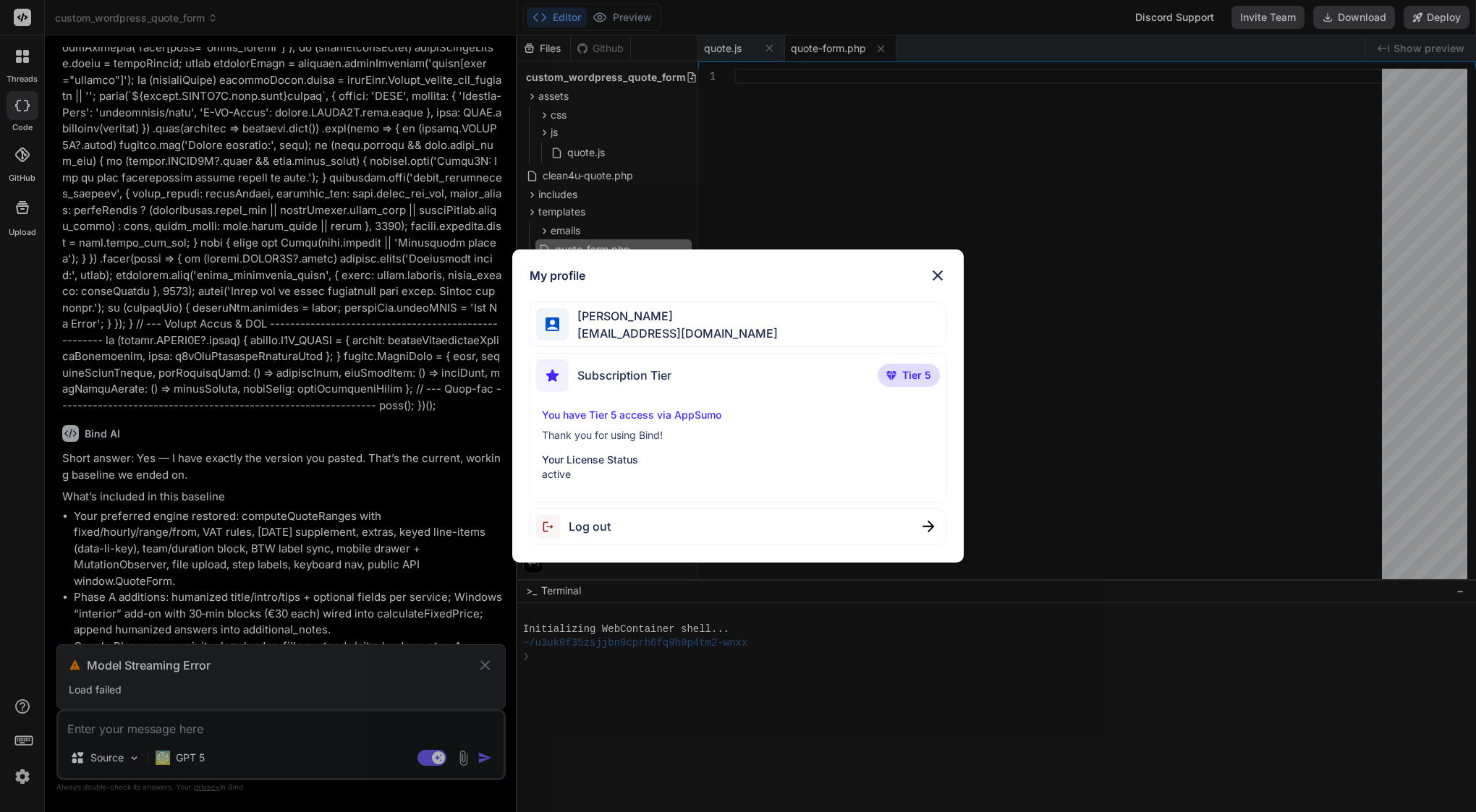
click at [248, 499] on div "My profile [PERSON_NAME] [EMAIL_ADDRESS][DOMAIN_NAME] Subscription Tier Tier 5 …" at bounding box center [738, 406] width 1476 height 812
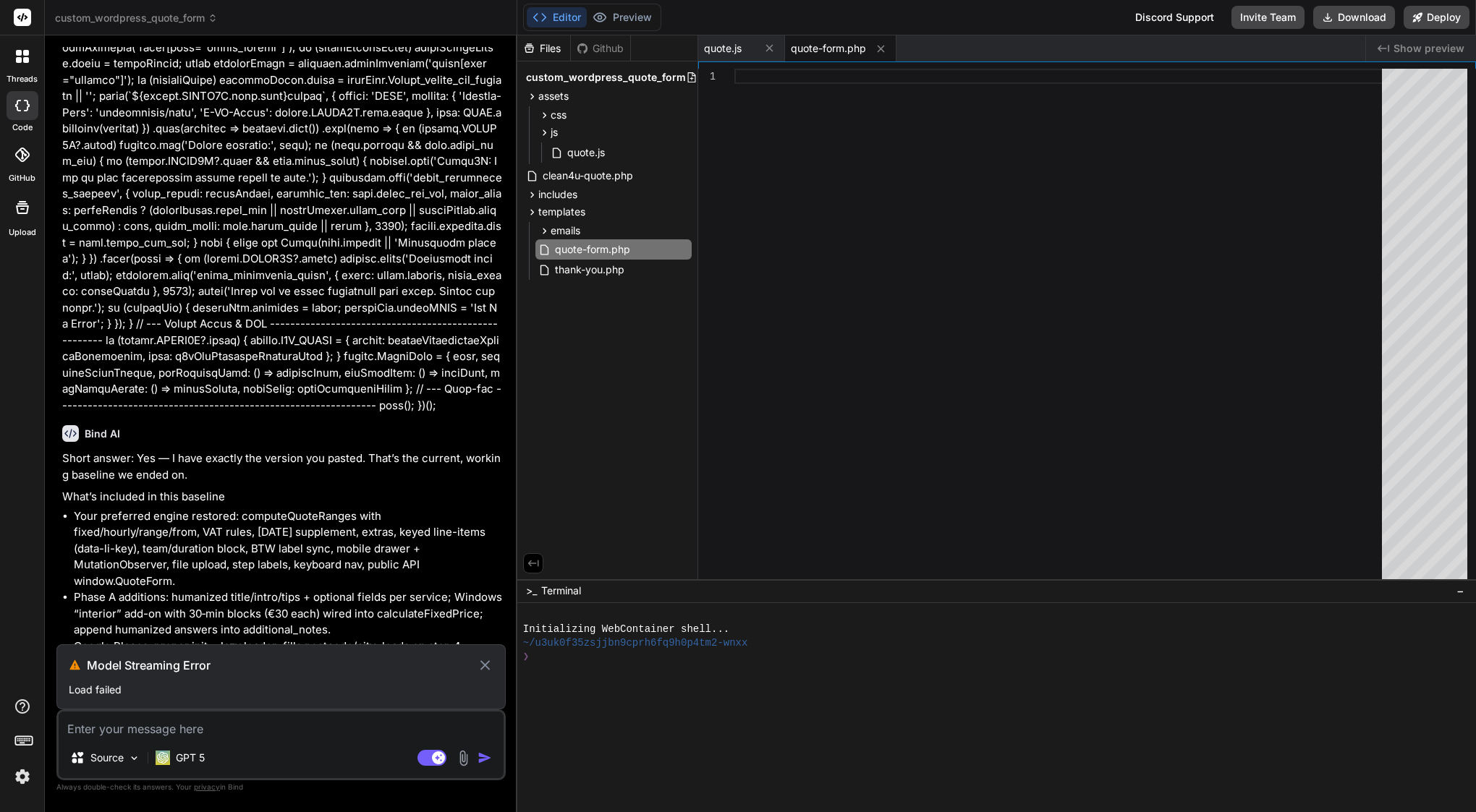
click at [321, 728] on textarea at bounding box center [281, 725] width 445 height 26
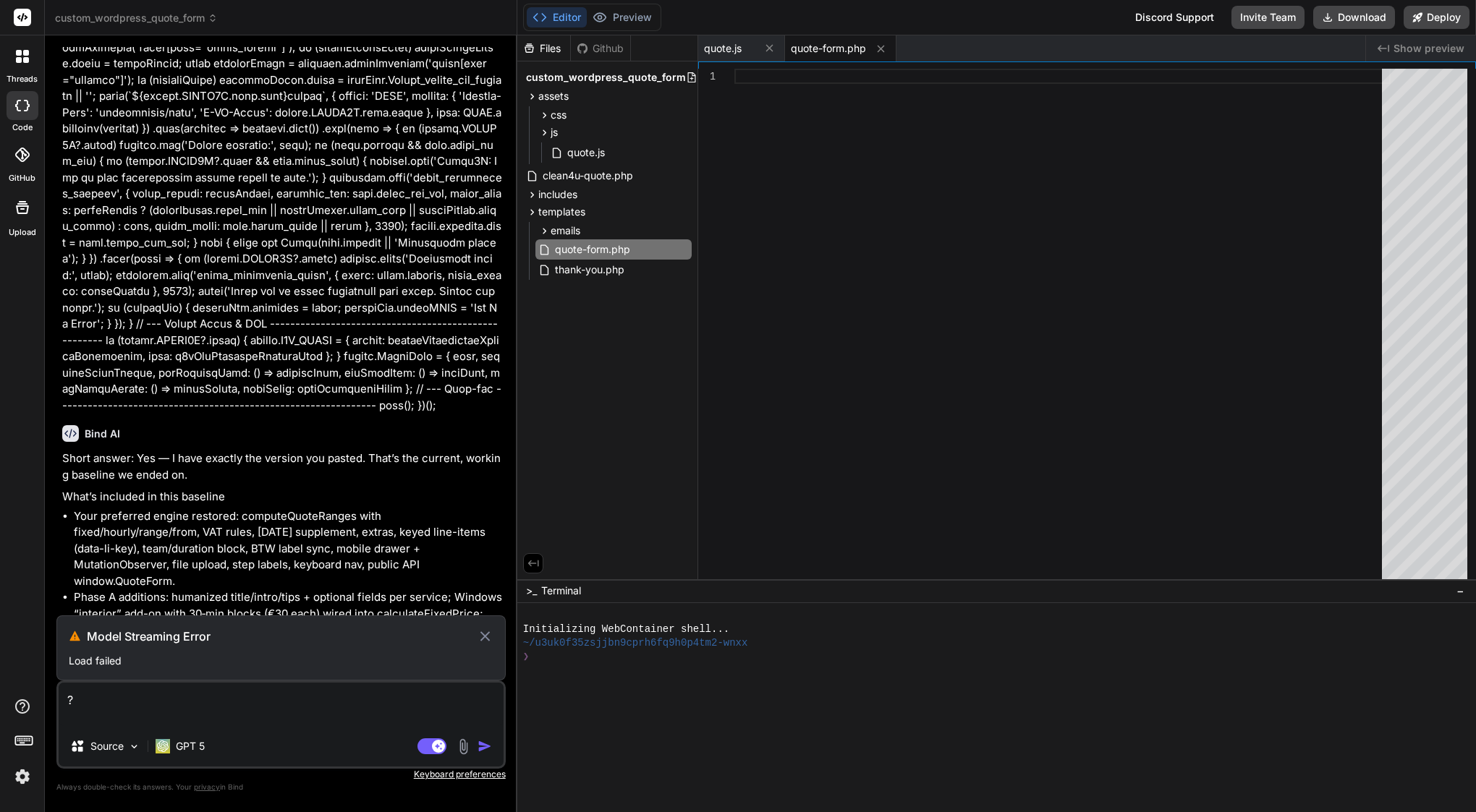
click at [487, 639] on icon at bounding box center [484, 636] width 9 height 9
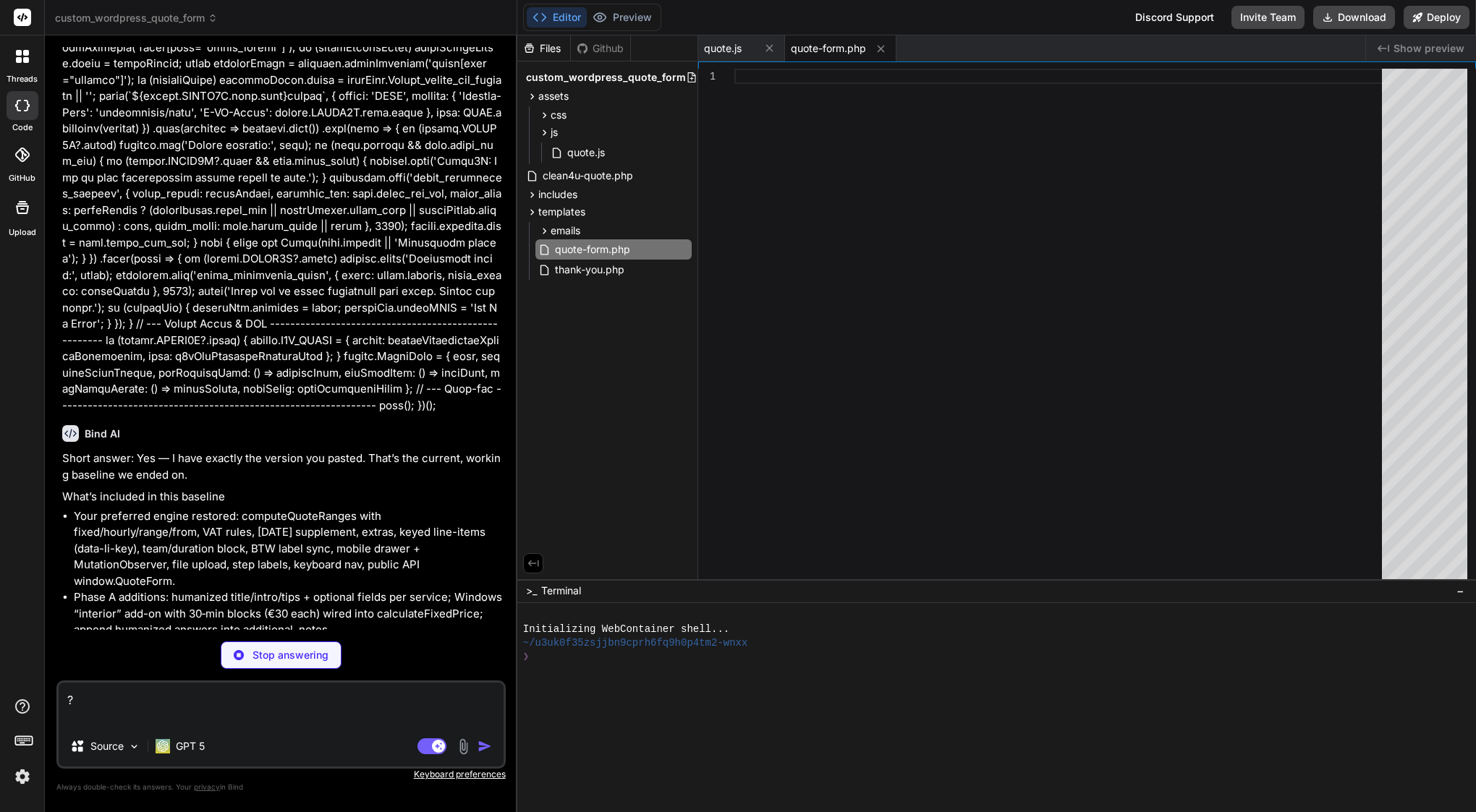
click at [323, 663] on div "Stop answering" at bounding box center [281, 655] width 121 height 27
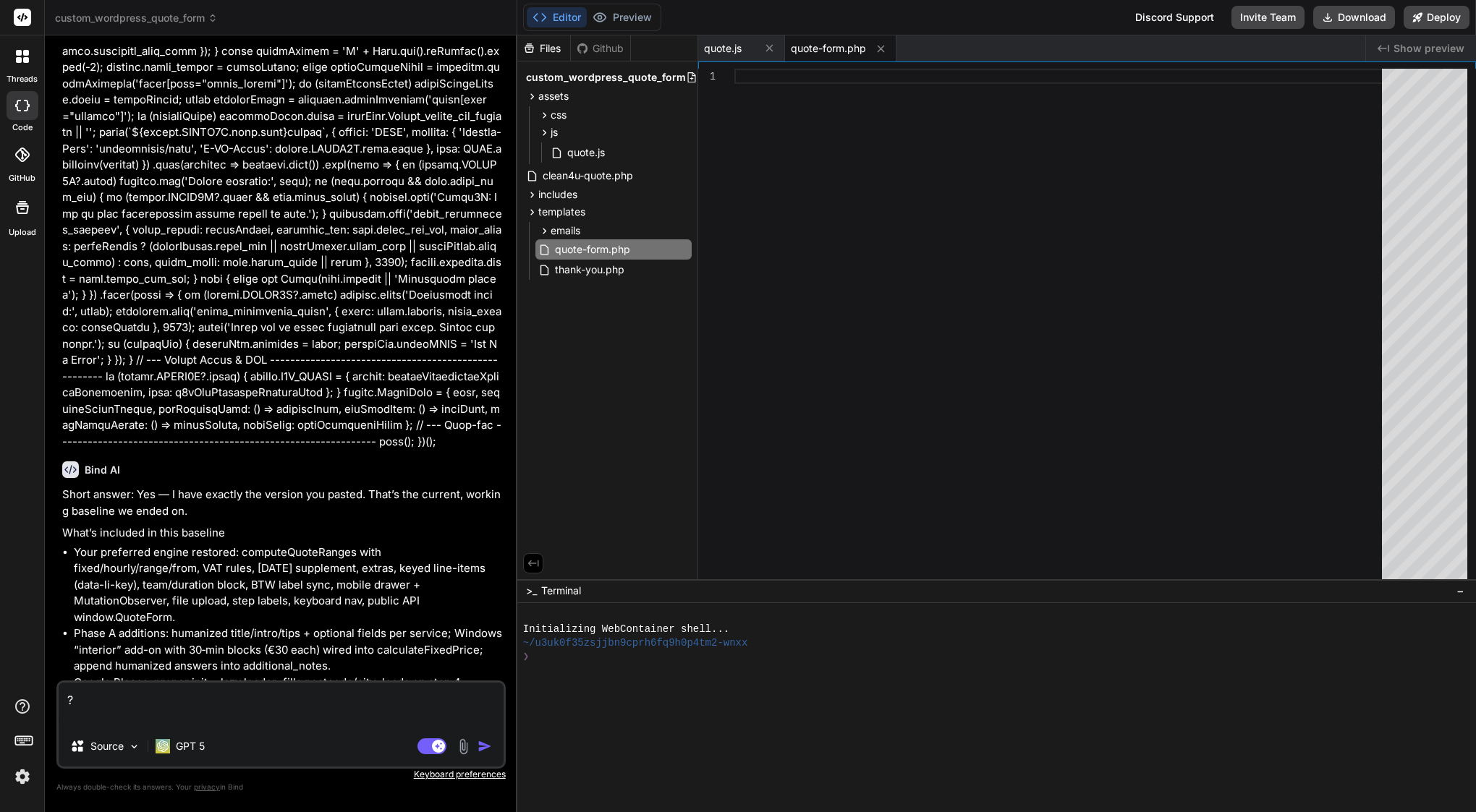
click at [480, 744] on img "button" at bounding box center [484, 746] width 15 height 15
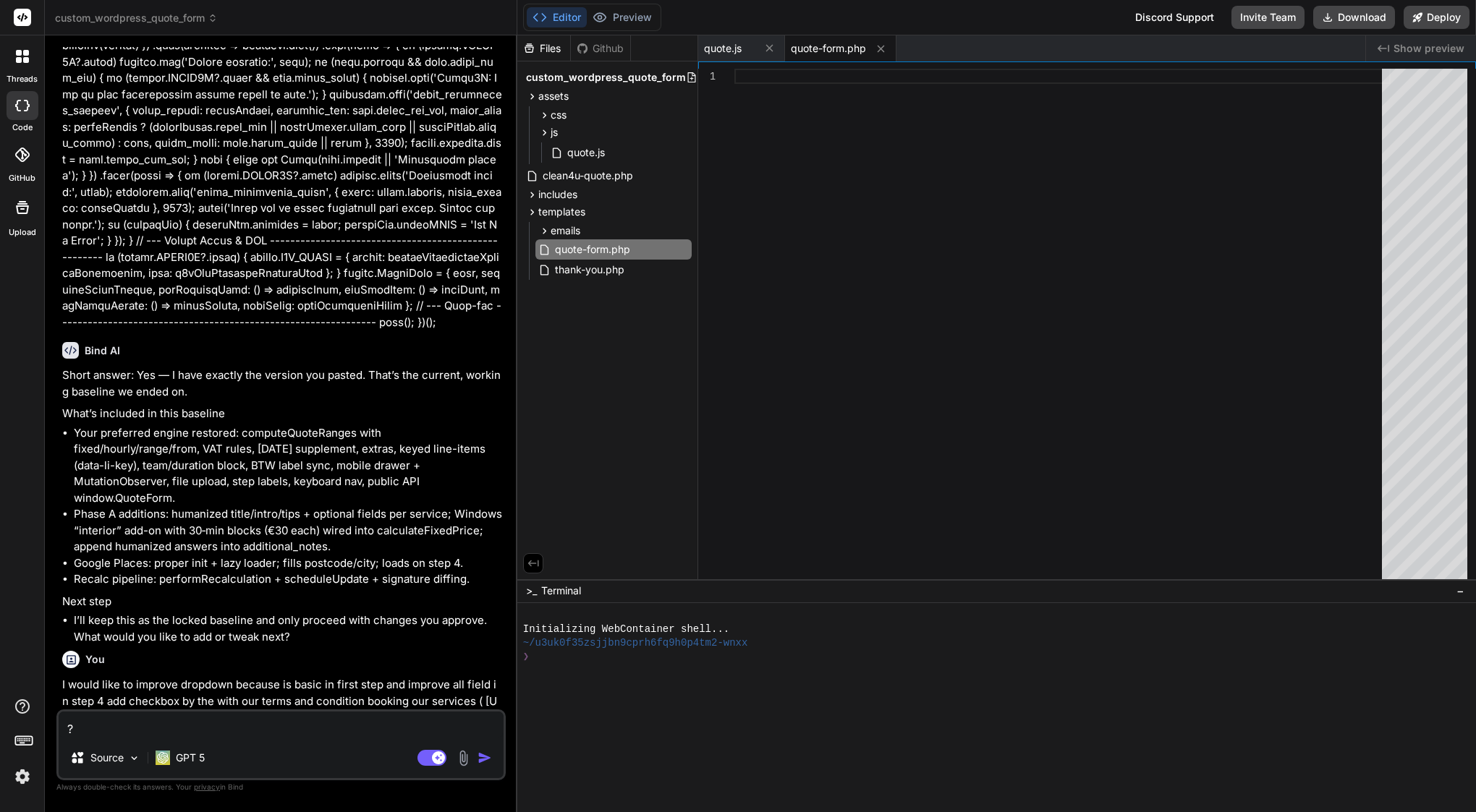
scroll to position [0, 0]
click at [200, 731] on textarea "?" at bounding box center [281, 725] width 445 height 26
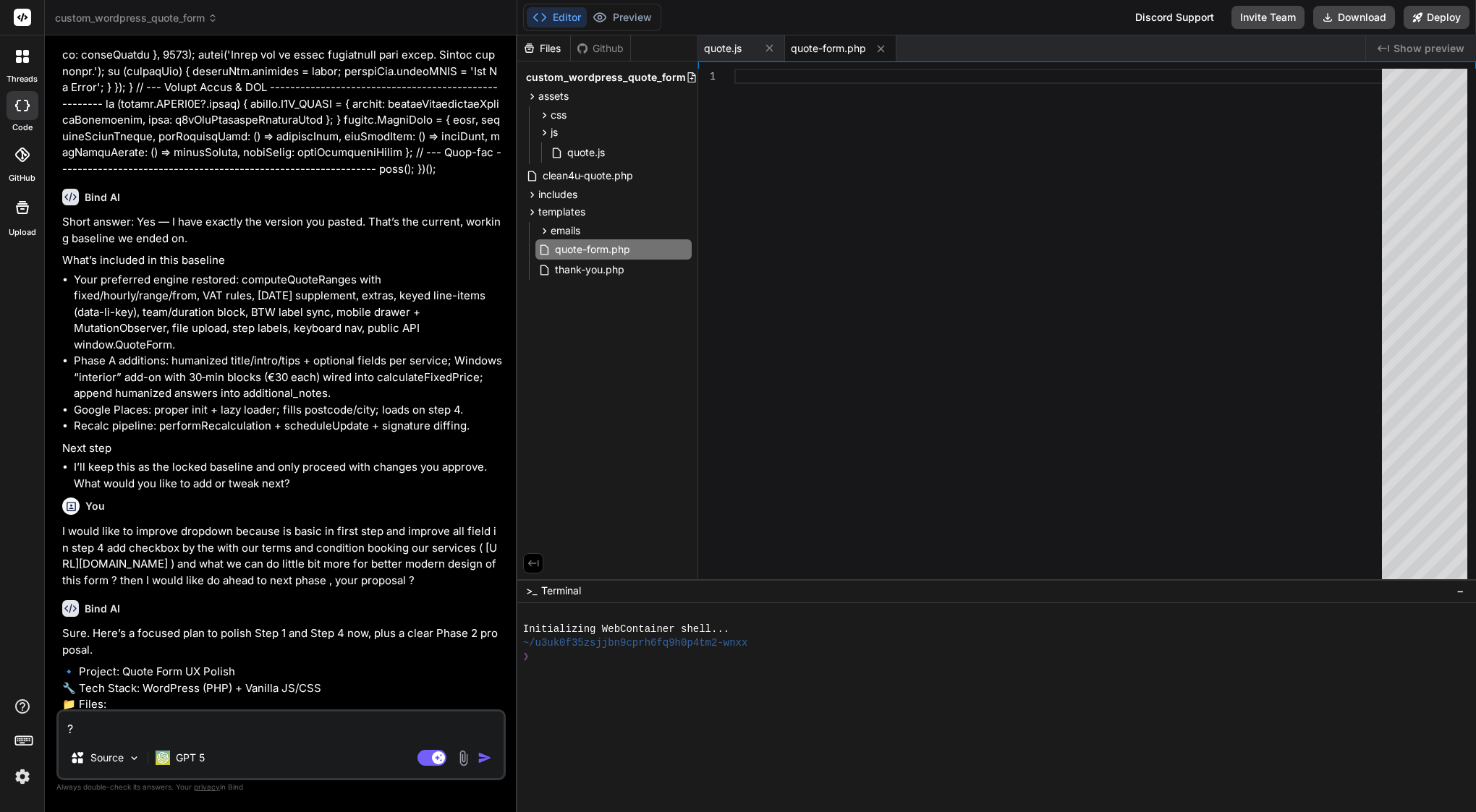
scroll to position [35231, 0]
click at [741, 47] on span "quote.js" at bounding box center [722, 48] width 37 height 15
click at [837, 46] on span "quote-form.php" at bounding box center [828, 48] width 75 height 15
click at [736, 46] on span "quote.js" at bounding box center [722, 48] width 37 height 15
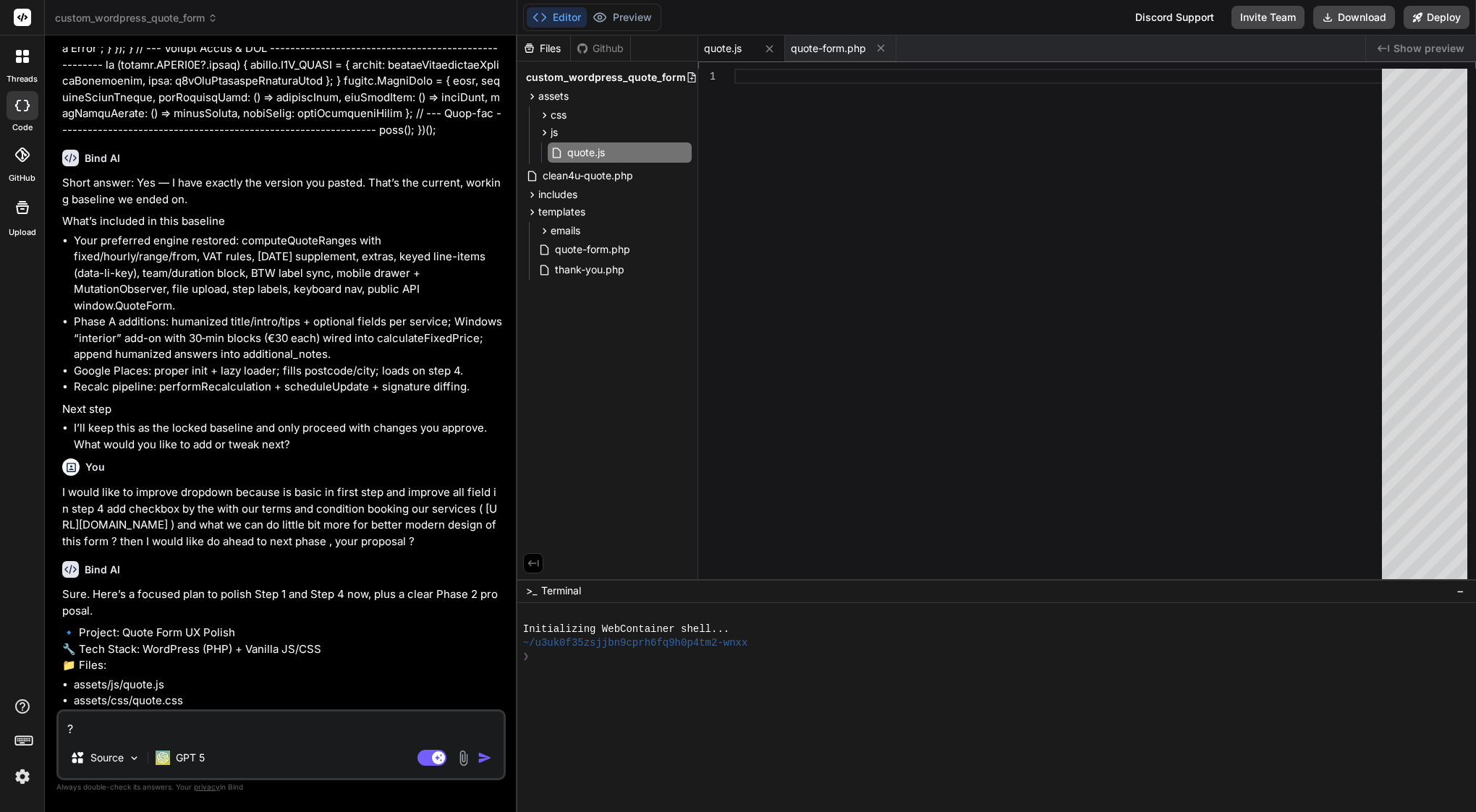
scroll to position [35269, 0]
click at [184, 763] on p "GPT 5" at bounding box center [190, 758] width 29 height 15
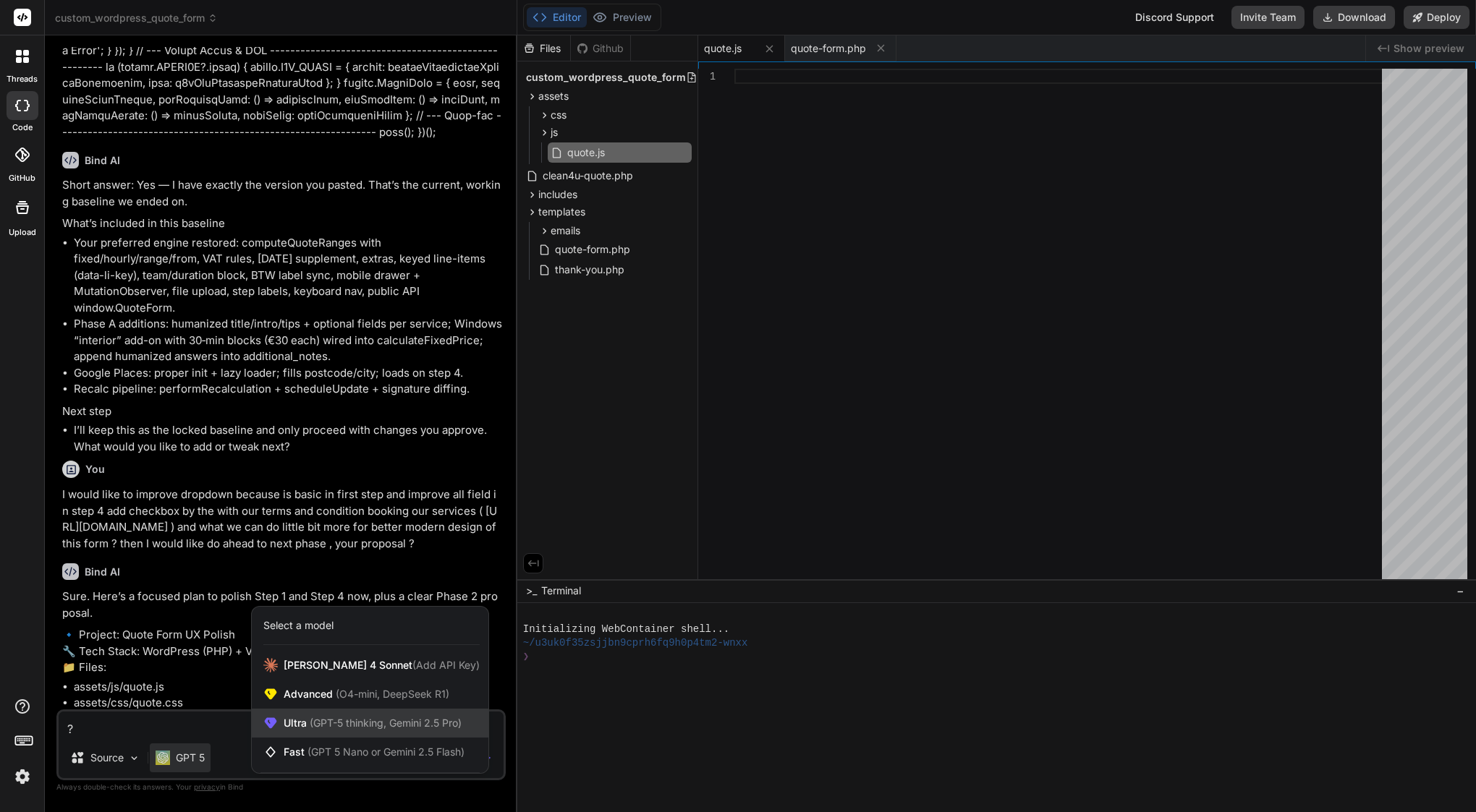
click at [314, 716] on div "Ultra (GPT-5 thinking, Gemini 2.5 Pro)" at bounding box center [371, 723] width 237 height 29
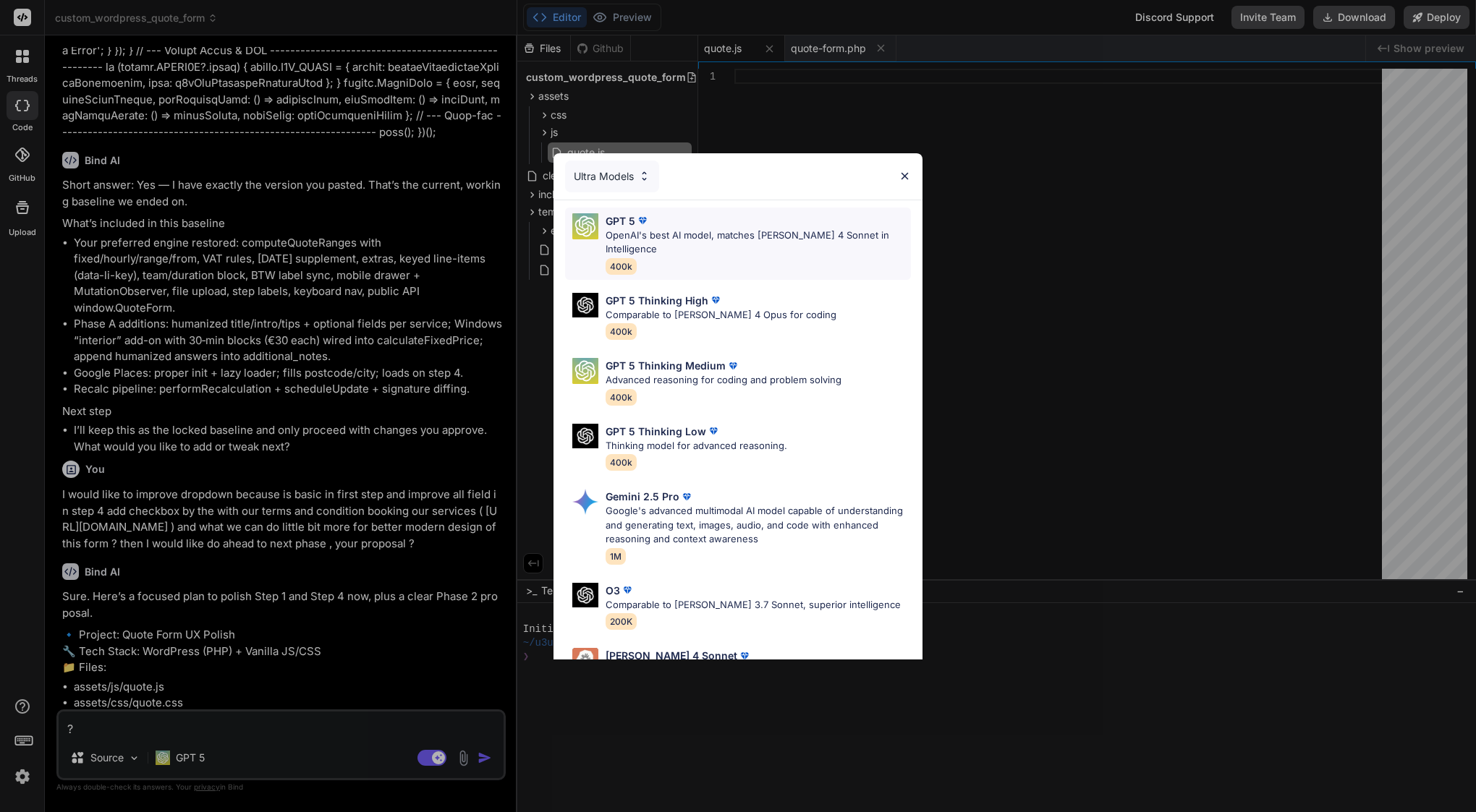
scroll to position [0, 0]
click at [676, 235] on p "OpenAI's best AI model, matches [PERSON_NAME] 4 Sonnet in Intelligence" at bounding box center [759, 242] width 306 height 28
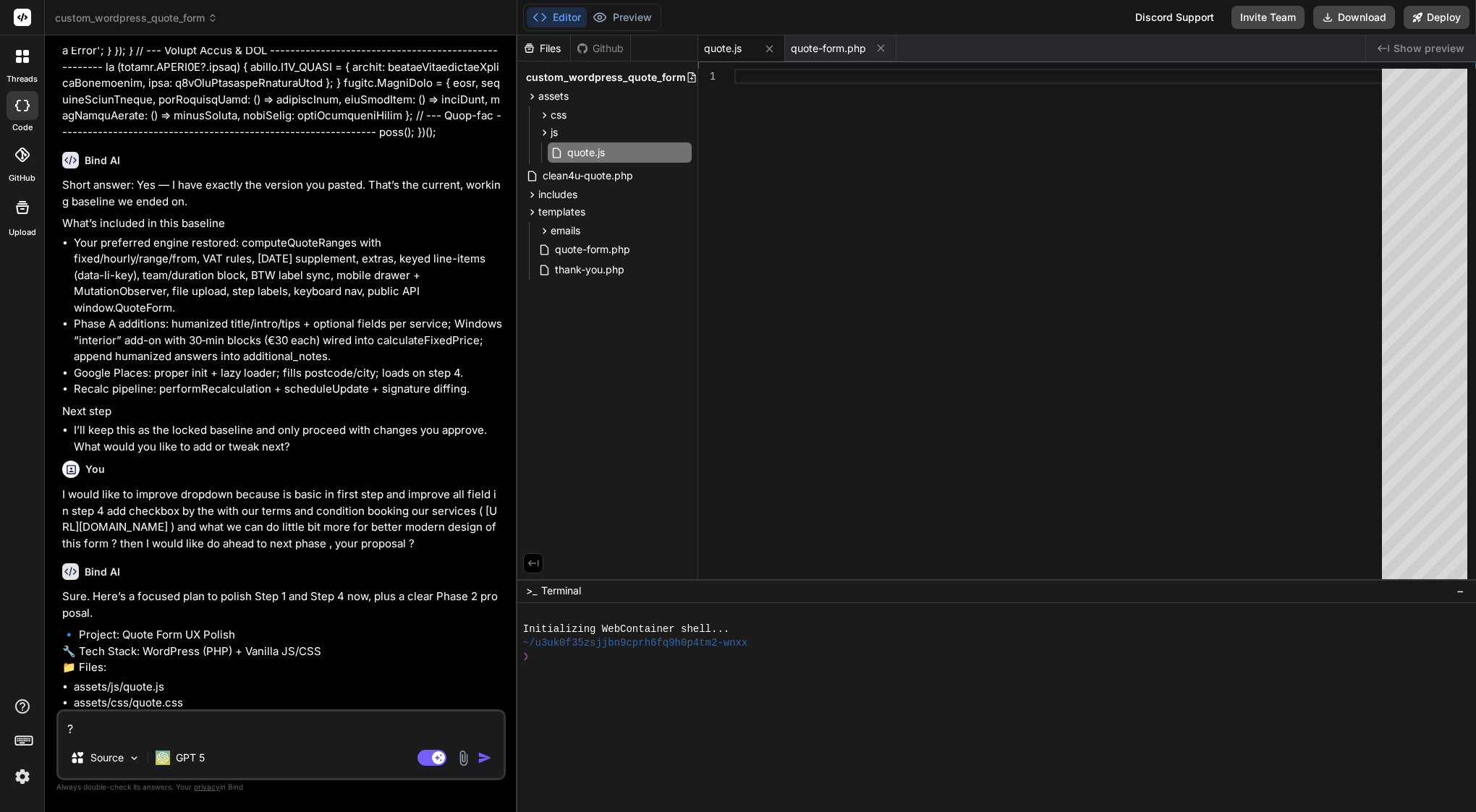
click at [181, 730] on textarea "?" at bounding box center [281, 725] width 445 height 26
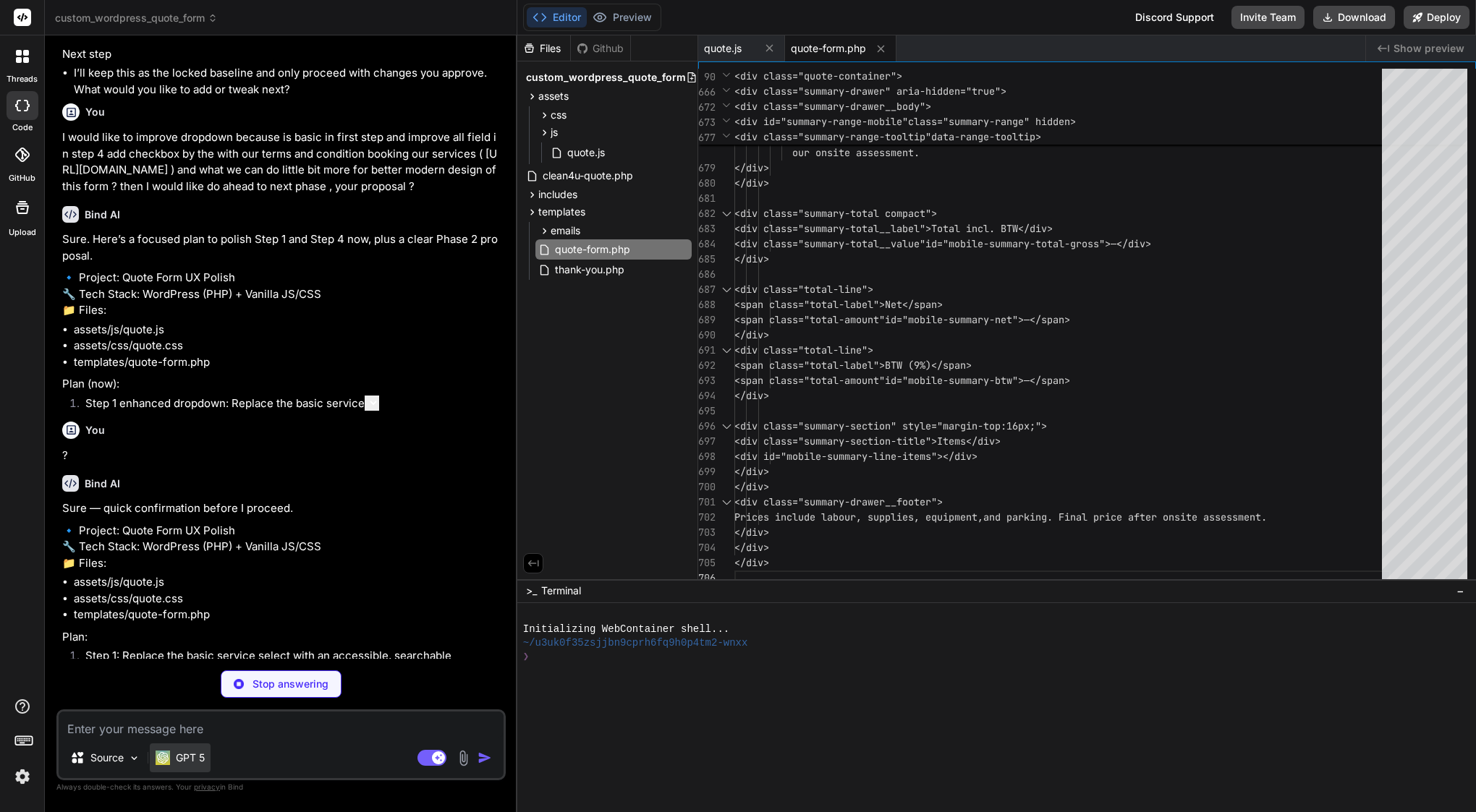
click at [173, 756] on div "GPT 5" at bounding box center [180, 758] width 49 height 15
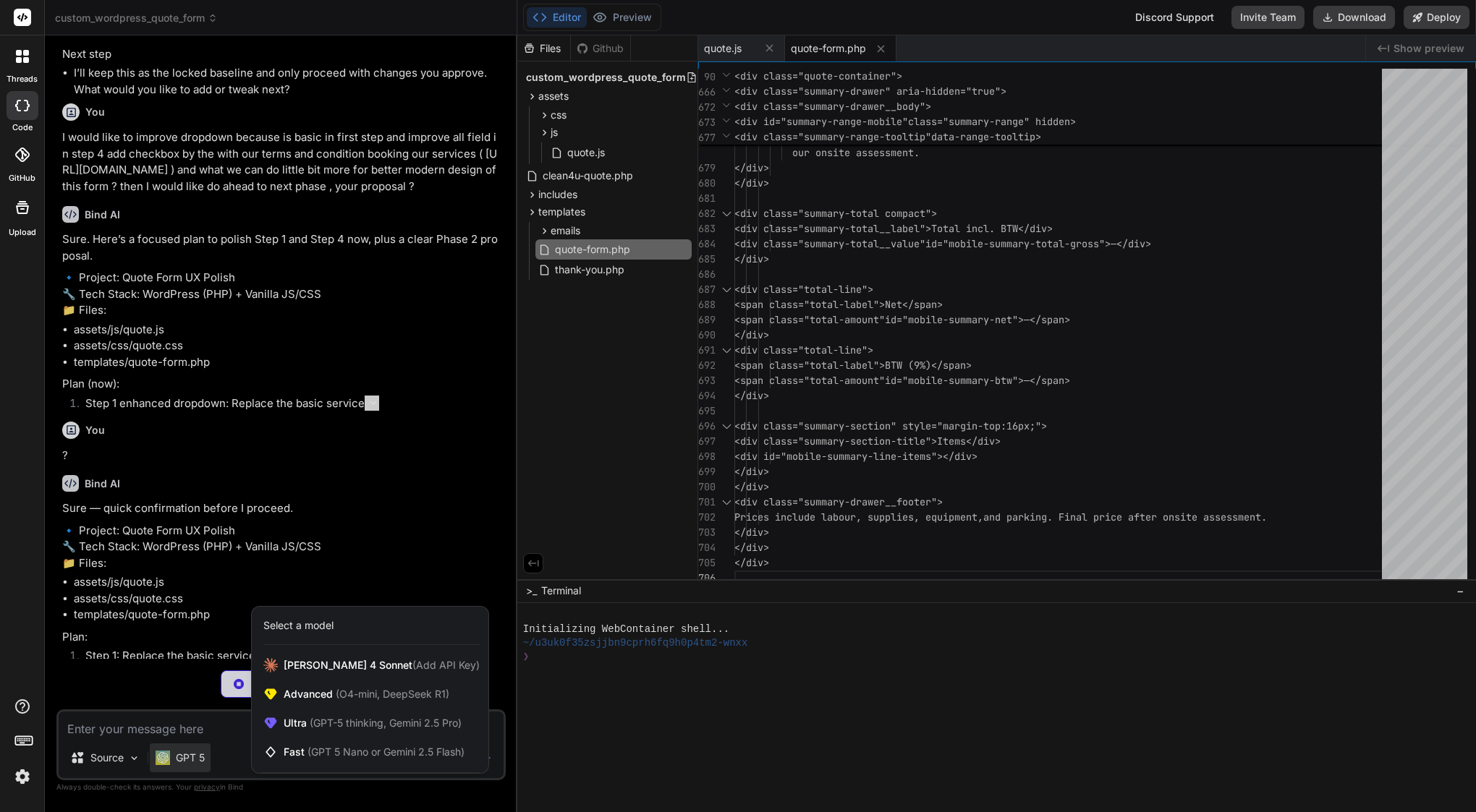
click at [130, 690] on div at bounding box center [738, 406] width 1476 height 812
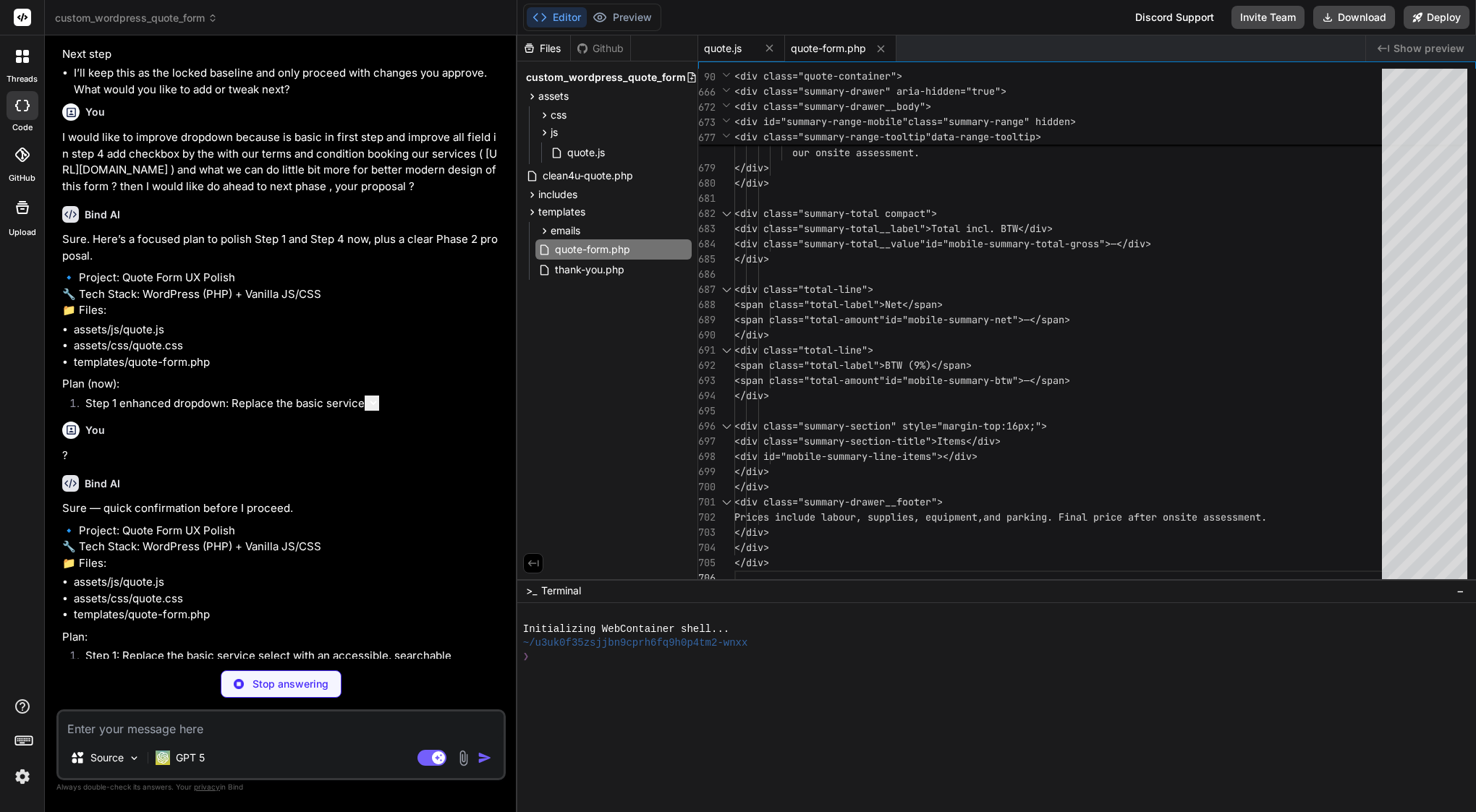
click at [732, 44] on span "quote.js" at bounding box center [722, 48] width 37 height 15
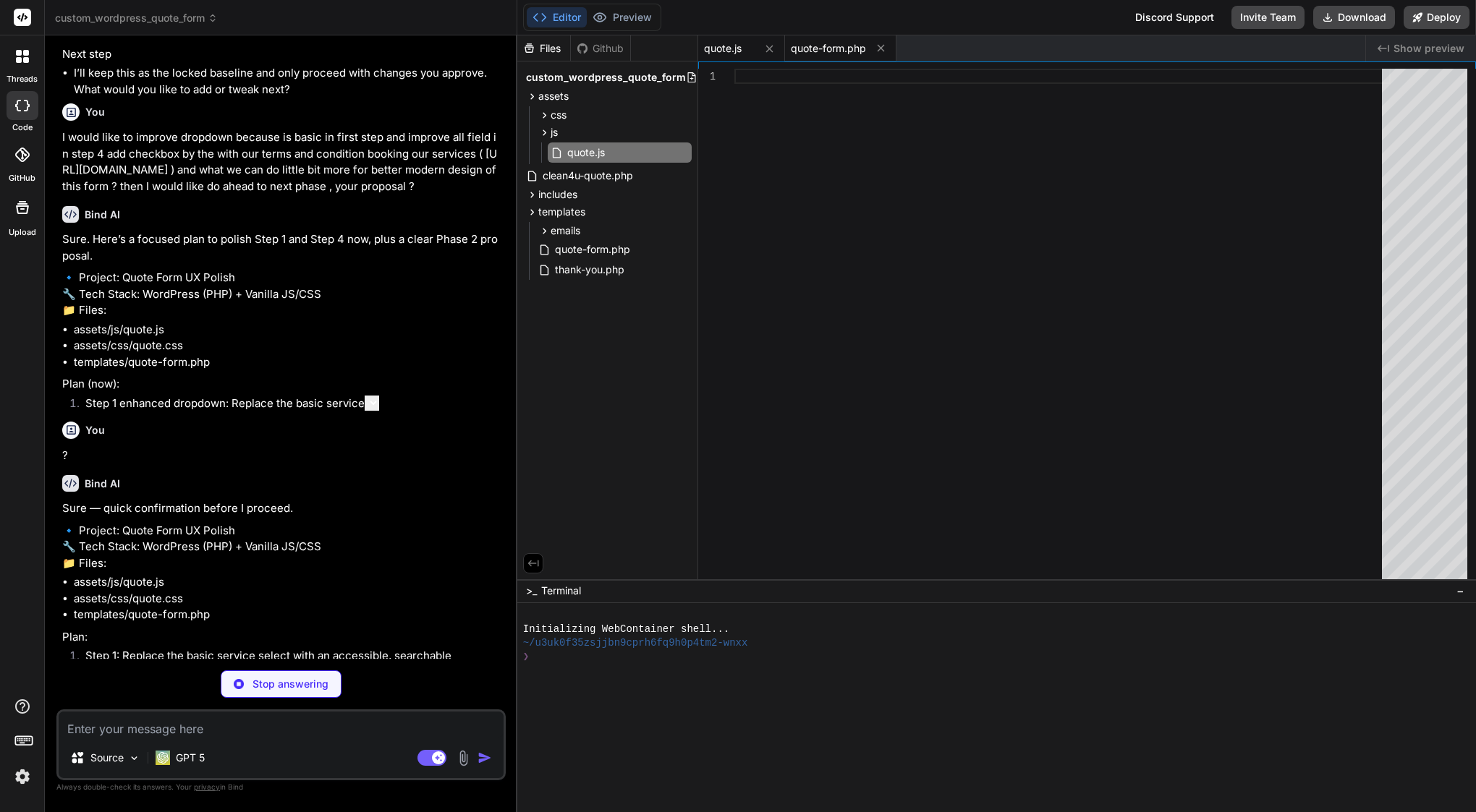
click at [834, 48] on span "quote-form.php" at bounding box center [828, 48] width 75 height 15
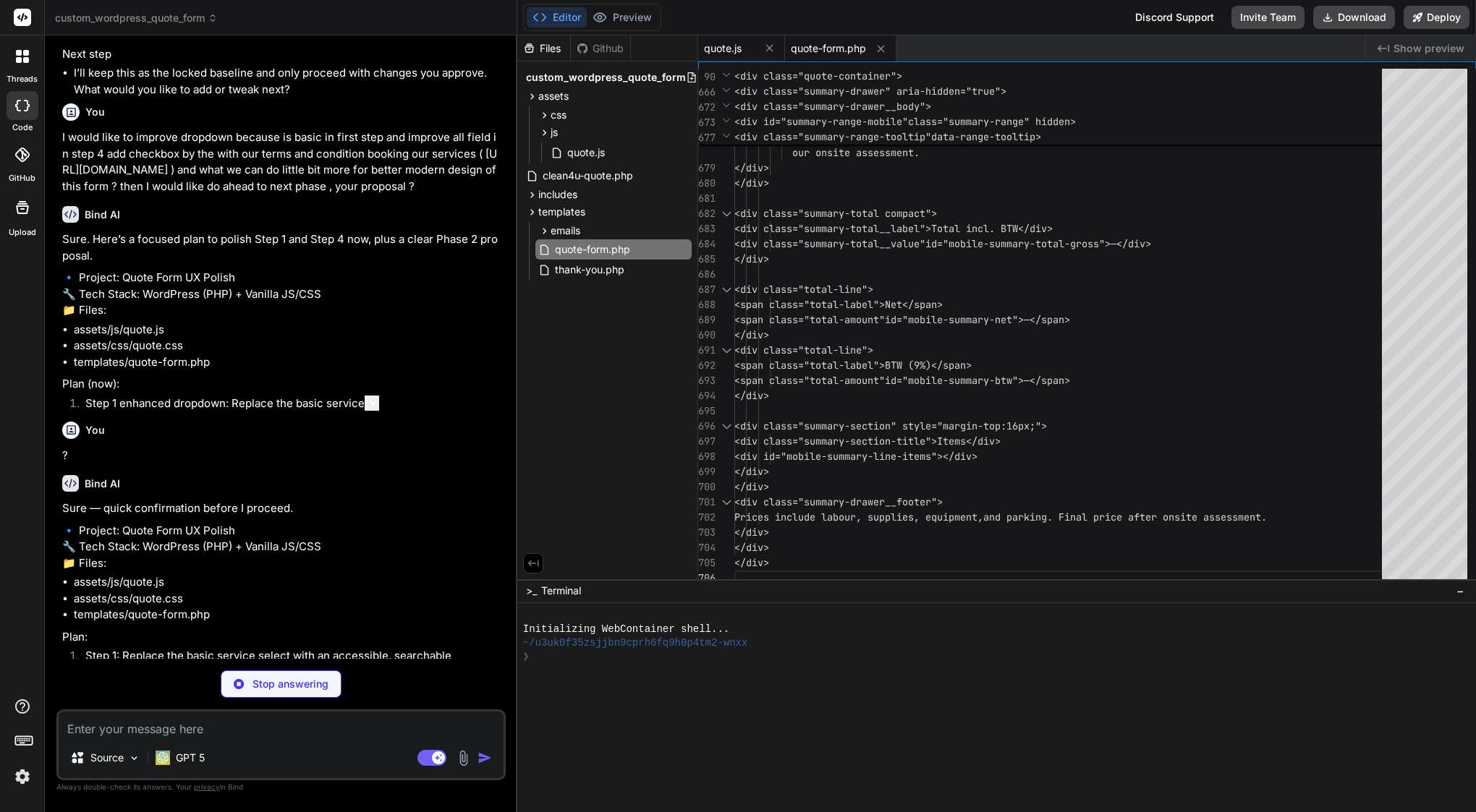
click at [737, 45] on span "quote.js" at bounding box center [722, 48] width 37 height 15
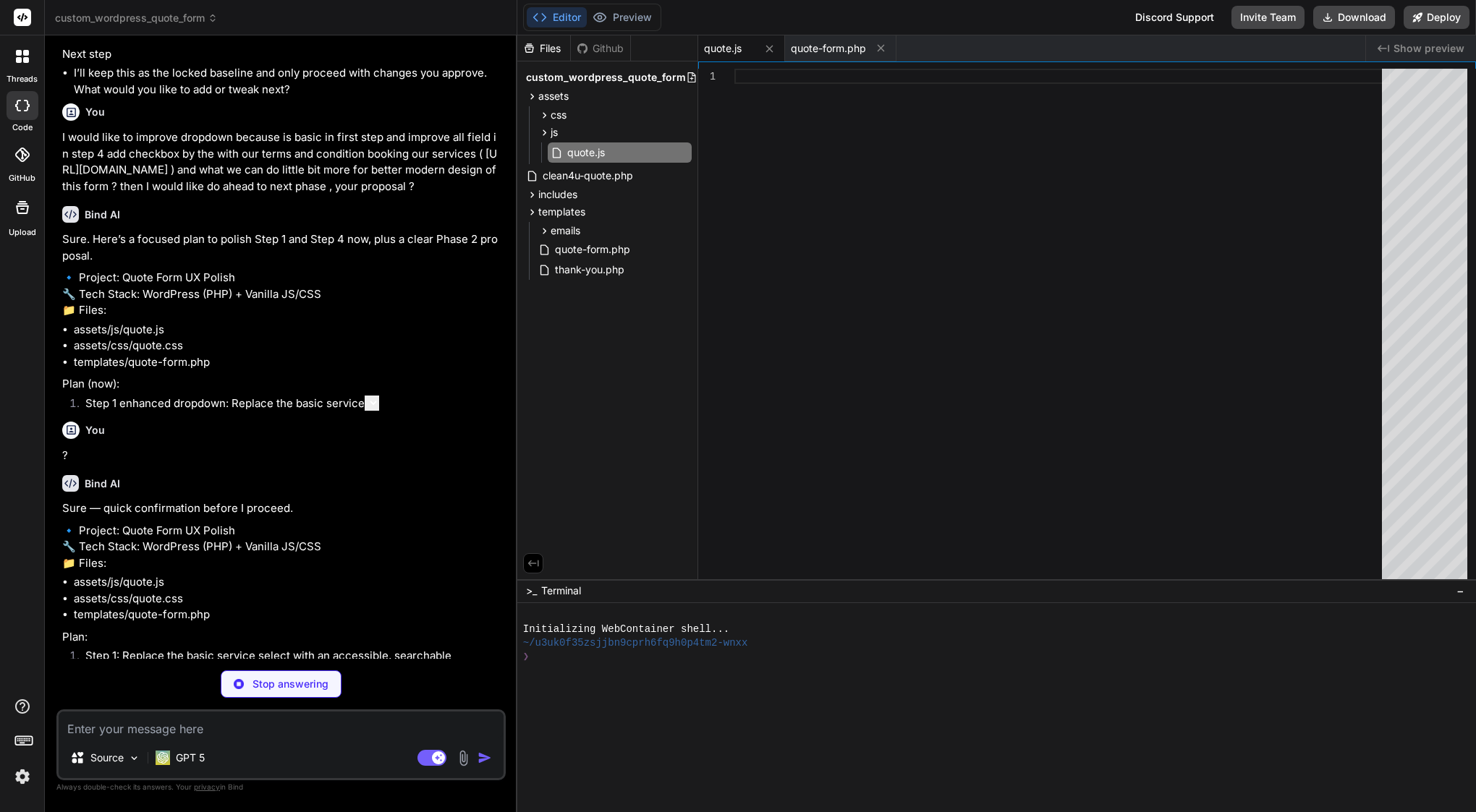
click at [123, 733] on textarea at bounding box center [281, 725] width 445 height 26
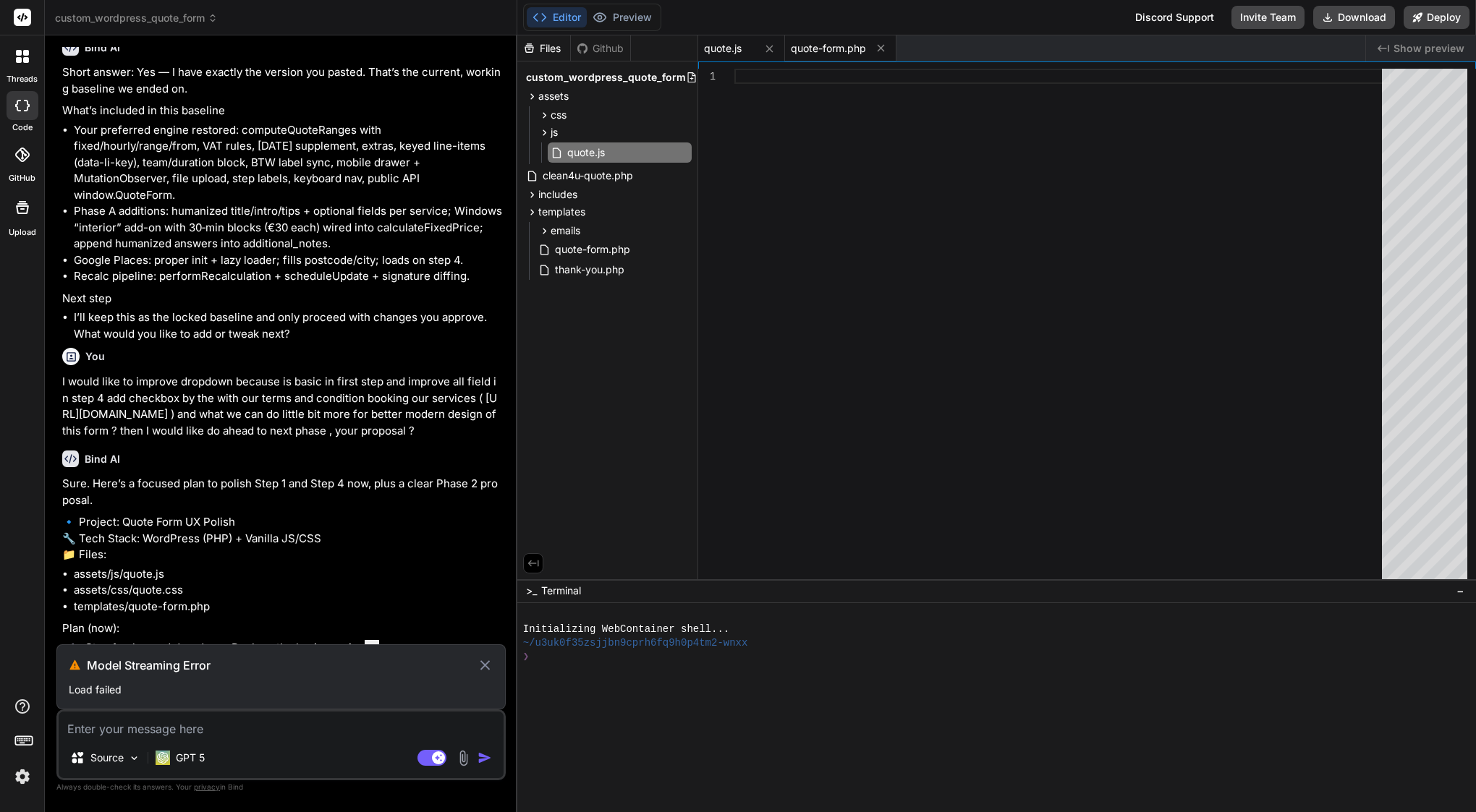
click at [833, 45] on span "quote-form.php" at bounding box center [828, 48] width 75 height 15
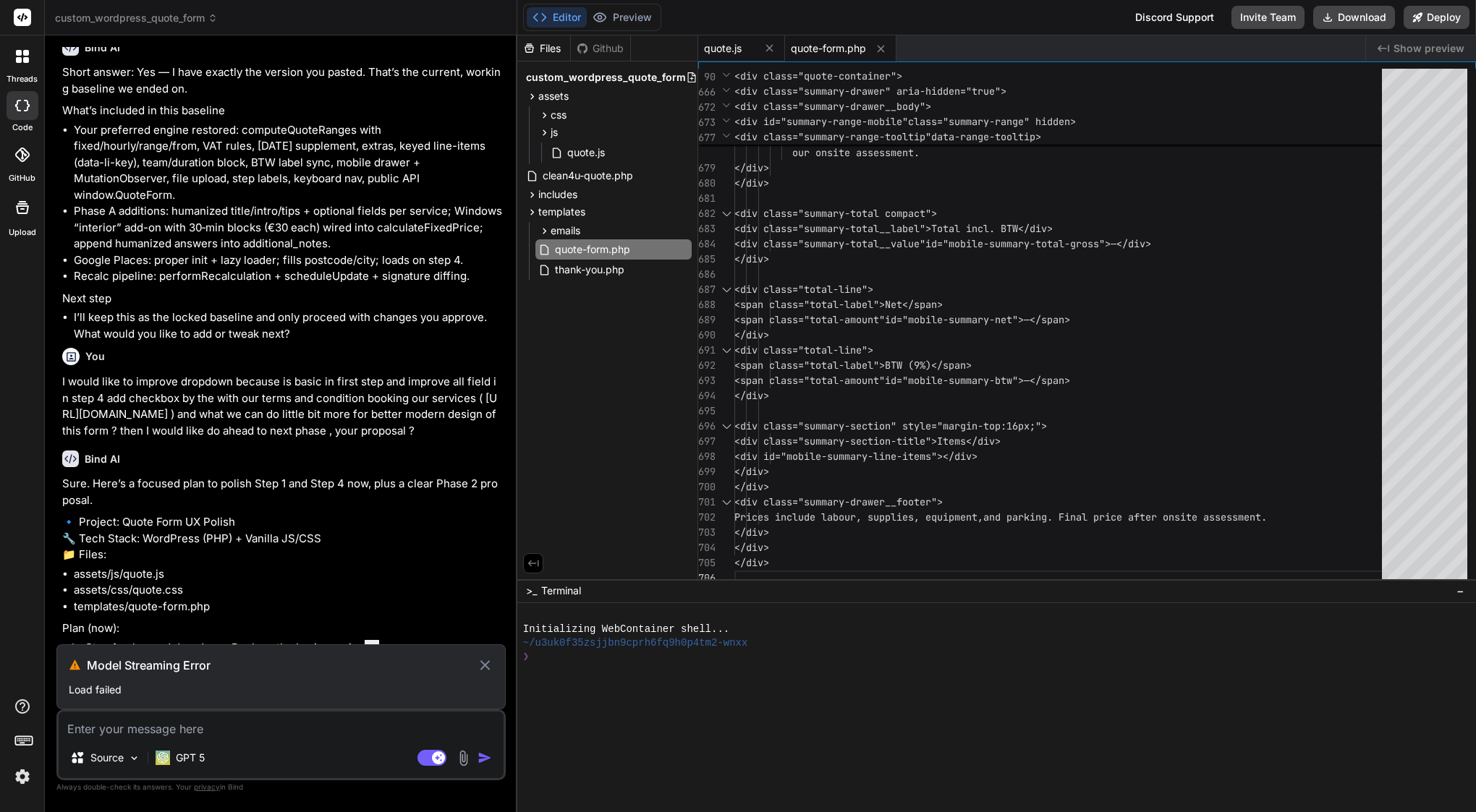
click at [733, 44] on span "quote.js" at bounding box center [722, 48] width 37 height 15
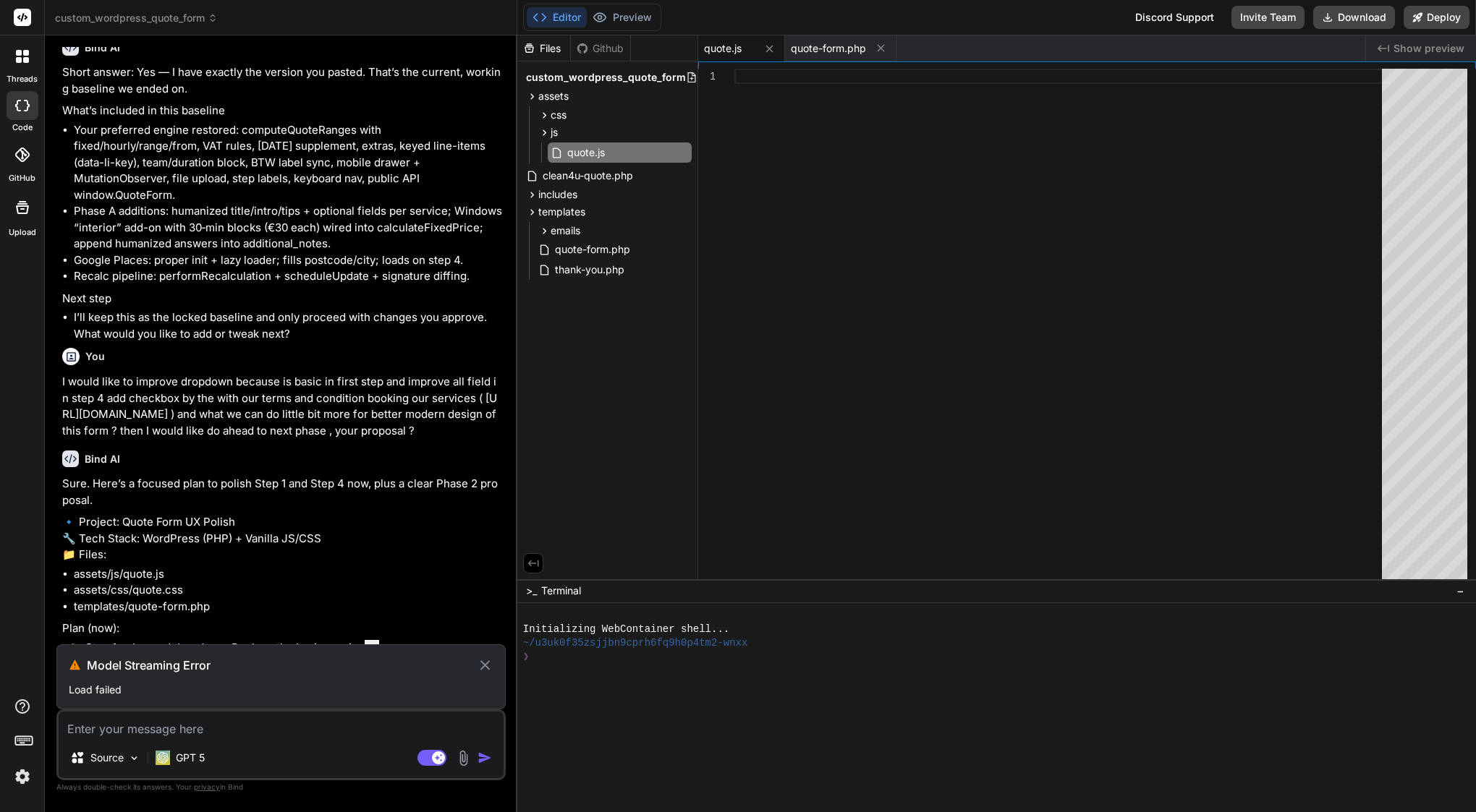
click at [490, 662] on icon at bounding box center [485, 665] width 17 height 18
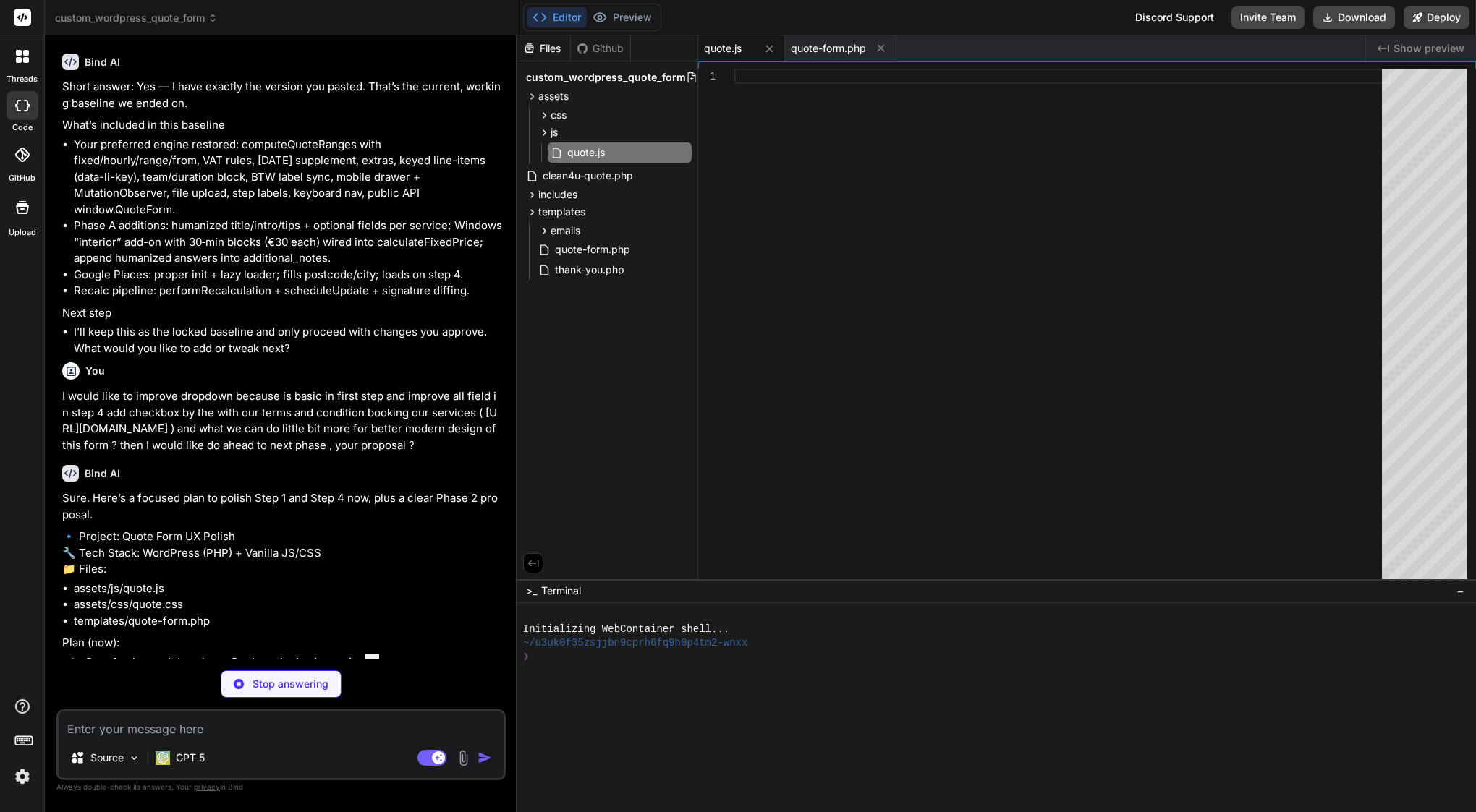
click at [265, 687] on p "Stop answering" at bounding box center [290, 684] width 76 height 15
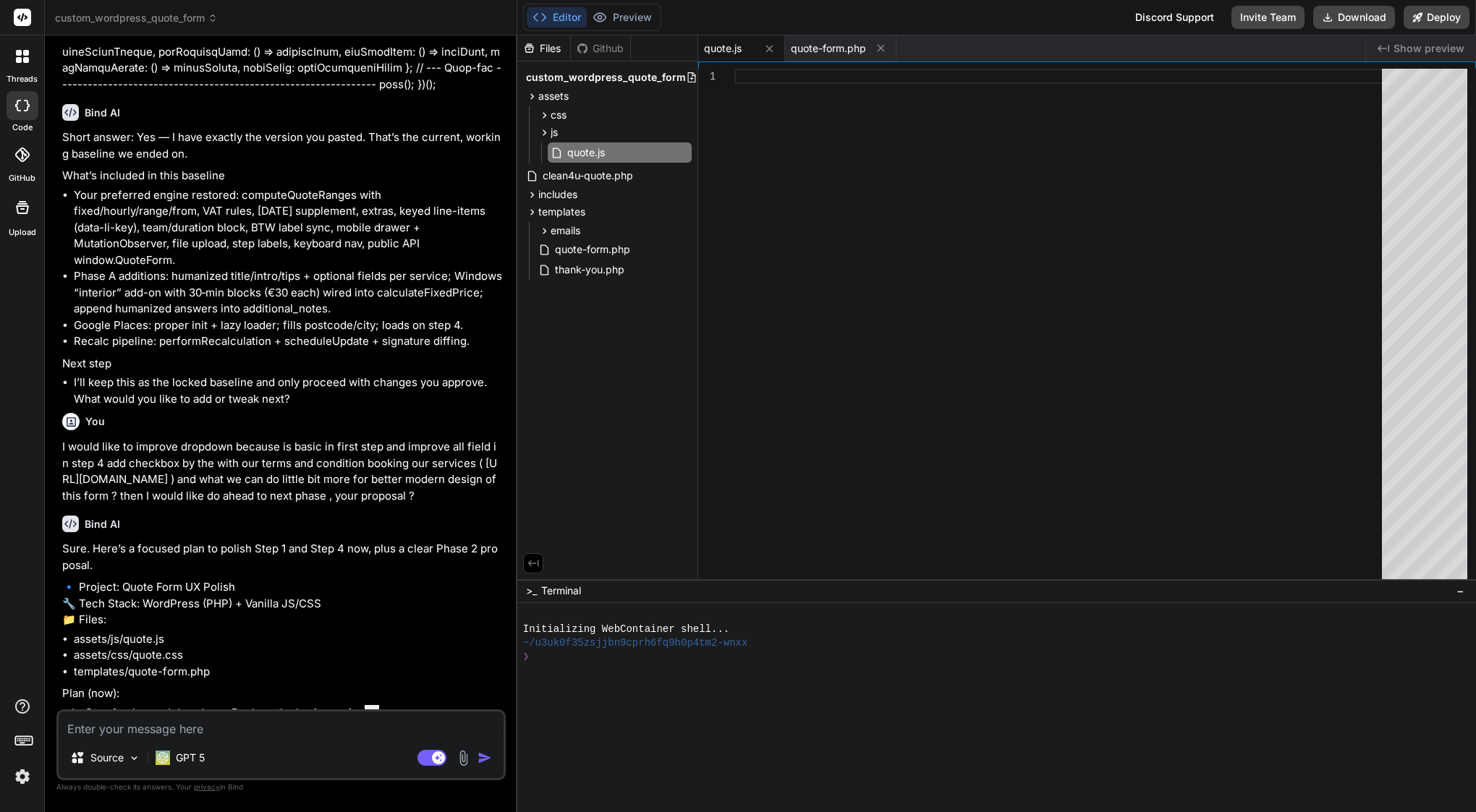
click at [235, 718] on textarea at bounding box center [281, 725] width 445 height 26
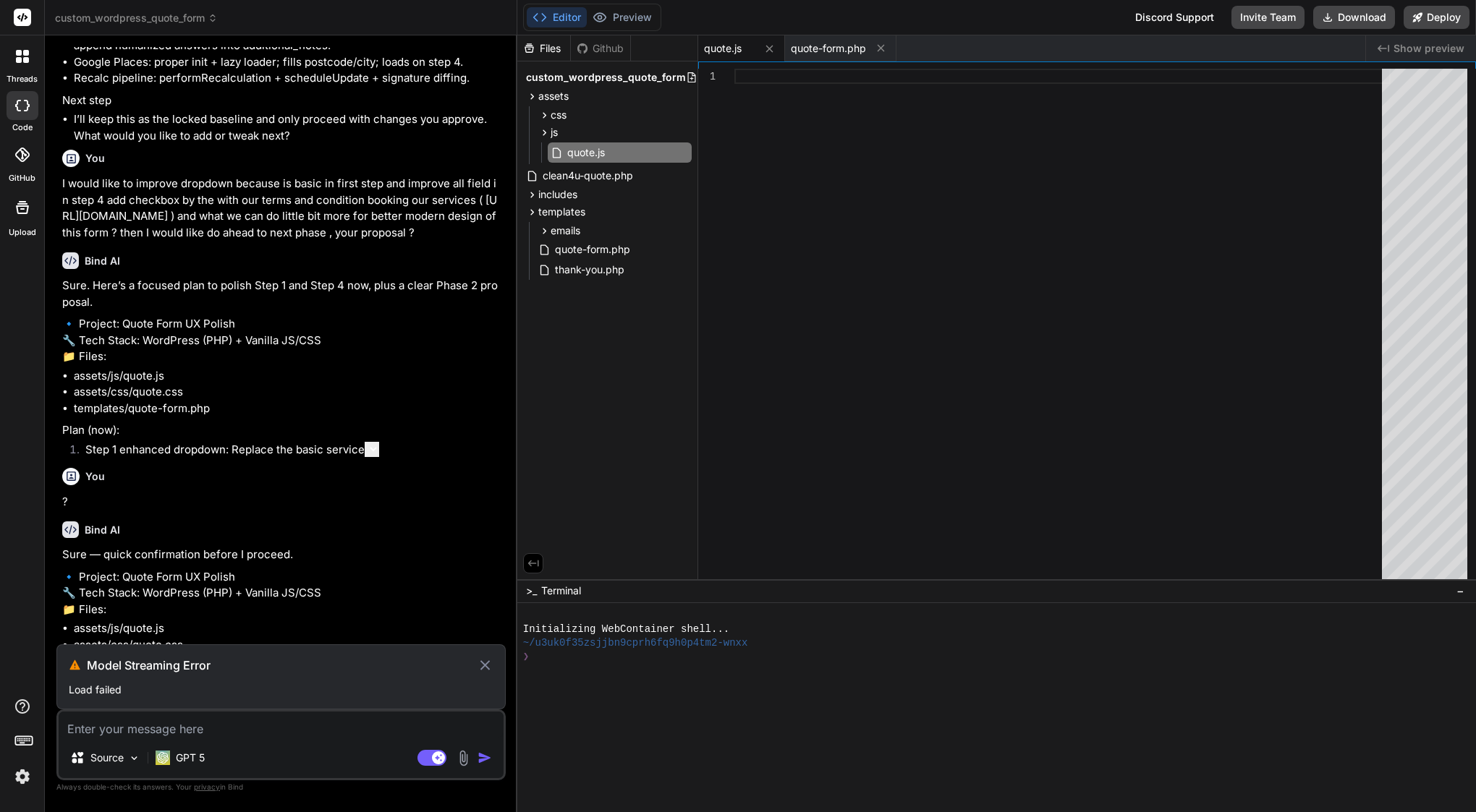
scroll to position [35429, 0]
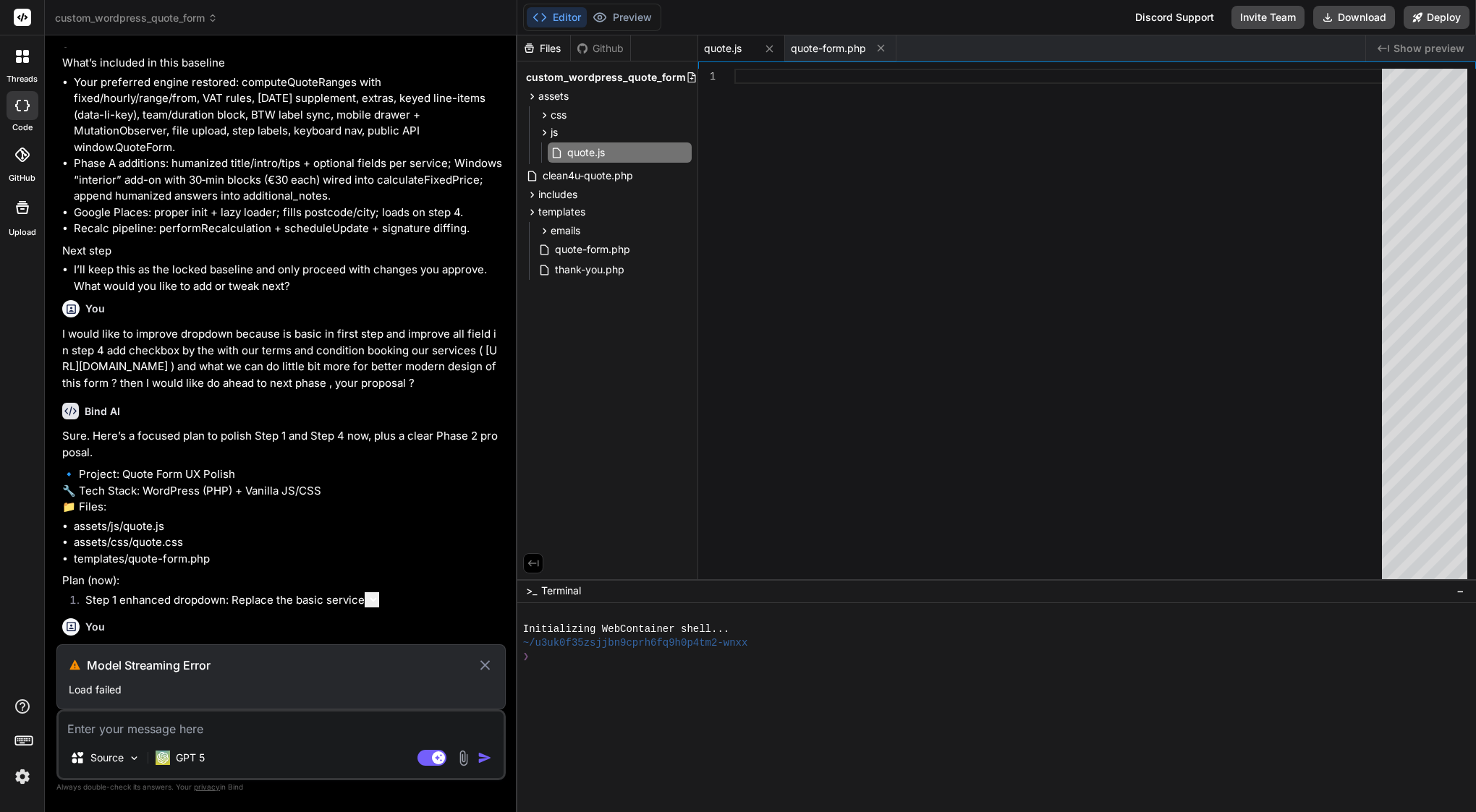
click at [489, 666] on icon at bounding box center [485, 665] width 17 height 18
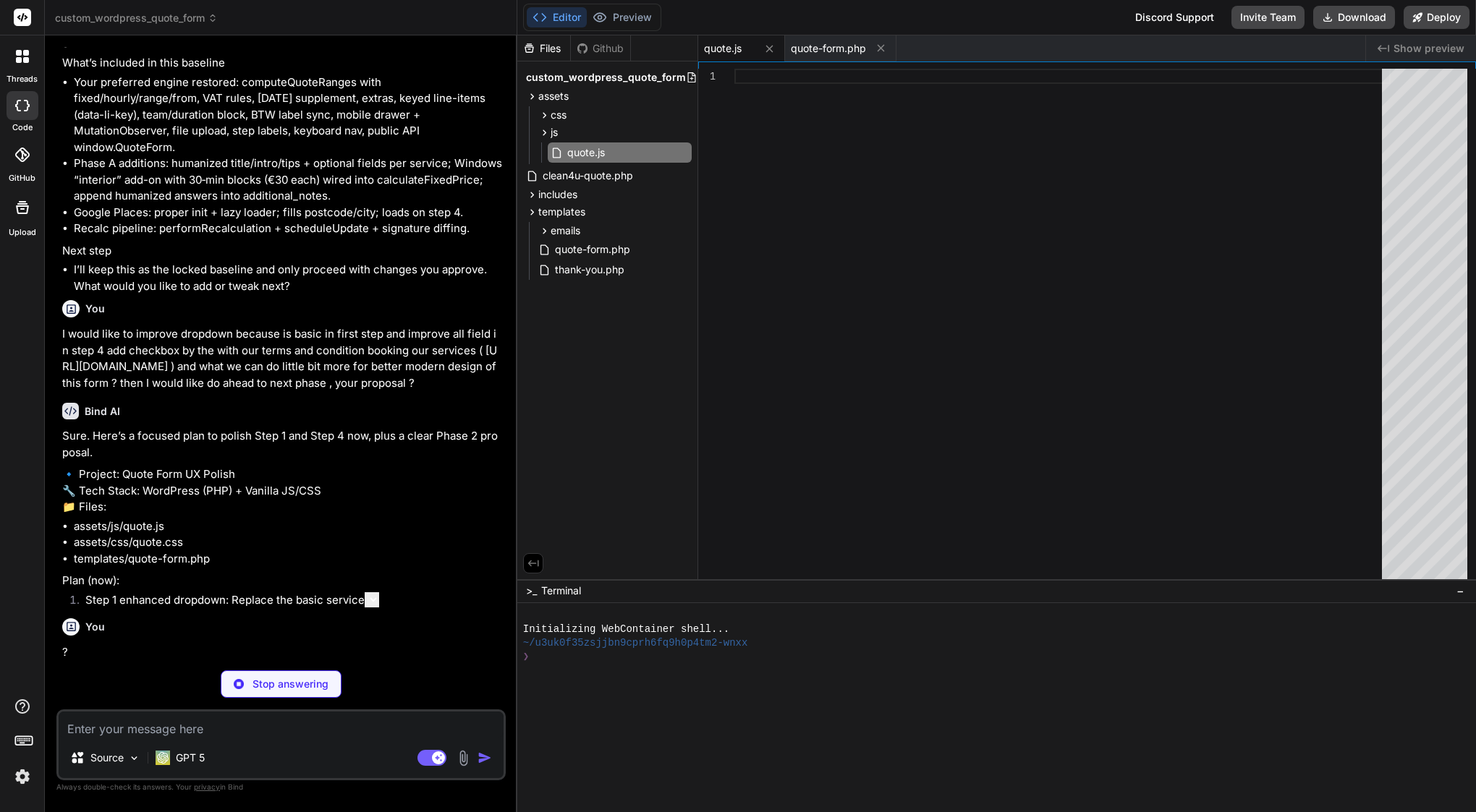
click at [308, 729] on textarea at bounding box center [281, 725] width 445 height 26
click at [313, 658] on div "You yes Bind AI Fix Address Field Issue in Quote Form Click to open Workbench C…" at bounding box center [283, 353] width 446 height 612
click at [299, 693] on div "Stop answering" at bounding box center [281, 684] width 121 height 27
click at [257, 723] on textarea at bounding box center [281, 725] width 445 height 26
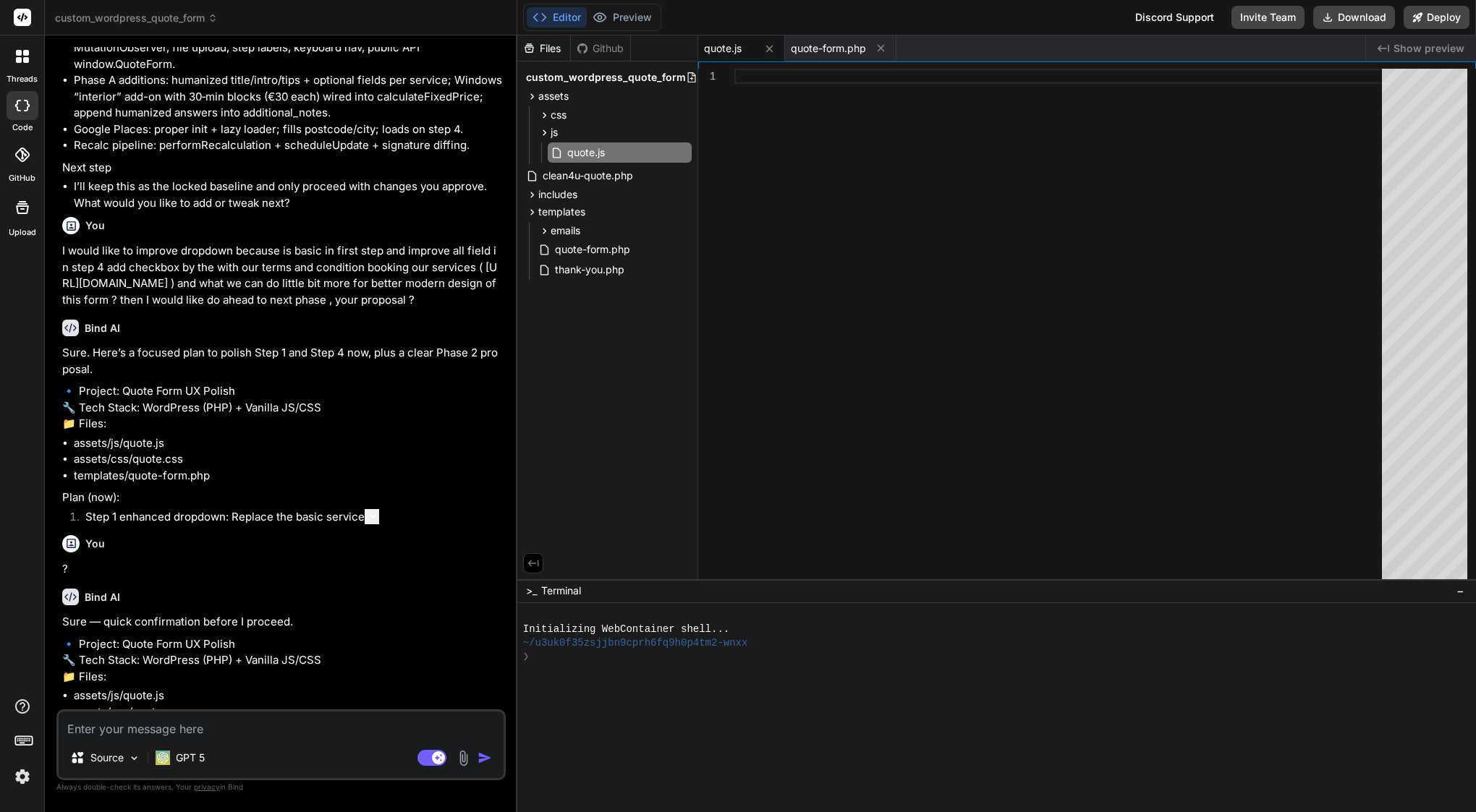
scroll to position [0, 0]
